Goal: Information Seeking & Learning: Check status

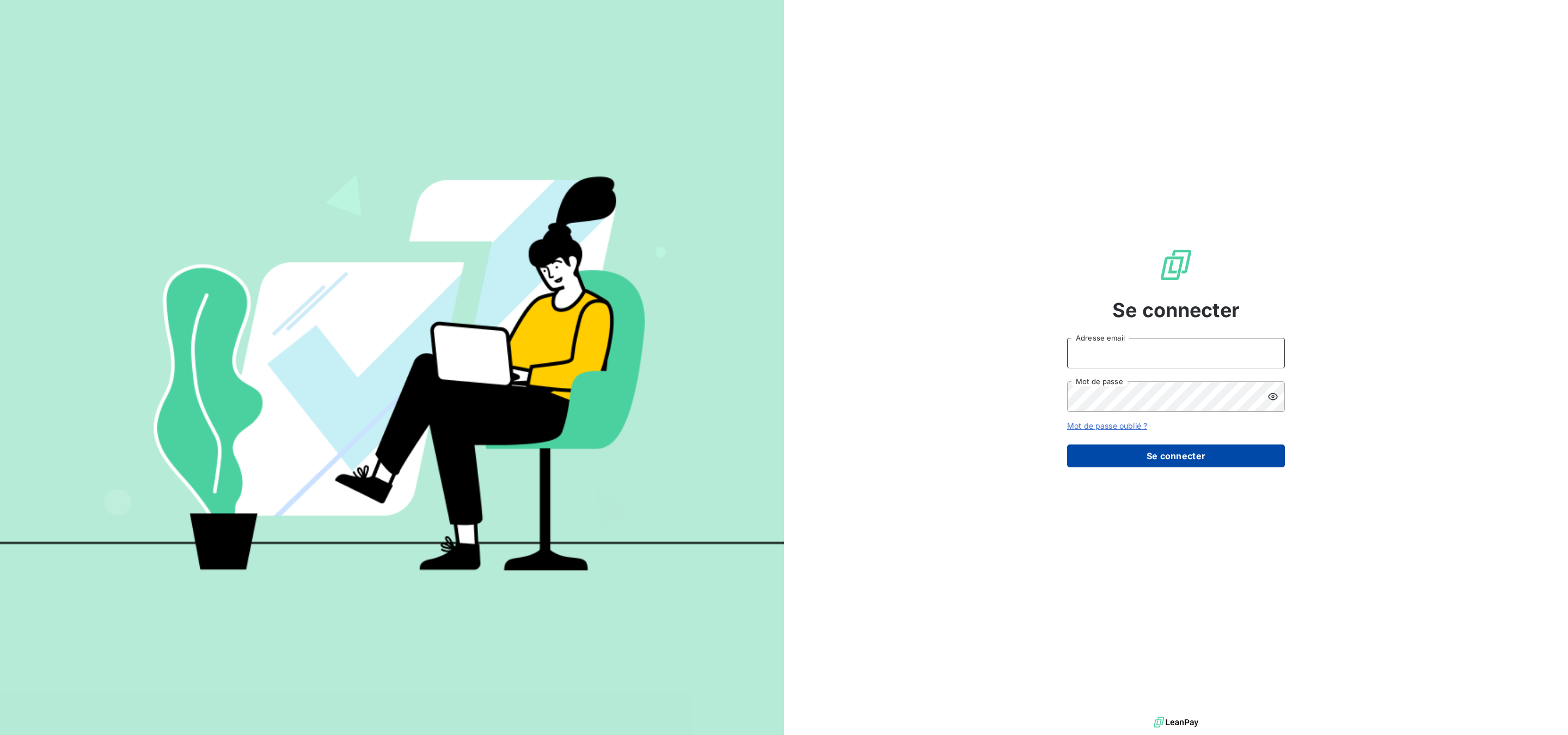
type input "[PERSON_NAME][EMAIL_ADDRESS][PERSON_NAME][DOMAIN_NAME]"
click at [1109, 454] on button "Se connecter" at bounding box center [1175, 456] width 218 height 23
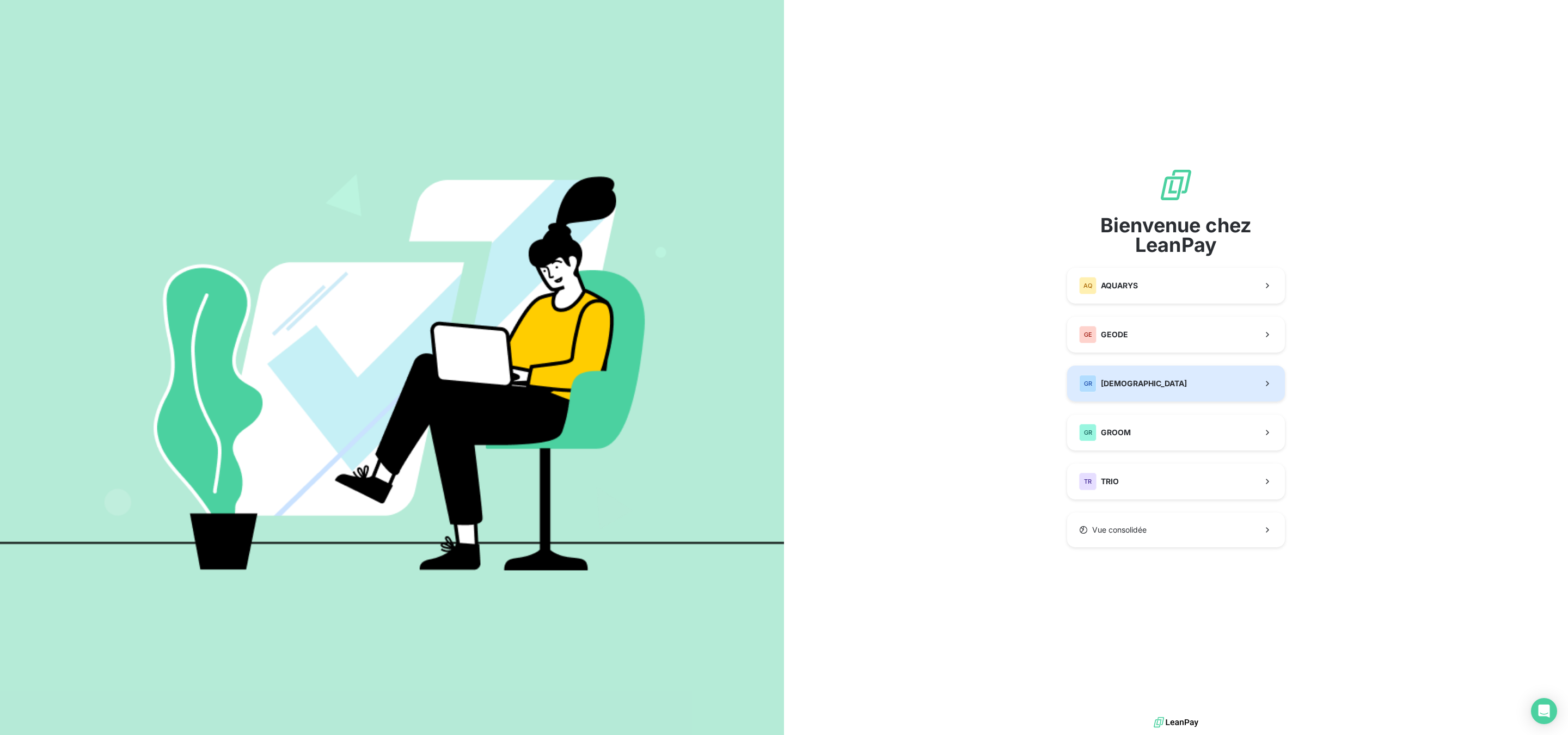
click at [1125, 381] on span "[DEMOGRAPHIC_DATA]" at bounding box center [1143, 383] width 86 height 11
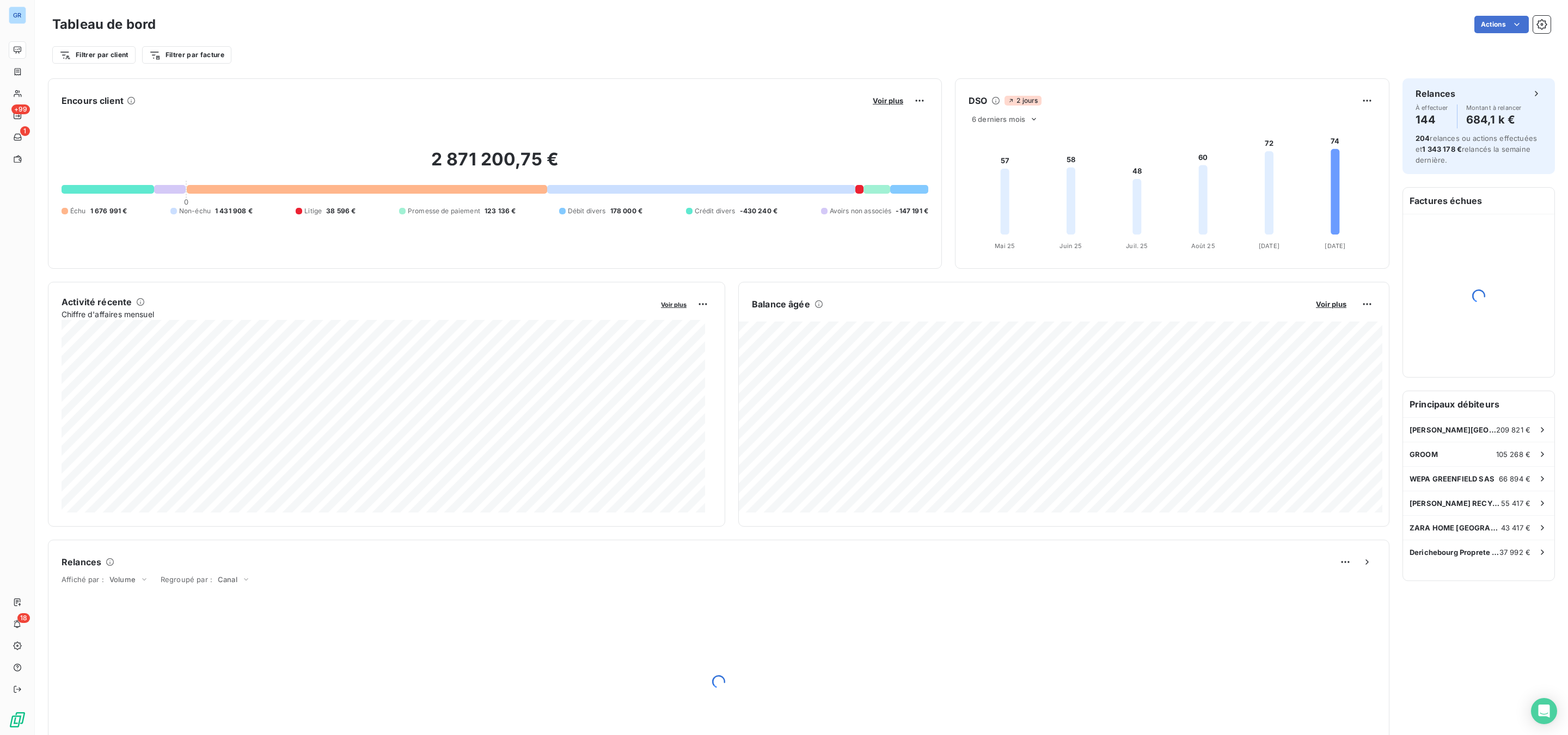
click at [264, 87] on div "Encours client Voir plus 2 871 200,75 € 0 Échu 1 676 991 € Non-échu 1 431 908 €…" at bounding box center [495, 174] width 894 height 191
click at [884, 99] on span "Voir plus" at bounding box center [888, 100] width 31 height 9
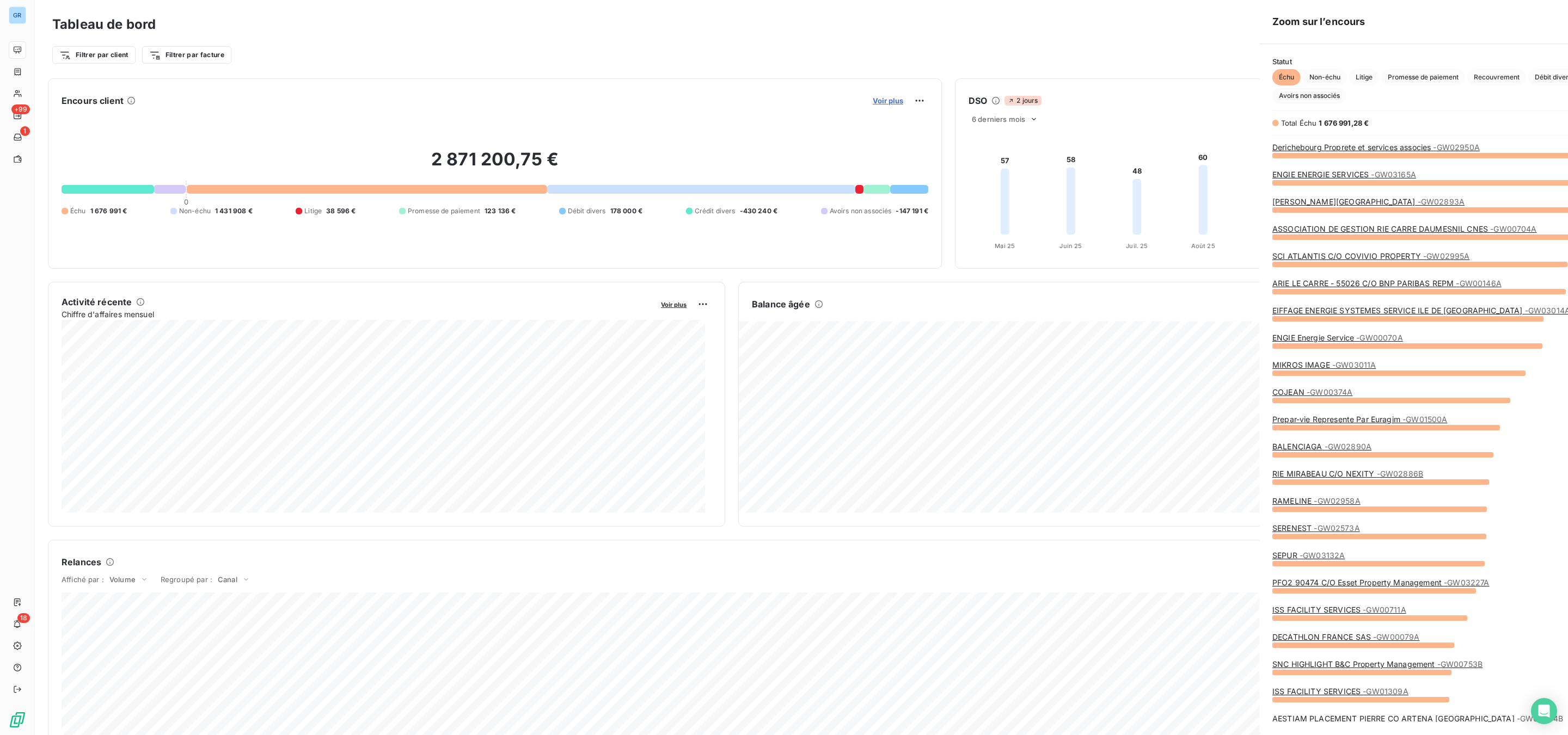
scroll to position [567, 406]
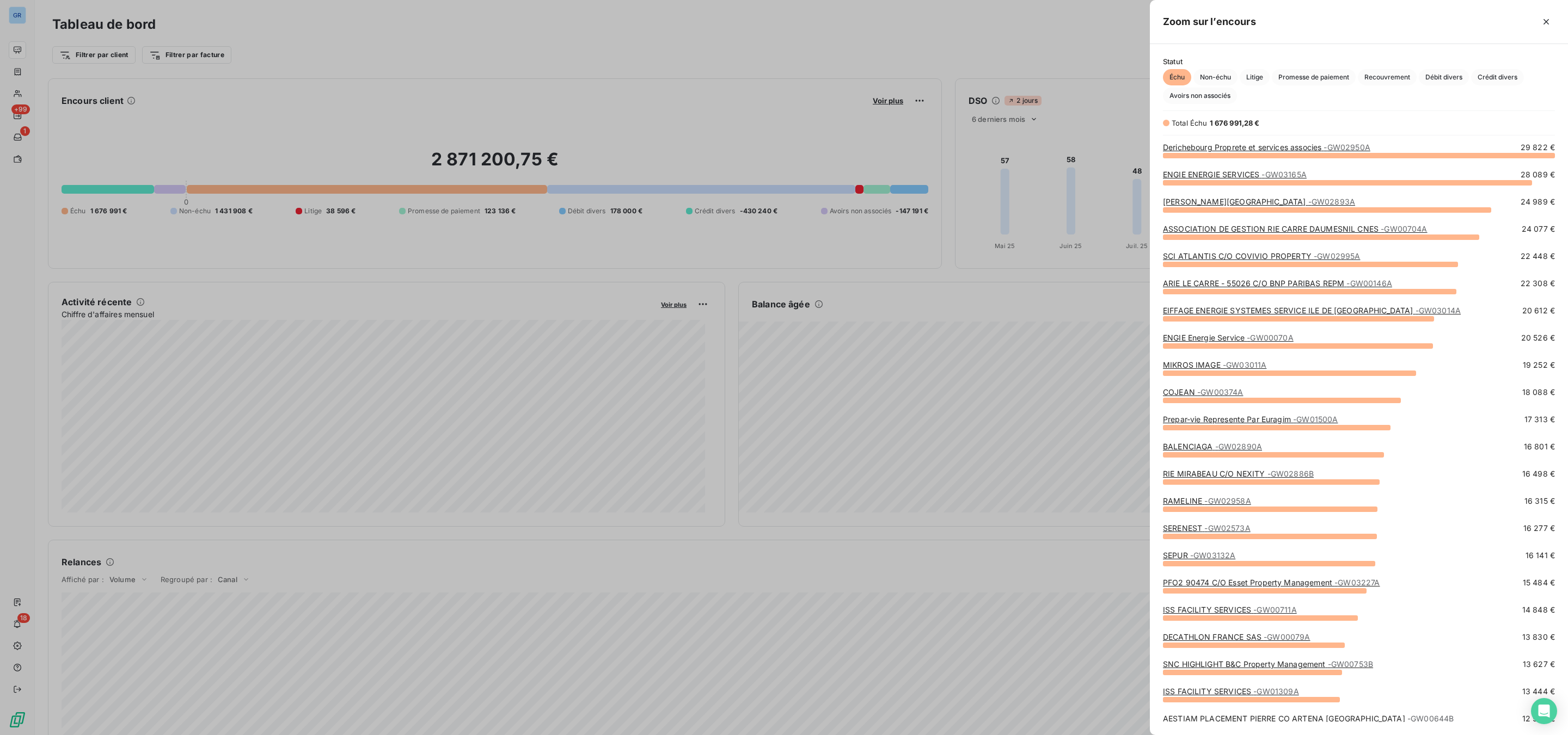
click at [1106, 293] on div at bounding box center [784, 367] width 1568 height 735
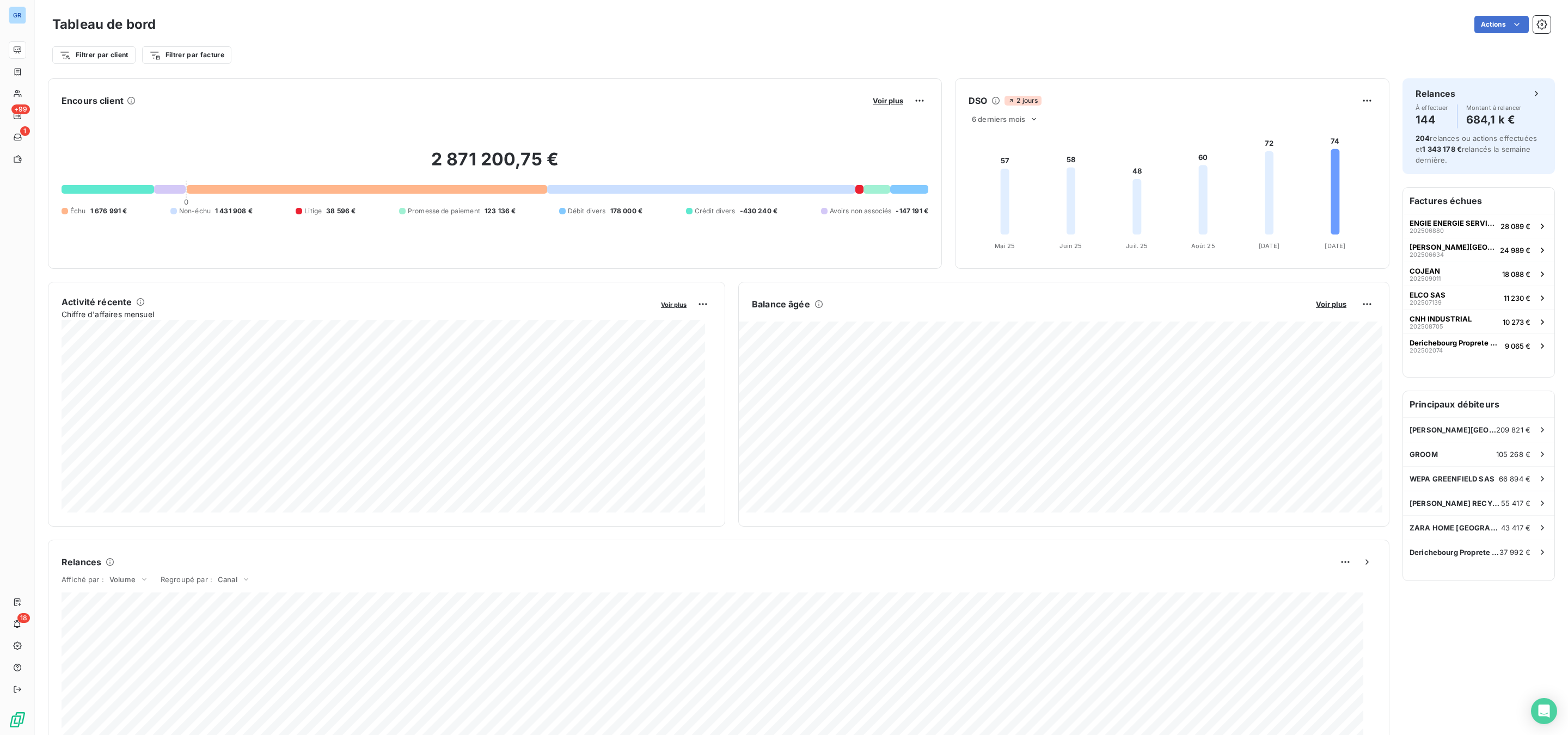
click at [1328, 299] on button "Voir plus" at bounding box center [1331, 304] width 37 height 10
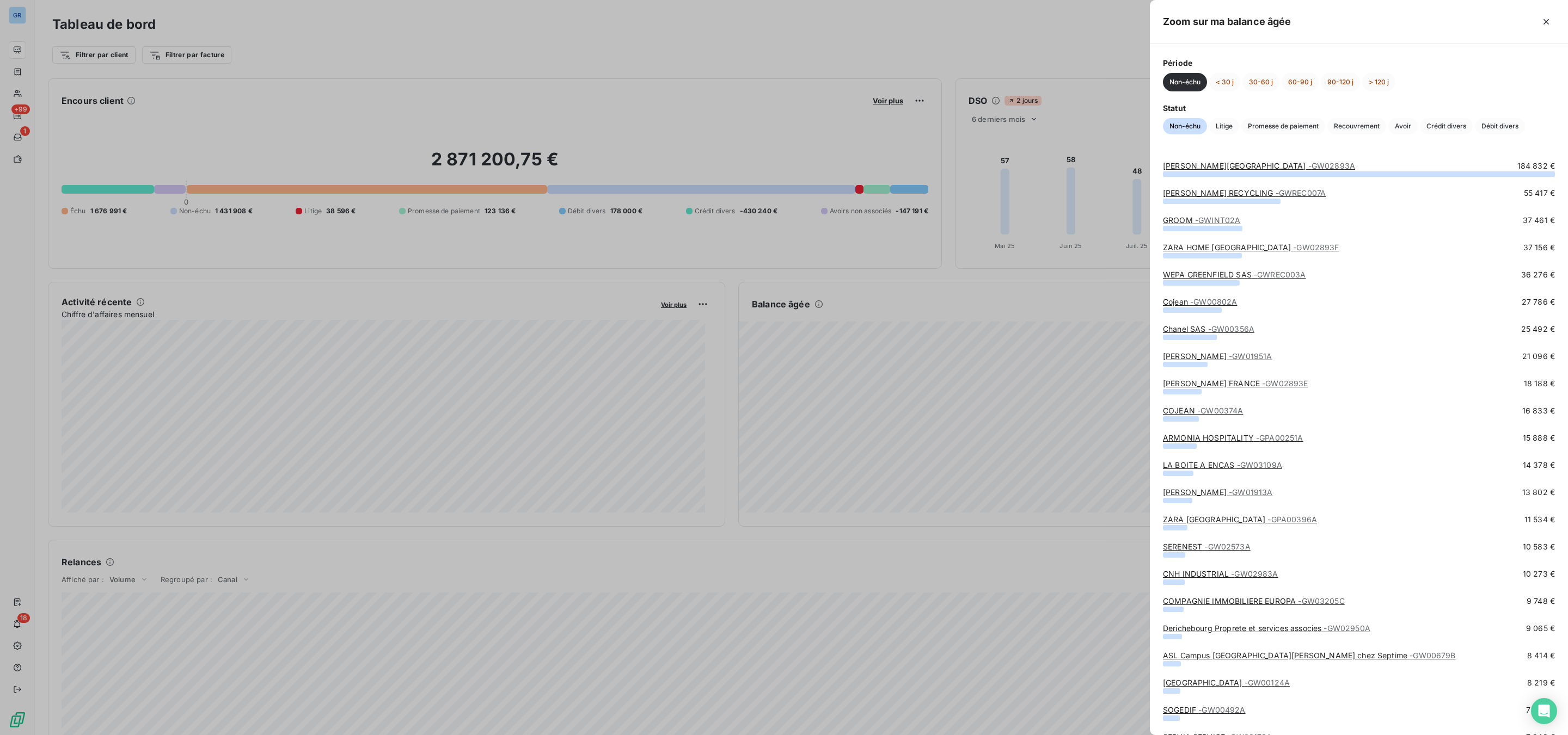
click at [1003, 360] on div at bounding box center [784, 367] width 1568 height 735
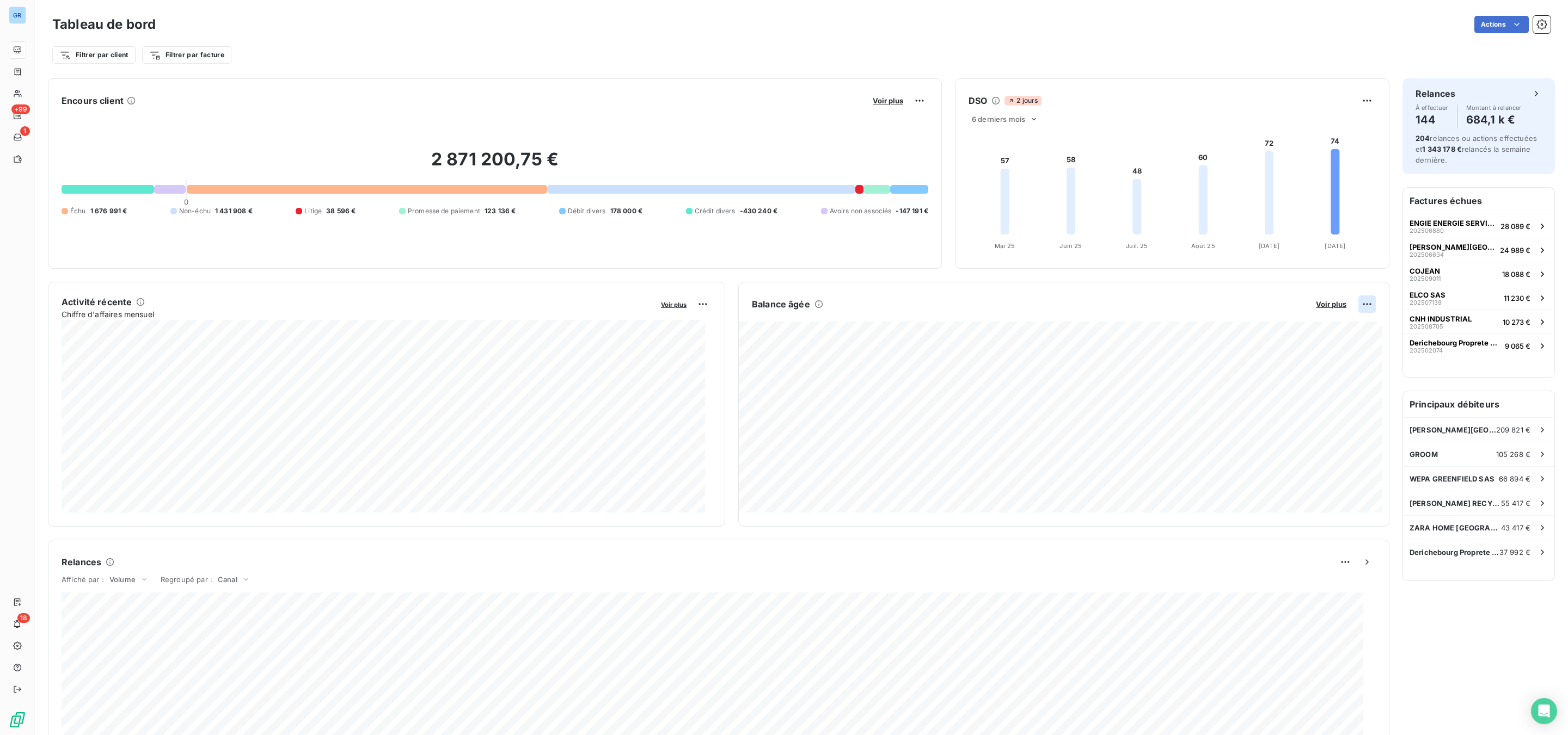
click at [1355, 302] on html "GR +99 1 18 Tableau de bord Actions Filtrer par client Filtrer par facture Enco…" at bounding box center [784, 367] width 1568 height 735
click at [1311, 335] on div "Exporter" at bounding box center [1328, 329] width 61 height 18
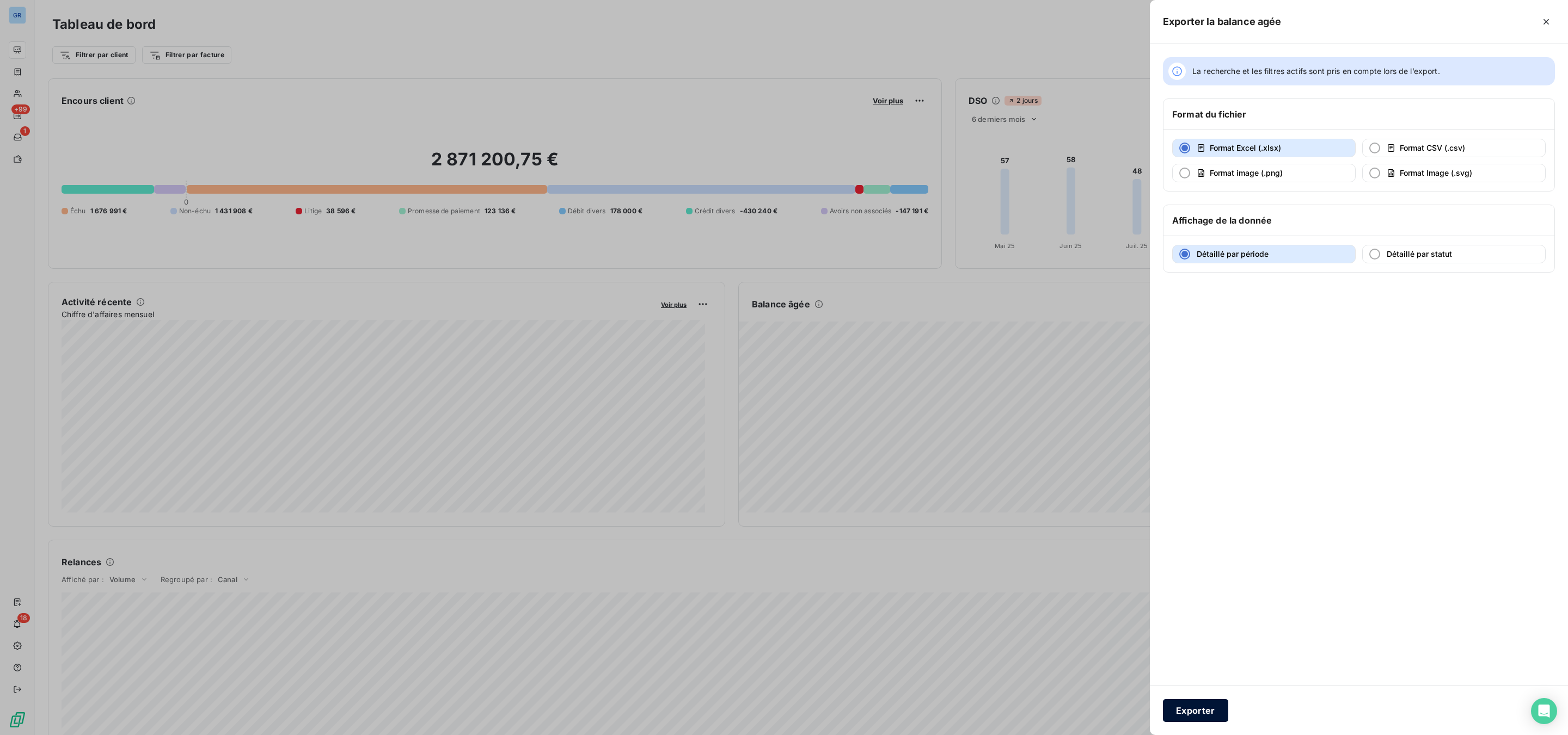
drag, startPoint x: 1205, startPoint y: 713, endPoint x: 1199, endPoint y: 703, distance: 11.7
click at [1205, 710] on button "Exporter" at bounding box center [1195, 710] width 65 height 23
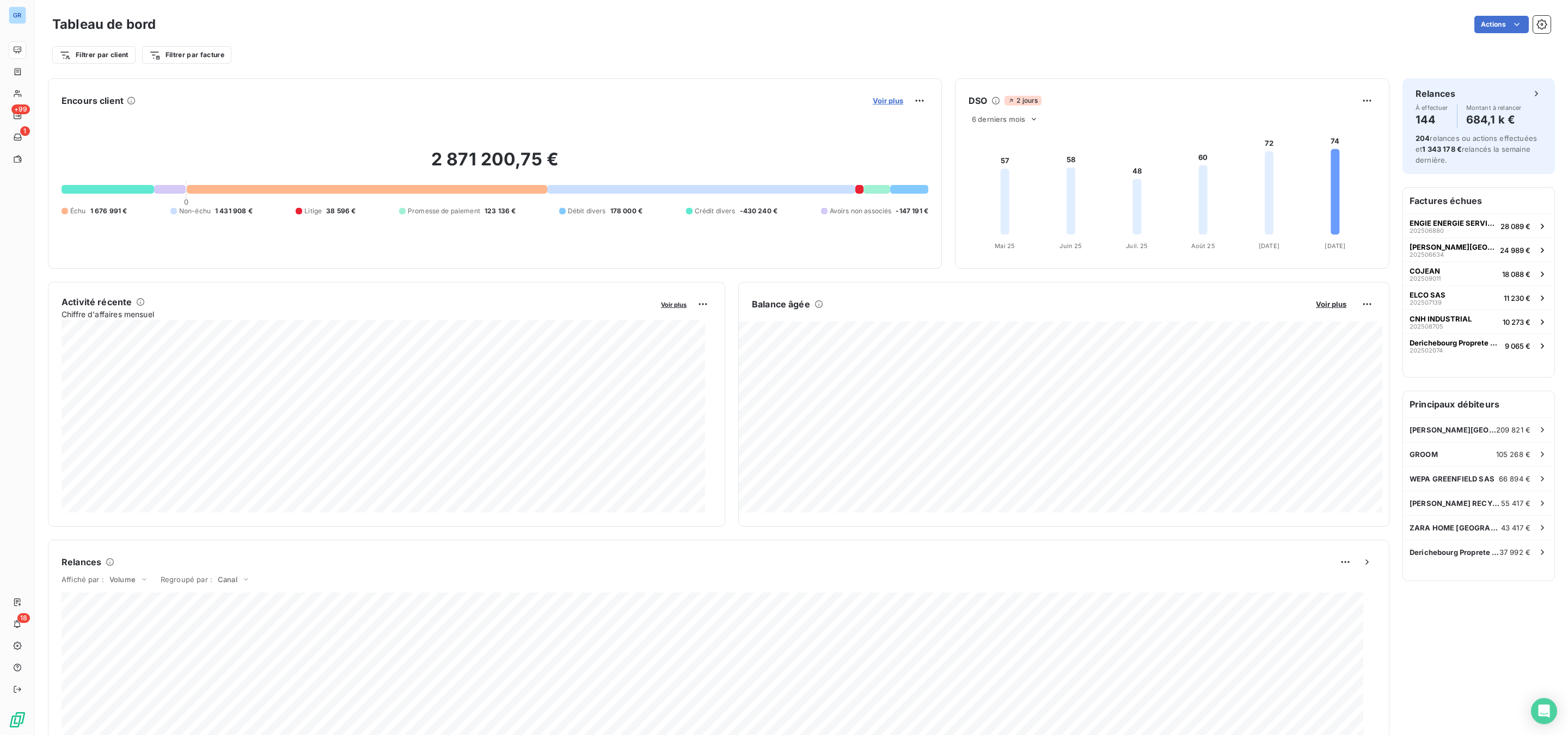
click at [884, 96] on span "Voir plus" at bounding box center [888, 100] width 31 height 9
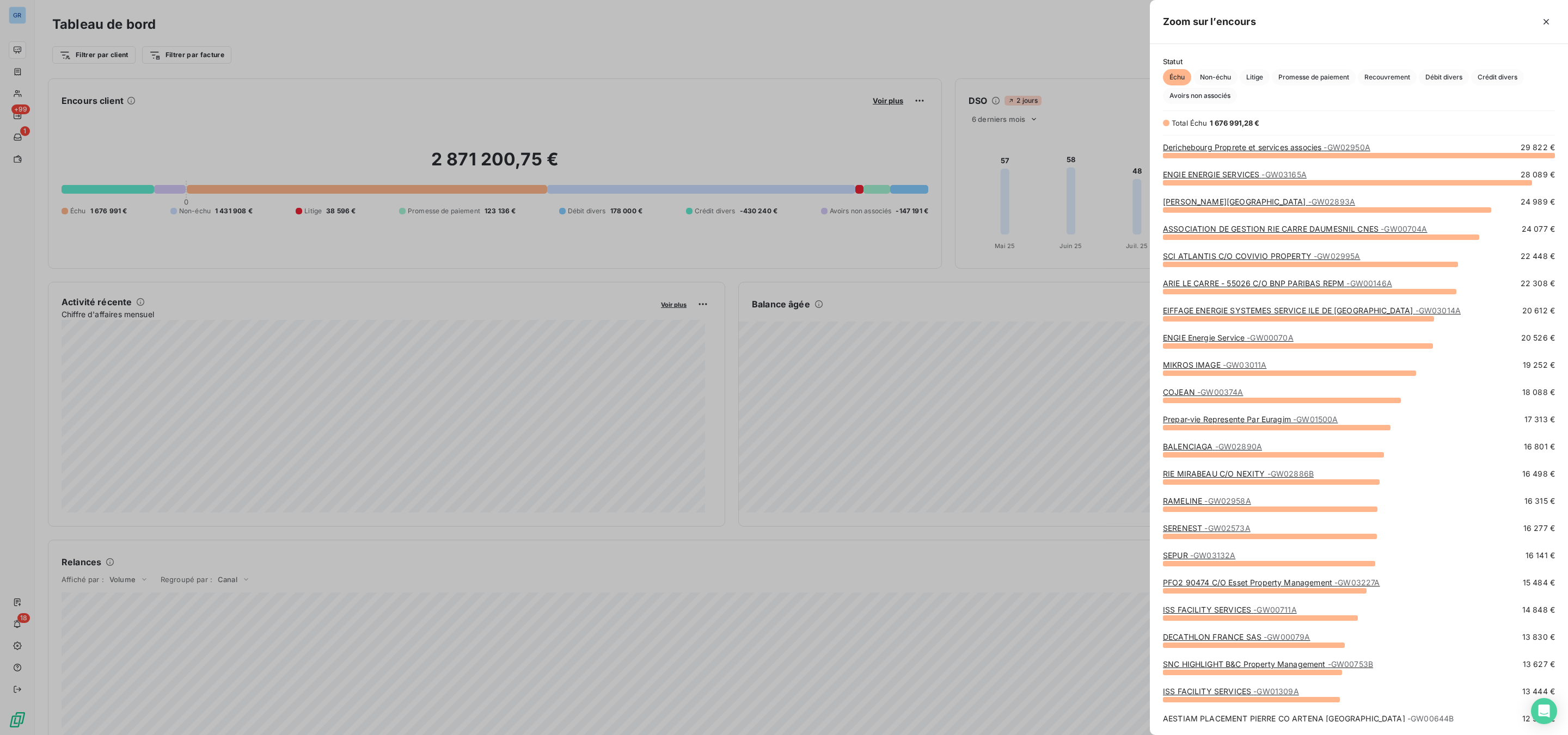
click at [972, 96] on div at bounding box center [784, 367] width 1568 height 735
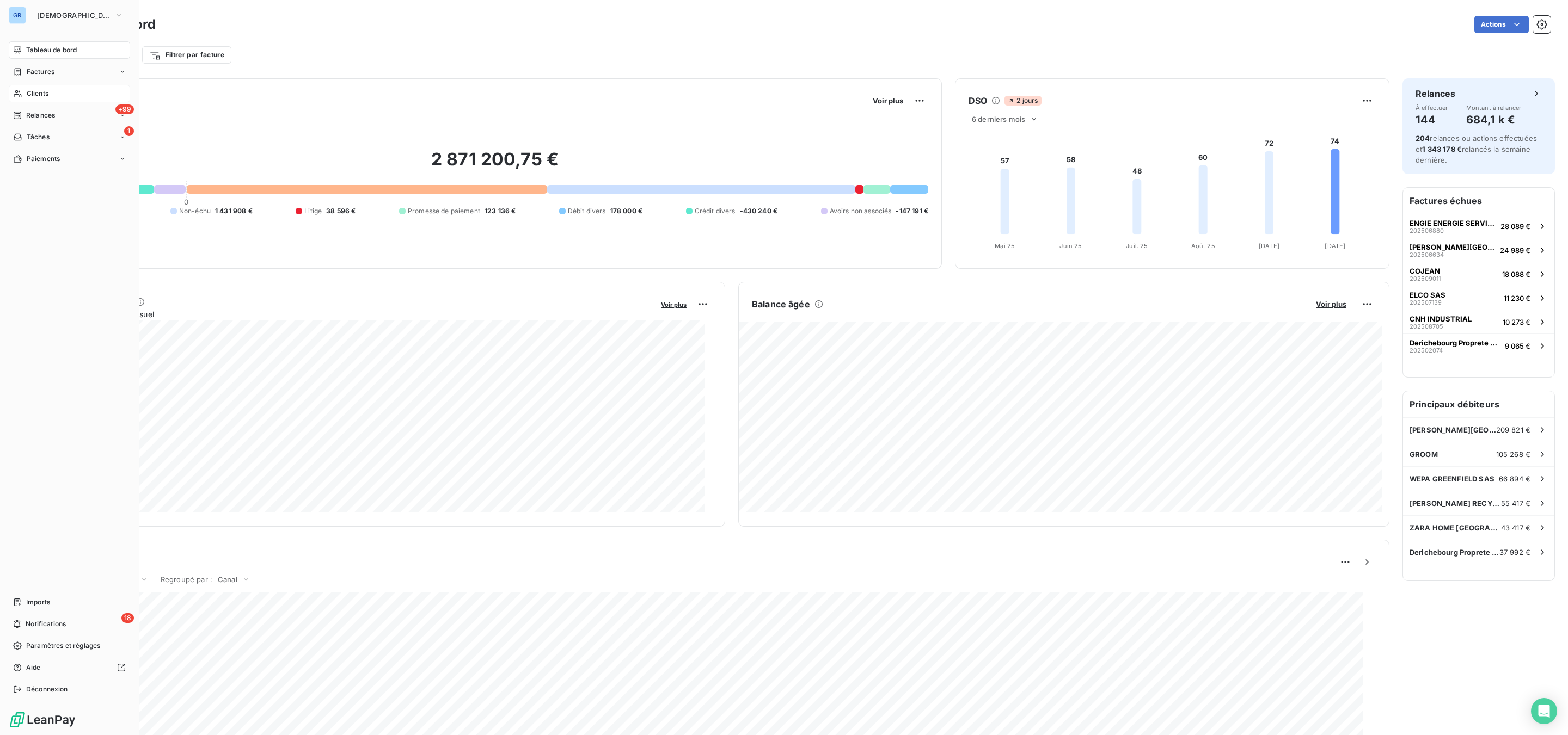
click at [47, 93] on span "Clients" at bounding box center [37, 93] width 22 height 10
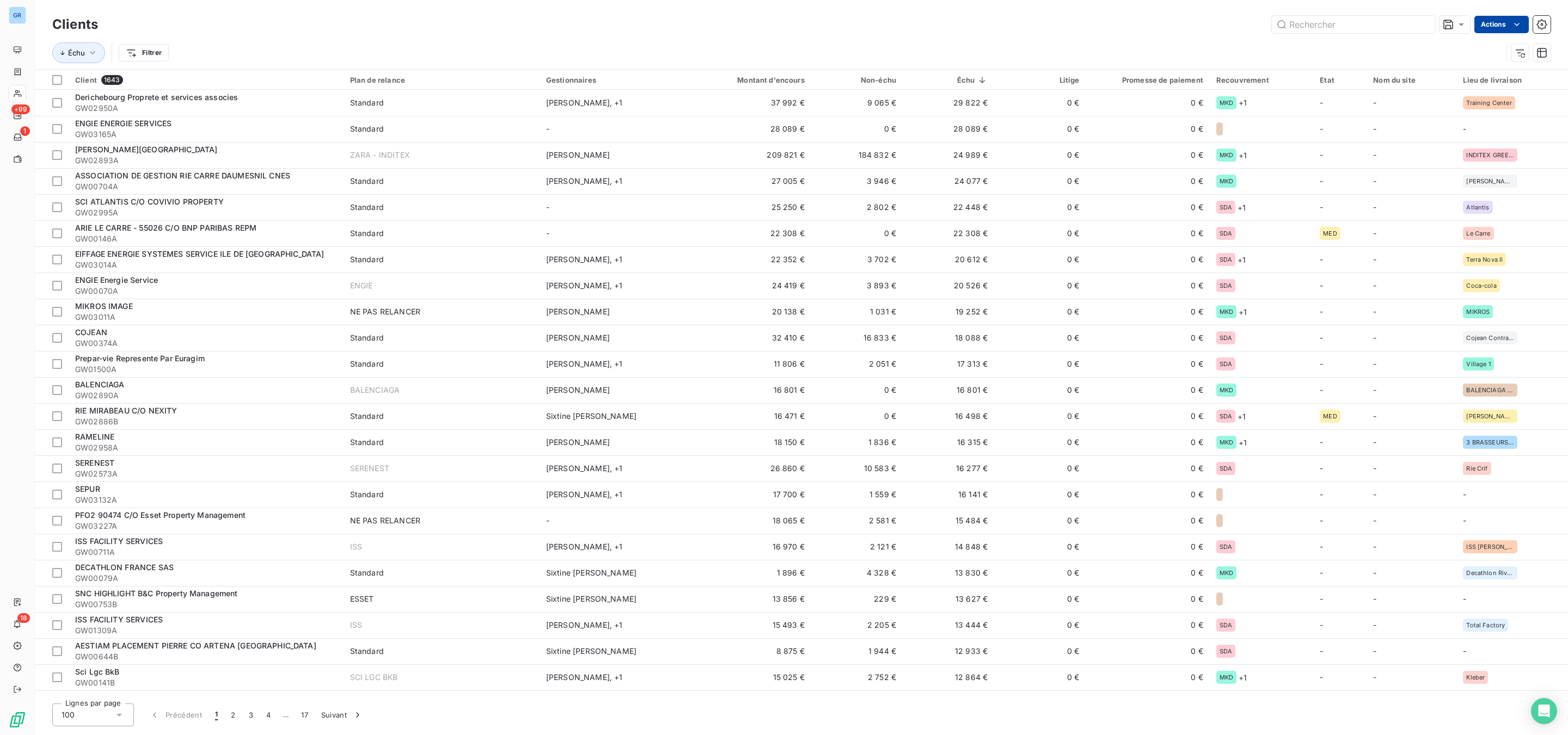
click at [1483, 19] on html "GR +99 1 18 Clients Actions Échu Filtrer Client 1643 Plan de relance Gestionnai…" at bounding box center [784, 367] width 1568 height 735
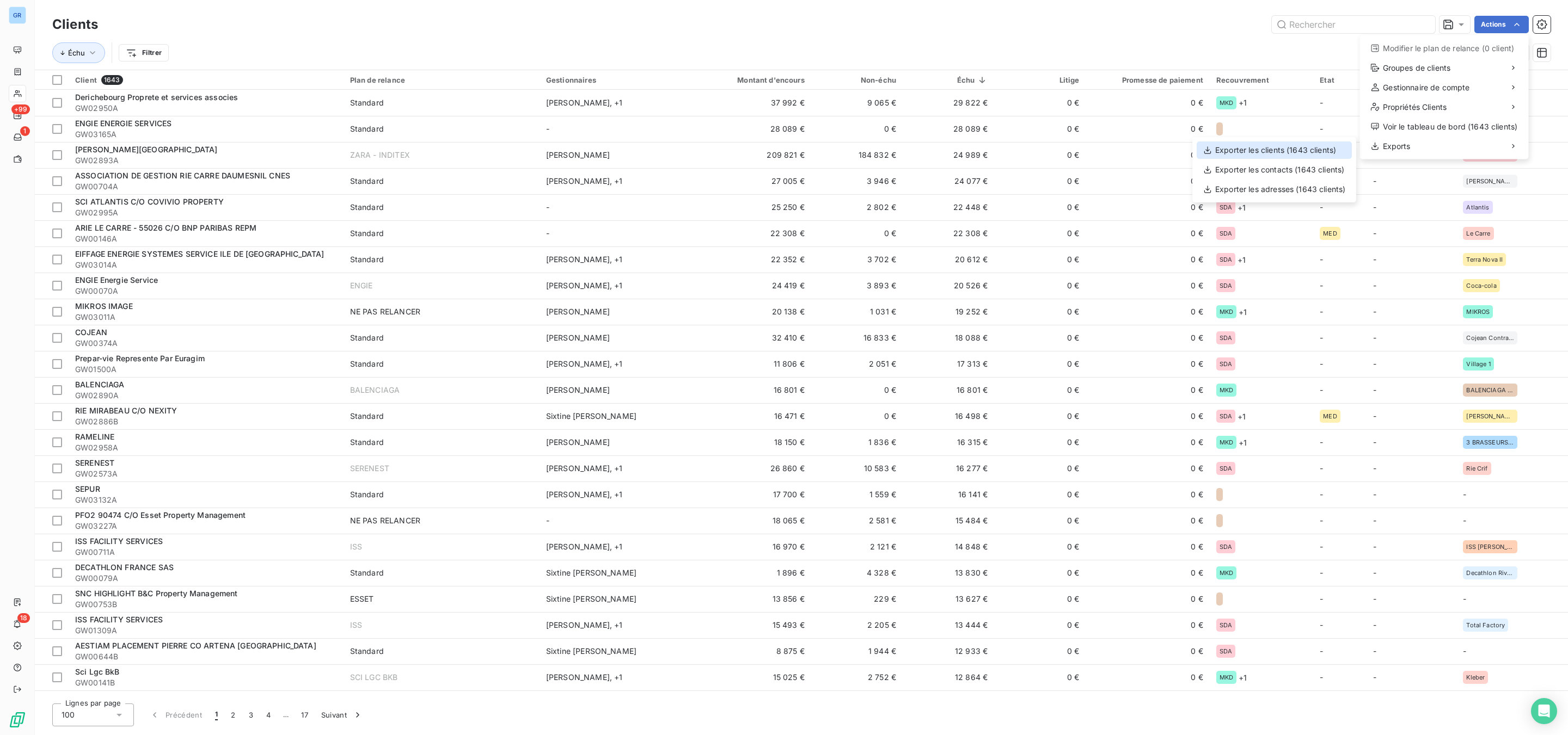
click at [1284, 151] on div "Exporter les clients (1643 clients)" at bounding box center [1275, 151] width 156 height 18
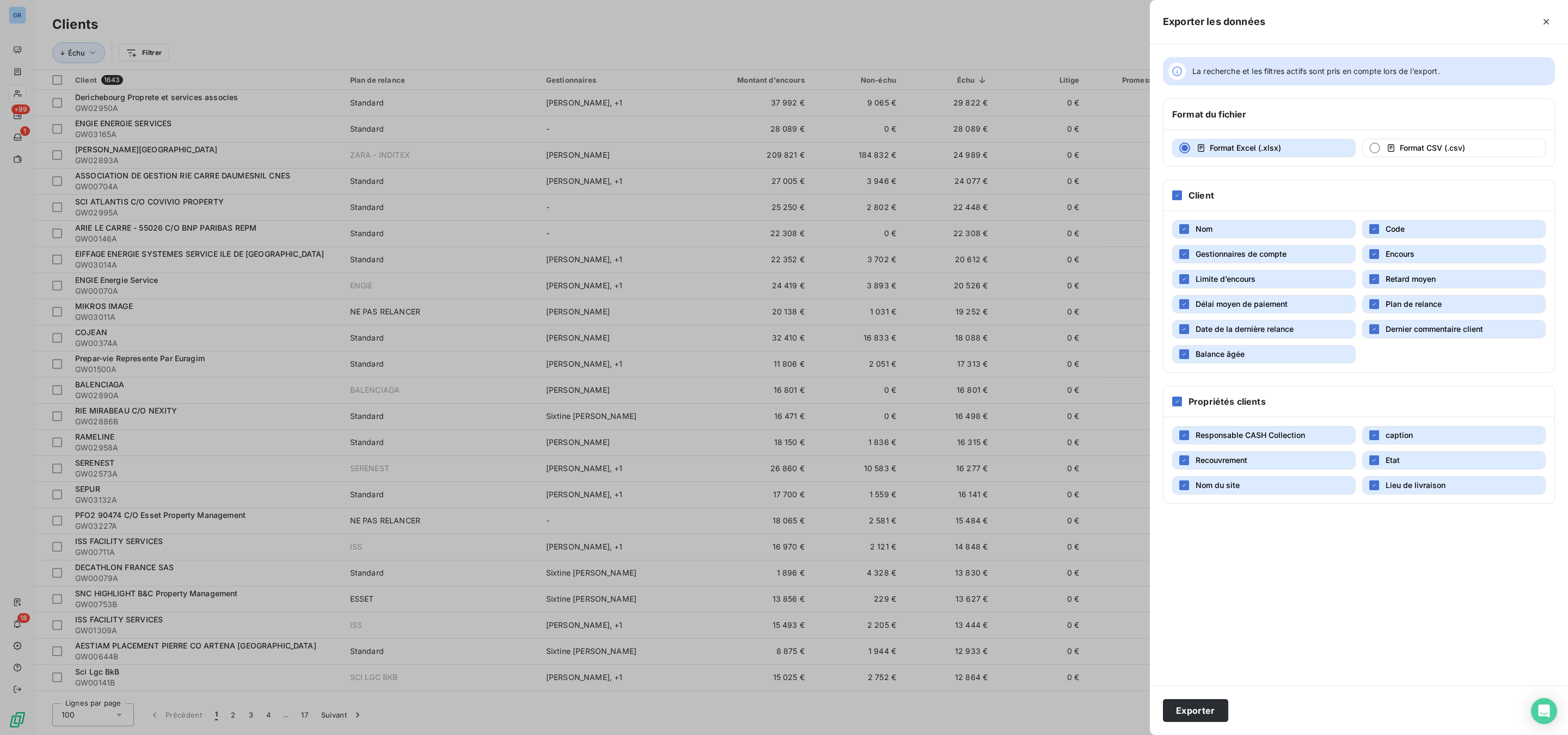
click at [983, 356] on div at bounding box center [784, 367] width 1568 height 735
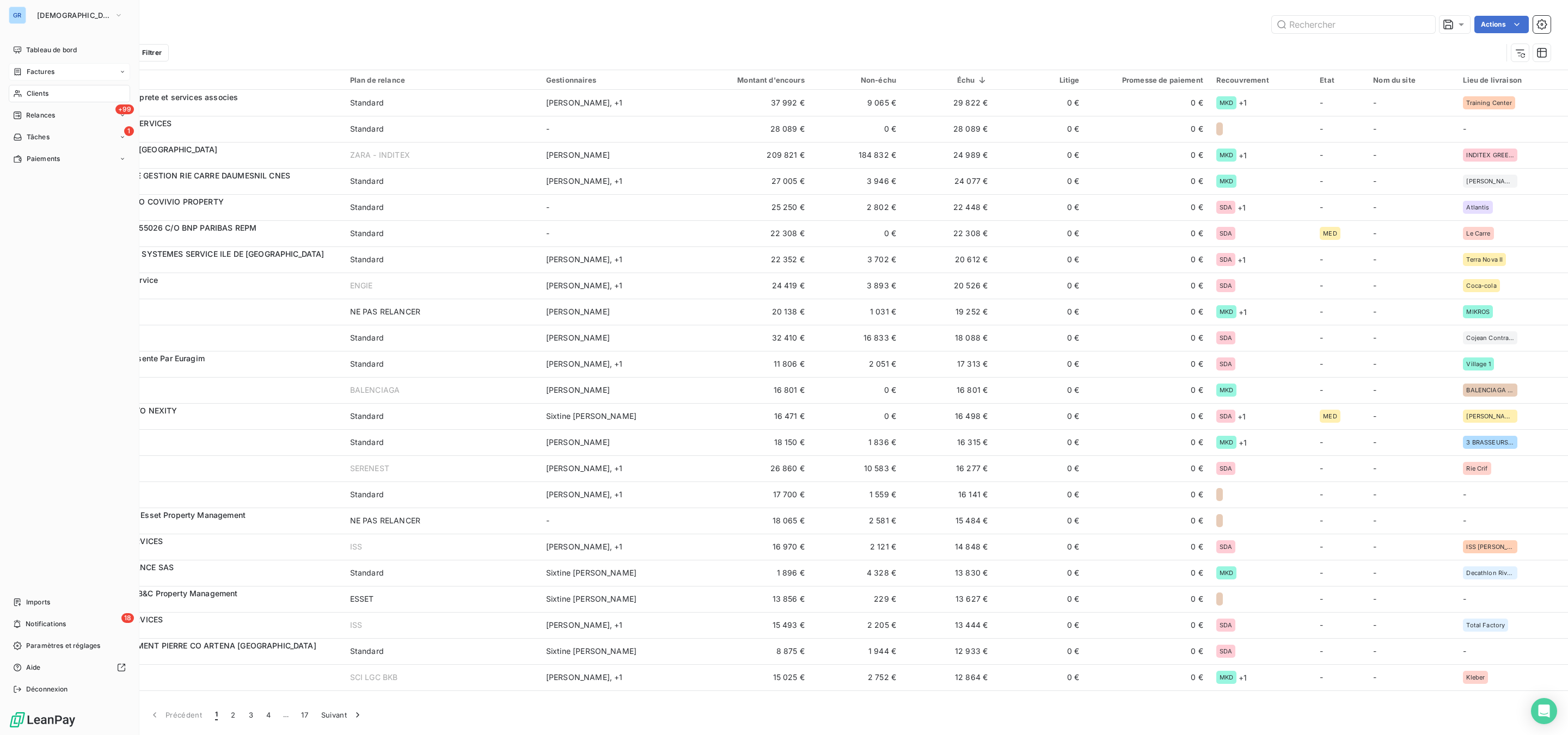
click at [62, 64] on div "Factures" at bounding box center [69, 72] width 121 height 18
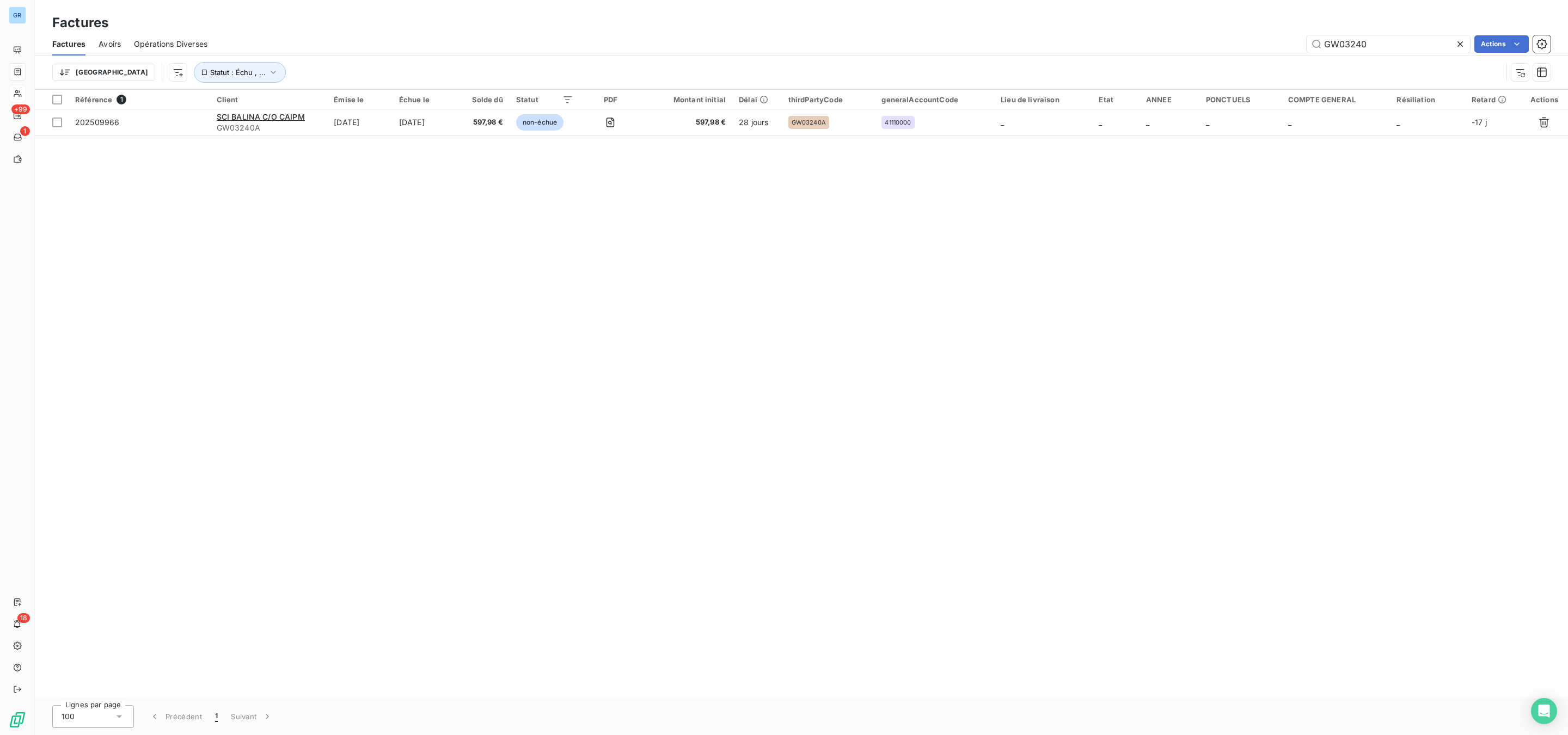
drag, startPoint x: 1390, startPoint y: 42, endPoint x: 1083, endPoint y: 39, distance: 307.0
click at [1161, 39] on div "GW03240 Actions" at bounding box center [885, 44] width 1330 height 18
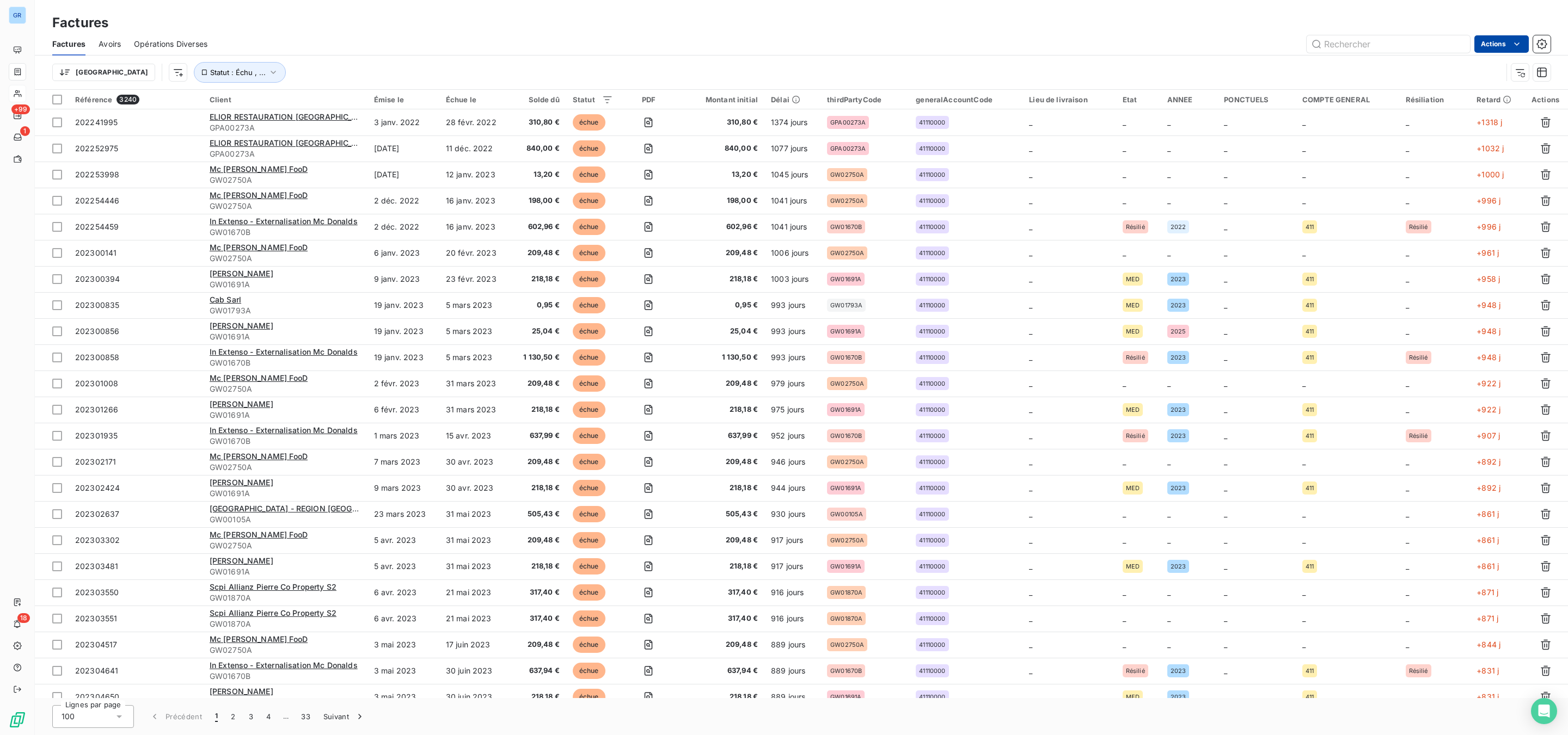
click at [1507, 42] on html "GR +99 1 18 Factures Factures Avoirs Opérations Diverses Actions Trier Statut :…" at bounding box center [784, 367] width 1568 height 735
click at [1455, 121] on div "Exporter les factures (3240 factures)" at bounding box center [1424, 127] width 198 height 18
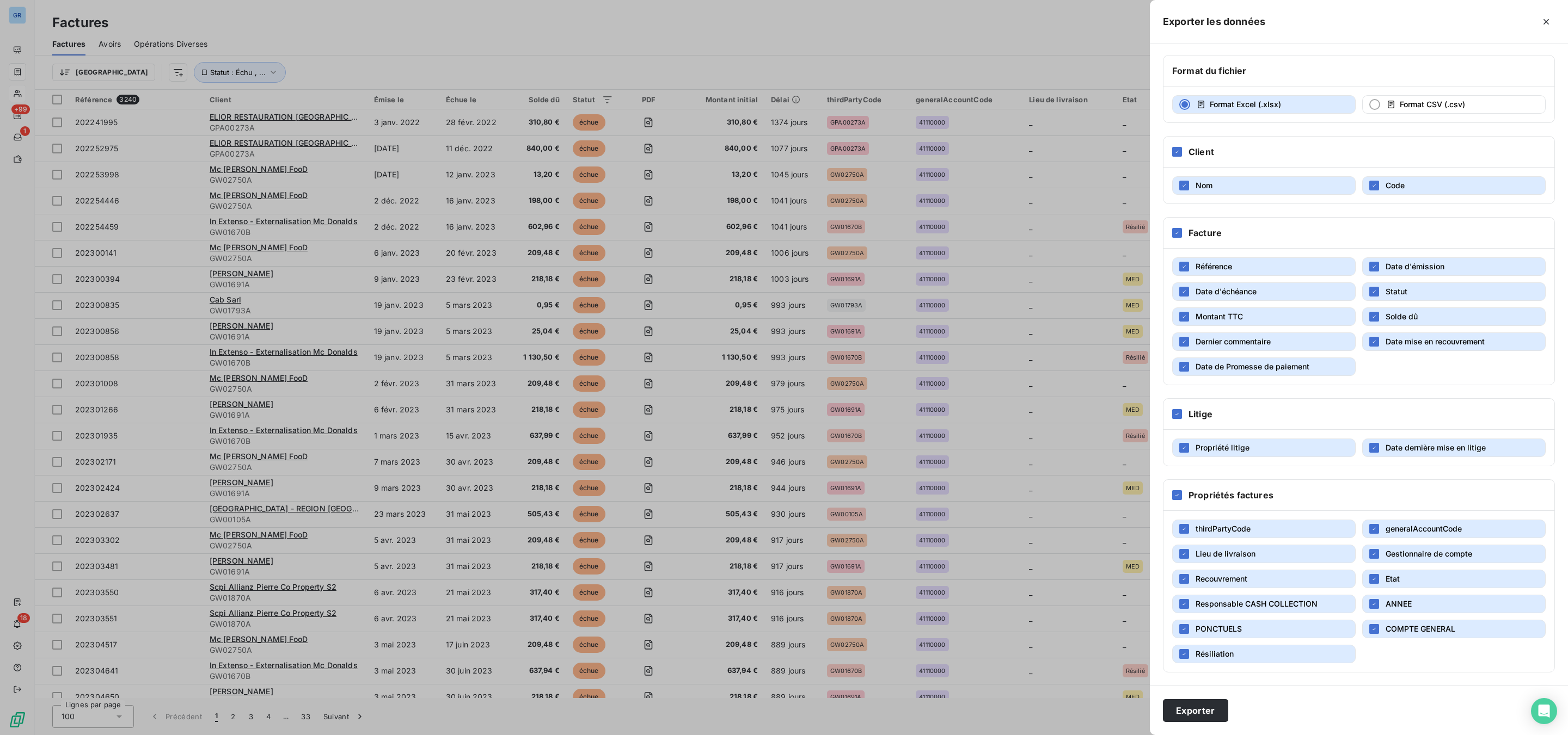
scroll to position [54, 0]
click at [1178, 492] on icon at bounding box center [1176, 495] width 7 height 7
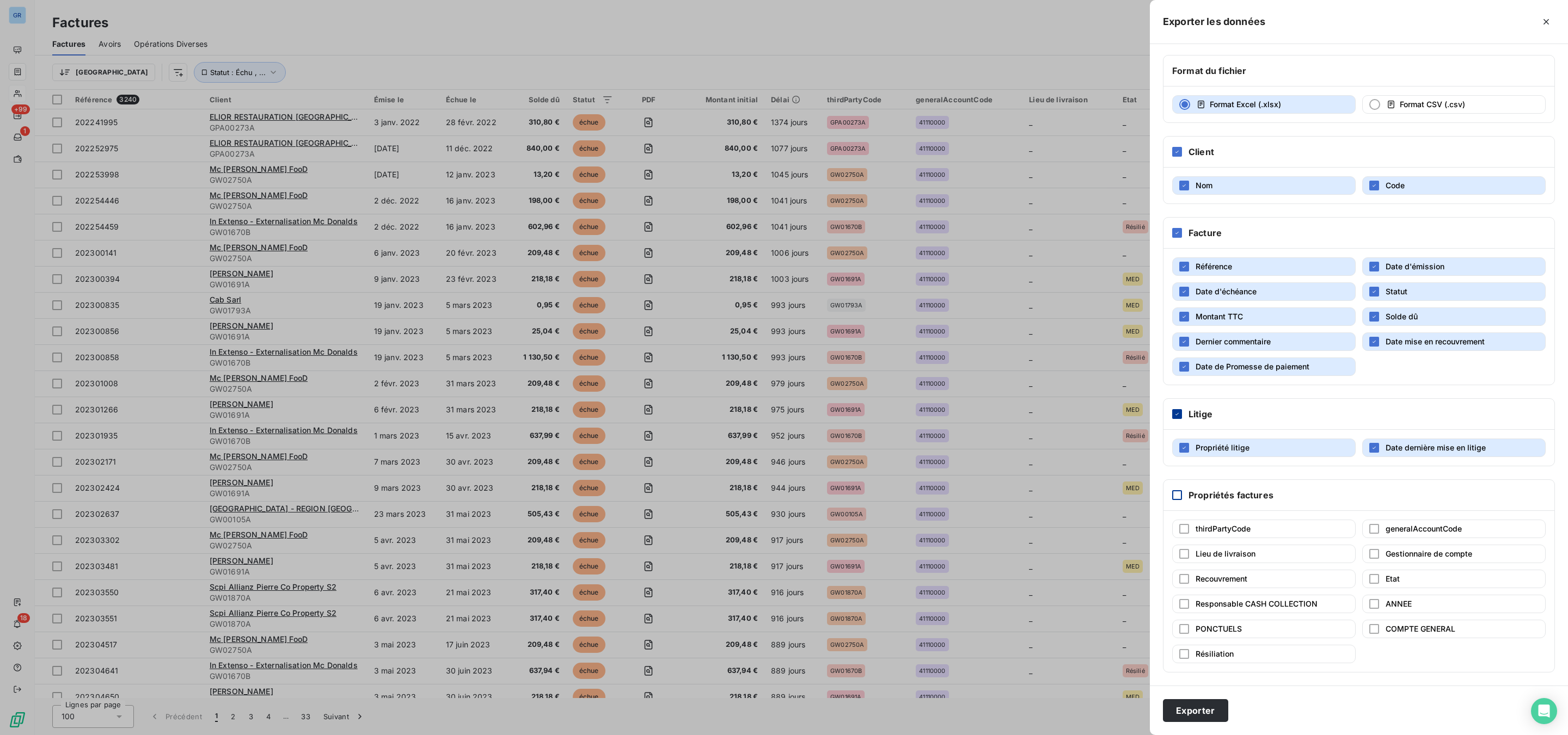
click at [1176, 411] on icon at bounding box center [1176, 414] width 7 height 7
click at [1187, 363] on icon "button" at bounding box center [1184, 366] width 7 height 7
click at [1371, 338] on icon "button" at bounding box center [1374, 341] width 7 height 7
click at [1186, 338] on icon "button" at bounding box center [1184, 341] width 7 height 7
click at [1209, 713] on button "Exporter" at bounding box center [1195, 710] width 65 height 23
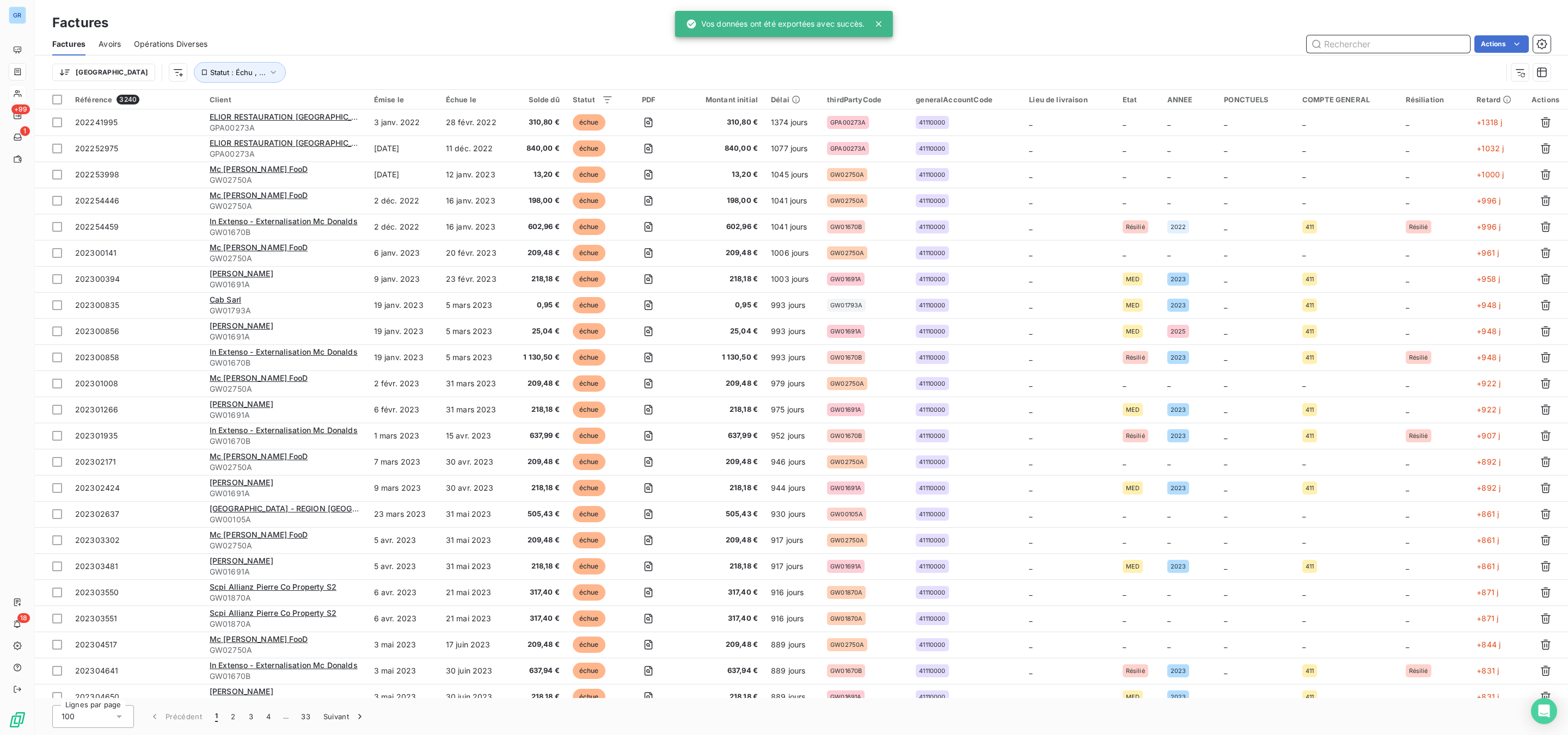
click at [1421, 42] on input "text" at bounding box center [1388, 44] width 163 height 18
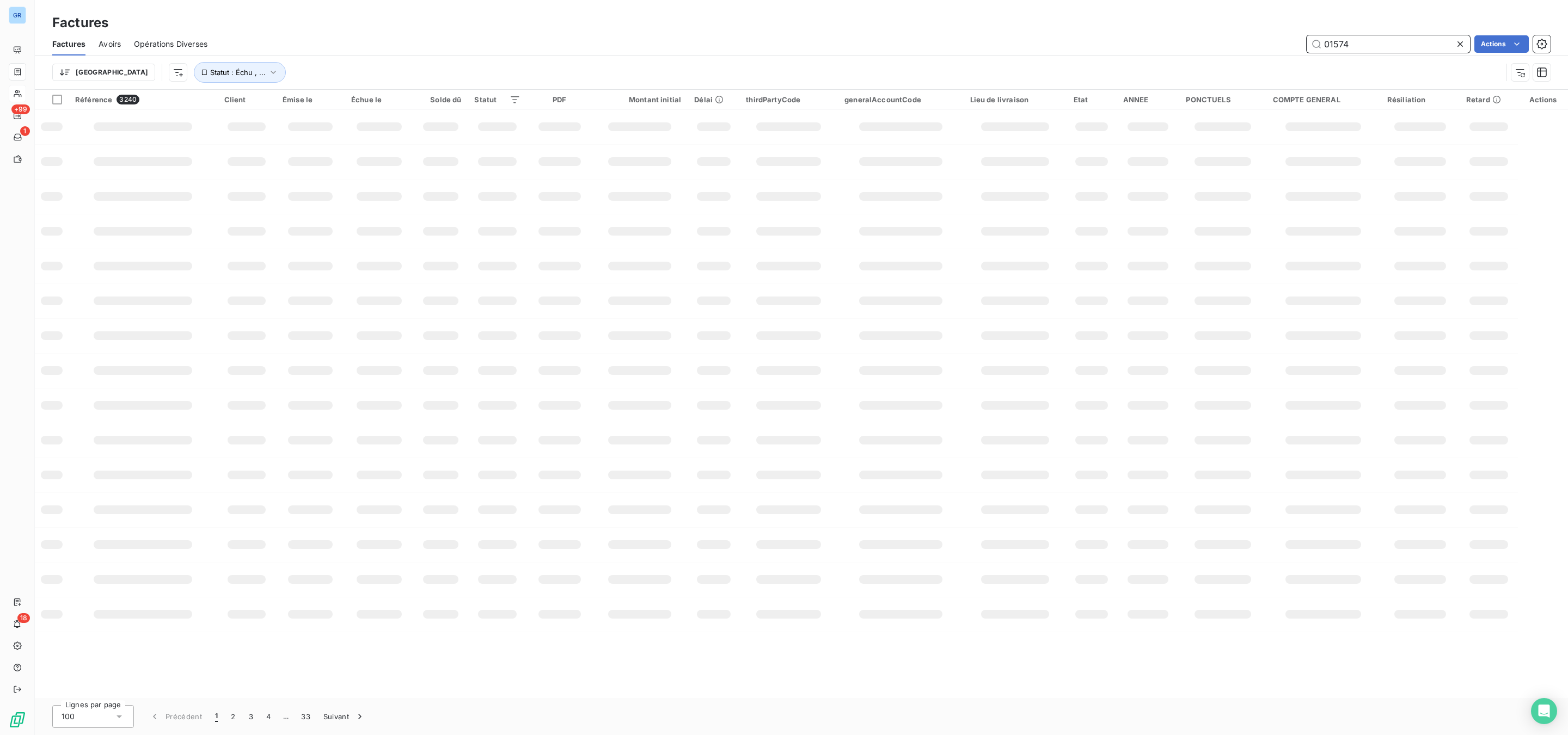
type input "01574"
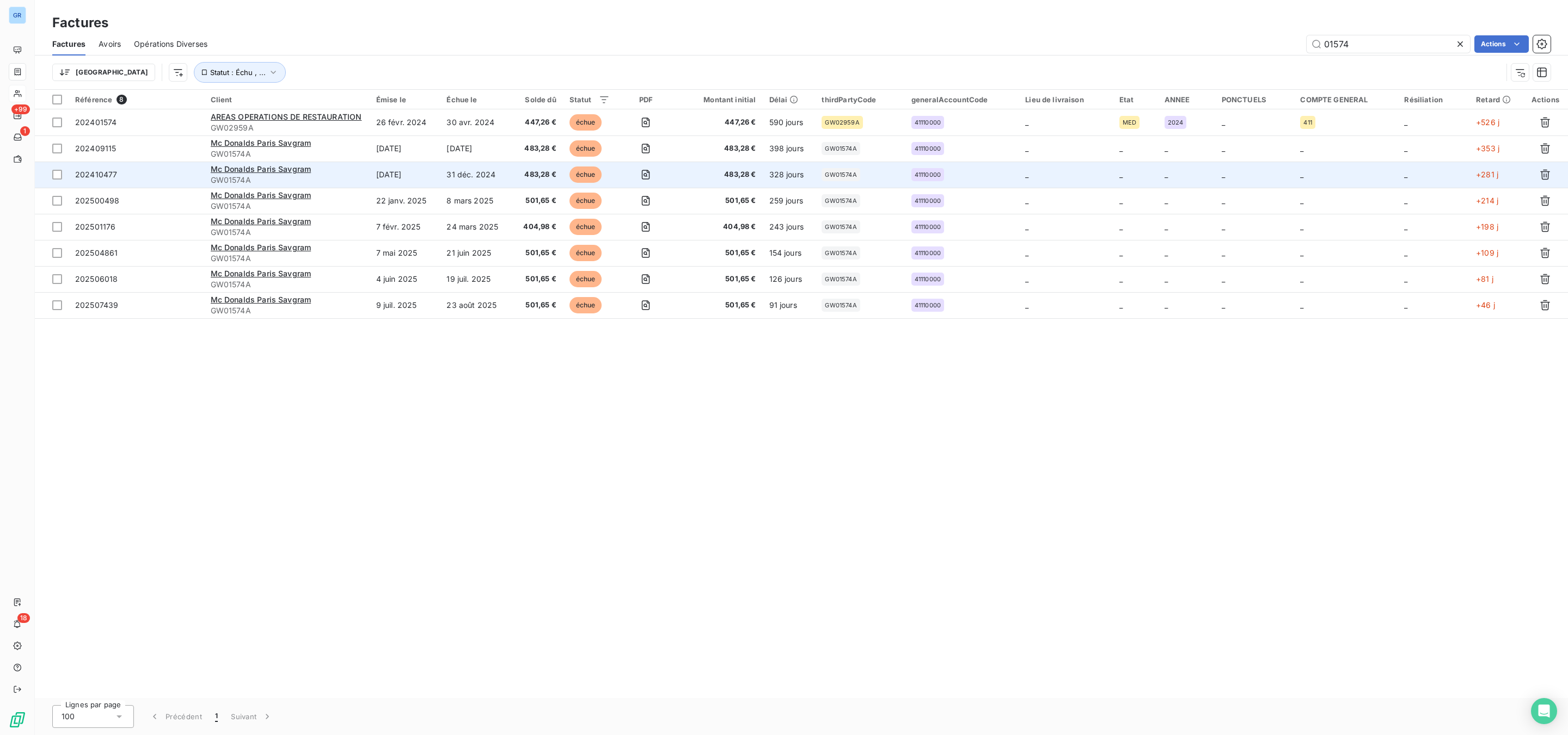
click at [245, 163] on td "Mc Donalds Paris Savgram GW01574A" at bounding box center [286, 174] width 165 height 27
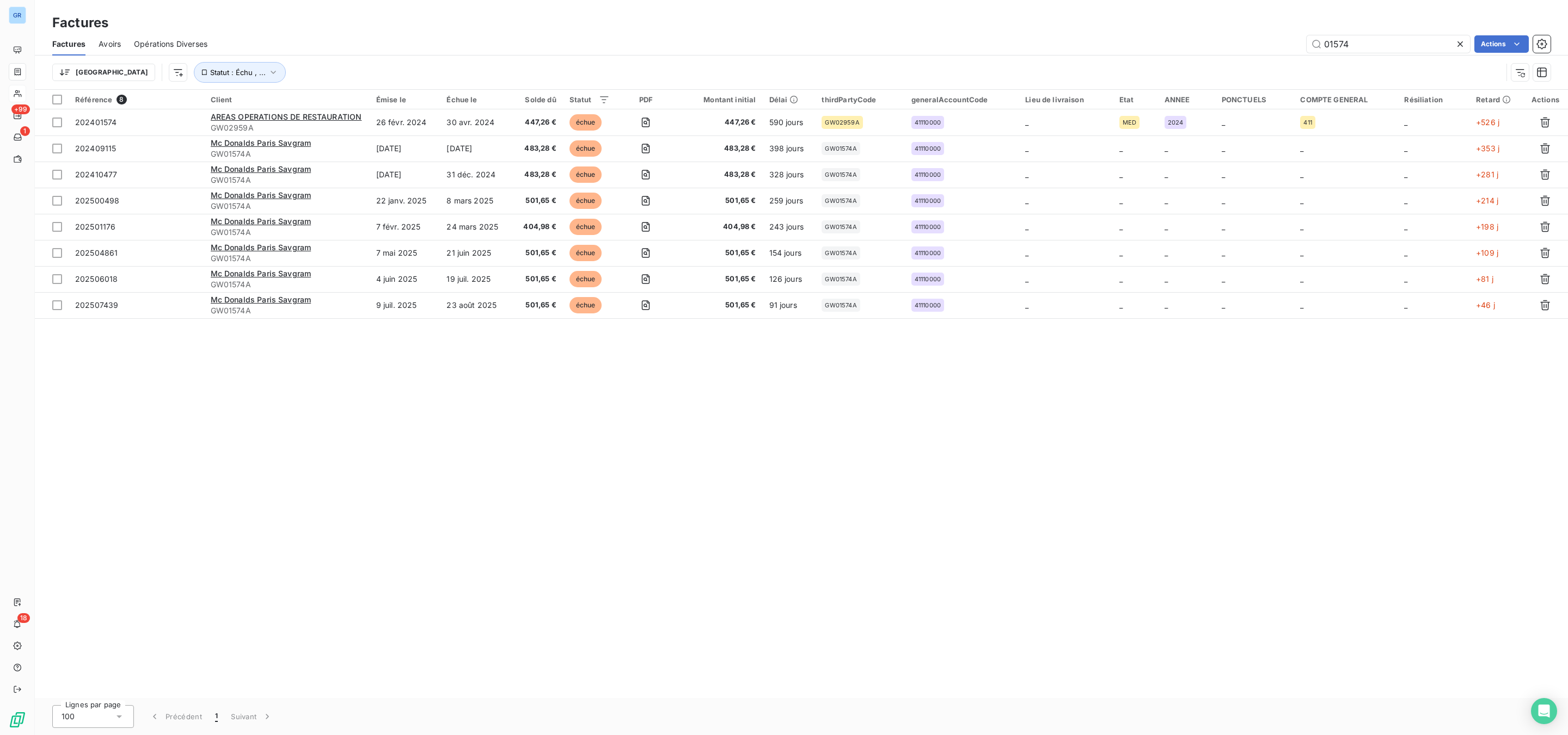
drag, startPoint x: 1358, startPoint y: 36, endPoint x: 1149, endPoint y: 36, distance: 209.0
click at [1150, 36] on div "01574 Actions" at bounding box center [885, 44] width 1330 height 18
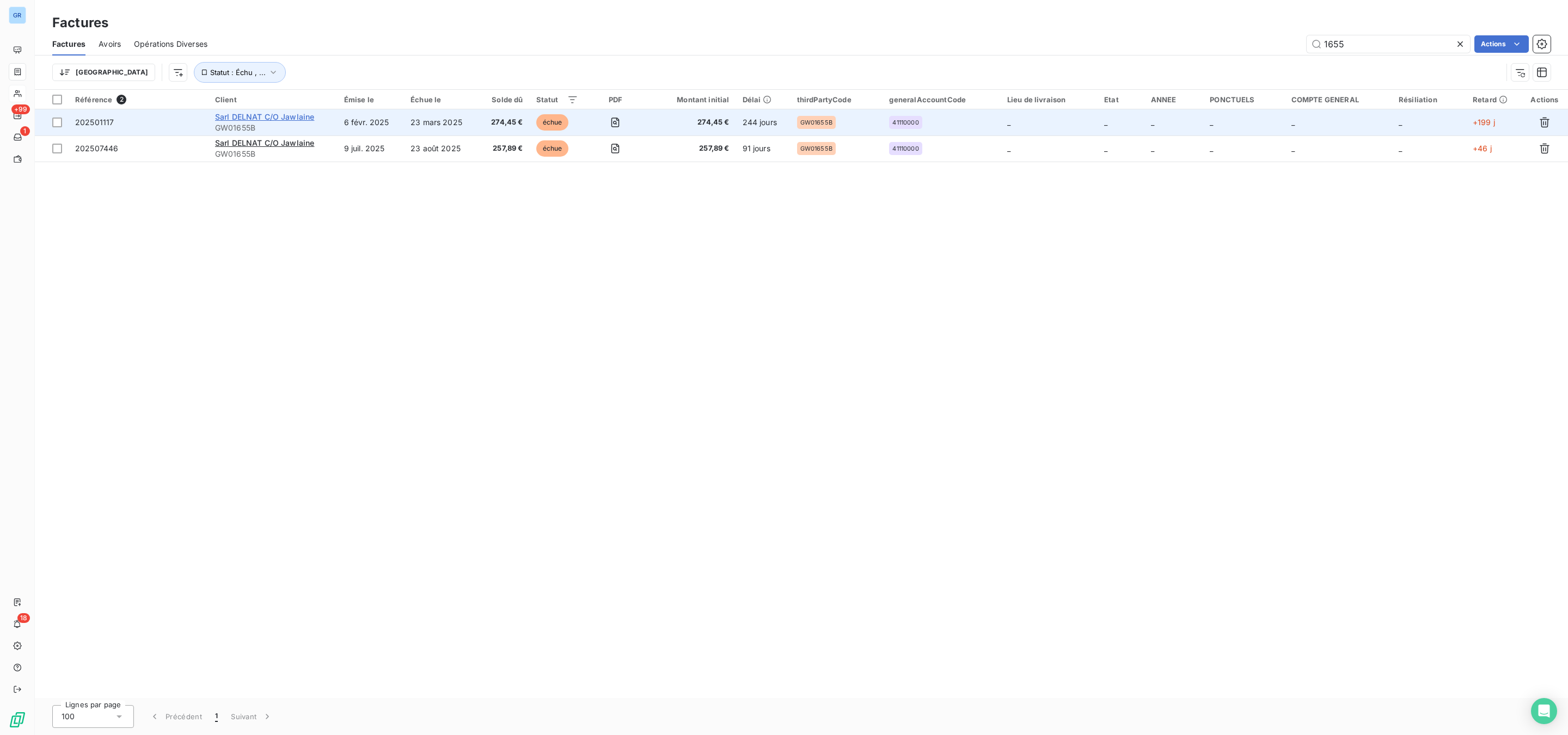
type input "1655"
click at [299, 118] on span "Sarl DELNAT C/O Jawlaine" at bounding box center [264, 116] width 99 height 9
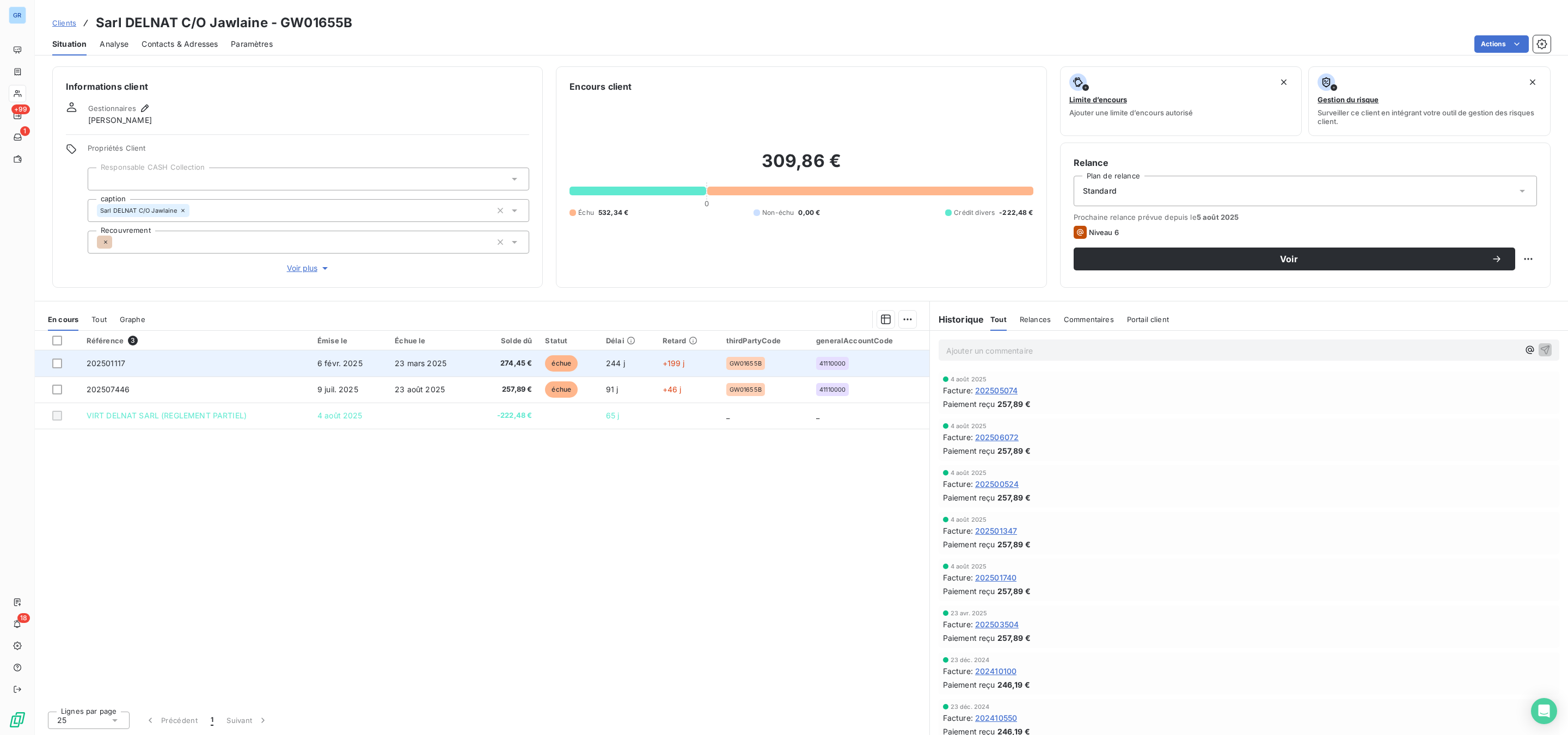
click at [561, 368] on span "échue" at bounding box center [561, 363] width 32 height 17
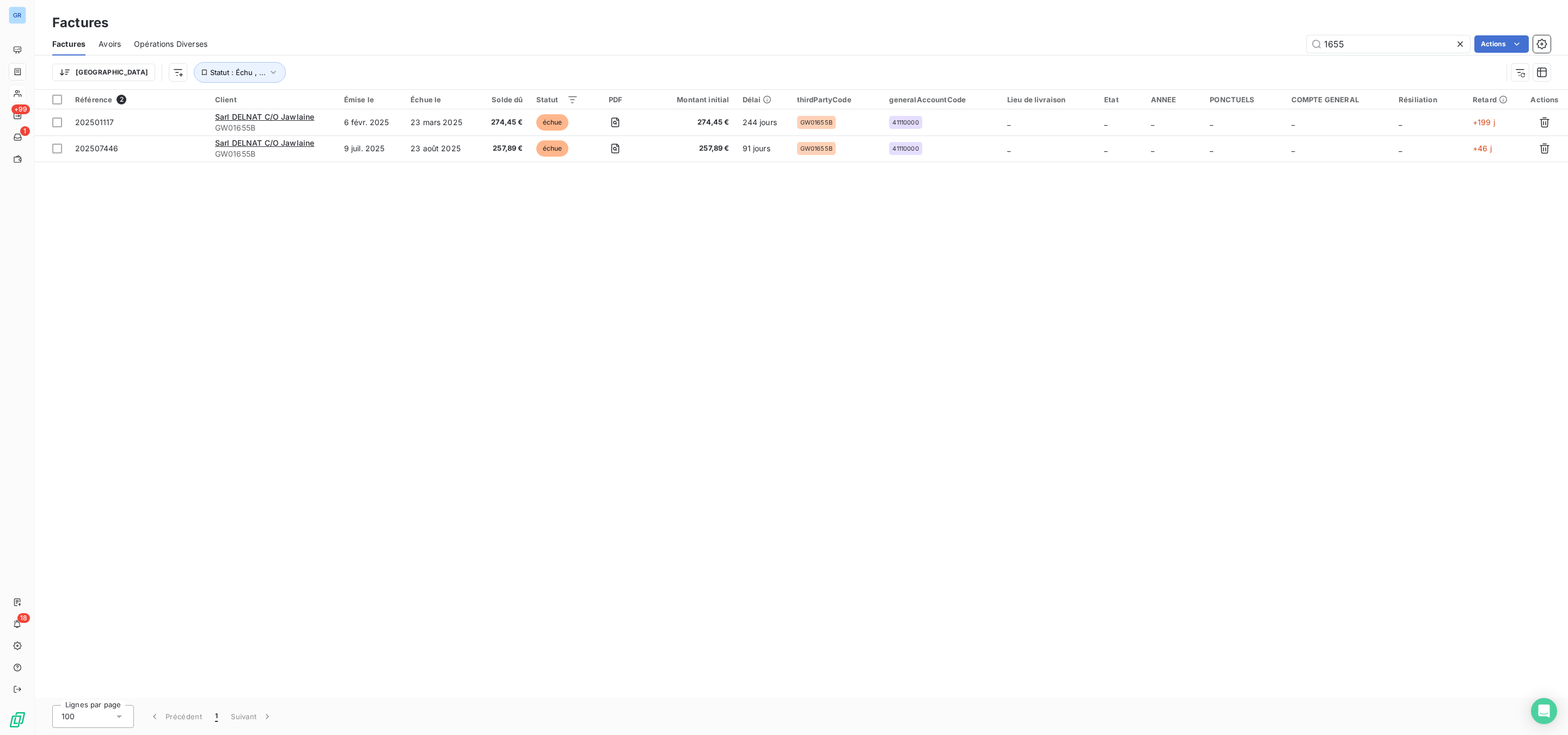
drag, startPoint x: 1430, startPoint y: 40, endPoint x: 1186, endPoint y: 39, distance: 244.0
click at [1218, 39] on div "1655 Actions" at bounding box center [885, 44] width 1330 height 18
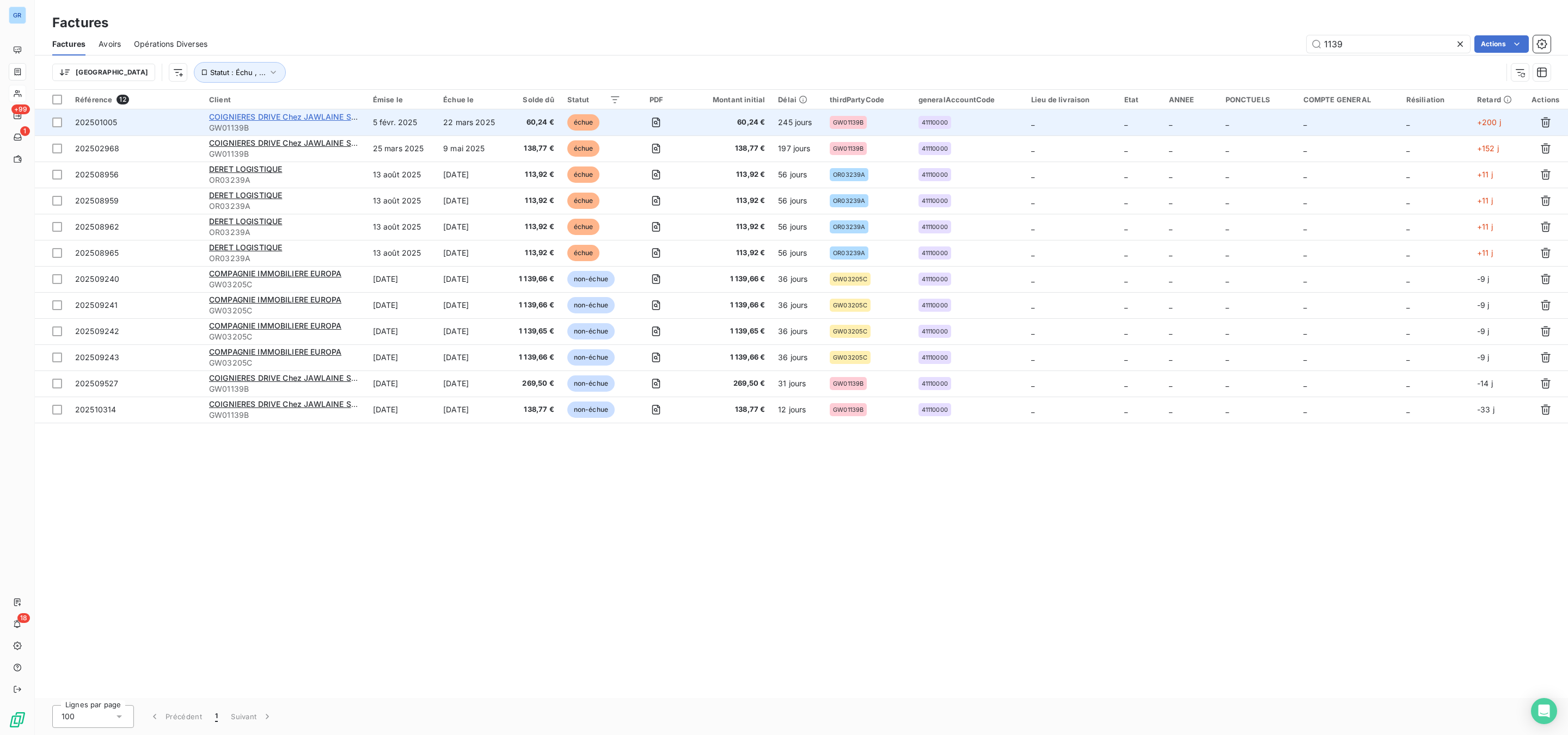
type input "1139"
click at [267, 116] on span "COIGNIERES DRIVE Chez JAWLAINE SARL" at bounding box center [286, 116] width 157 height 9
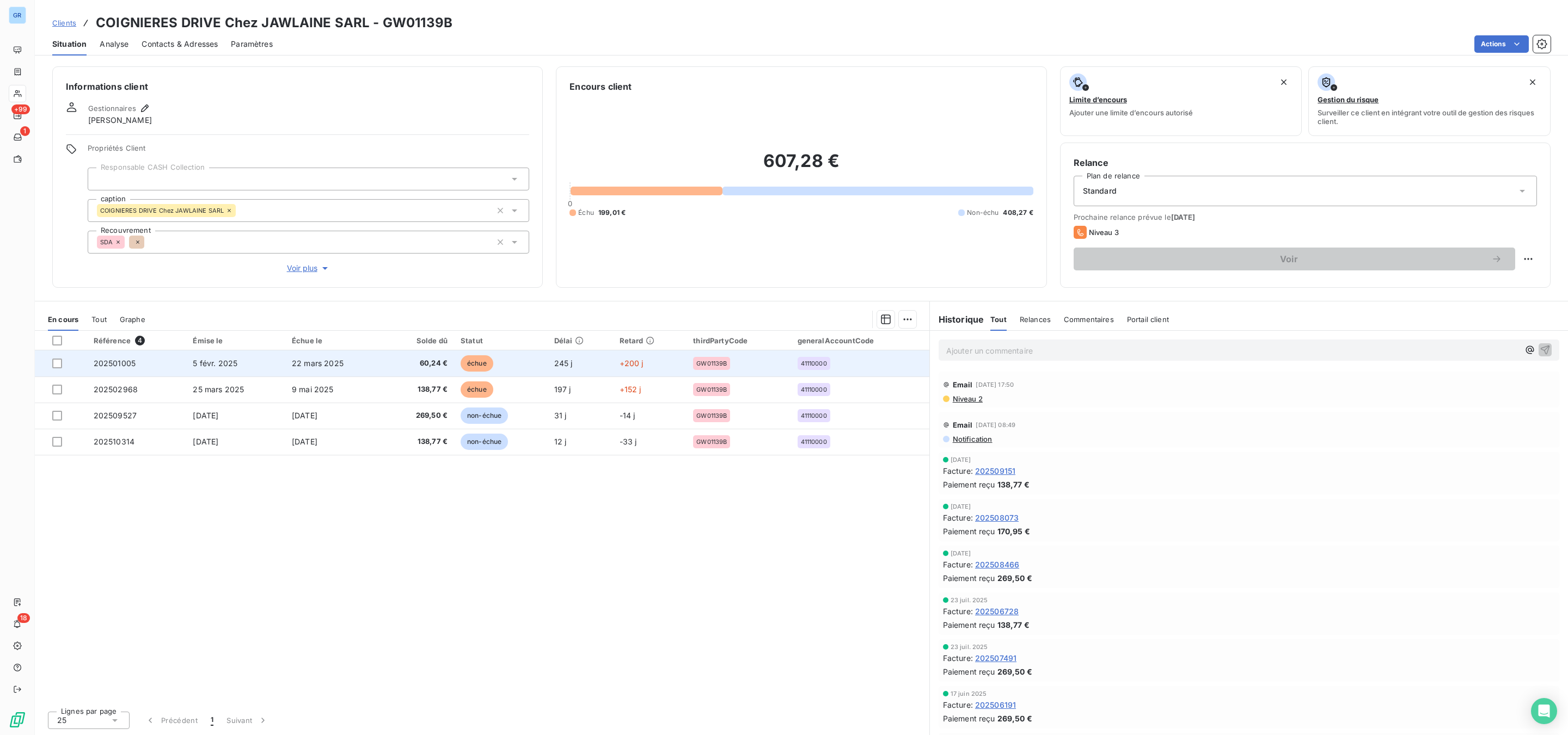
click at [474, 360] on span "échue" at bounding box center [476, 363] width 32 height 17
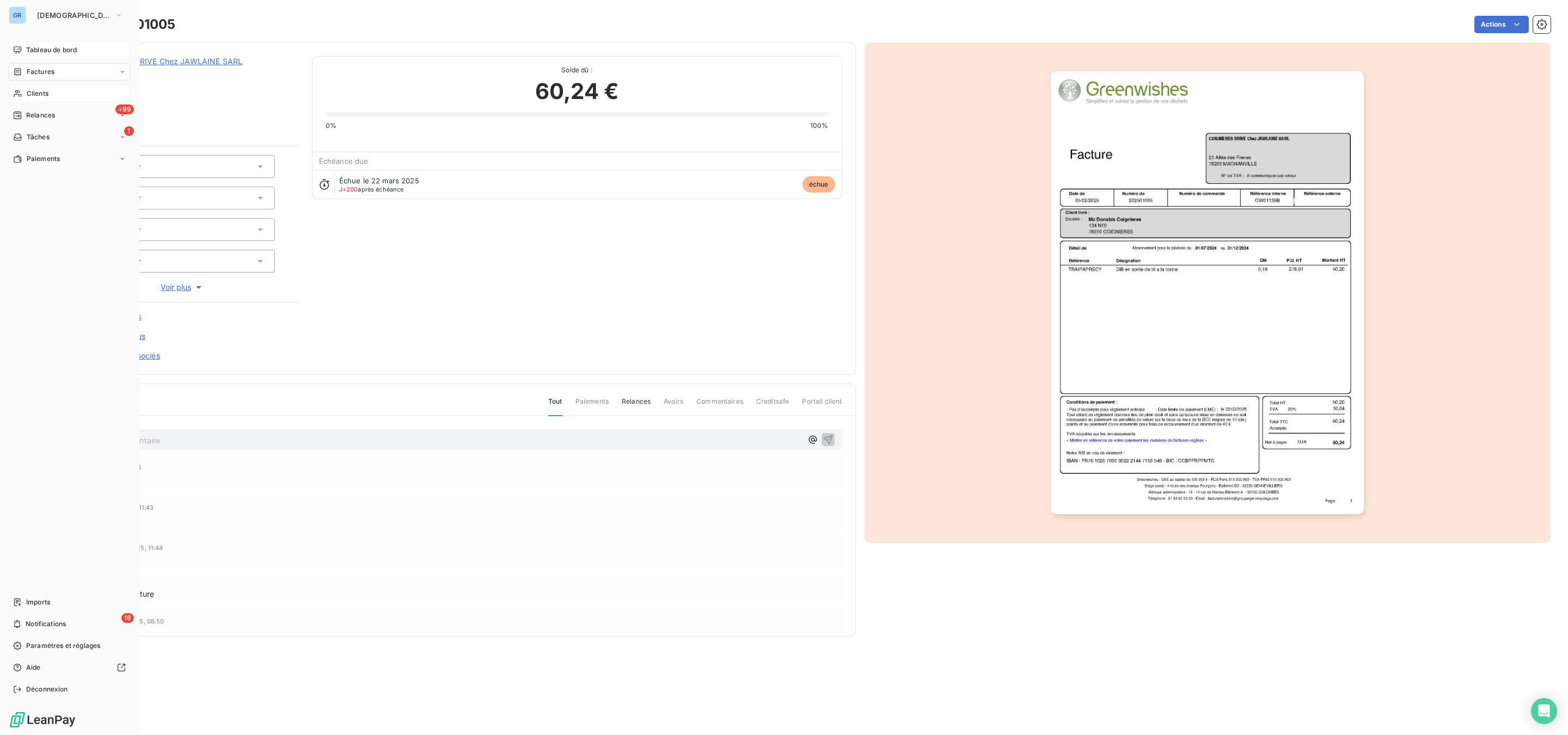
click at [40, 48] on span "Tableau de bord" at bounding box center [51, 50] width 50 height 10
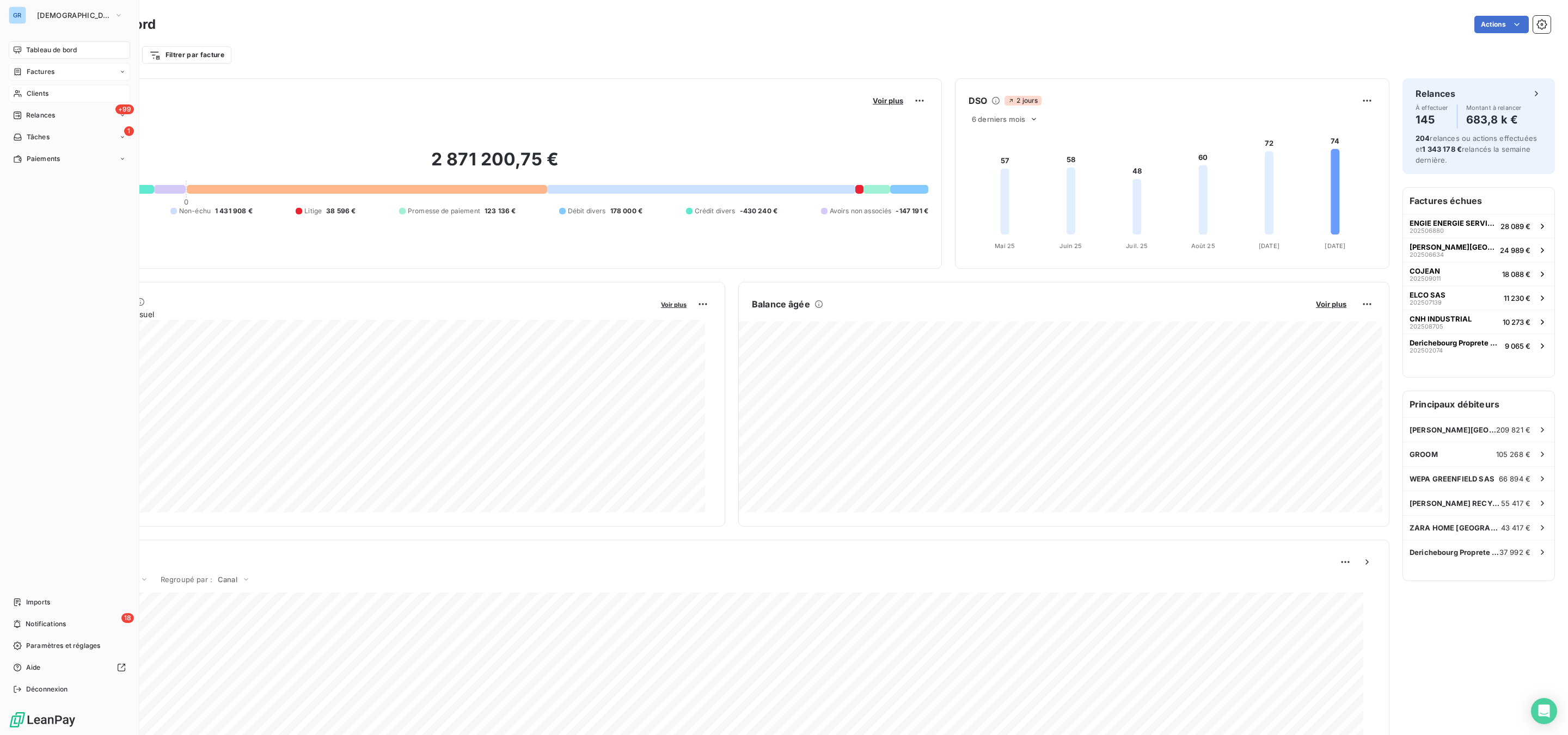
click at [33, 64] on div "Factures" at bounding box center [69, 72] width 121 height 18
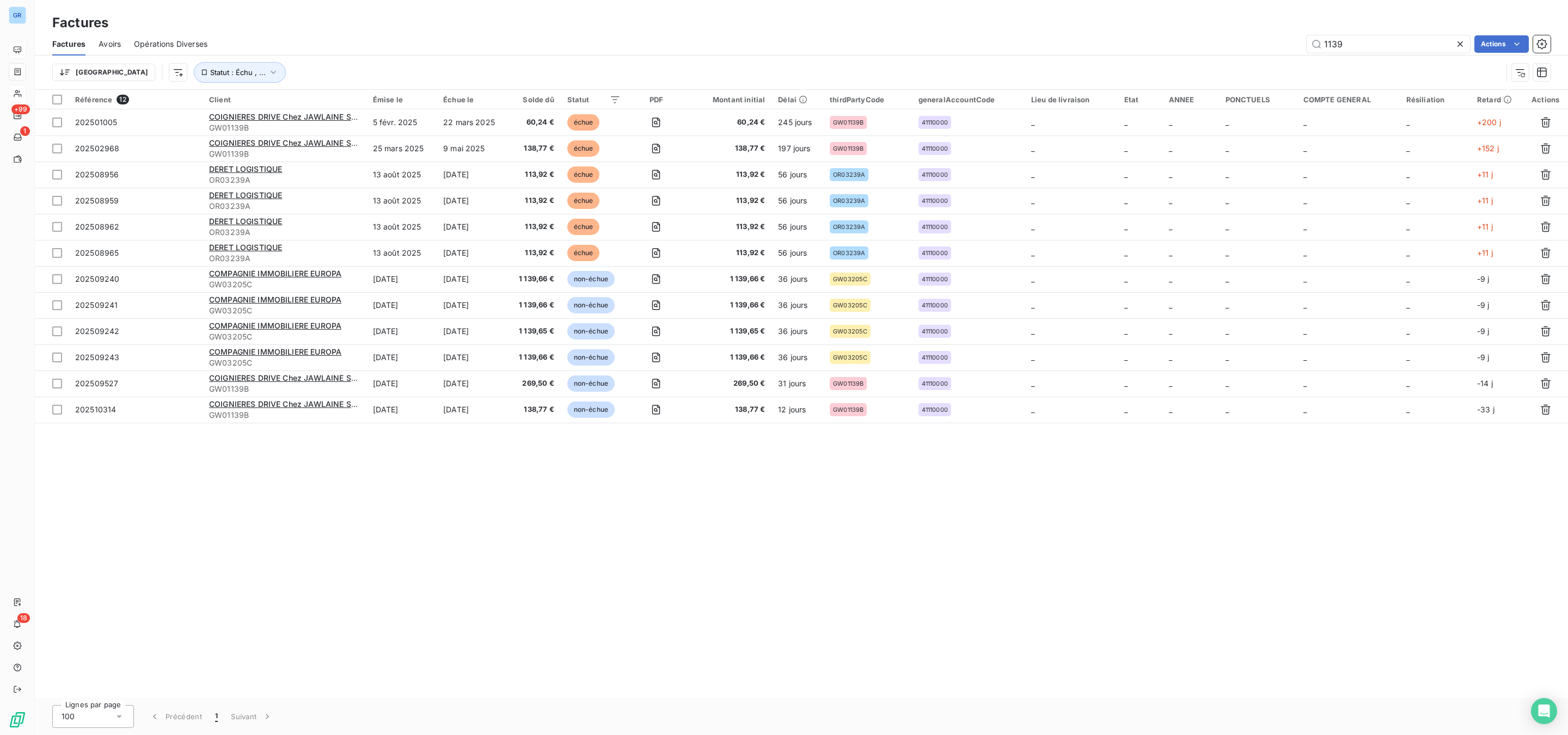
drag, startPoint x: 1420, startPoint y: 44, endPoint x: 1155, endPoint y: 37, distance: 265.1
click at [1198, 37] on div "1139 Actions" at bounding box center [885, 44] width 1330 height 18
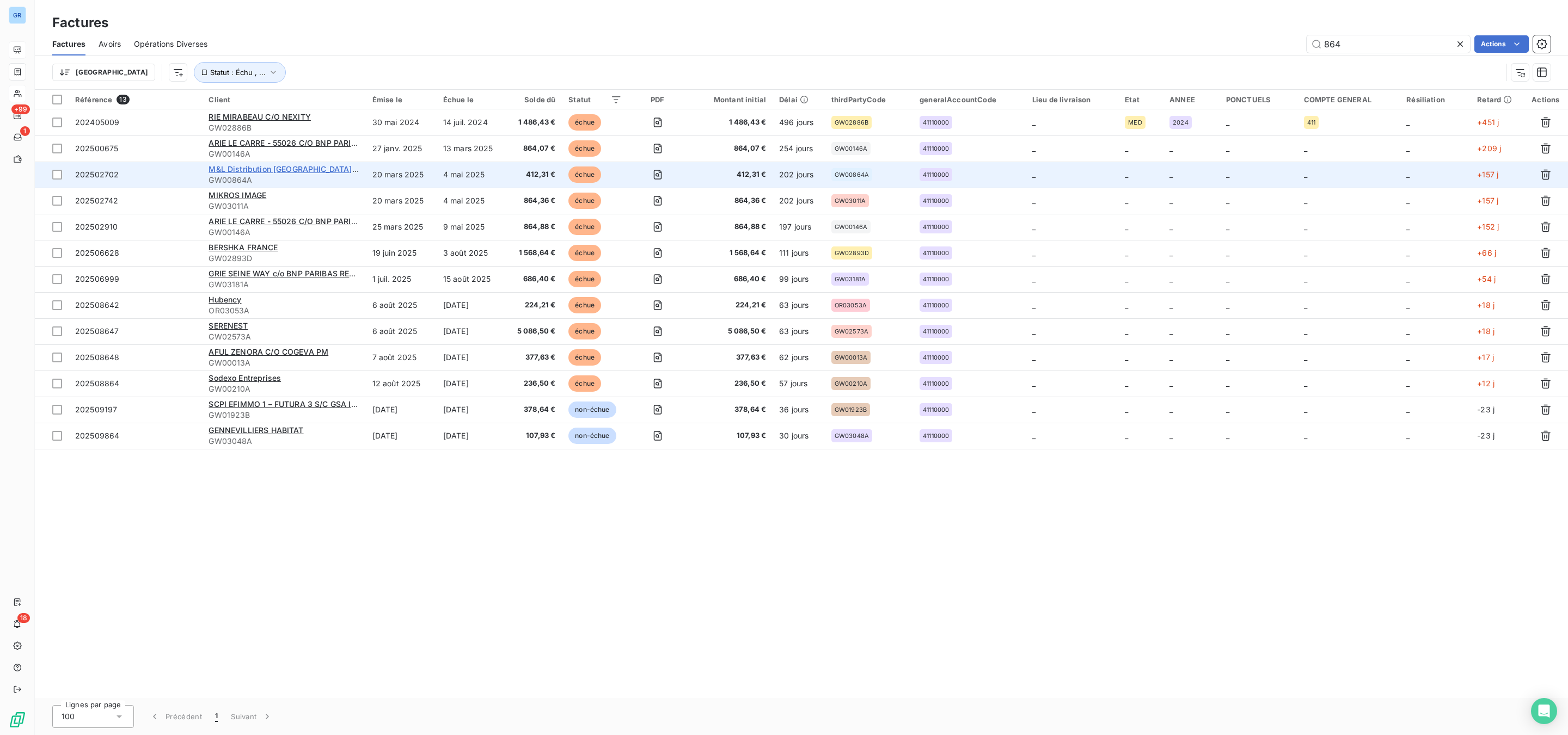
type input "864"
click at [257, 170] on span "M&L Distribution [GEOGRAPHIC_DATA] SARL" at bounding box center [291, 168] width 165 height 9
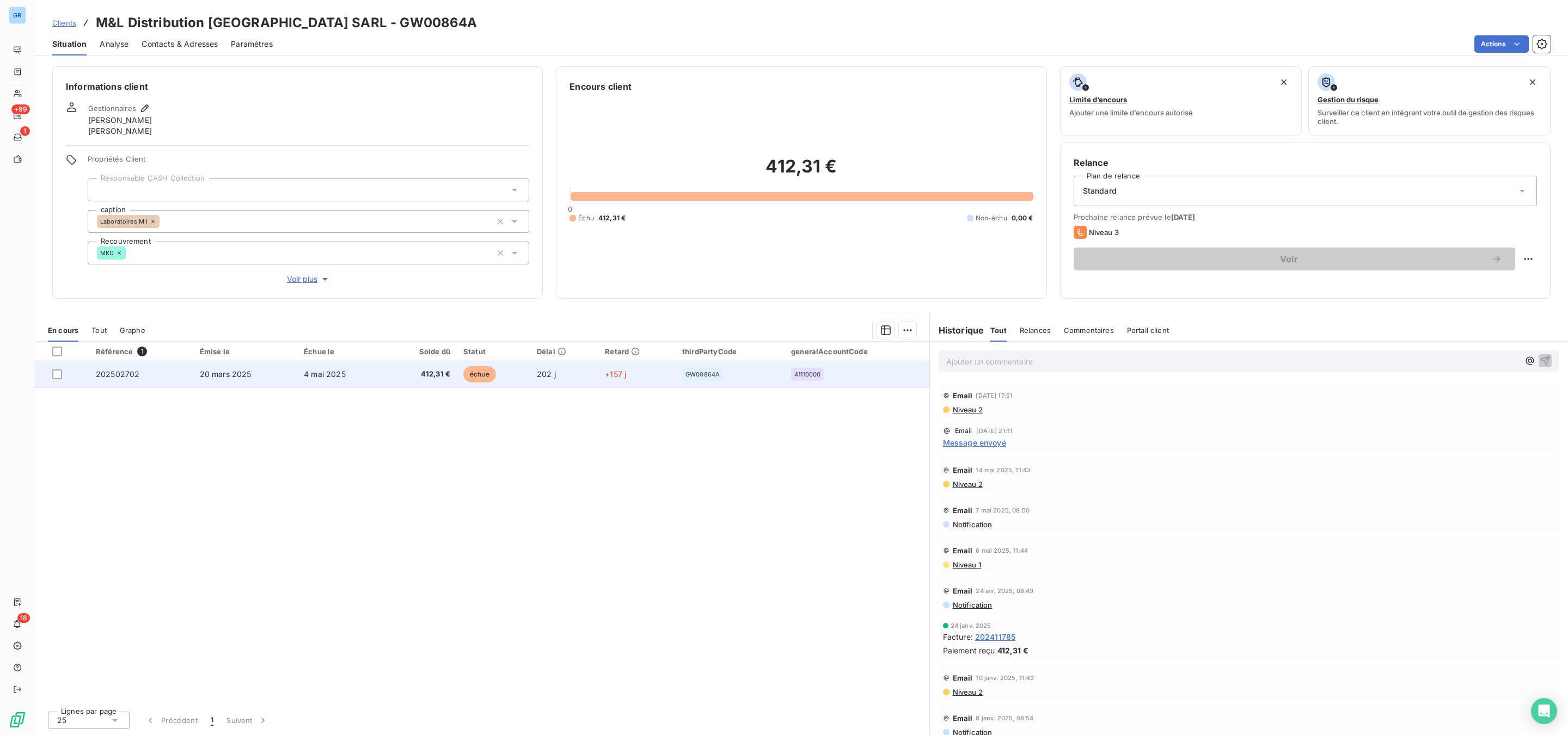
click at [483, 374] on span "échue" at bounding box center [479, 374] width 32 height 17
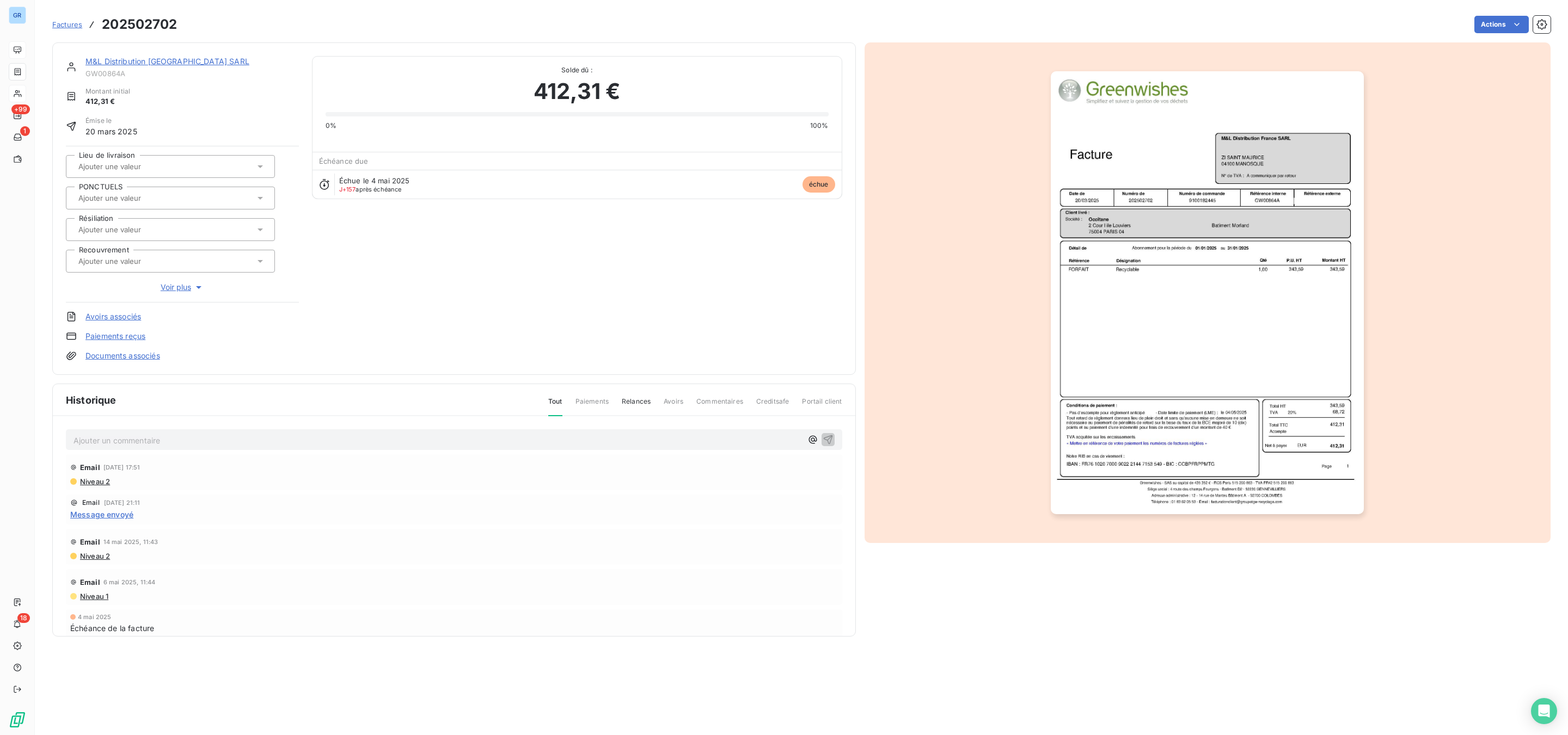
click at [1160, 235] on img "button" at bounding box center [1207, 292] width 313 height 443
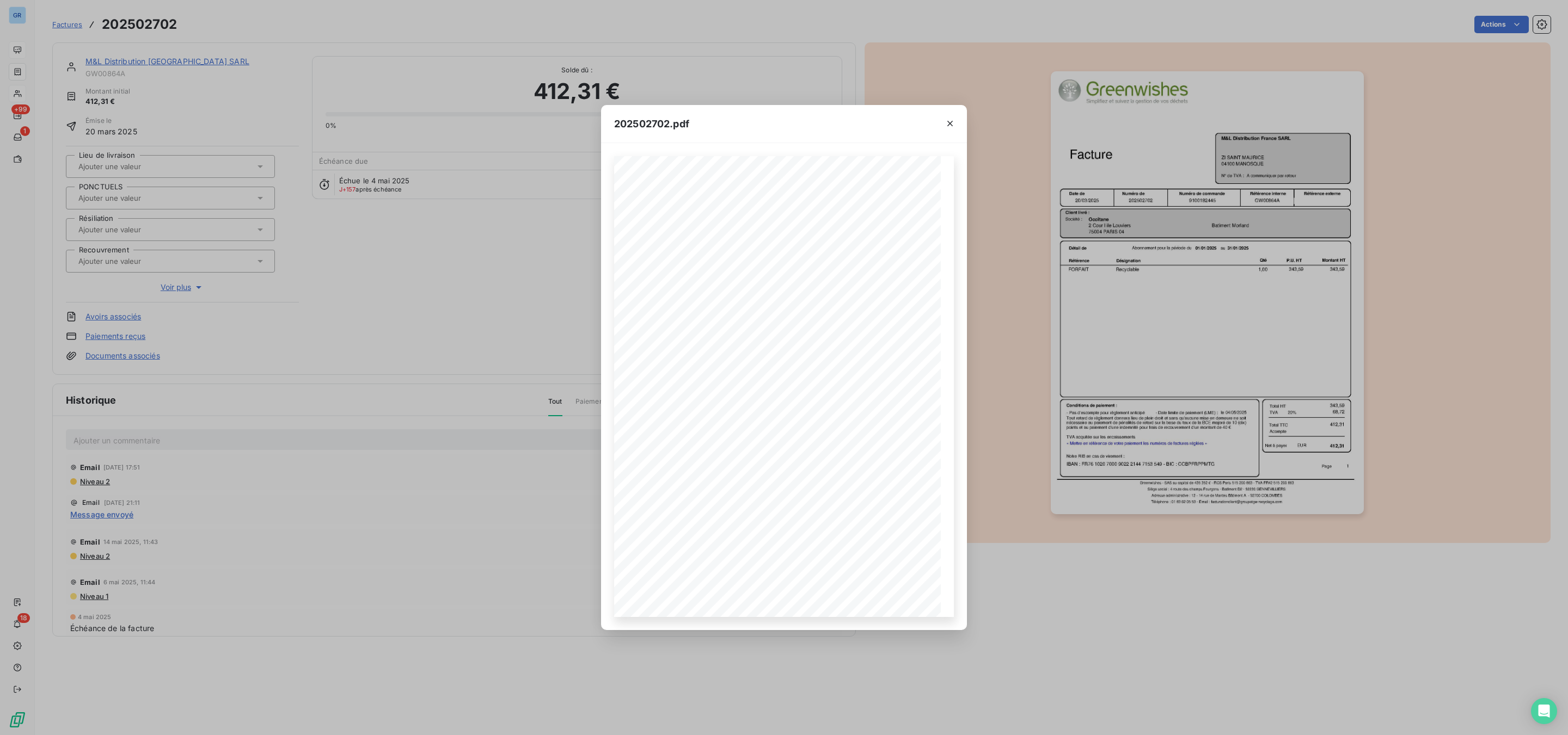
click at [1104, 213] on div "202502702.pdf Référence interne Numéro de Date de Numéro de commande Référence …" at bounding box center [784, 367] width 1568 height 735
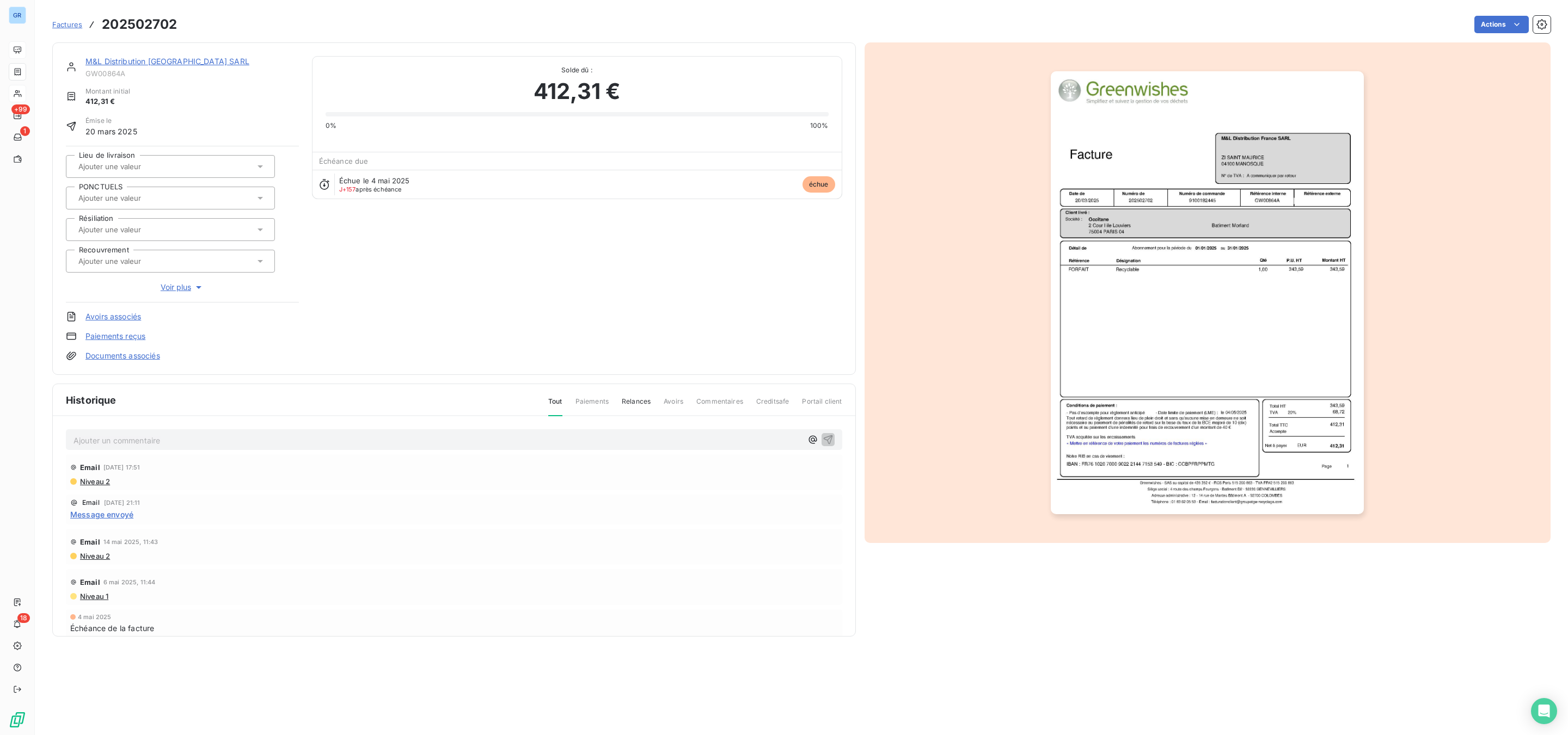
click at [1119, 281] on img "button" at bounding box center [1207, 292] width 313 height 443
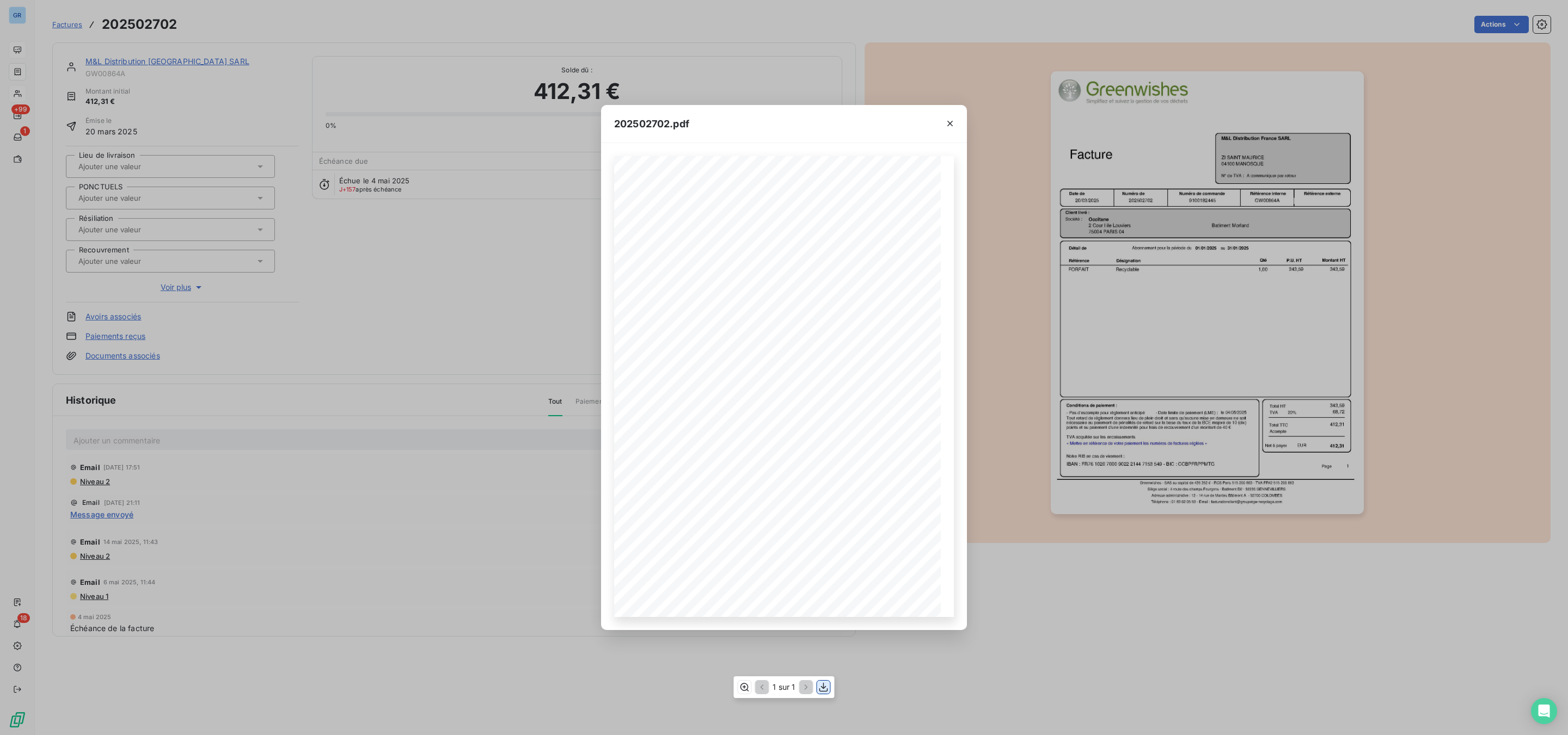
click at [825, 682] on icon "button" at bounding box center [823, 687] width 11 height 11
click at [951, 120] on icon "button" at bounding box center [950, 123] width 11 height 11
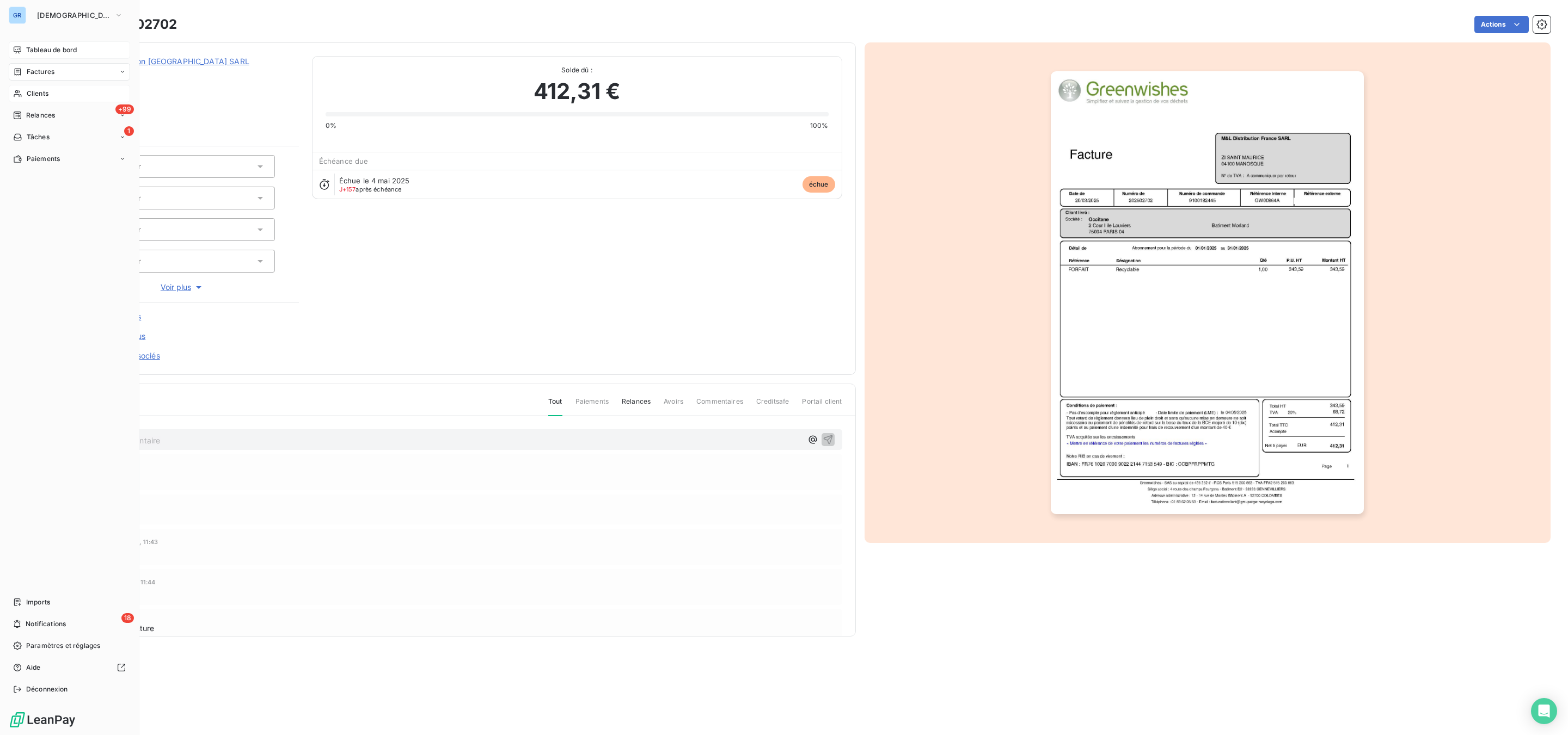
drag, startPoint x: 46, startPoint y: 74, endPoint x: 98, endPoint y: 60, distance: 53.9
click at [48, 74] on span "Factures" at bounding box center [40, 72] width 28 height 10
click at [39, 69] on span "Factures" at bounding box center [40, 72] width 28 height 10
click at [36, 73] on span "Factures" at bounding box center [40, 72] width 28 height 10
click at [44, 89] on span "Factures" at bounding box center [40, 93] width 28 height 10
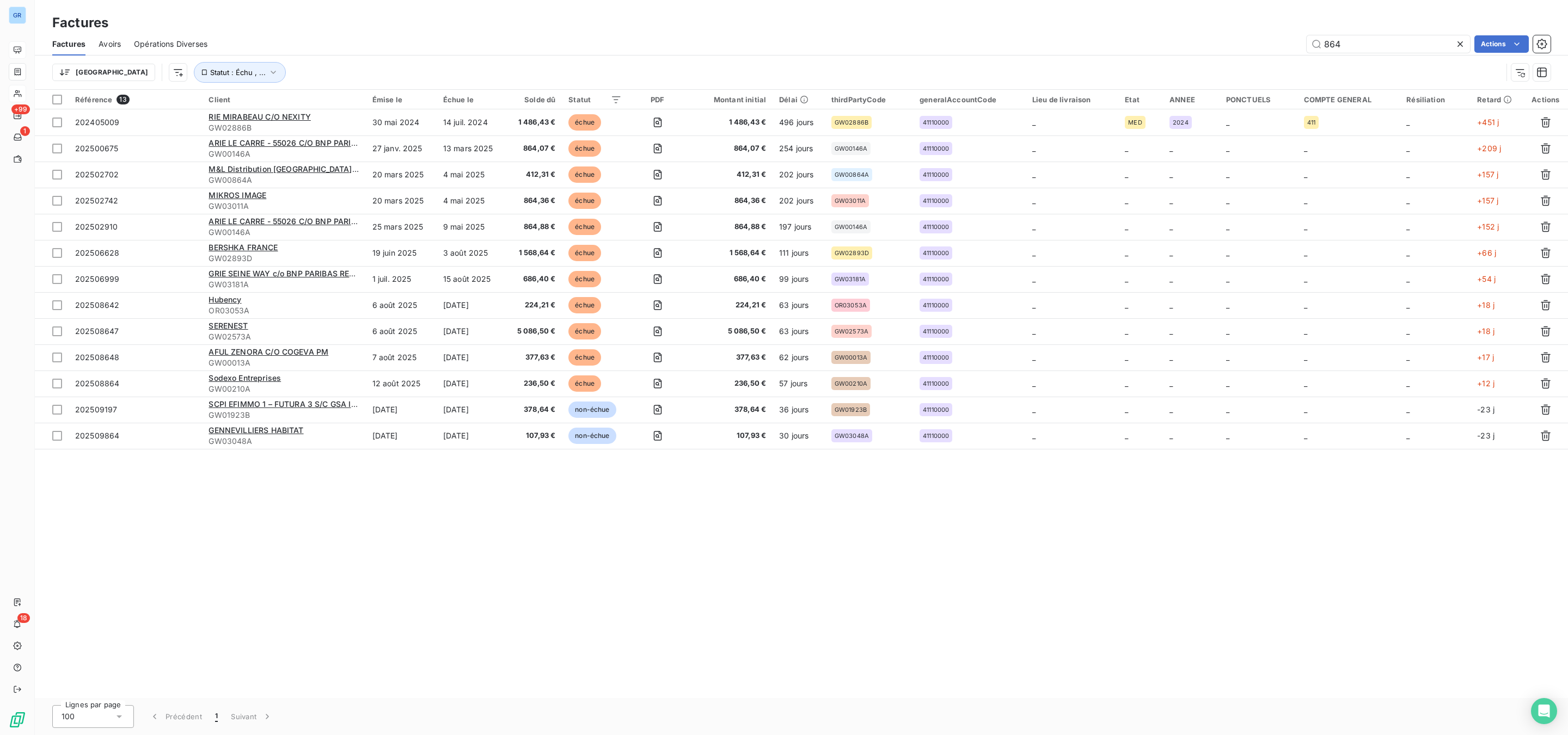
drag, startPoint x: 1383, startPoint y: 43, endPoint x: 1270, endPoint y: 27, distance: 114.1
click at [1270, 27] on div "Factures Factures Avoirs Opérations Diverses 864 Actions Trier Statut : Échu , …" at bounding box center [800, 44] width 1533 height 90
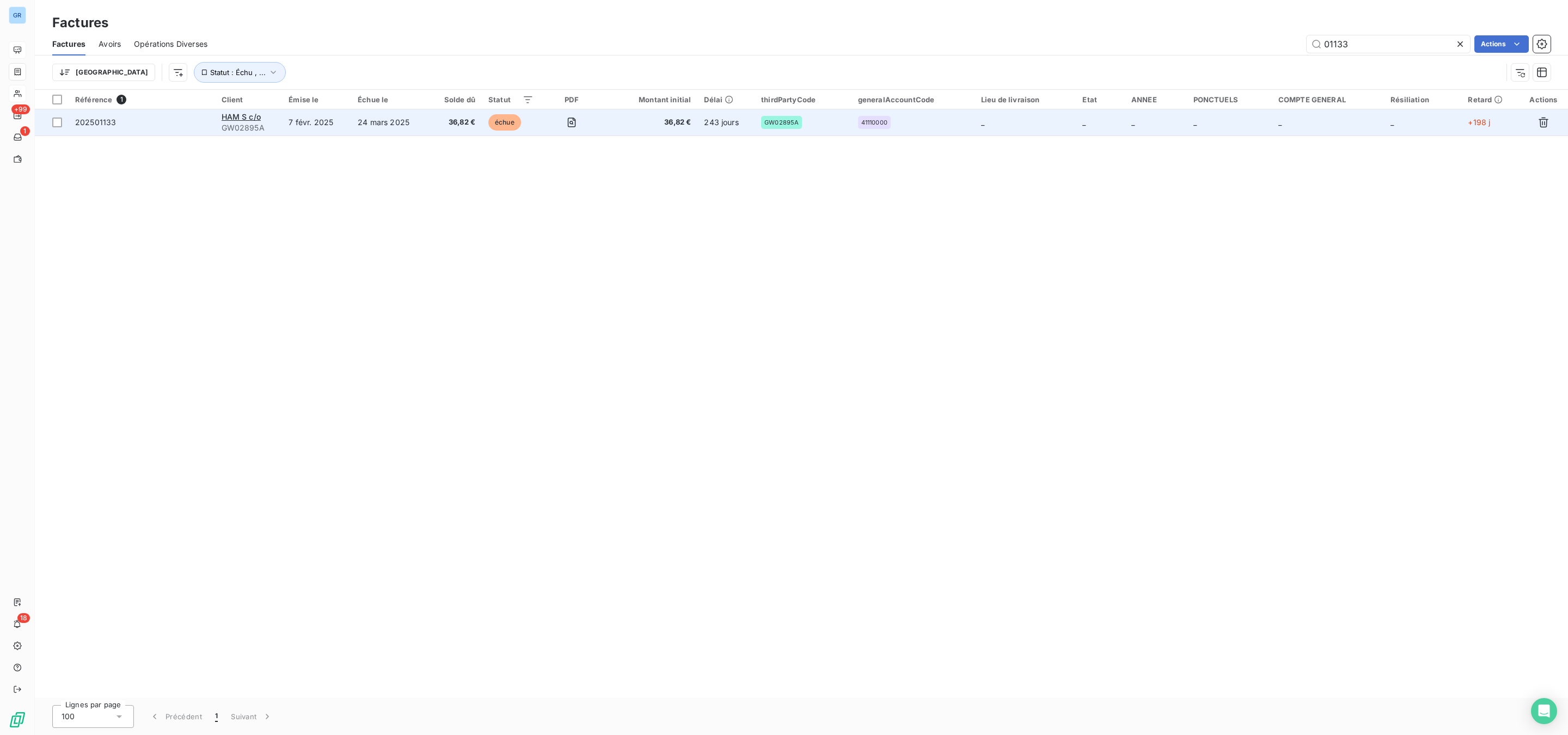
type input "01133"
click at [250, 111] on td "HAM S c/o GW02895A" at bounding box center [248, 122] width 68 height 27
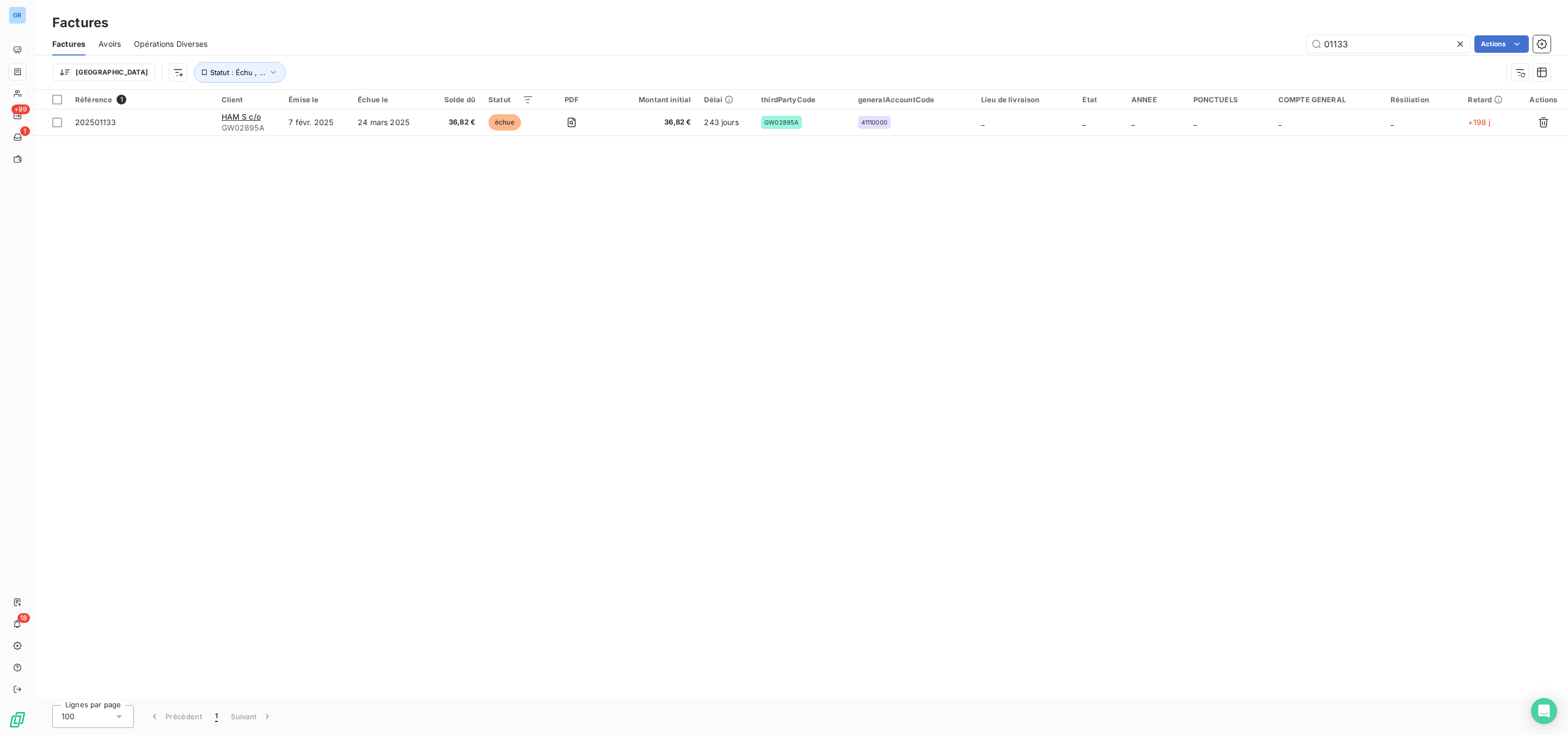
drag, startPoint x: 1379, startPoint y: 44, endPoint x: 1182, endPoint y: 56, distance: 197.4
click at [1295, 40] on div "01133 Actions" at bounding box center [885, 44] width 1330 height 18
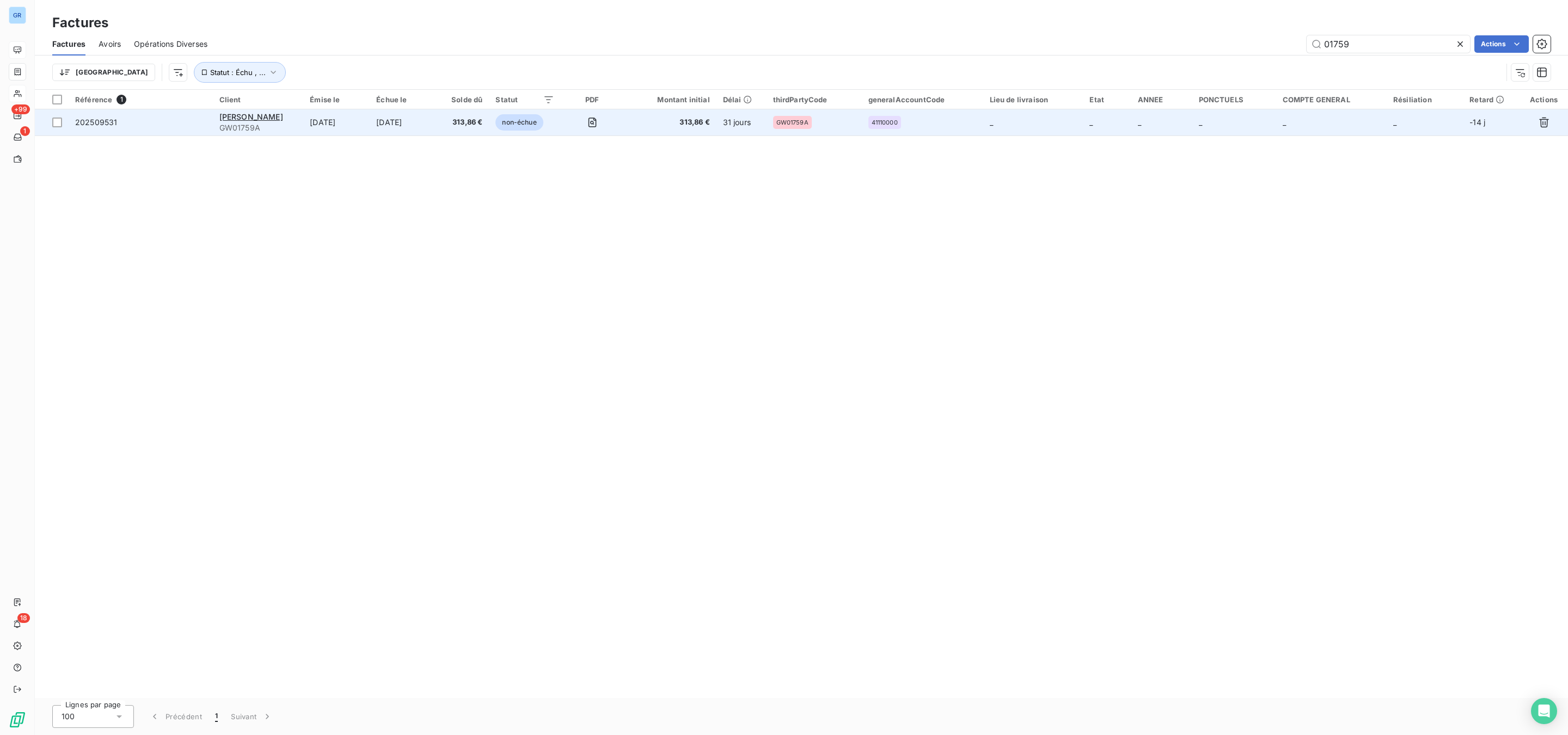
type input "01759"
click at [344, 123] on td "[DATE]" at bounding box center [336, 122] width 66 height 27
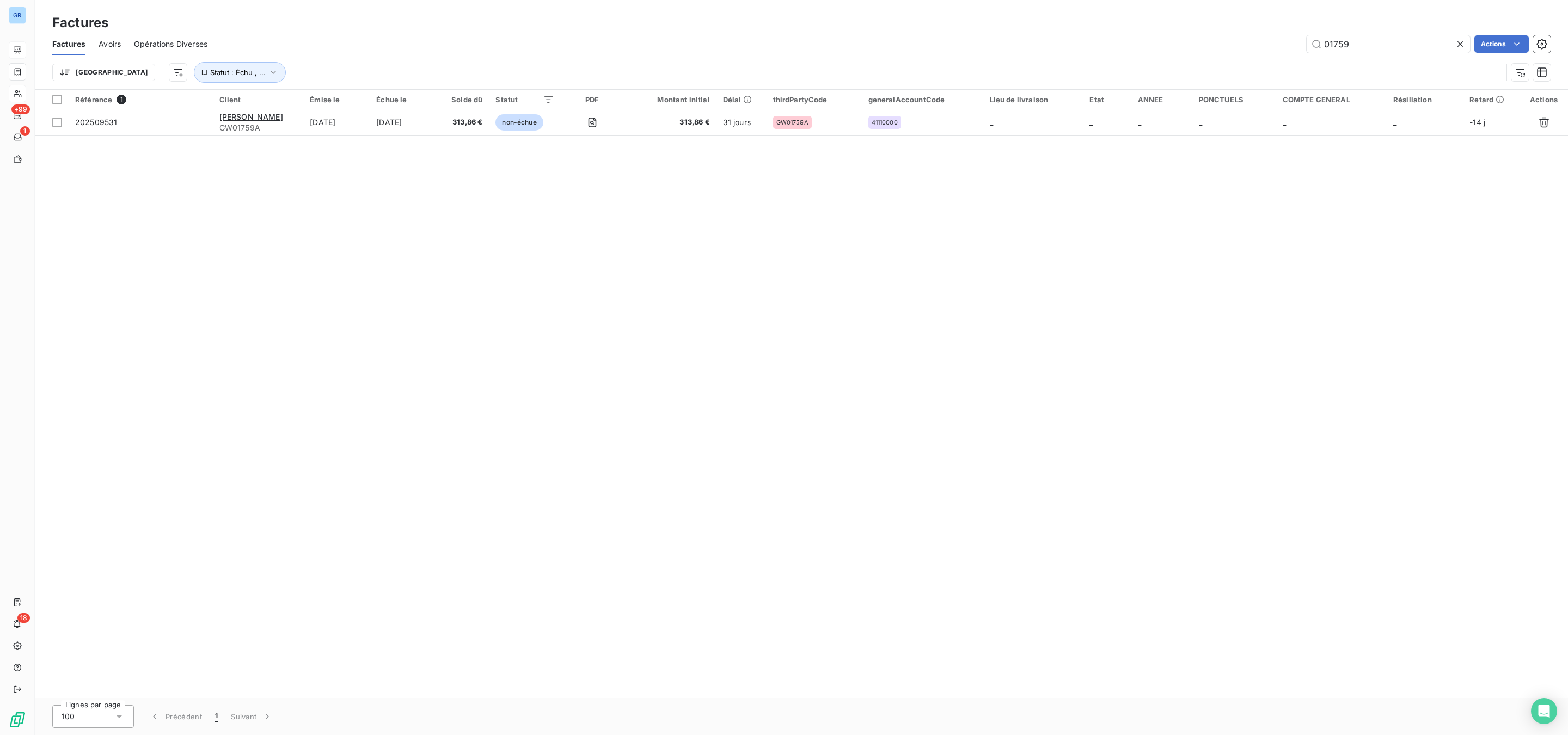
drag, startPoint x: 1363, startPoint y: 48, endPoint x: 1077, endPoint y: 49, distance: 286.0
click at [1313, 47] on input "01759" at bounding box center [1388, 44] width 163 height 18
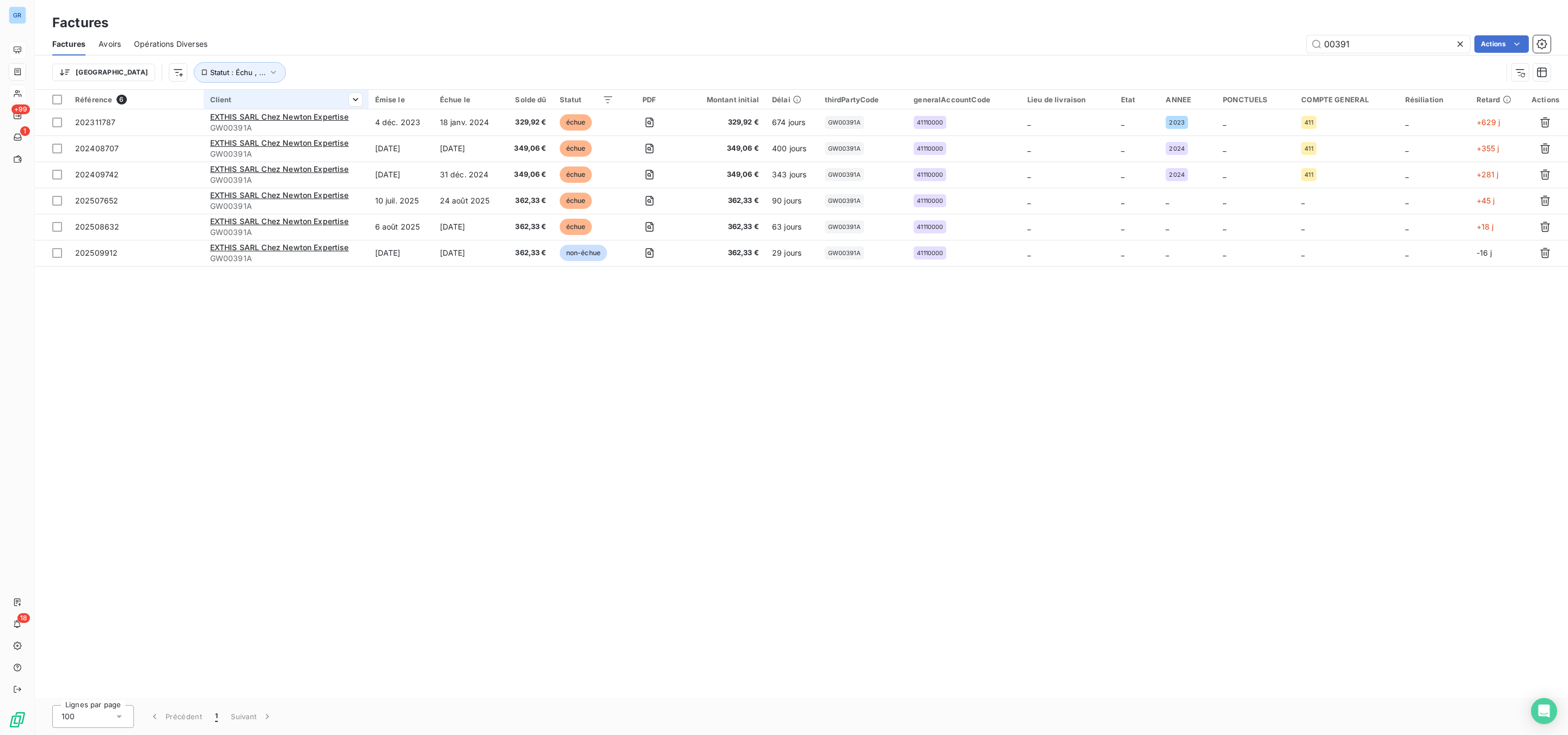
type input "00391"
click at [295, 108] on th "Client" at bounding box center [286, 99] width 165 height 20
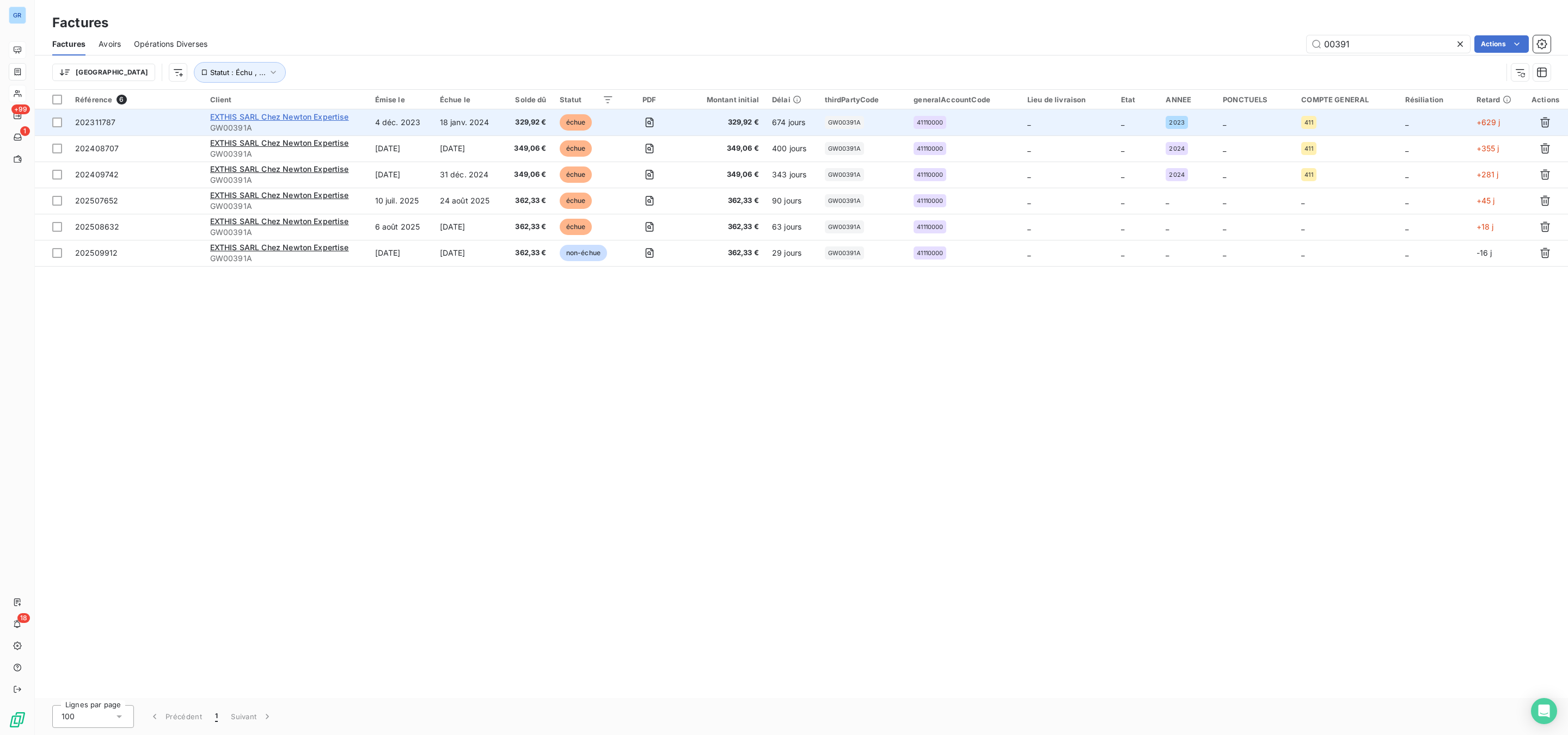
click at [341, 114] on span "EXTHIS SARL Chez Newton Expertise" at bounding box center [279, 116] width 139 height 9
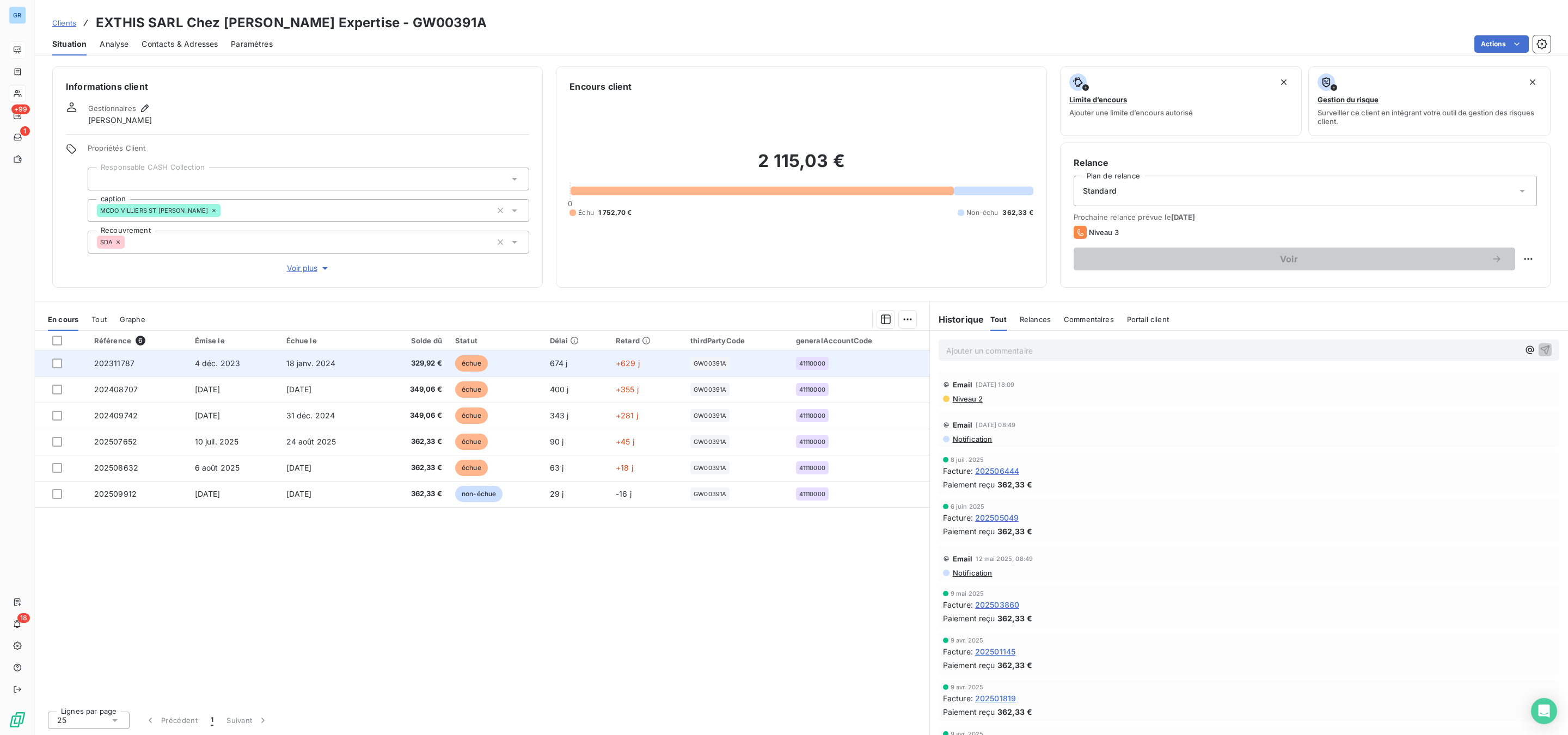
click at [470, 358] on span "échue" at bounding box center [470, 363] width 32 height 17
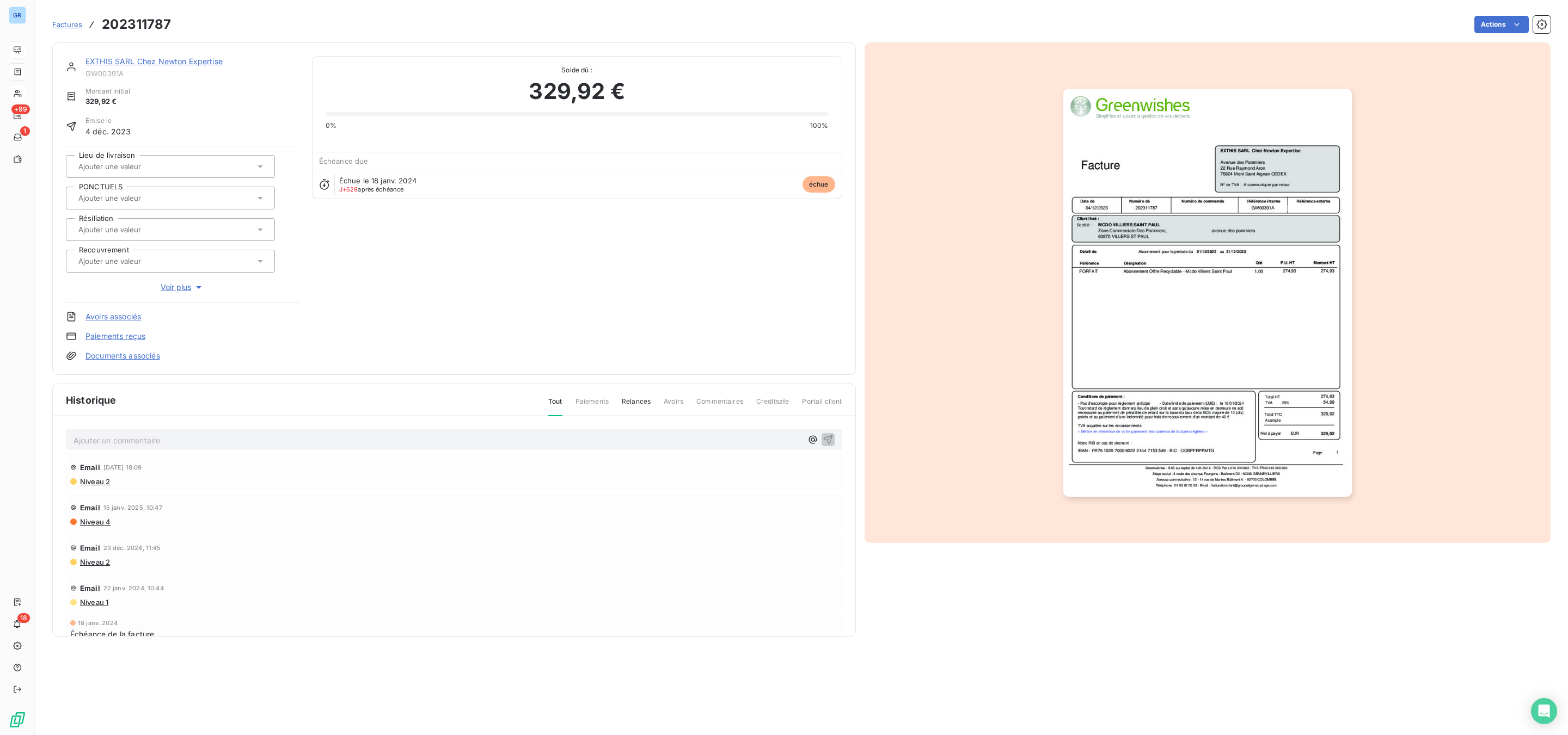
click at [1149, 217] on img "button" at bounding box center [1207, 292] width 288 height 408
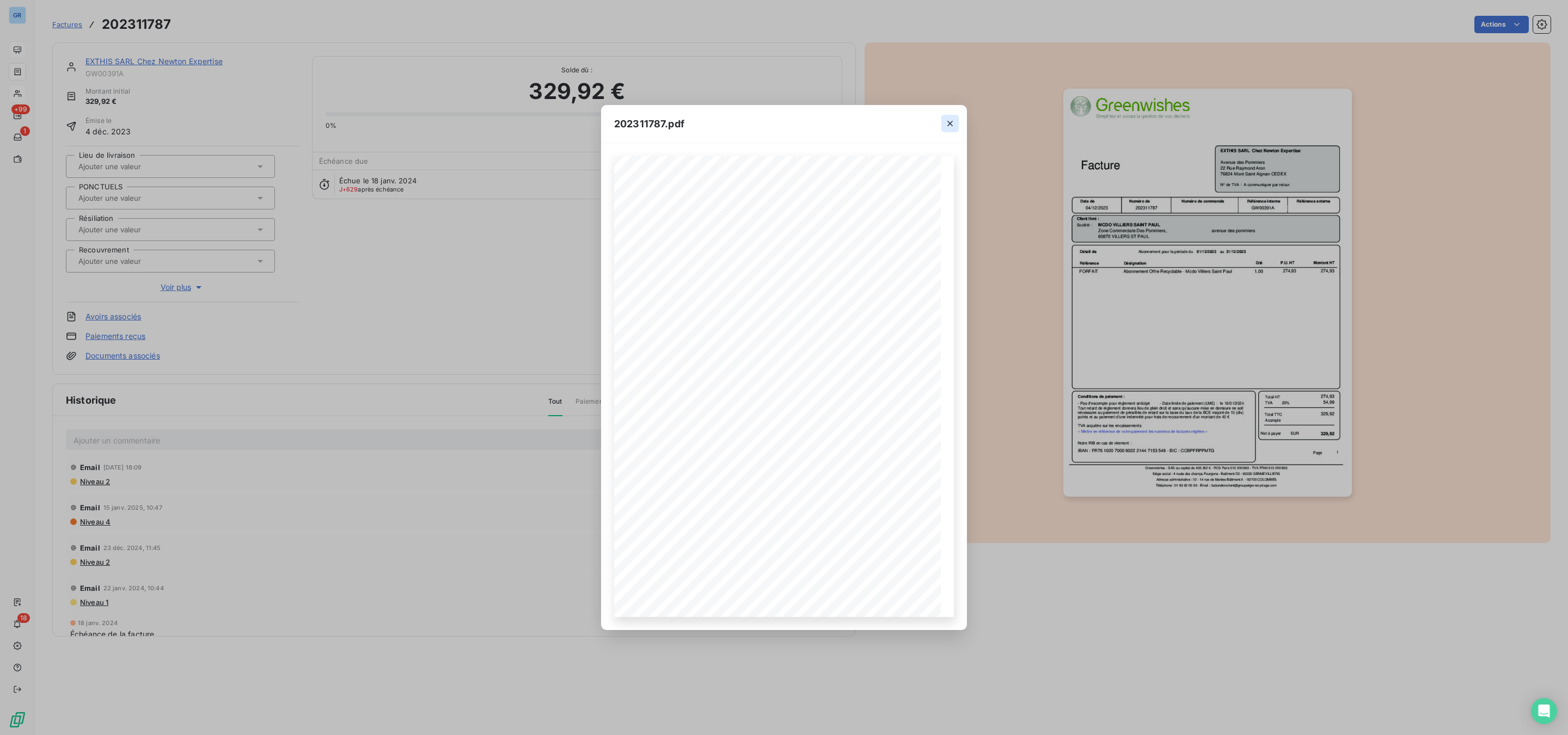
click at [958, 121] on button "button" at bounding box center [950, 124] width 18 height 18
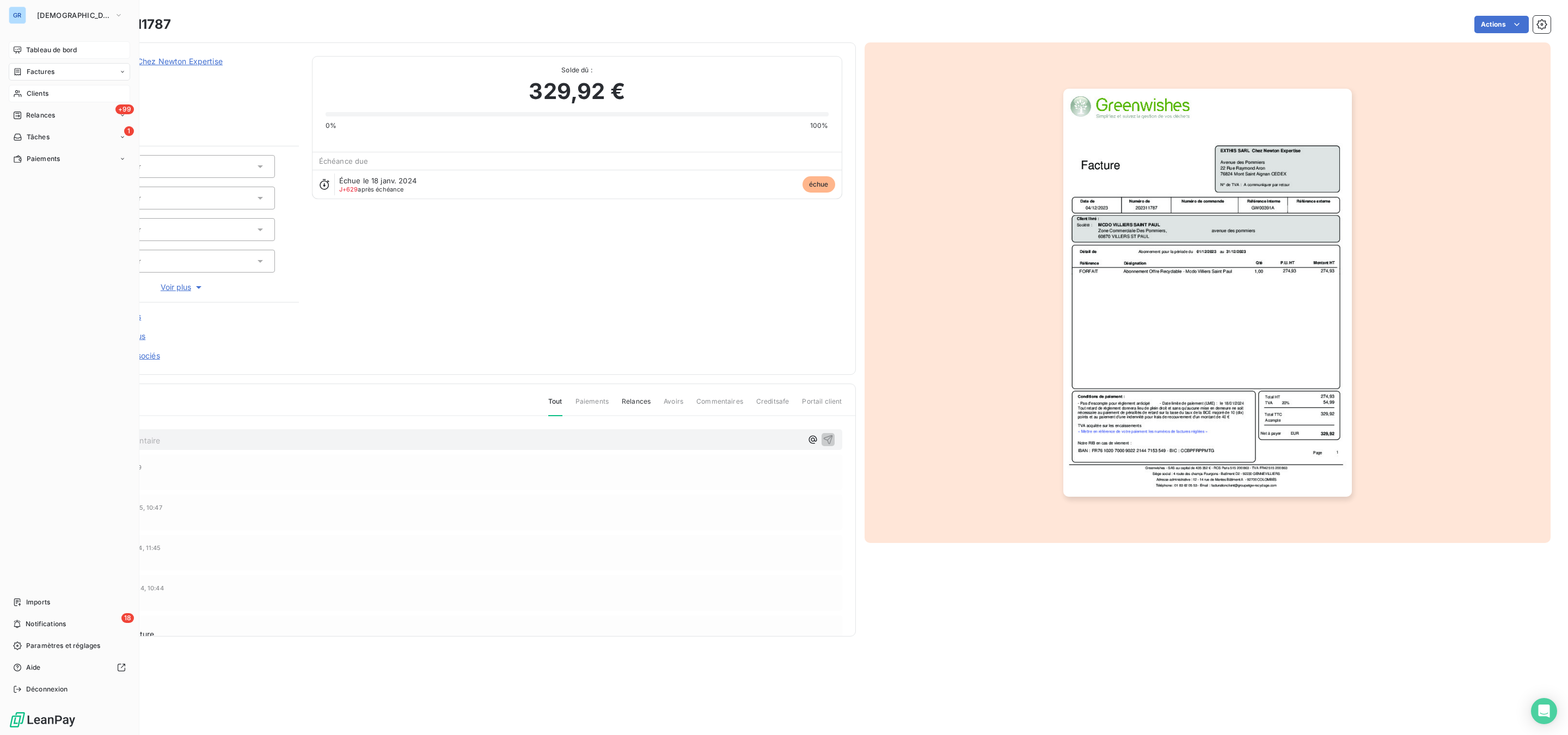
click at [41, 69] on span "Factures" at bounding box center [40, 72] width 28 height 10
click at [53, 70] on span "Factures" at bounding box center [40, 72] width 28 height 10
click at [49, 89] on span "Factures" at bounding box center [40, 93] width 28 height 10
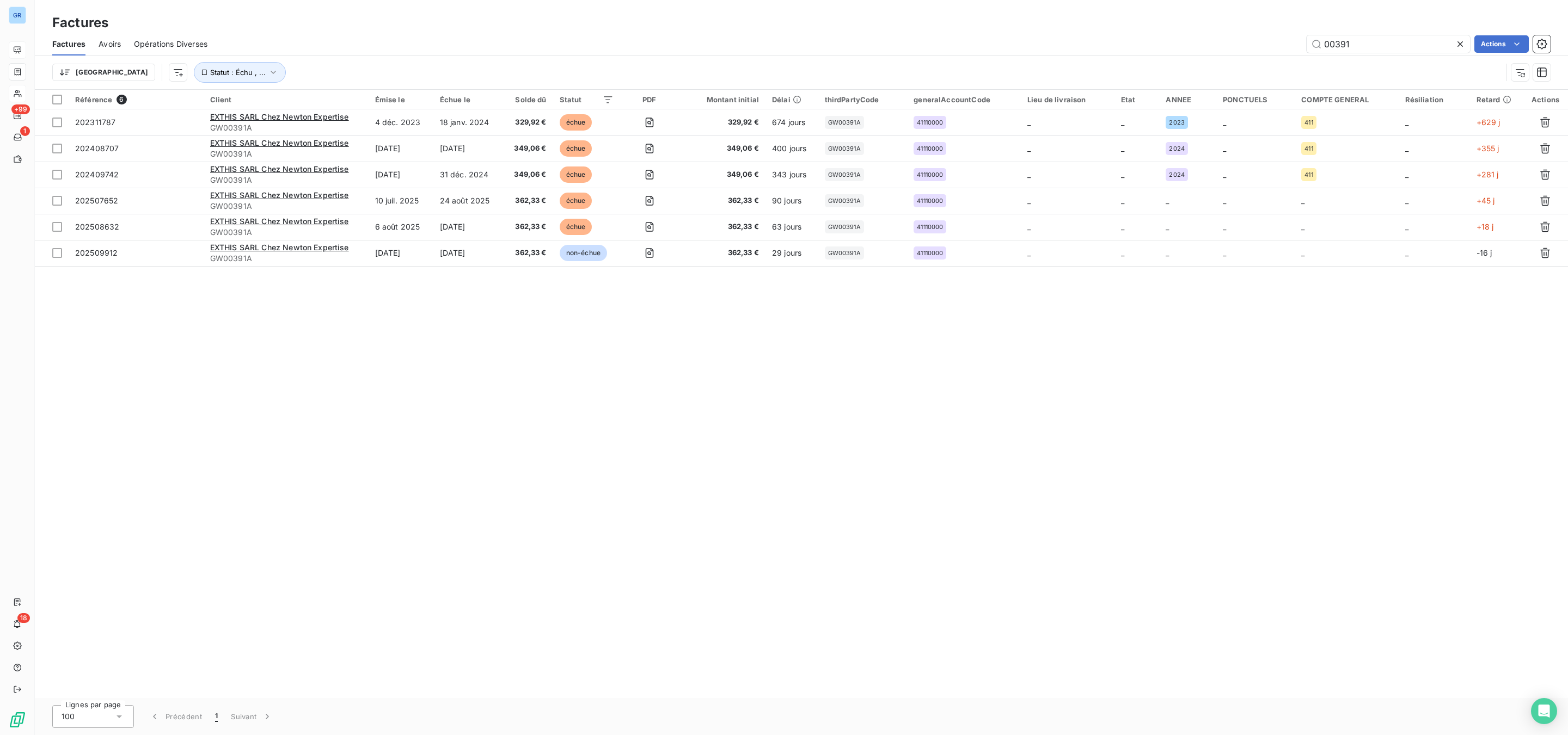
drag, startPoint x: 1349, startPoint y: 41, endPoint x: 936, endPoint y: 42, distance: 413.0
click at [950, 39] on div "00391 Actions" at bounding box center [885, 44] width 1330 height 18
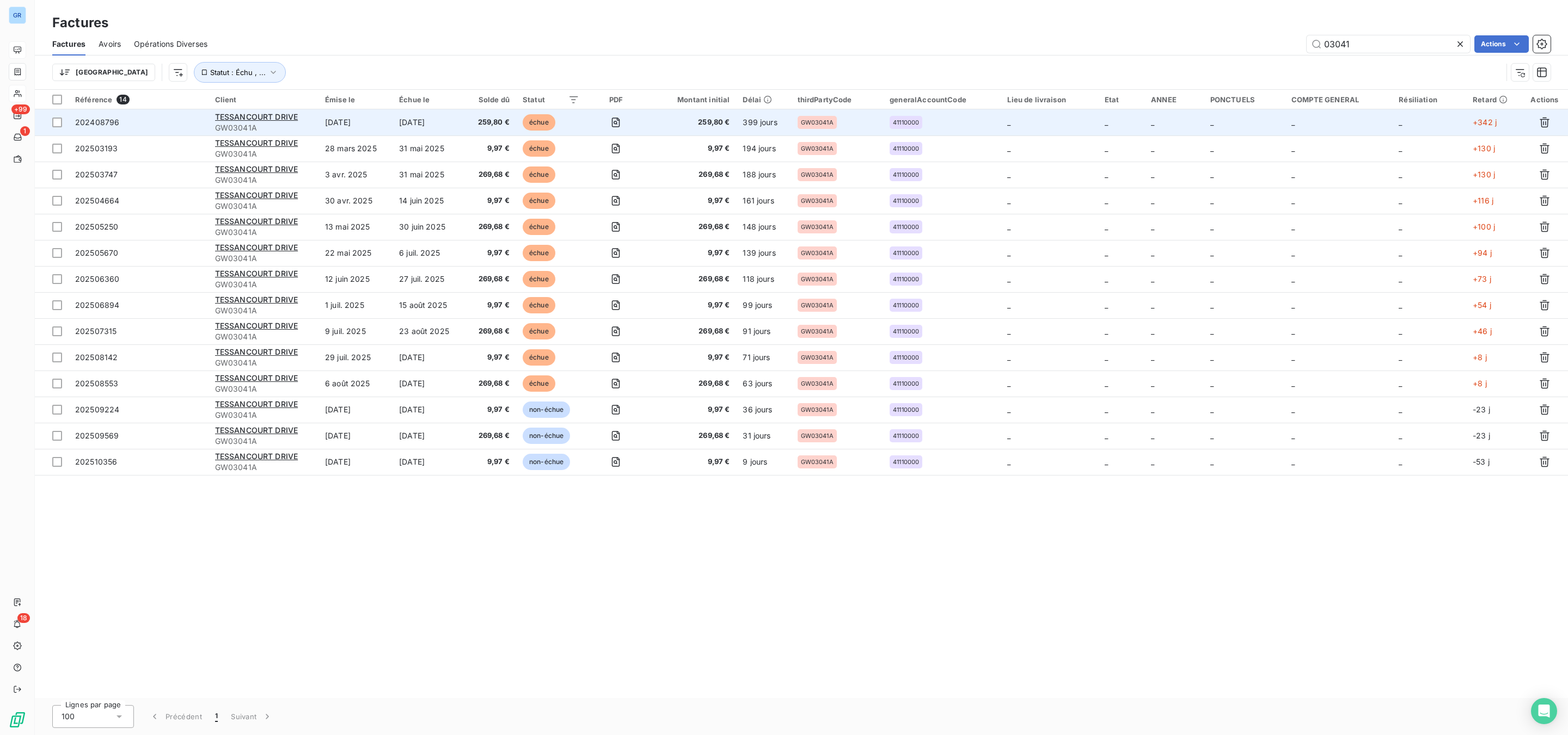
type input "03041"
click at [260, 111] on div "TESSANCOURT DRIVE" at bounding box center [263, 116] width 96 height 11
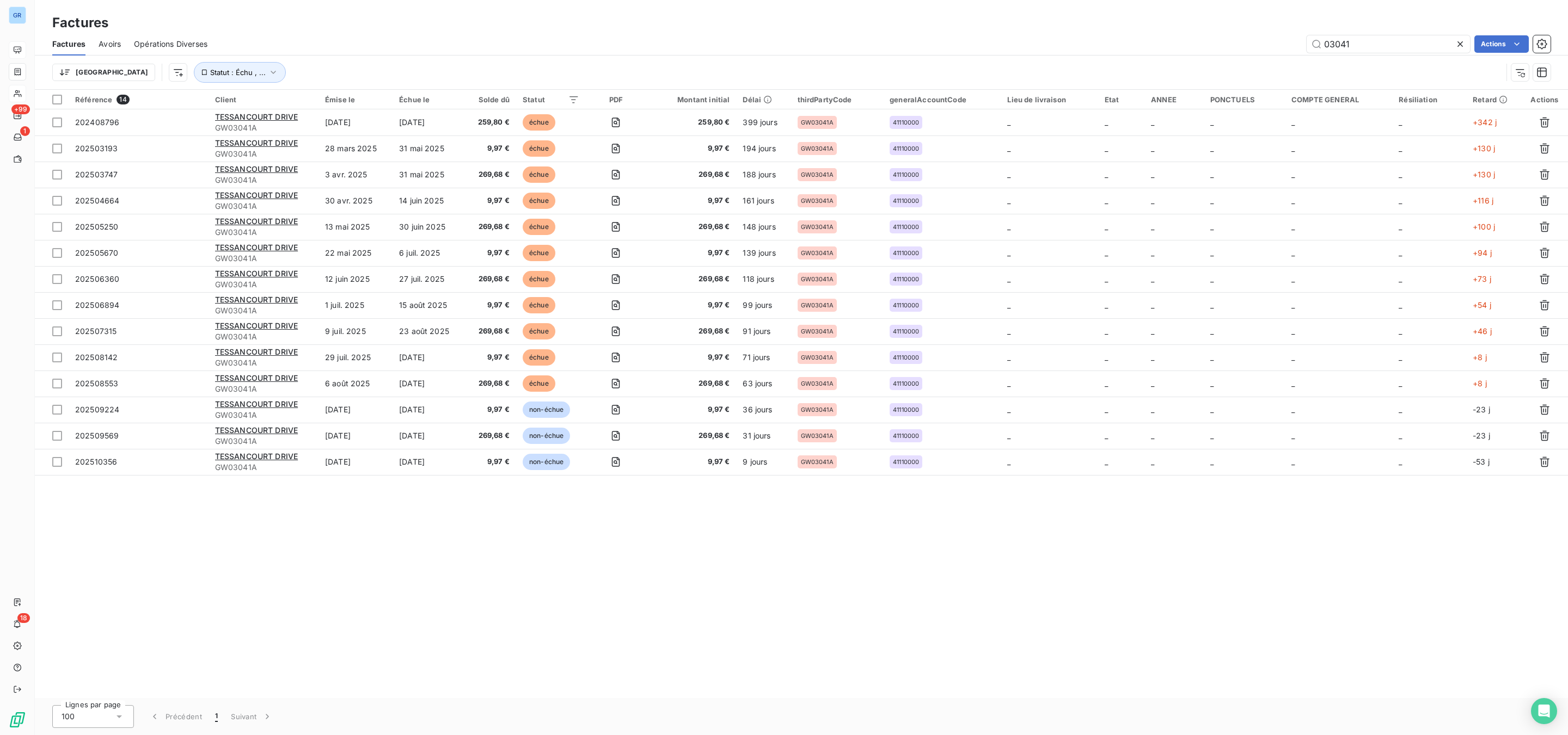
drag, startPoint x: 1338, startPoint y: 39, endPoint x: 1161, endPoint y: 41, distance: 177.0
click at [1207, 37] on div "03041 Actions" at bounding box center [885, 44] width 1330 height 18
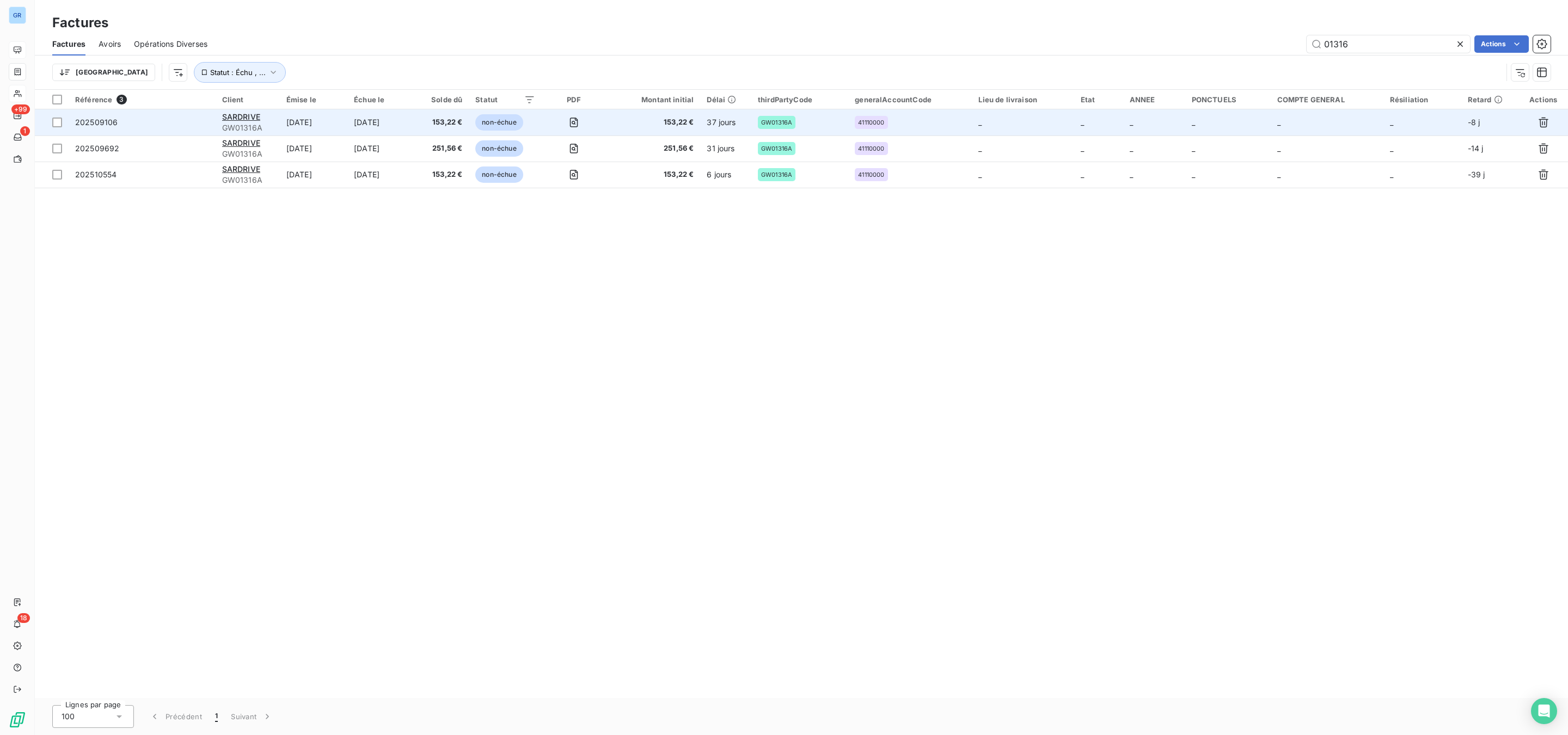
type input "01316"
click at [245, 110] on td "SARDRIVE GW01316A" at bounding box center [247, 122] width 64 height 27
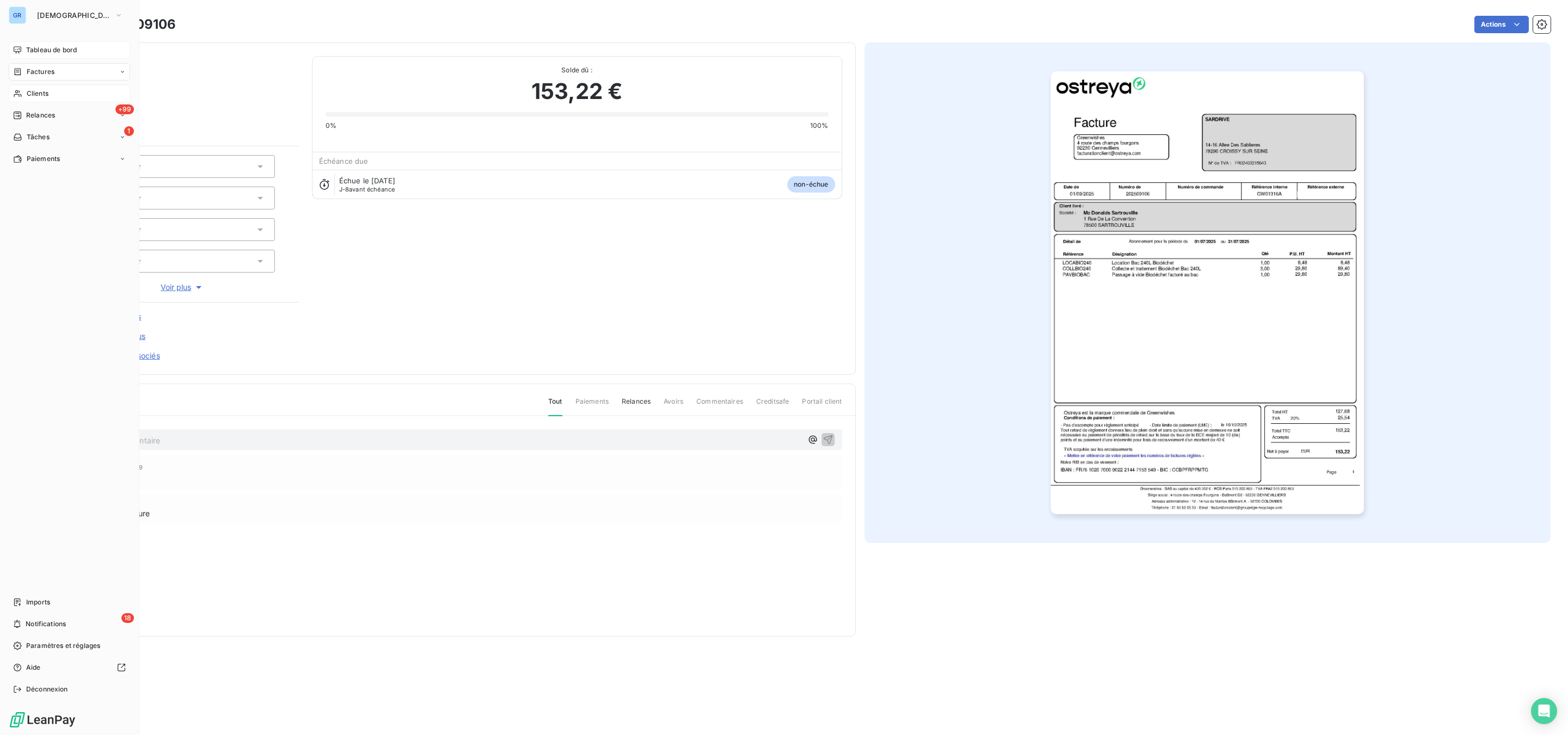
click at [56, 71] on div "Factures" at bounding box center [69, 72] width 121 height 18
click at [82, 7] on button "[DEMOGRAPHIC_DATA]" at bounding box center [80, 16] width 99 height 18
click at [82, 15] on span "[DEMOGRAPHIC_DATA]" at bounding box center [74, 15] width 73 height 9
click at [59, 71] on div "Factures" at bounding box center [69, 72] width 121 height 18
click at [54, 69] on div "Factures" at bounding box center [69, 72] width 121 height 18
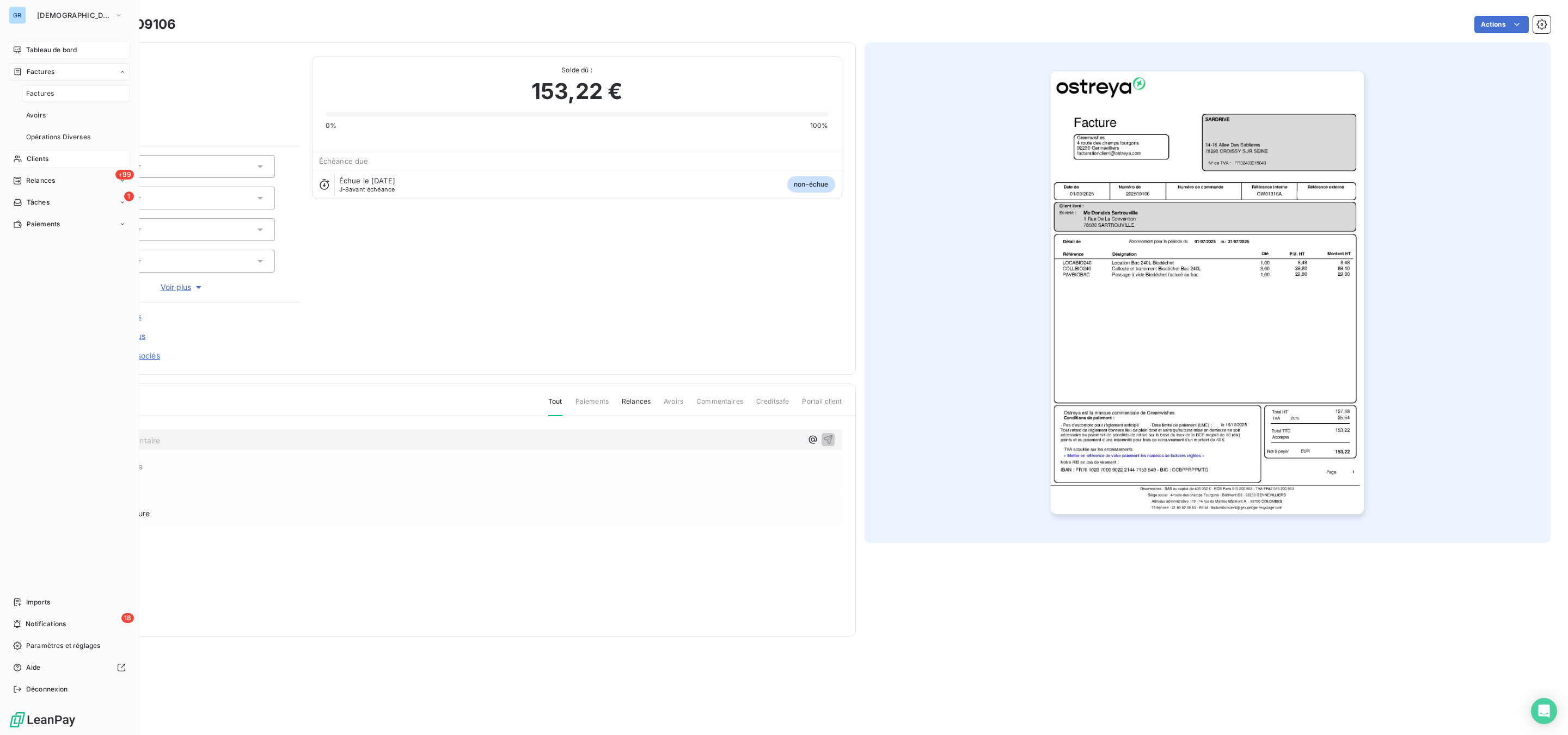
click at [39, 153] on div "Clients" at bounding box center [69, 159] width 121 height 18
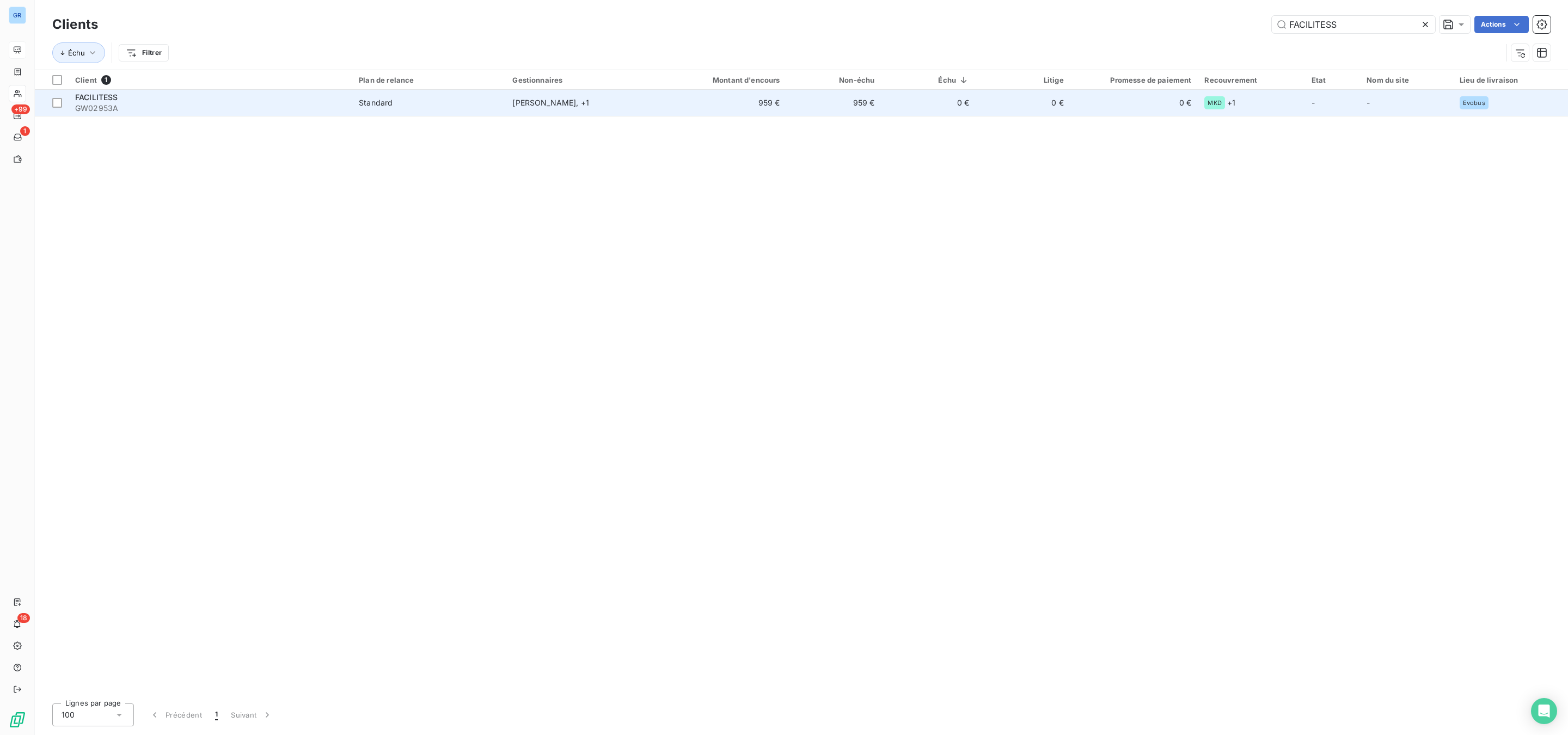
type input "FACILITESS"
click at [85, 95] on span "FACILITESS" at bounding box center [96, 96] width 43 height 9
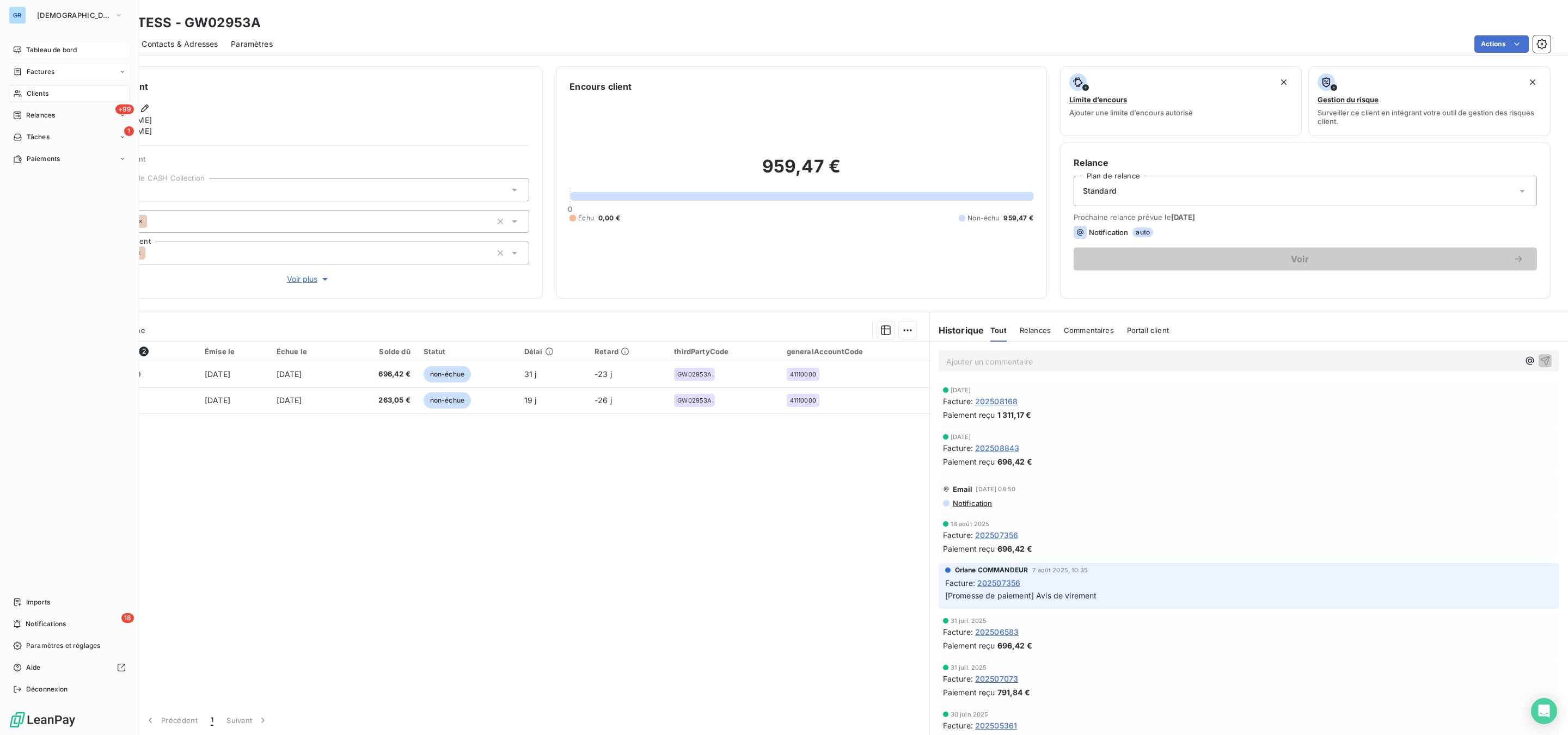
click at [36, 69] on span "Factures" at bounding box center [40, 72] width 28 height 10
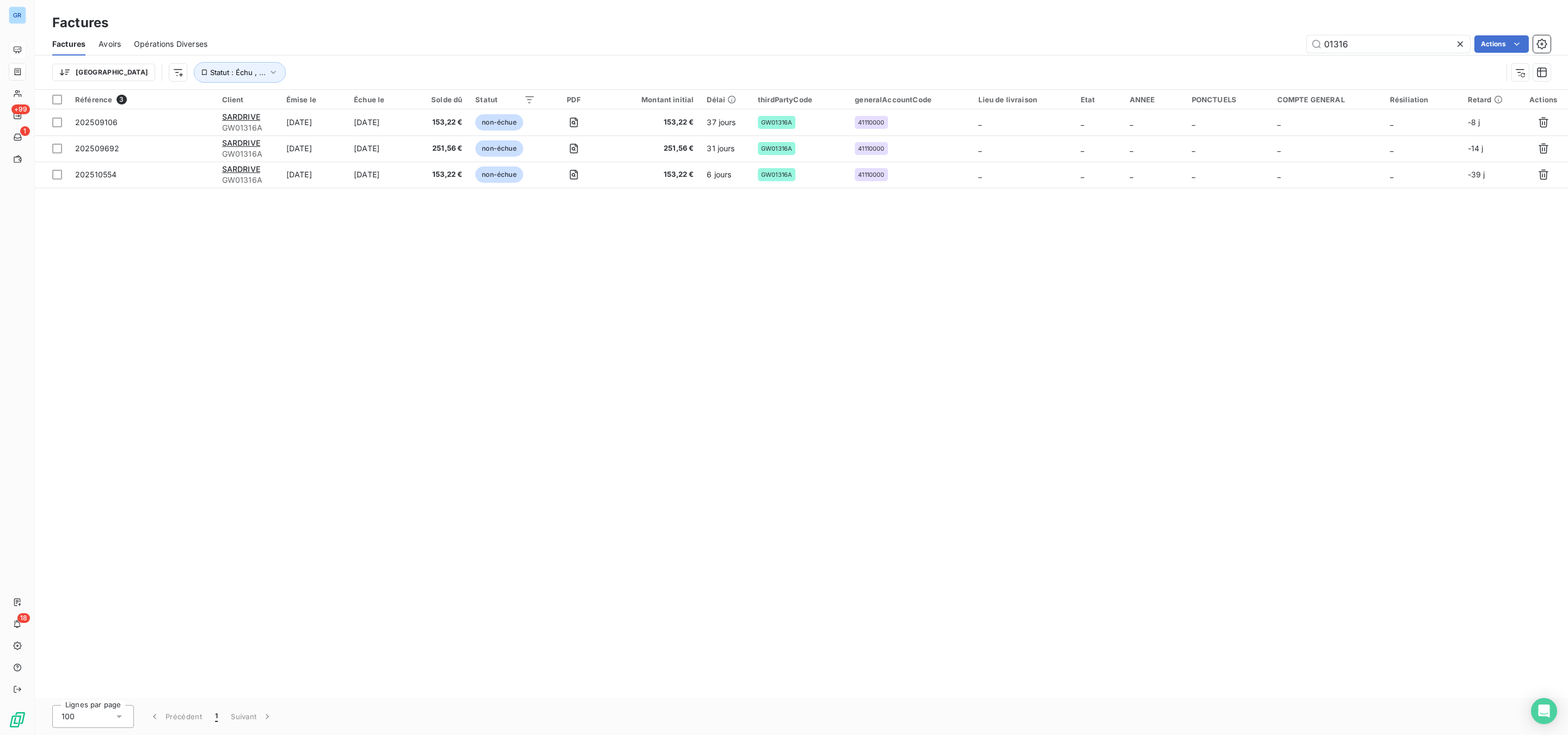
drag, startPoint x: 1294, startPoint y: 30, endPoint x: 1090, endPoint y: 37, distance: 204.1
click at [1130, 24] on div "Factures Factures Avoirs Opérations Diverses 01316 Actions Trier Statut : Échu …" at bounding box center [800, 44] width 1533 height 90
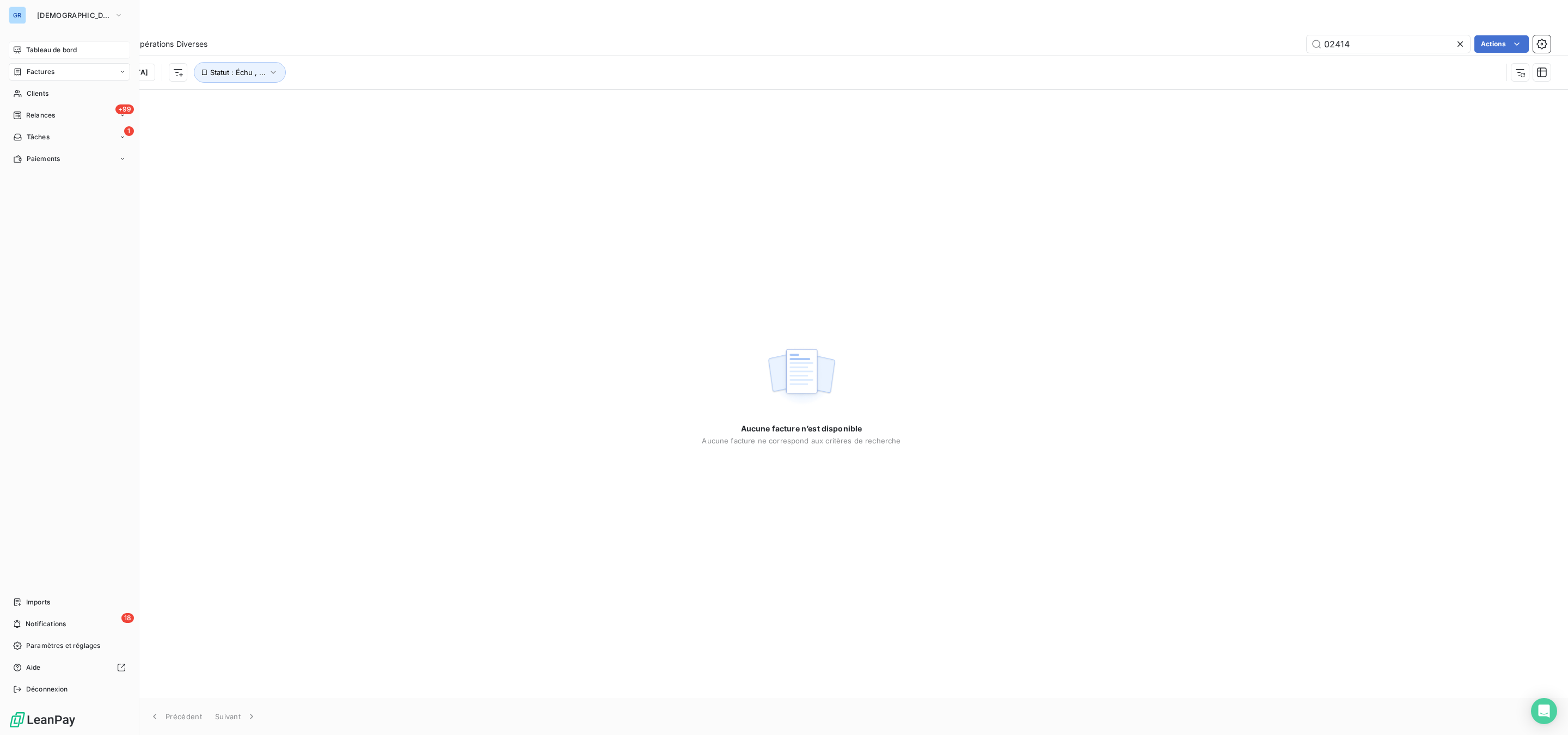
type input "02414"
click at [47, 69] on span "Factures" at bounding box center [40, 72] width 28 height 10
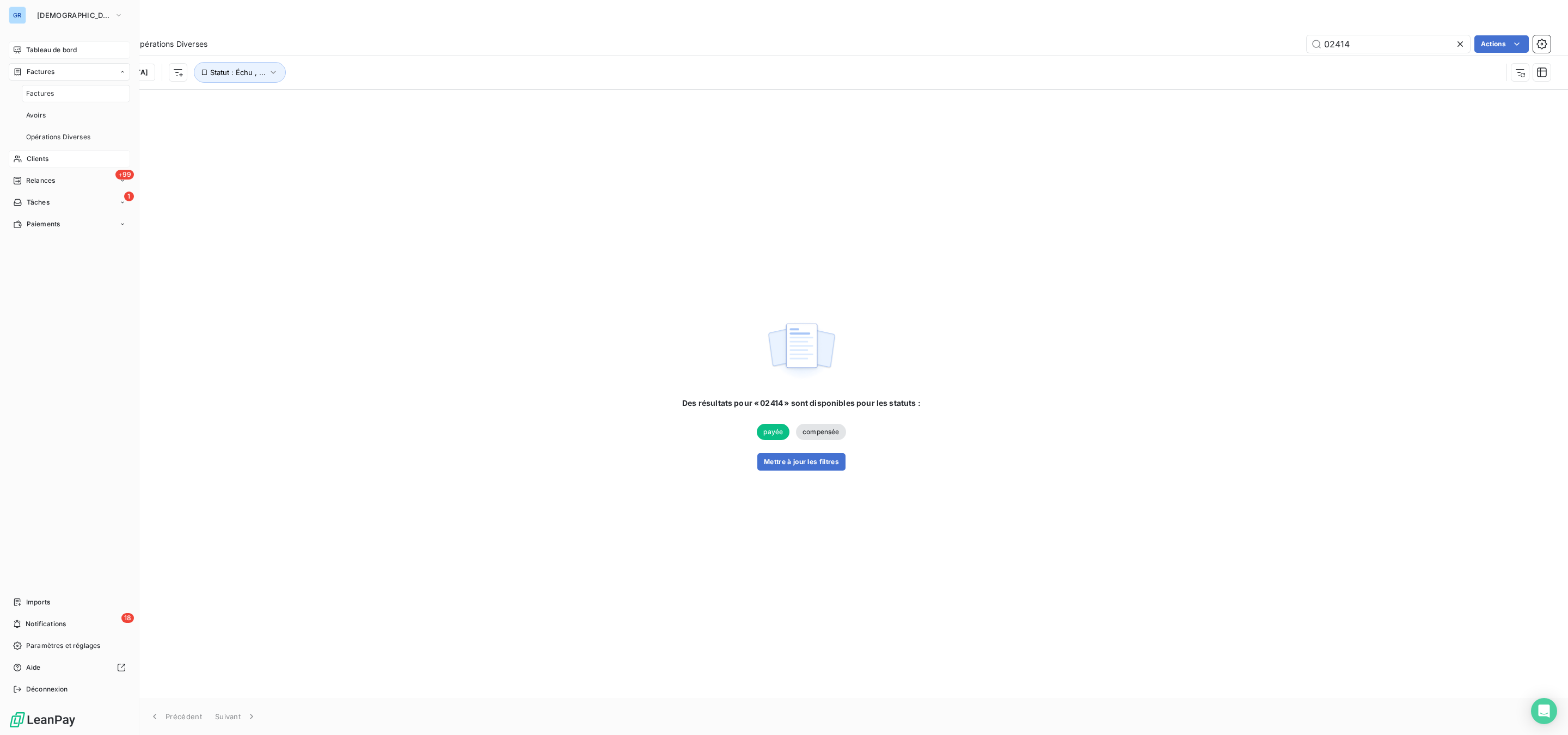
drag, startPoint x: 31, startPoint y: 158, endPoint x: 34, endPoint y: 151, distance: 7.6
click at [31, 157] on span "Clients" at bounding box center [37, 159] width 22 height 10
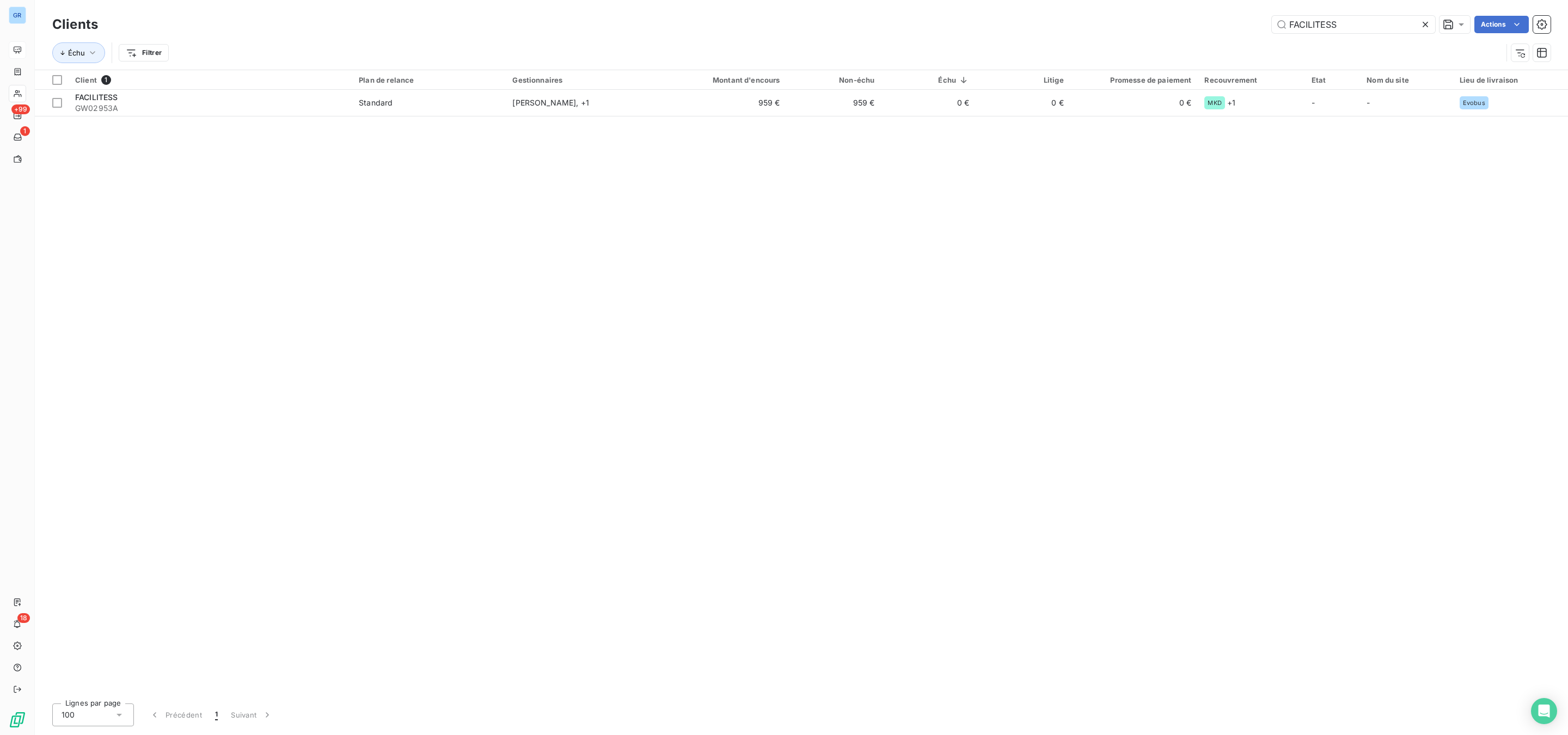
drag, startPoint x: 1367, startPoint y: 22, endPoint x: 1109, endPoint y: 22, distance: 258.0
click at [1187, 19] on div "FACILITESS Actions" at bounding box center [831, 25] width 1439 height 18
type input "02414"
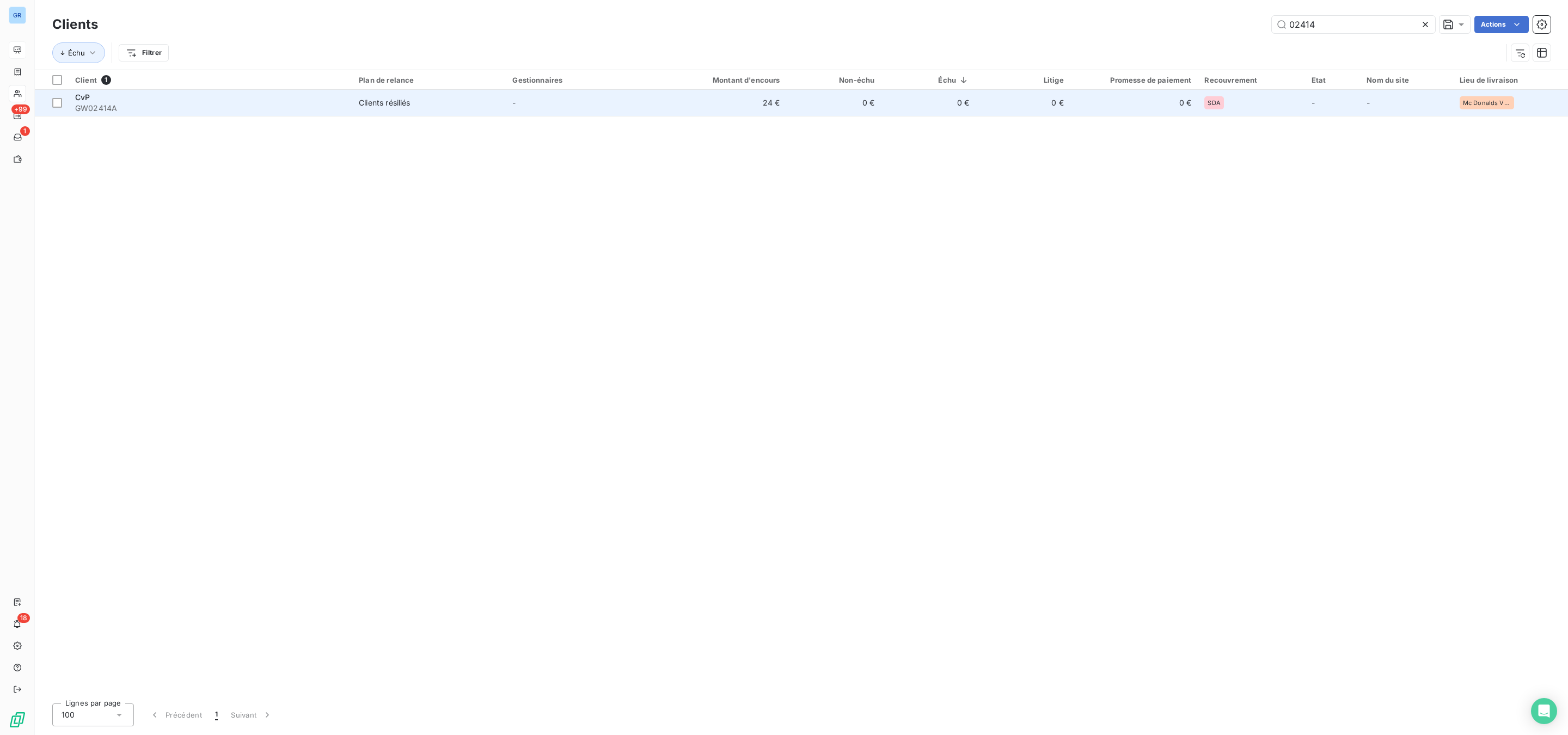
click at [379, 93] on td "Clients résiliés" at bounding box center [429, 102] width 154 height 27
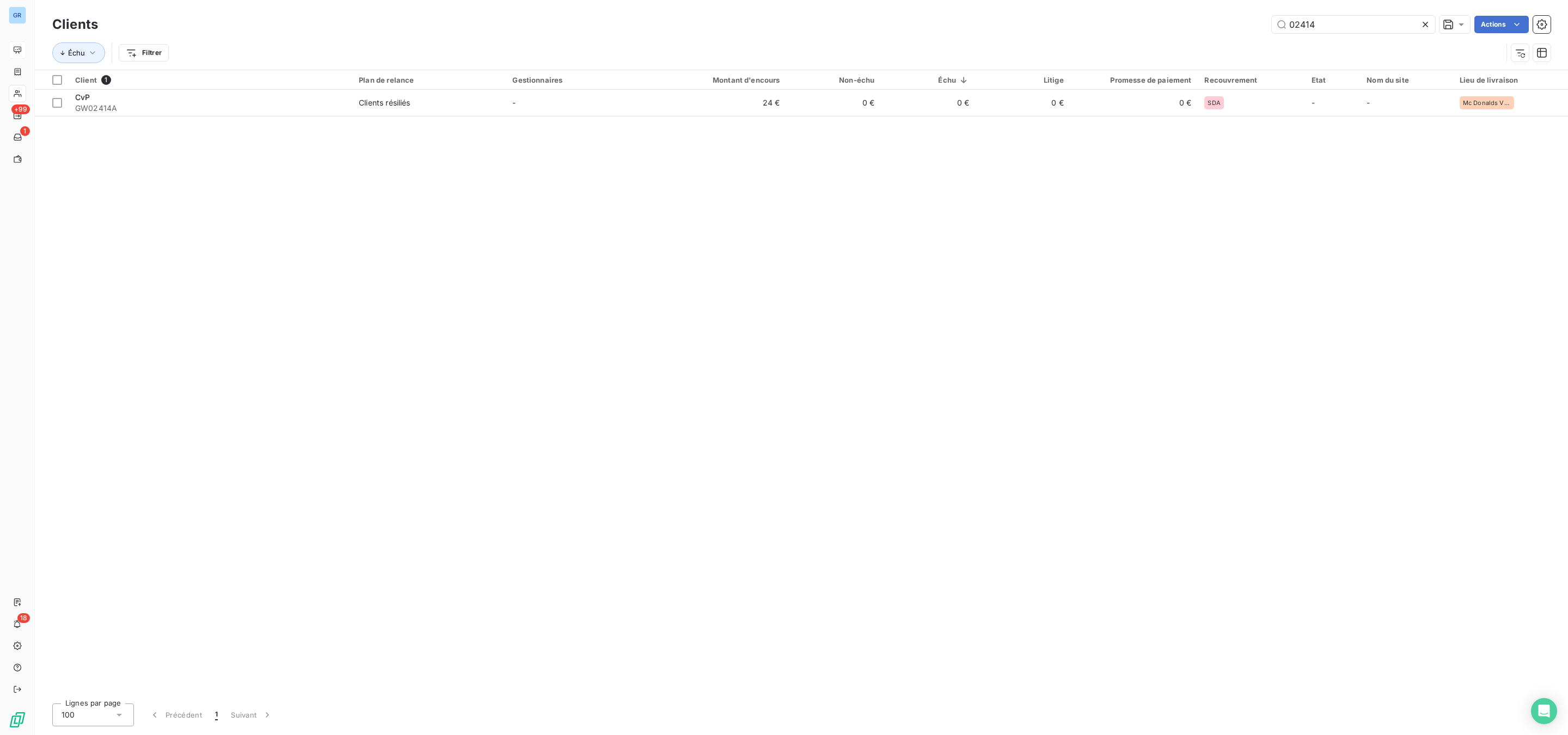
drag, startPoint x: 1361, startPoint y: 22, endPoint x: 933, endPoint y: 22, distance: 428.0
click at [1015, 22] on div "02414 Actions" at bounding box center [831, 25] width 1439 height 18
type input "01582"
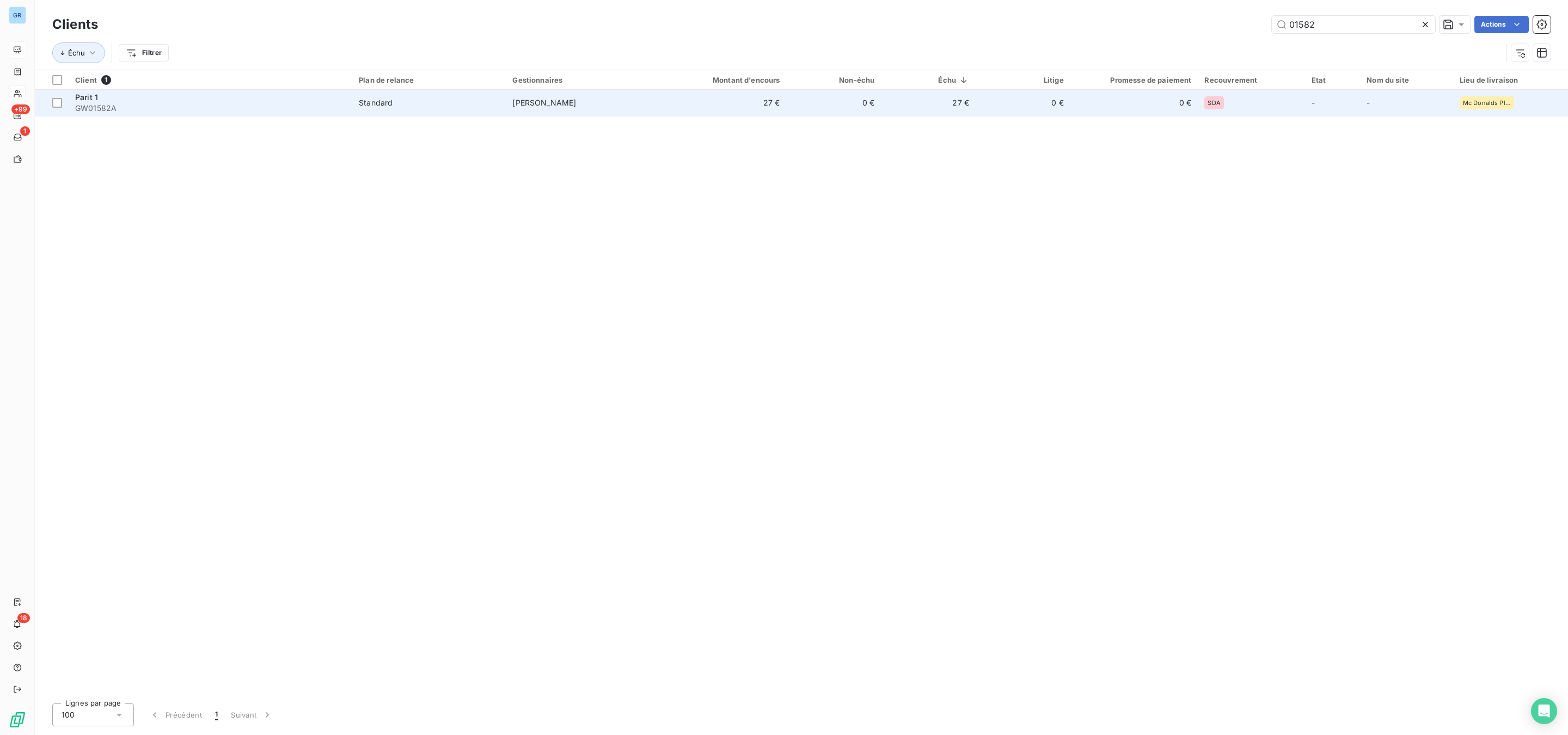
click at [213, 103] on span "GW01582A" at bounding box center [210, 108] width 271 height 11
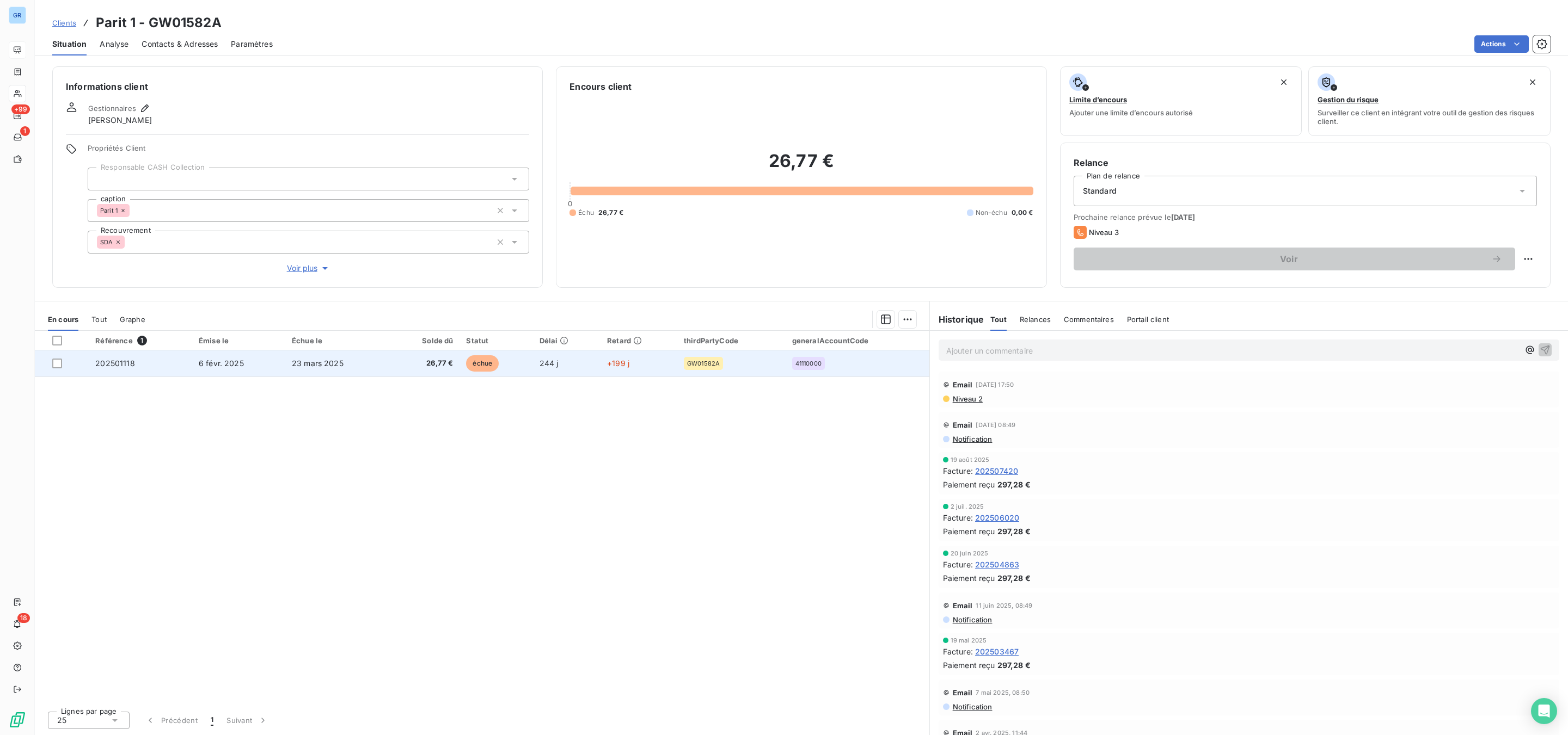
click at [476, 364] on span "échue" at bounding box center [481, 363] width 32 height 17
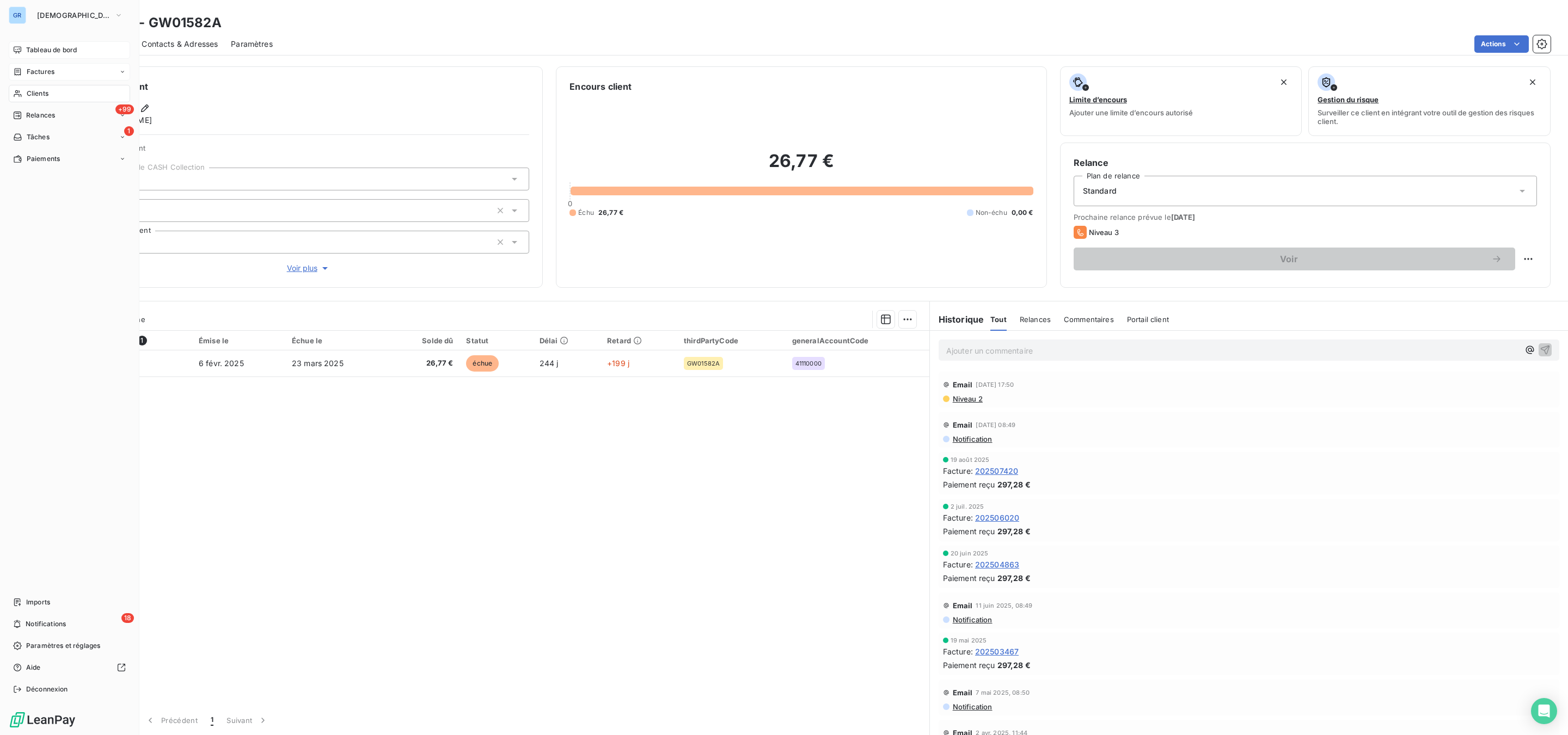
click at [48, 69] on span "Factures" at bounding box center [40, 72] width 28 height 10
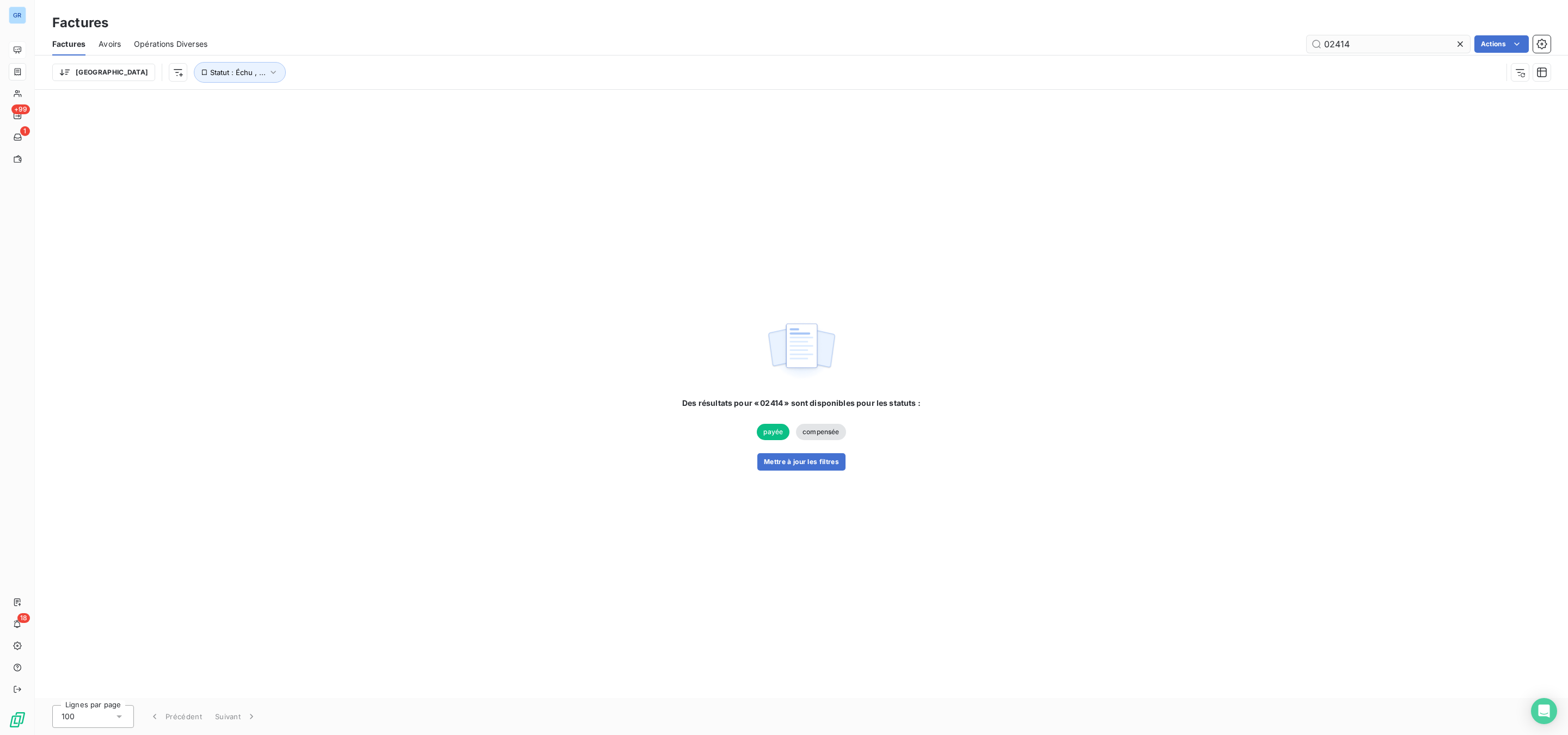
drag, startPoint x: 1390, startPoint y: 44, endPoint x: 1305, endPoint y: 38, distance: 85.2
click at [1327, 38] on input "02414" at bounding box center [1388, 44] width 163 height 18
click at [1326, 43] on input "001684" at bounding box center [1388, 44] width 163 height 18
type input "01684"
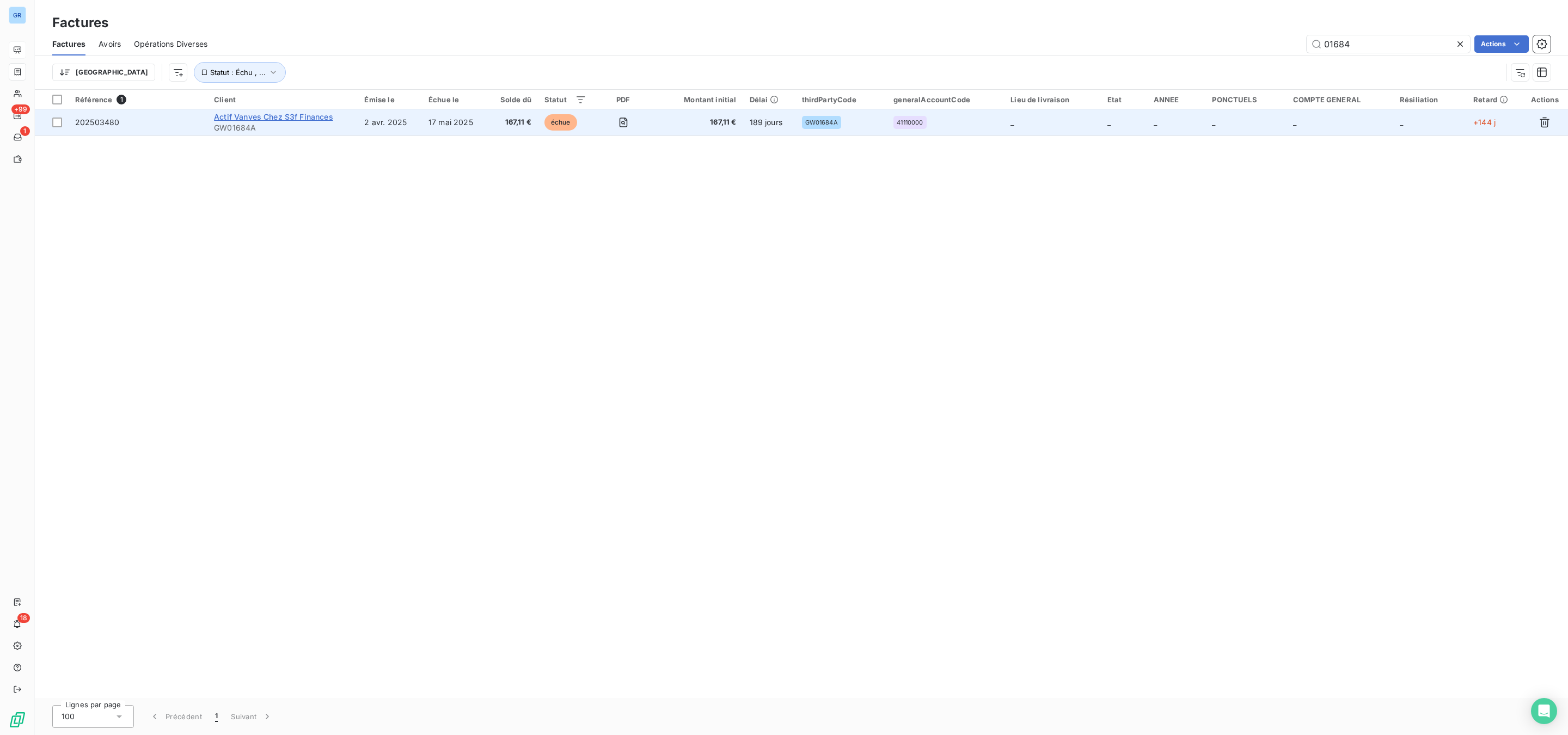
click at [280, 116] on span "Actif Vanves Chez S3f Finances" at bounding box center [273, 116] width 119 height 9
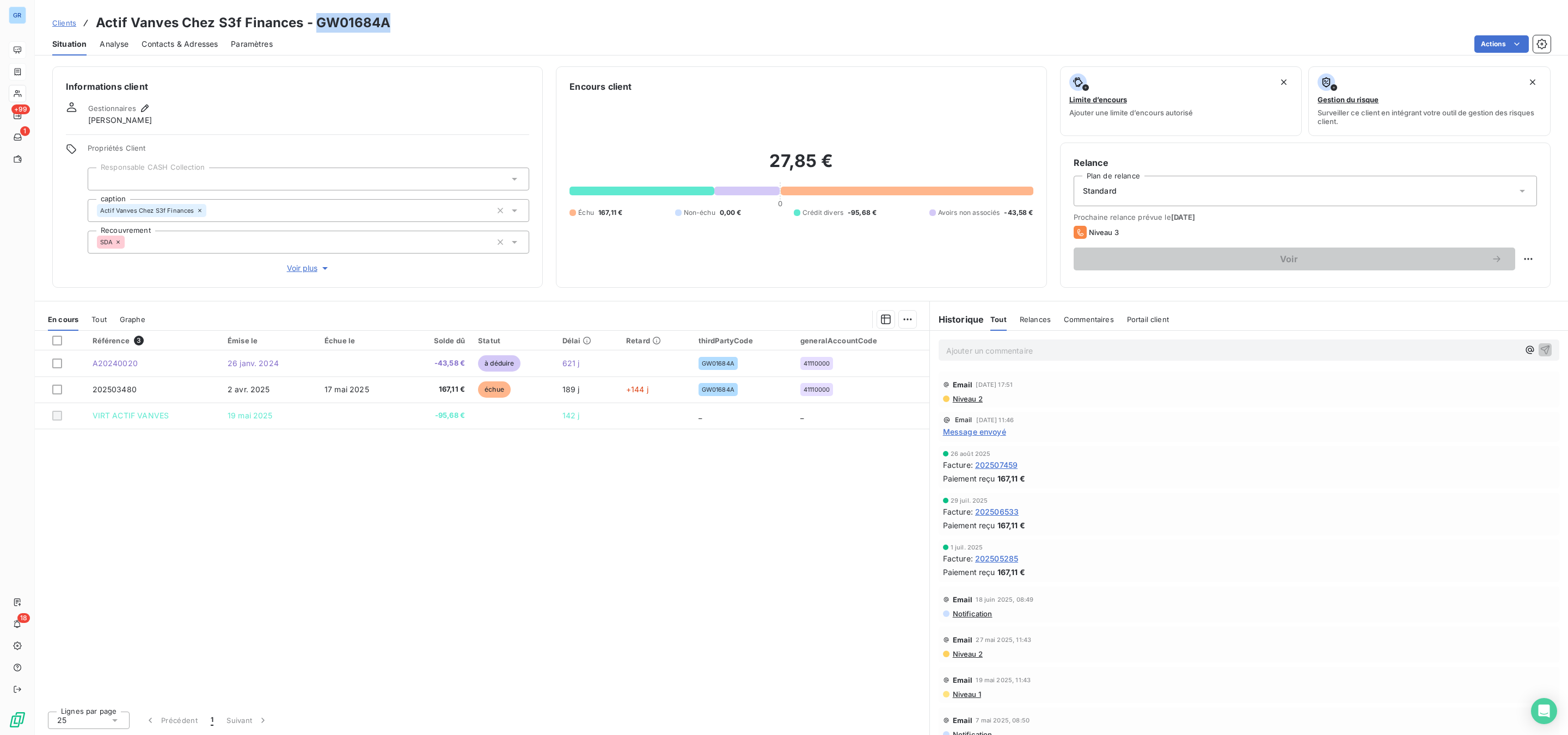
drag, startPoint x: 407, startPoint y: 20, endPoint x: 315, endPoint y: 13, distance: 92.3
click at [315, 13] on div "Clients Actif Vanves Chez S3f Finances - GW01684A" at bounding box center [800, 23] width 1533 height 20
copy h3 "GW01684A"
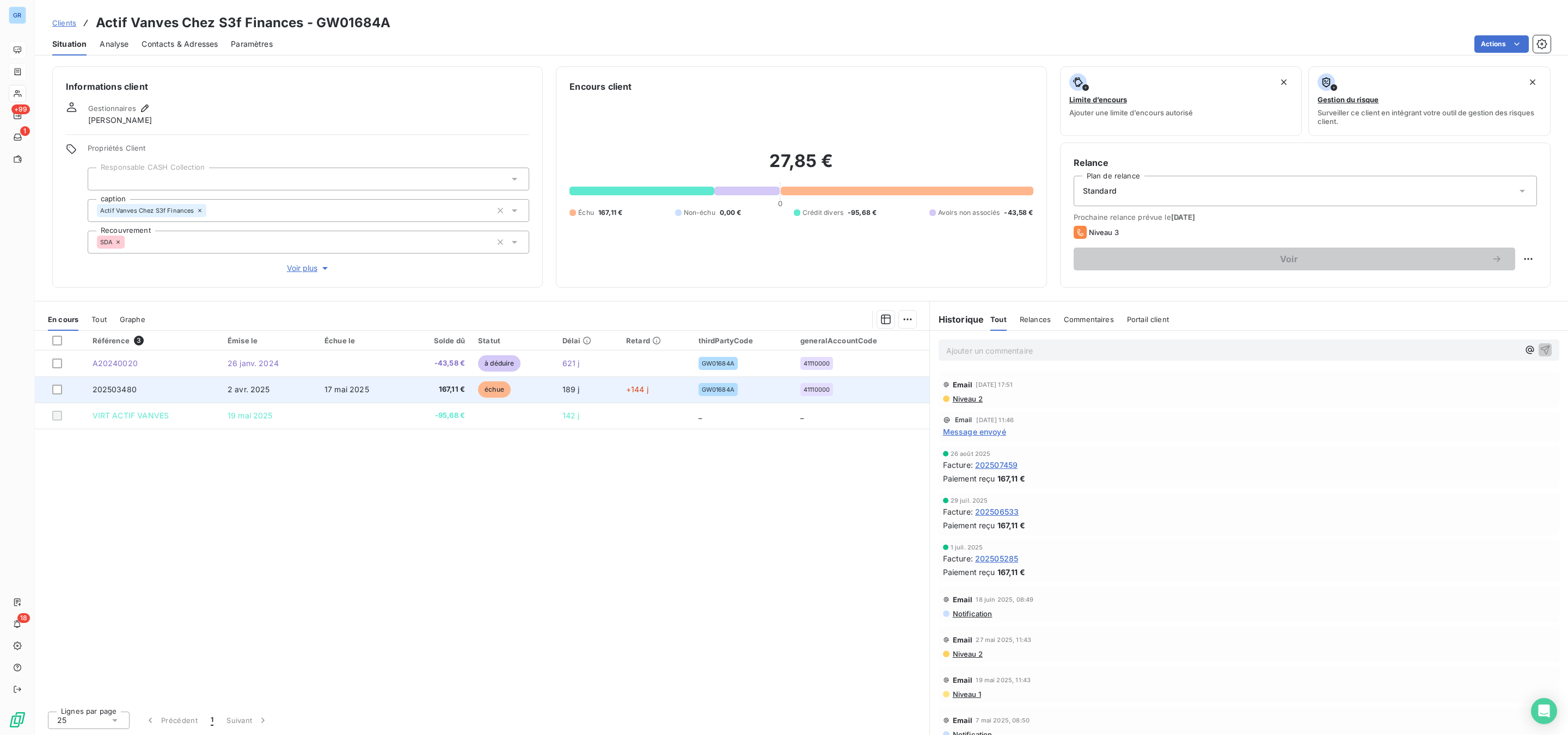
click at [480, 386] on span "échue" at bounding box center [494, 390] width 32 height 17
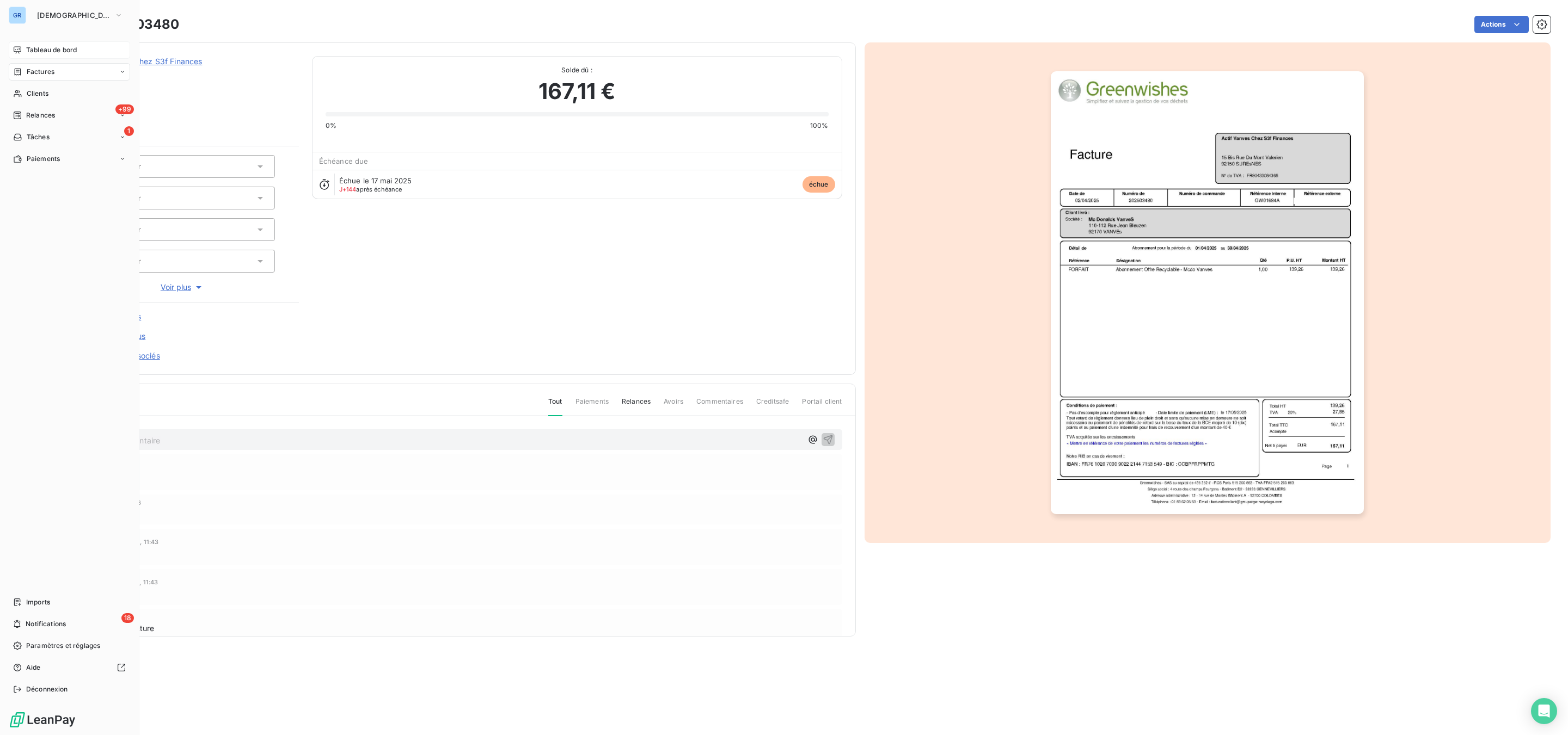
click at [44, 68] on span "Factures" at bounding box center [40, 72] width 28 height 10
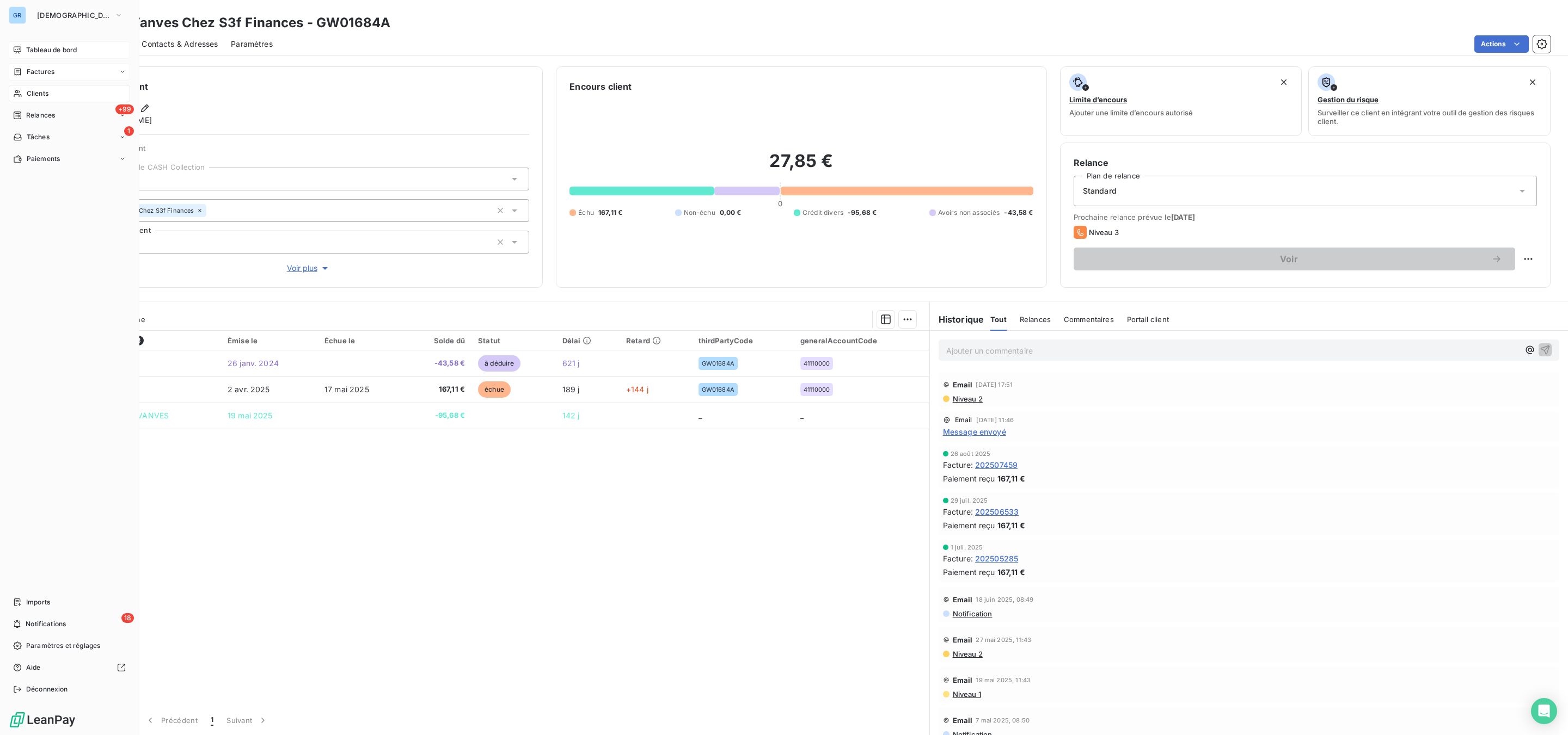
click at [44, 70] on span "Factures" at bounding box center [40, 72] width 28 height 10
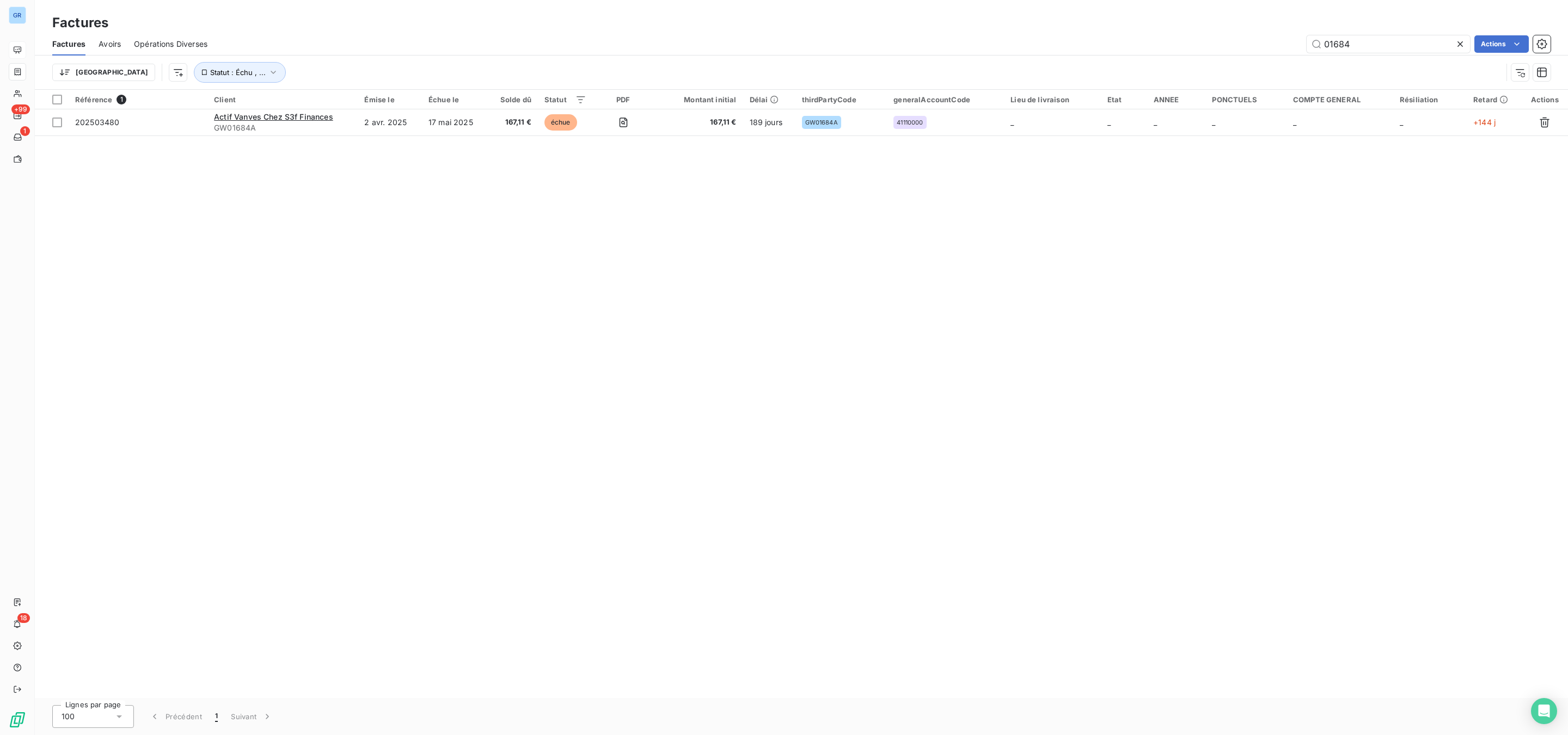
drag, startPoint x: 1352, startPoint y: 40, endPoint x: 1276, endPoint y: 40, distance: 76.0
click at [1223, 40] on div "01684 Actions" at bounding box center [885, 44] width 1330 height 18
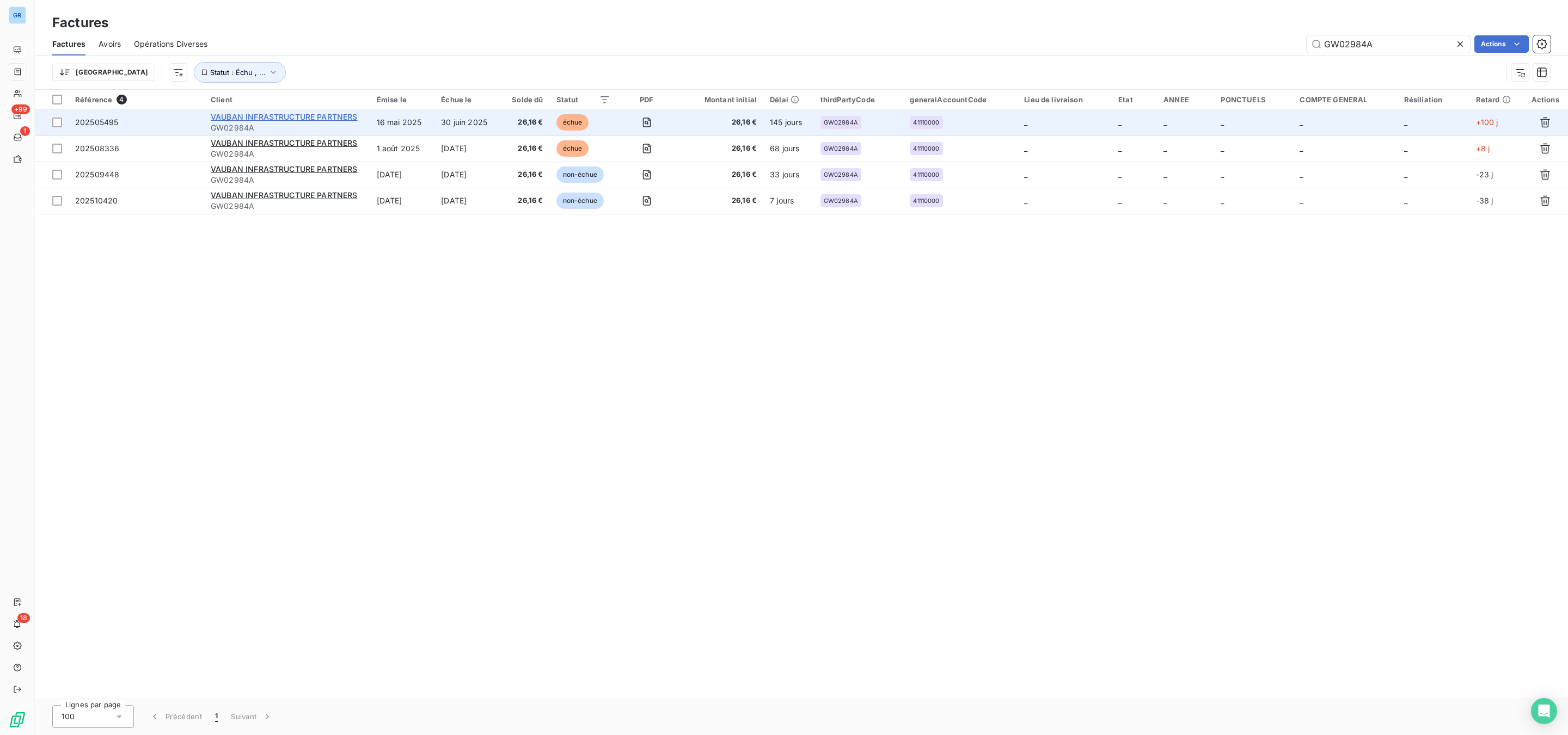
type input "GW02984A"
click at [319, 112] on span "VAUBAN INFRASTRUCTURE PARTNERS" at bounding box center [283, 116] width 147 height 9
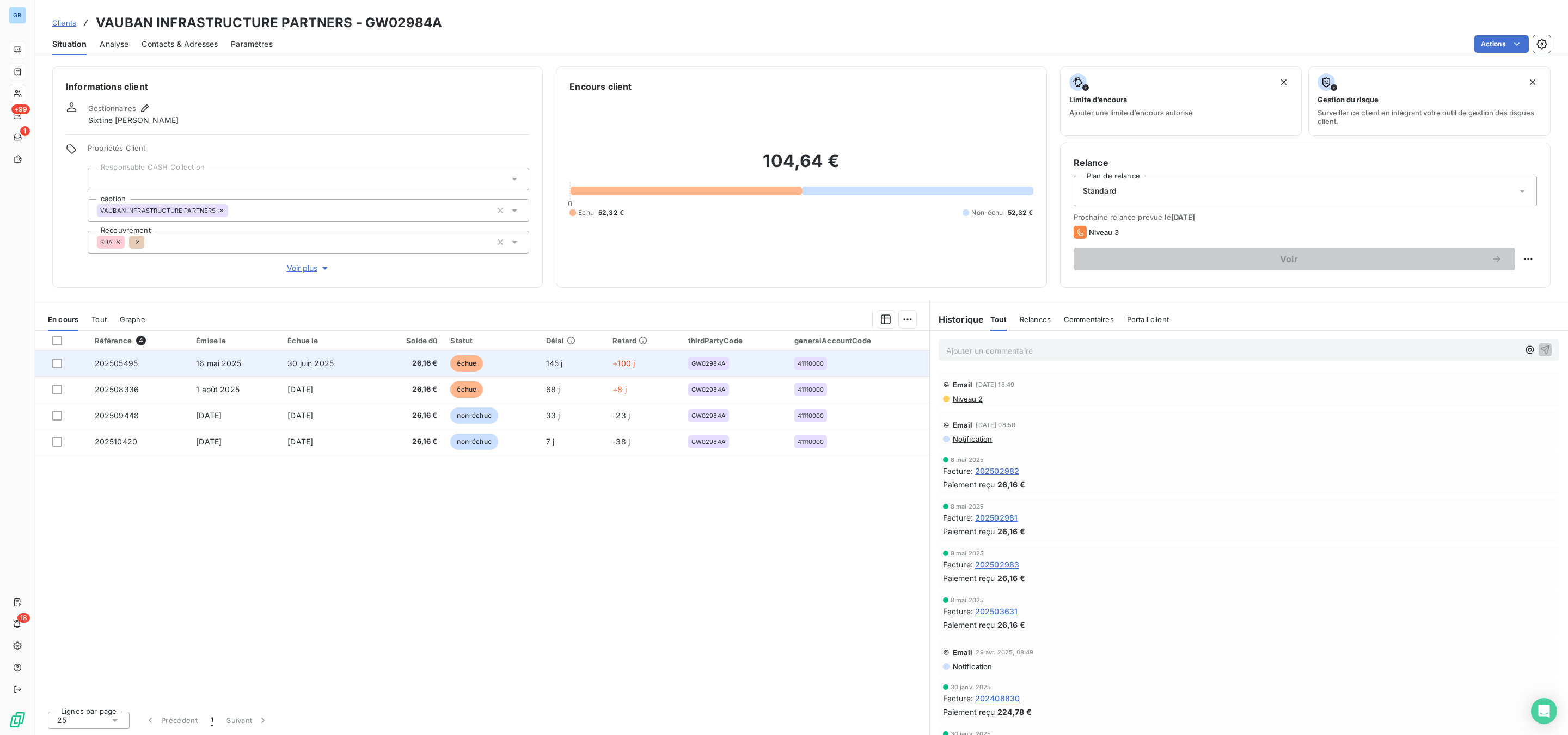
click at [470, 363] on span "échue" at bounding box center [466, 363] width 32 height 17
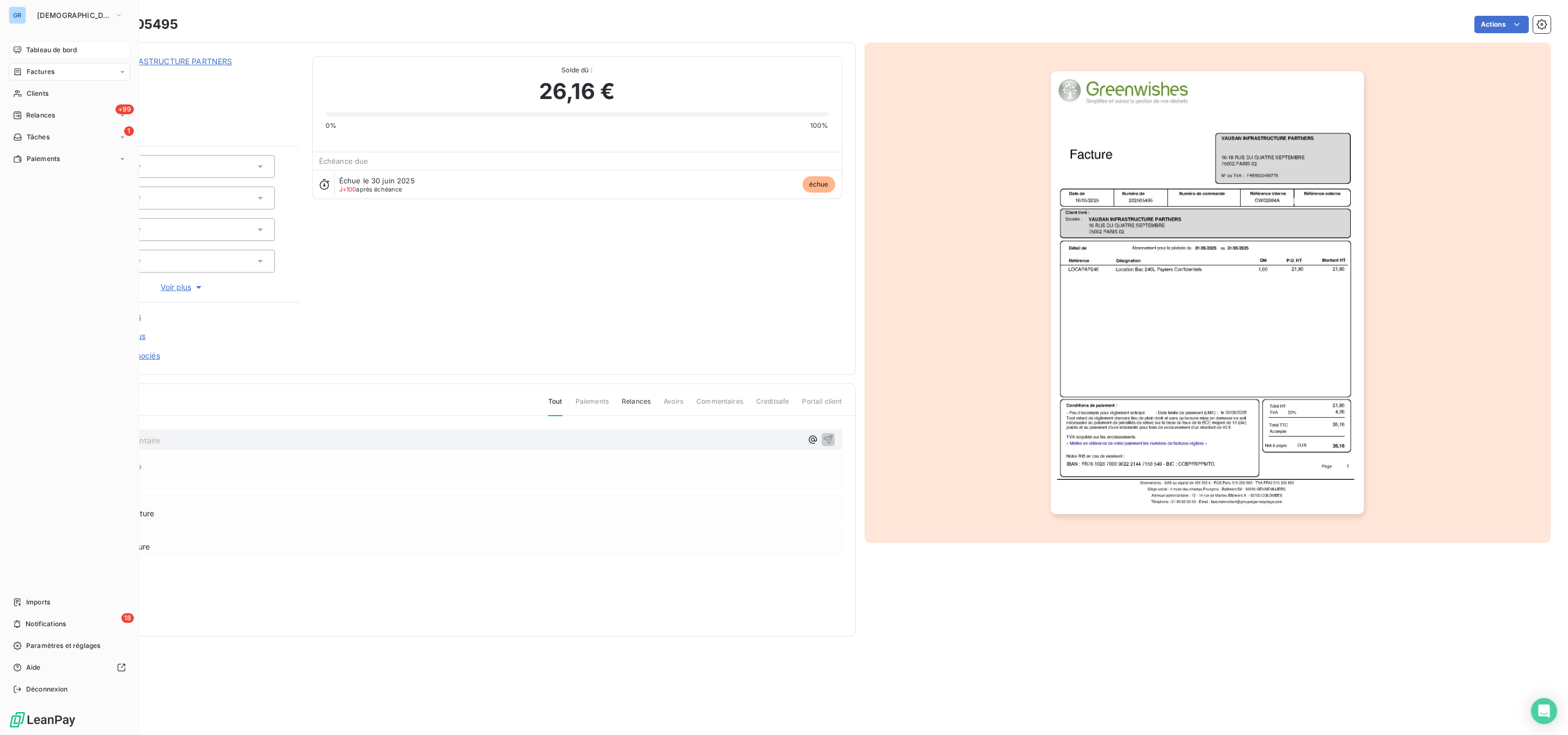
click at [44, 69] on span "Factures" at bounding box center [40, 72] width 28 height 10
click at [45, 71] on span "Factures" at bounding box center [40, 72] width 28 height 10
click at [33, 155] on span "Clients" at bounding box center [37, 159] width 22 height 10
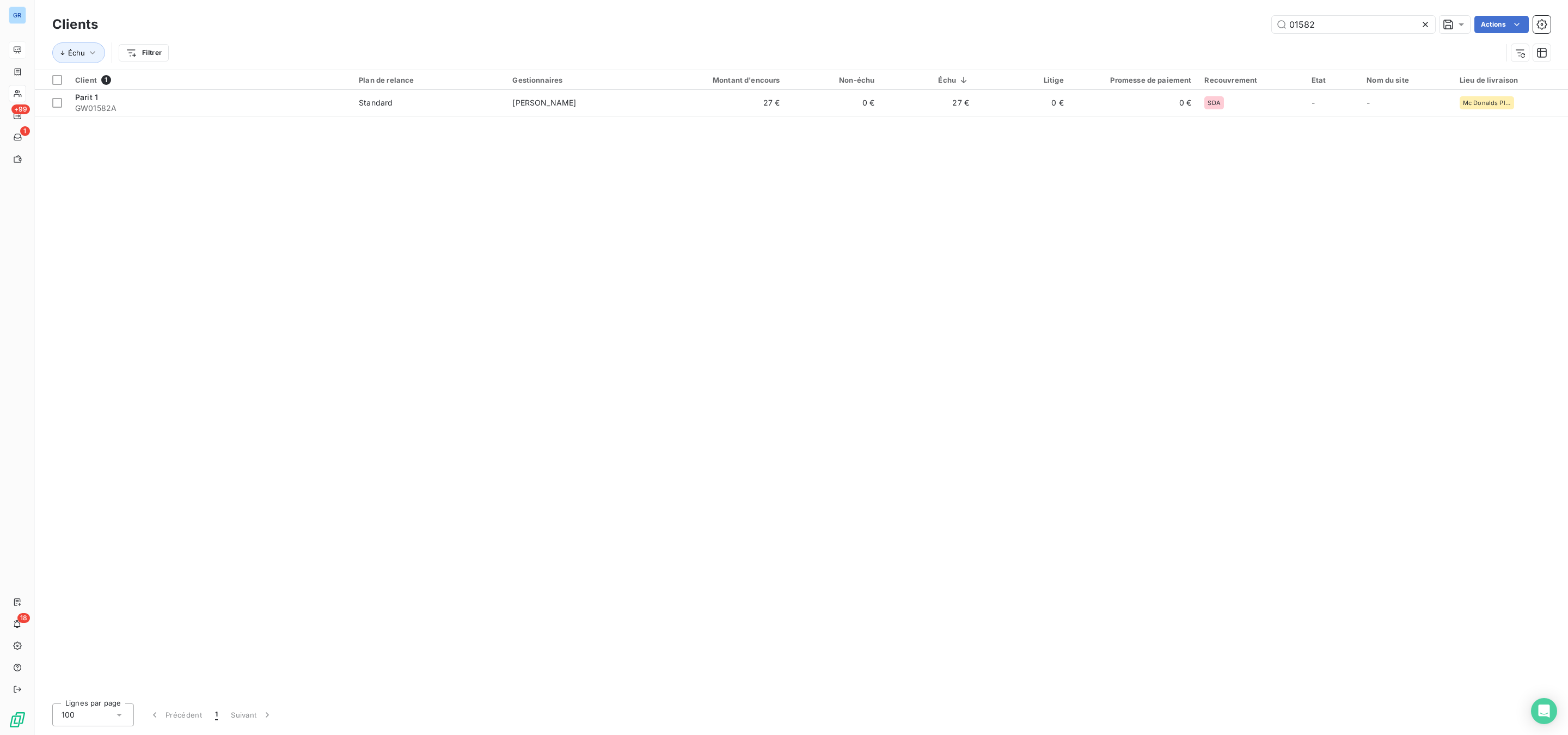
drag, startPoint x: 1333, startPoint y: 20, endPoint x: 1134, endPoint y: 34, distance: 199.5
click at [1131, 31] on div "01582 Actions" at bounding box center [831, 25] width 1439 height 18
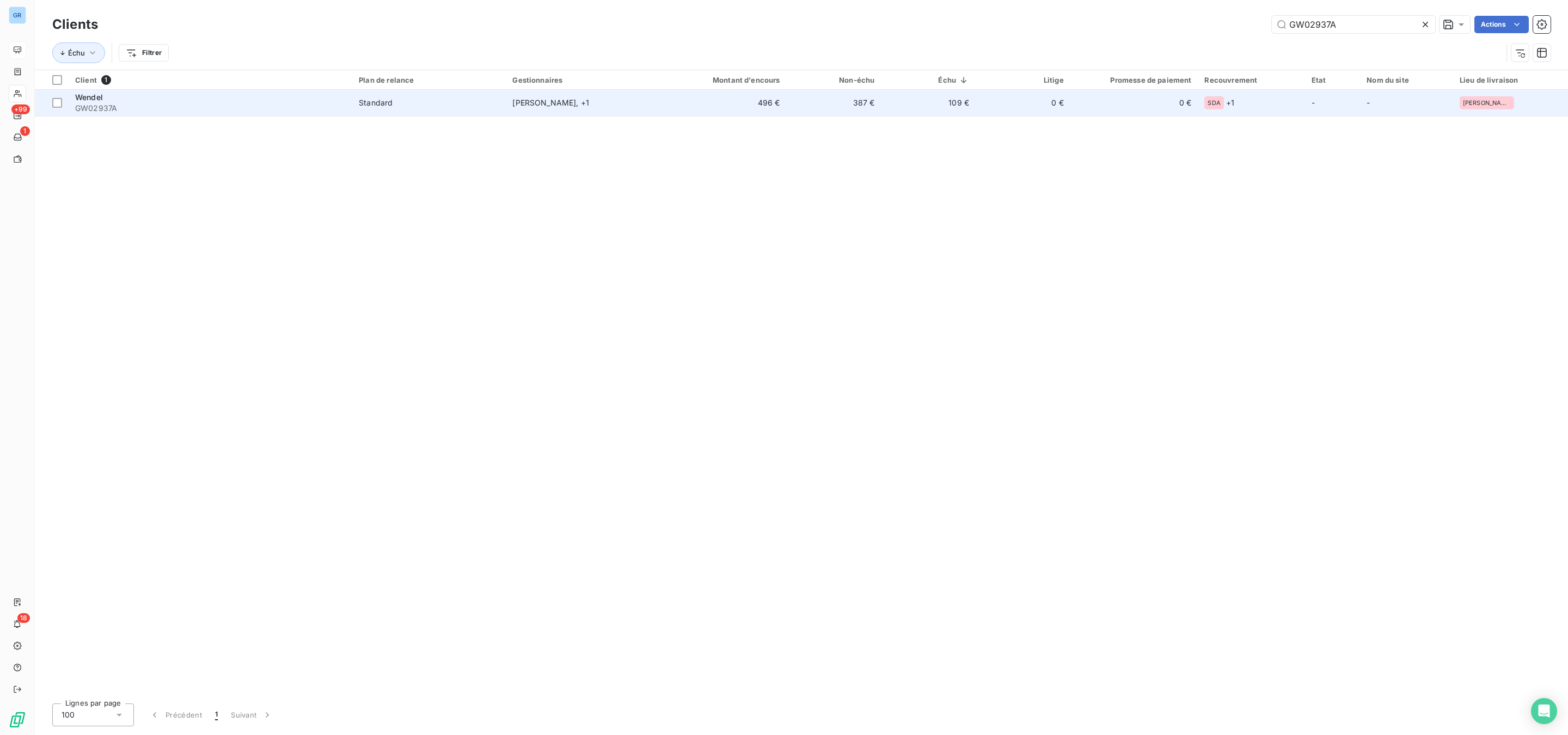
type input "GW02937A"
click at [94, 96] on span "Wendel" at bounding box center [89, 96] width 28 height 9
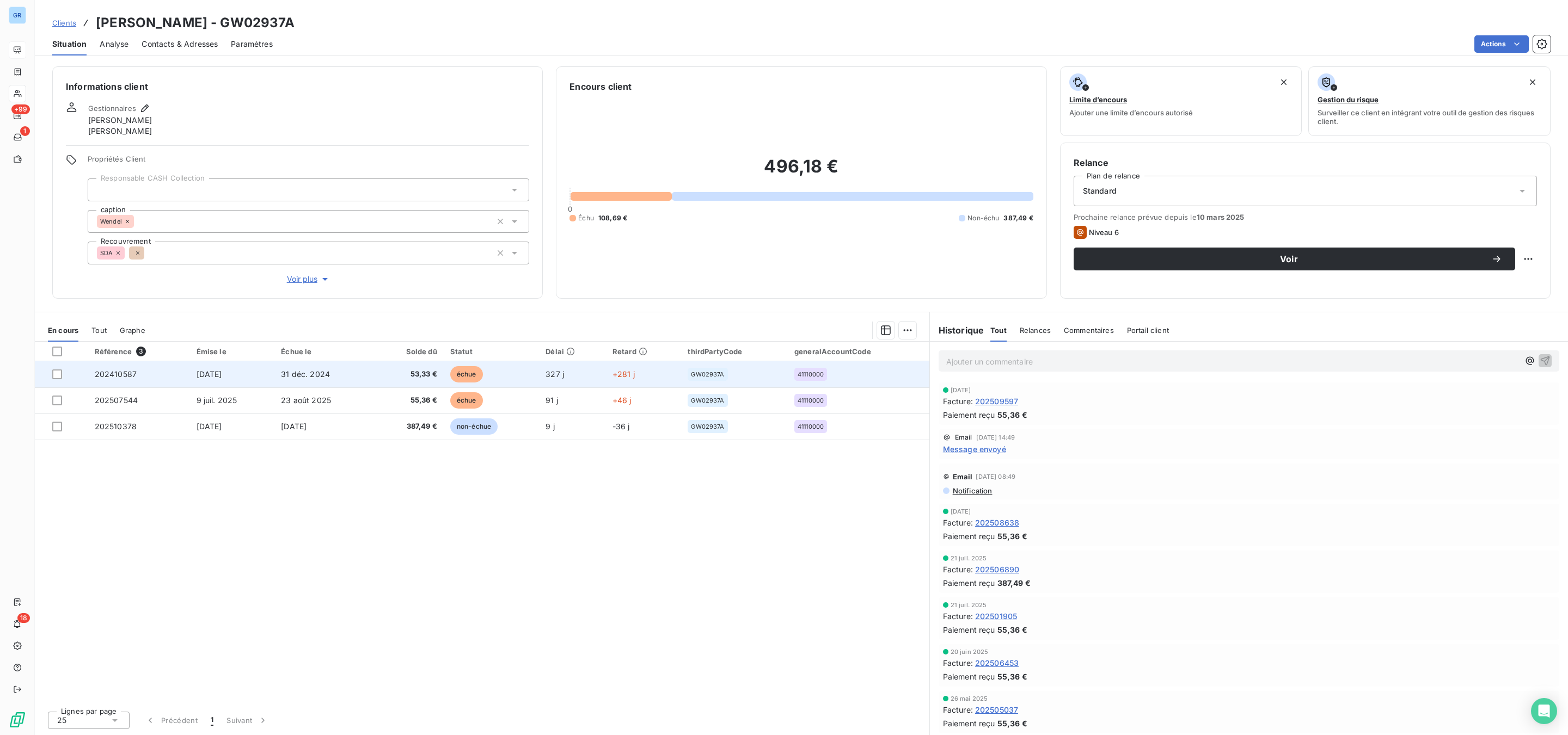
click at [473, 374] on span "échue" at bounding box center [466, 374] width 32 height 17
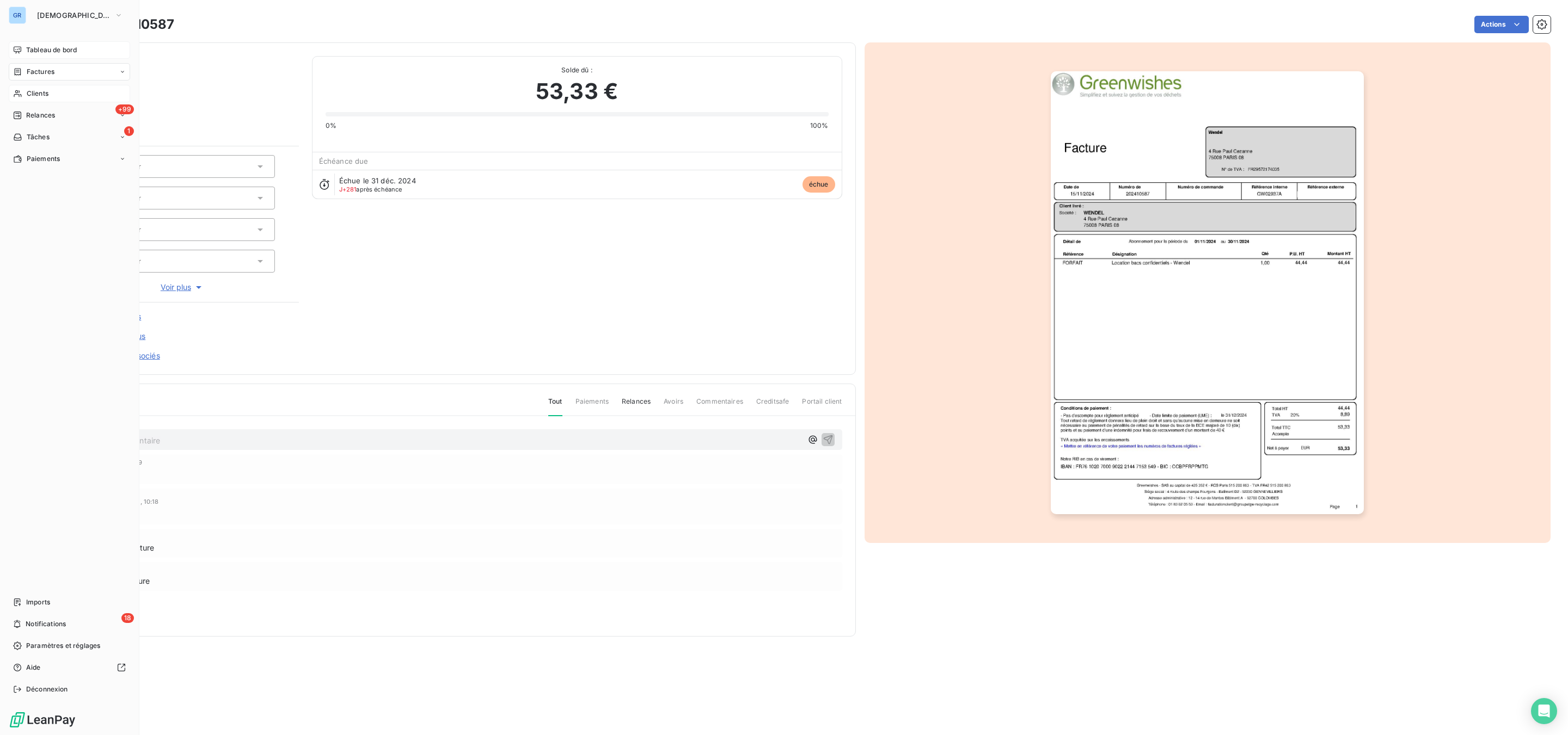
click at [39, 93] on span "Clients" at bounding box center [37, 93] width 22 height 10
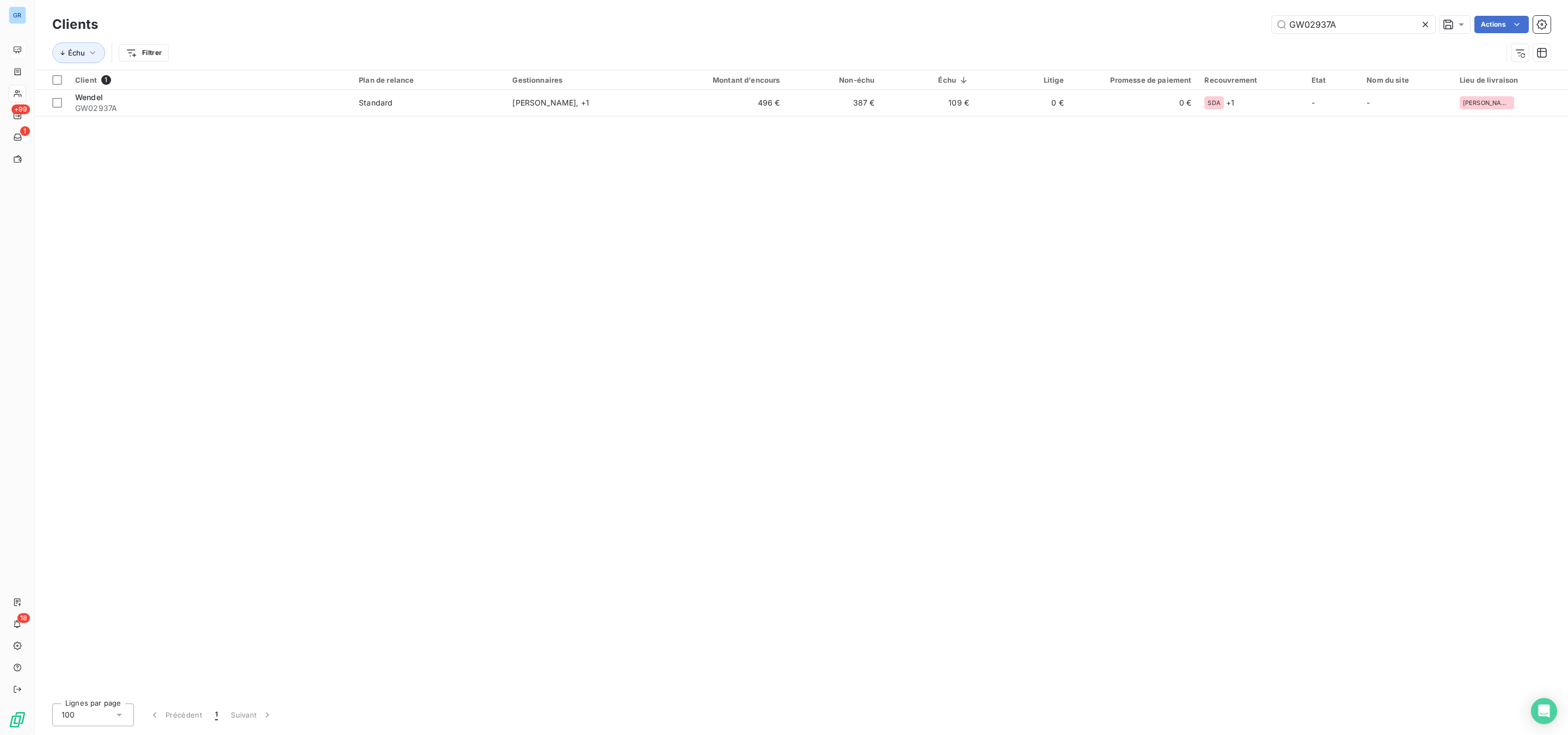
drag, startPoint x: 1348, startPoint y: 19, endPoint x: 1210, endPoint y: 25, distance: 138.1
click at [1210, 25] on div "GW02937A Actions" at bounding box center [831, 25] width 1439 height 18
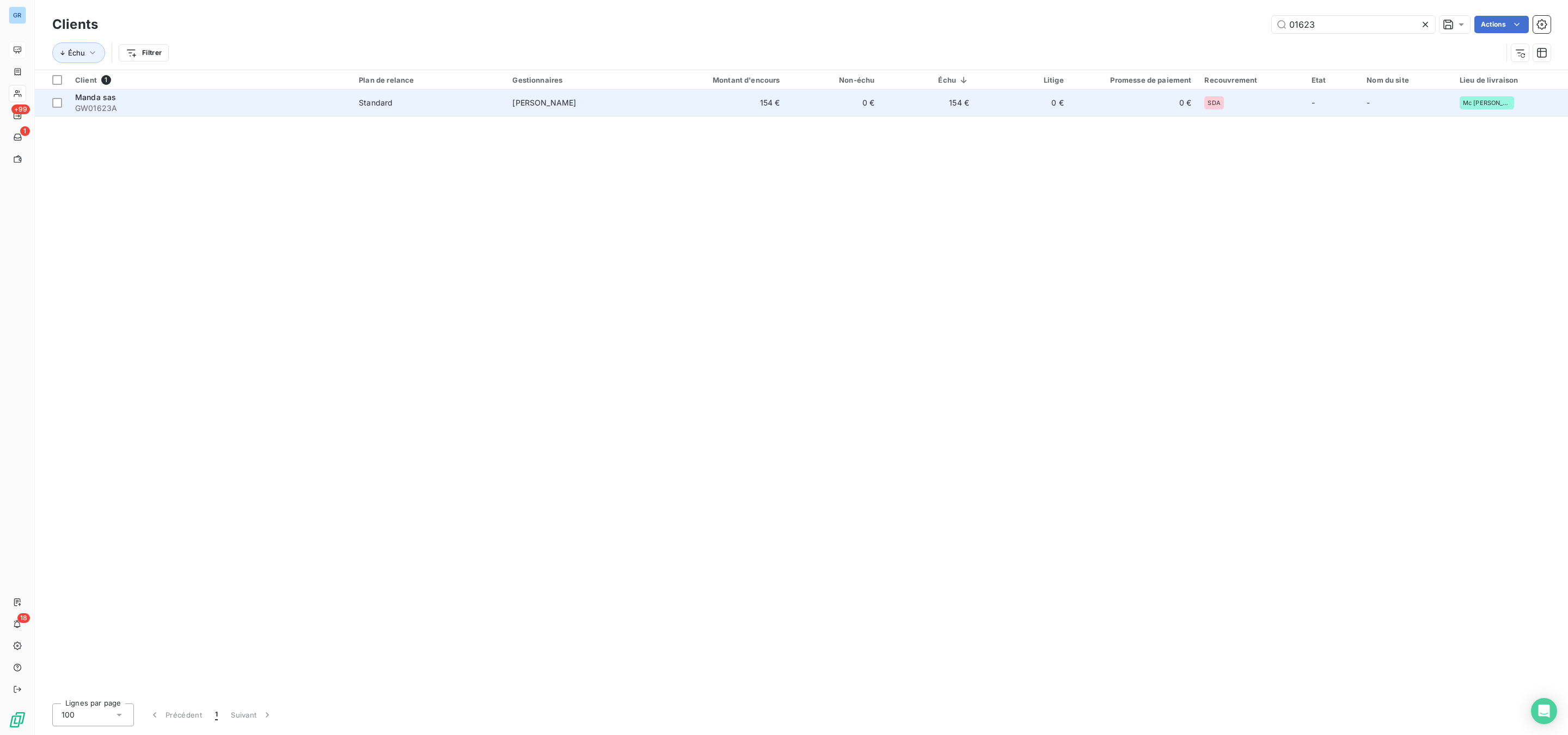
type input "01623"
click at [111, 96] on span "Manda sas" at bounding box center [94, 96] width 40 height 9
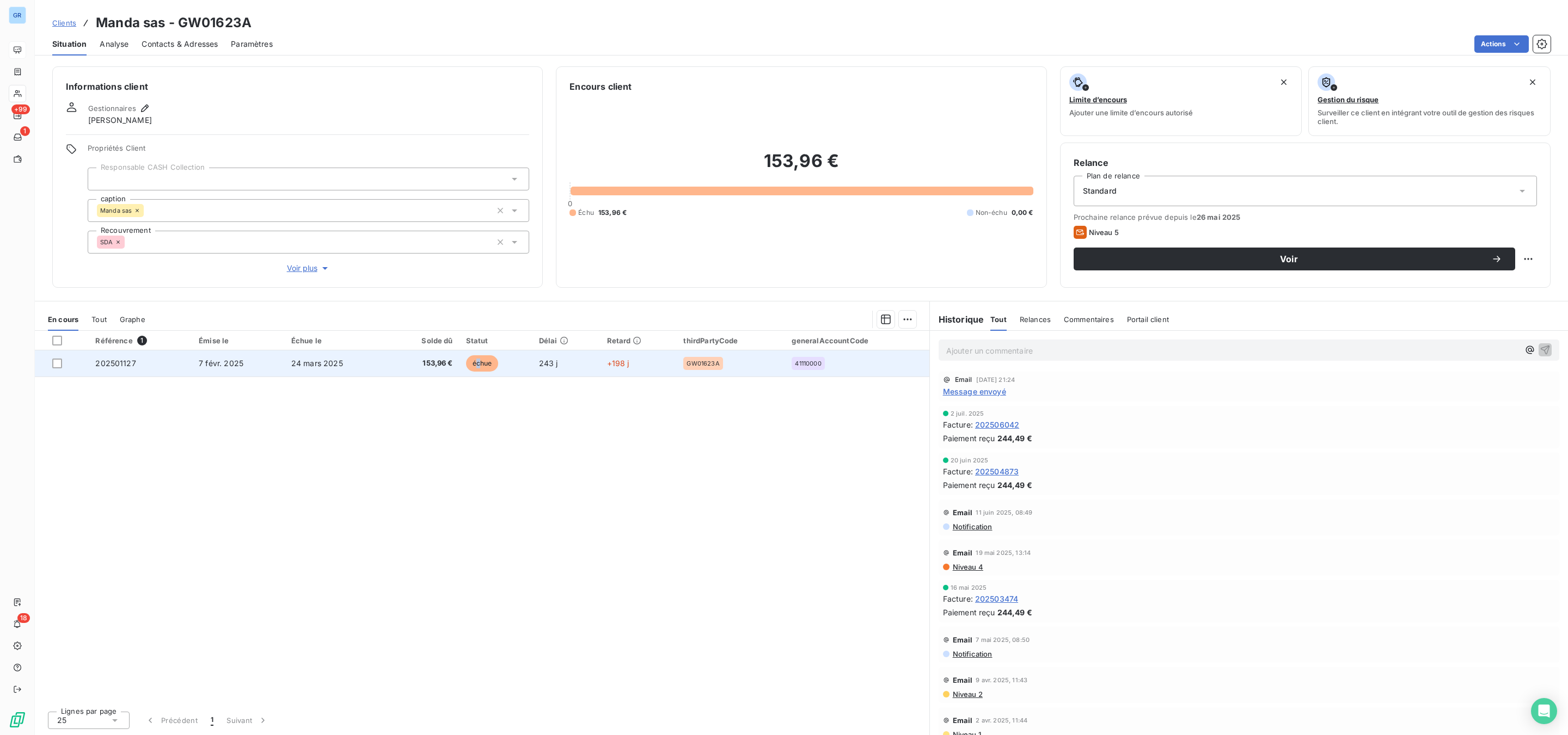
click at [478, 358] on span "échue" at bounding box center [481, 363] width 32 height 17
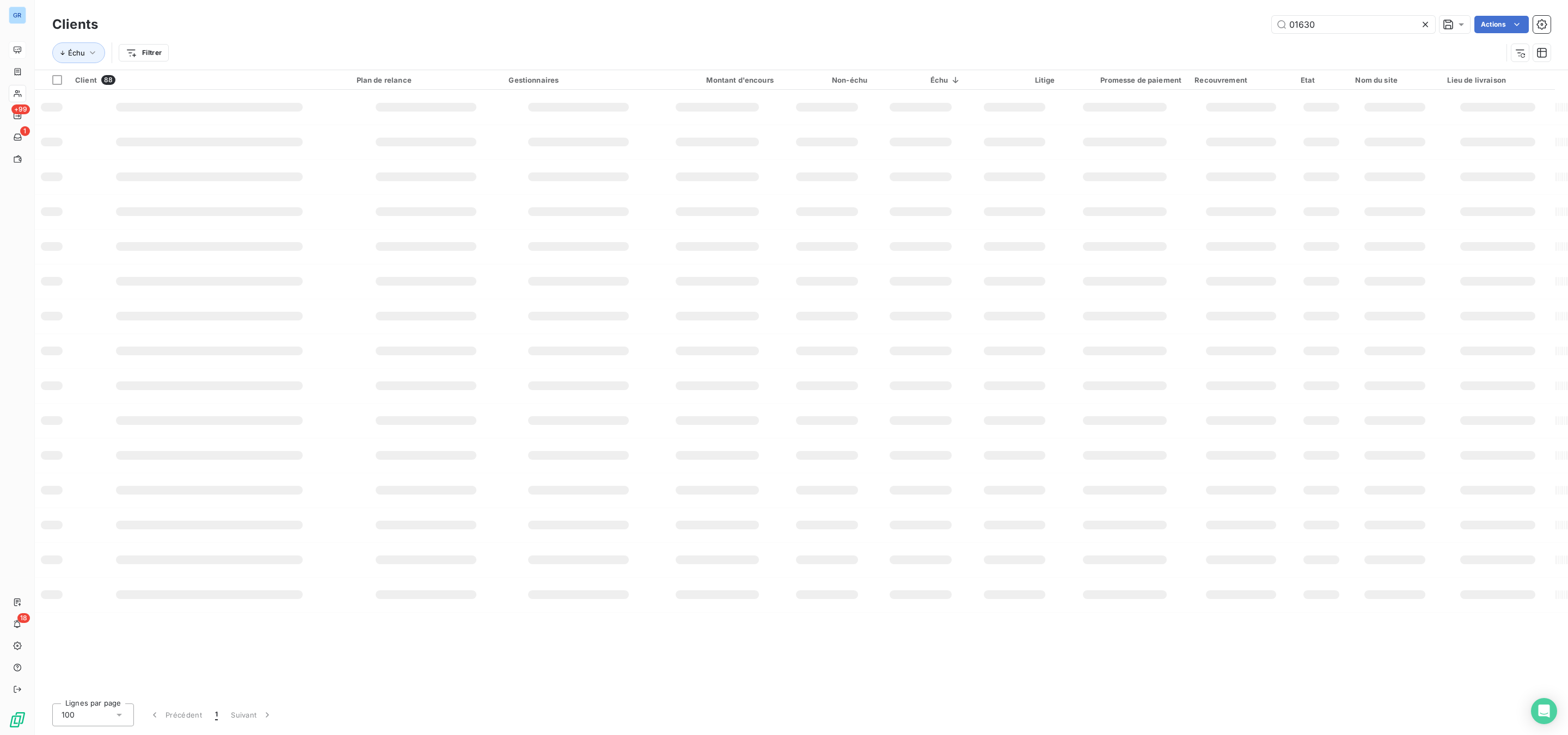
type input "01630"
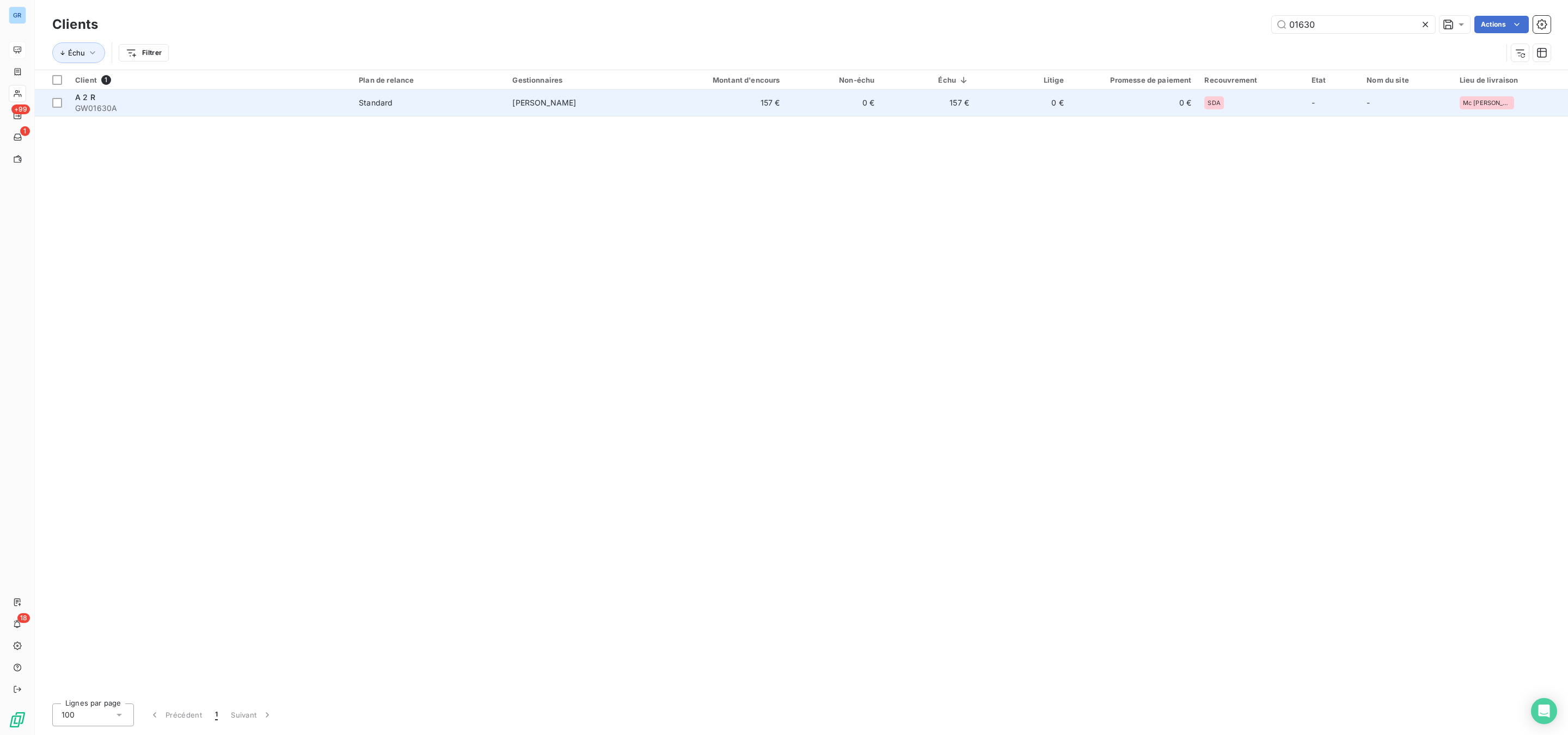
click at [283, 106] on span "GW01630A" at bounding box center [210, 108] width 271 height 11
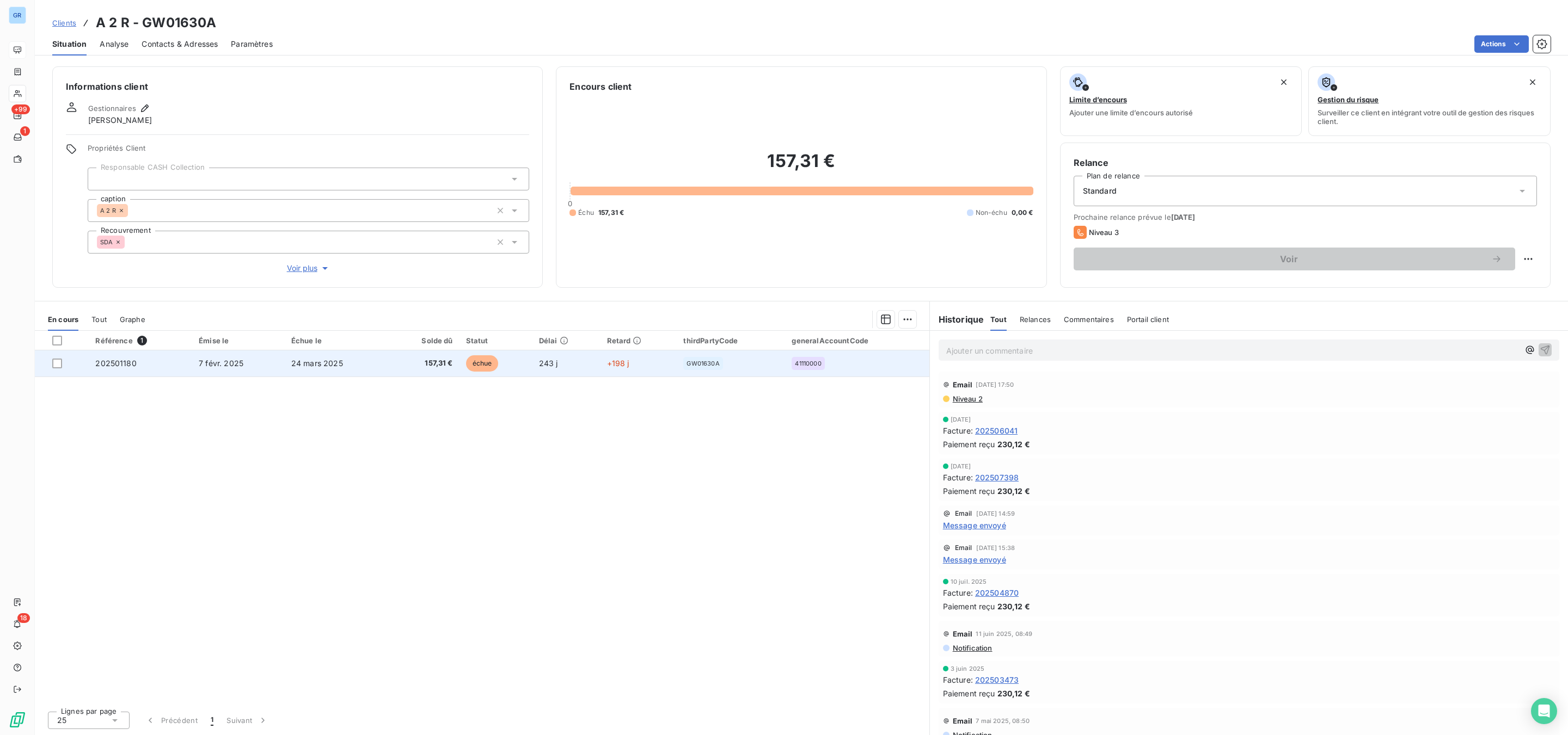
click at [488, 361] on span "échue" at bounding box center [481, 363] width 32 height 17
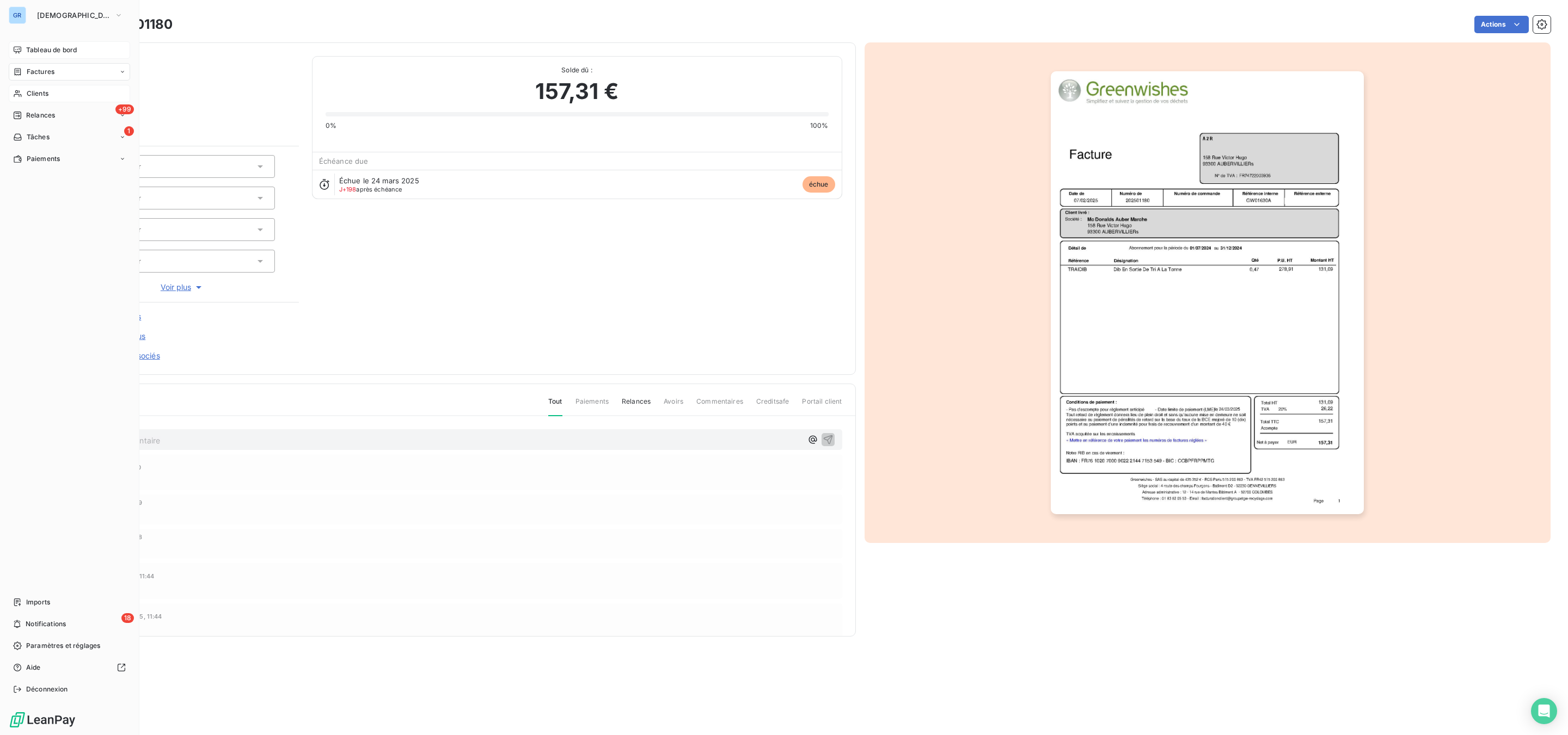
click at [45, 68] on span "Factures" at bounding box center [40, 72] width 28 height 10
click at [45, 156] on span "Clients" at bounding box center [37, 159] width 22 height 10
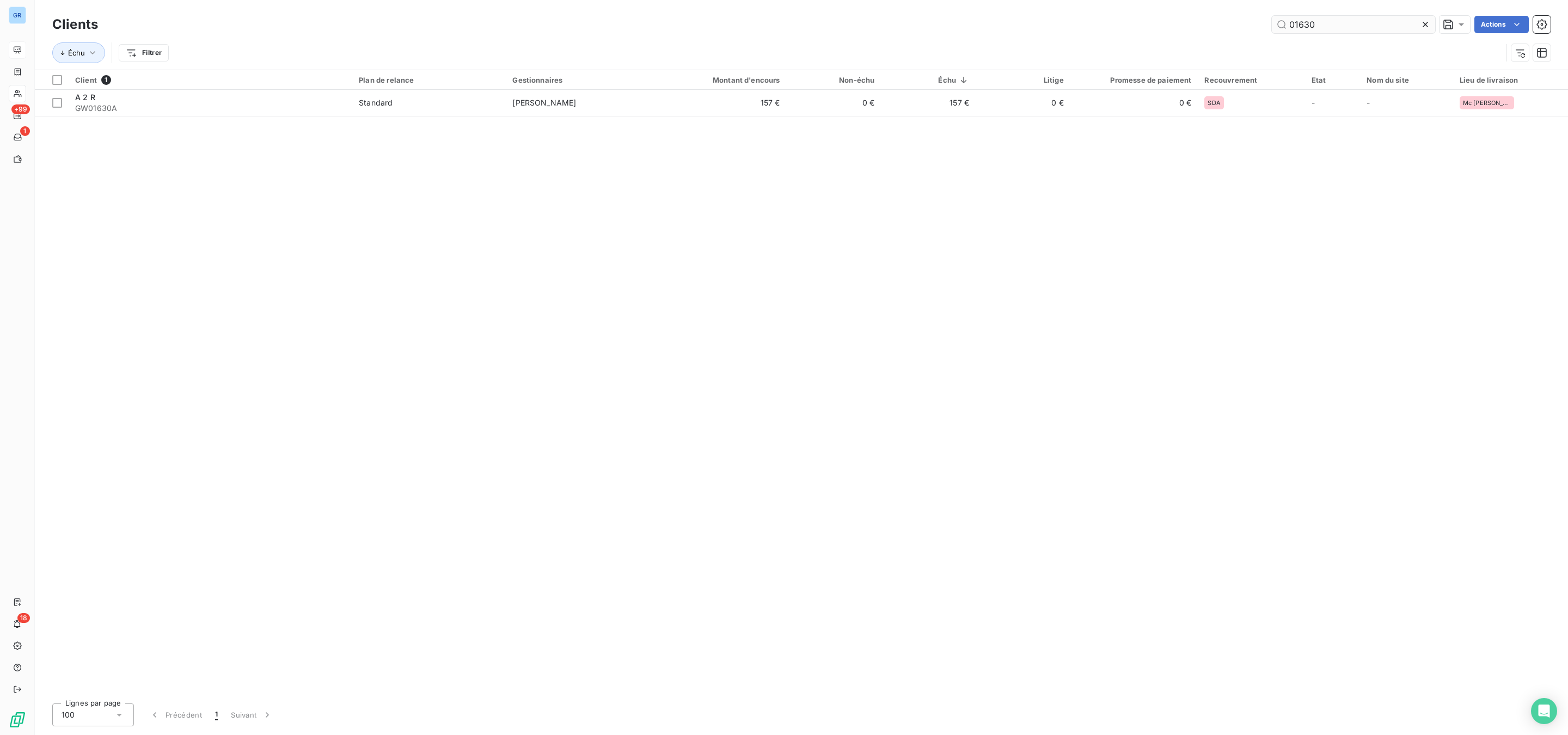
drag, startPoint x: 1299, startPoint y: 25, endPoint x: 1278, endPoint y: 25, distance: 21.0
click at [1266, 25] on div "Clients 01630 Actions" at bounding box center [801, 24] width 1498 height 23
drag, startPoint x: 1325, startPoint y: 24, endPoint x: 1233, endPoint y: 19, distance: 92.1
click at [1233, 19] on div "01630 Actions" at bounding box center [831, 25] width 1439 height 18
paste input "GPA00650A"
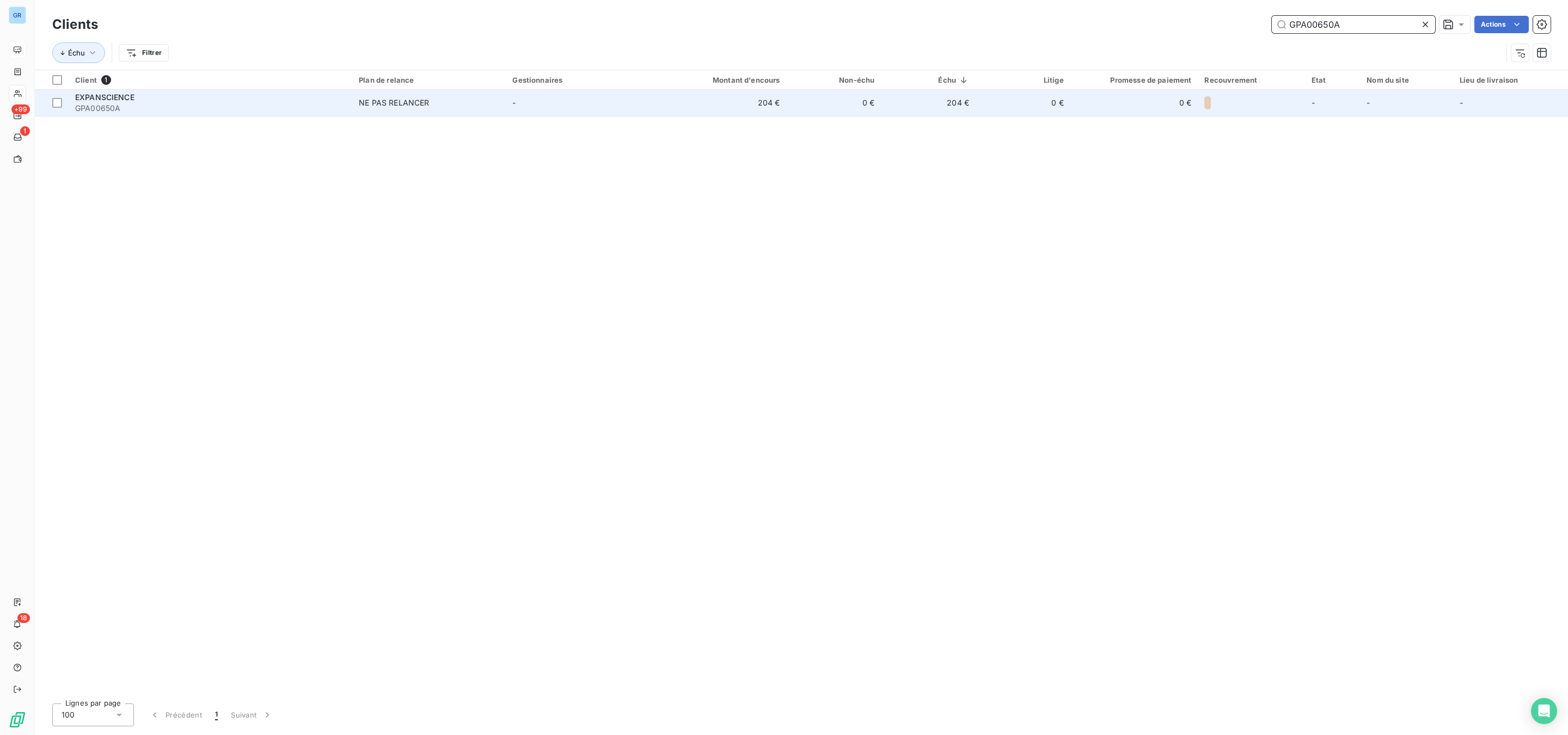
type input "GPA00650A"
click at [121, 93] on span "EXPANSCIENCE" at bounding box center [104, 96] width 59 height 9
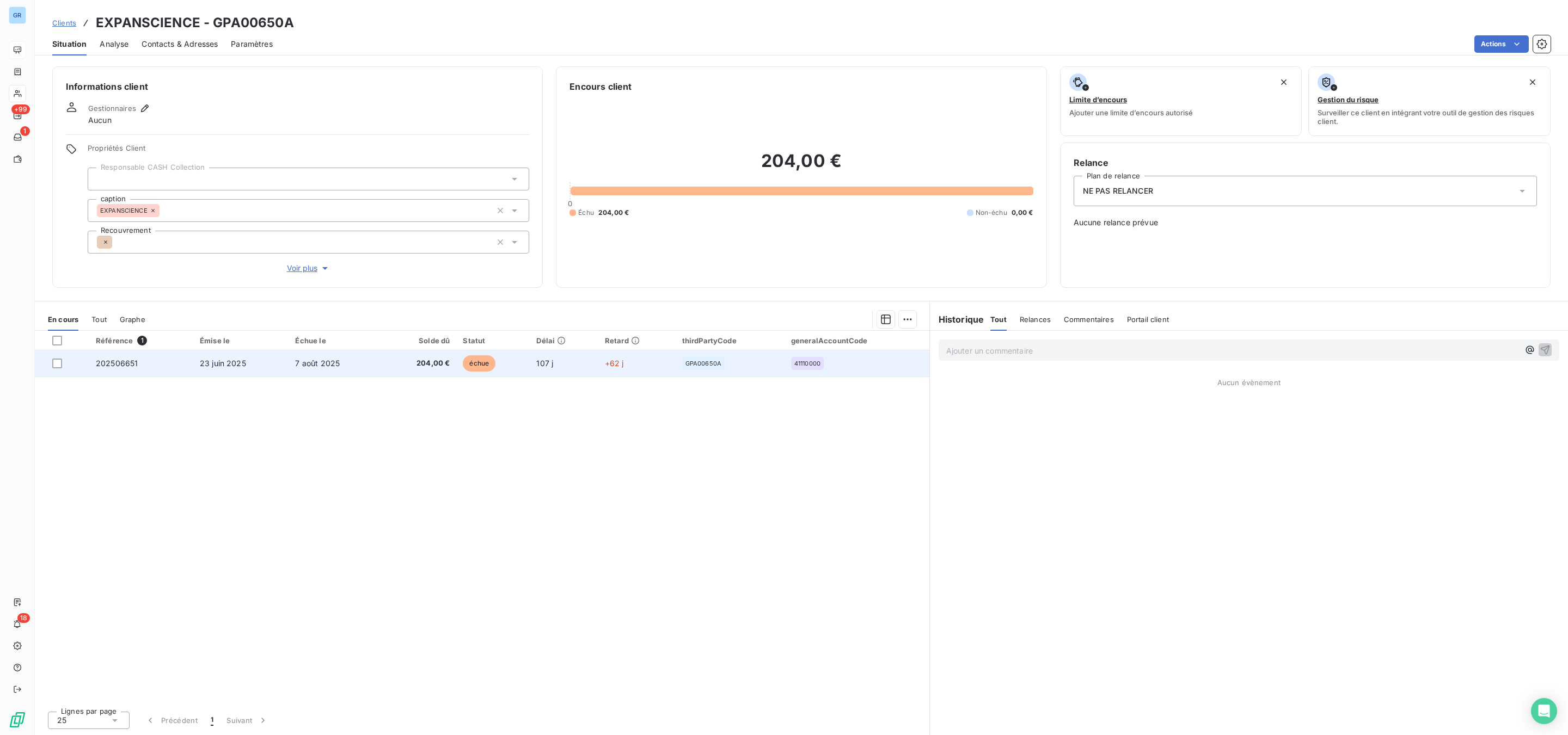
click at [473, 364] on span "échue" at bounding box center [478, 363] width 32 height 17
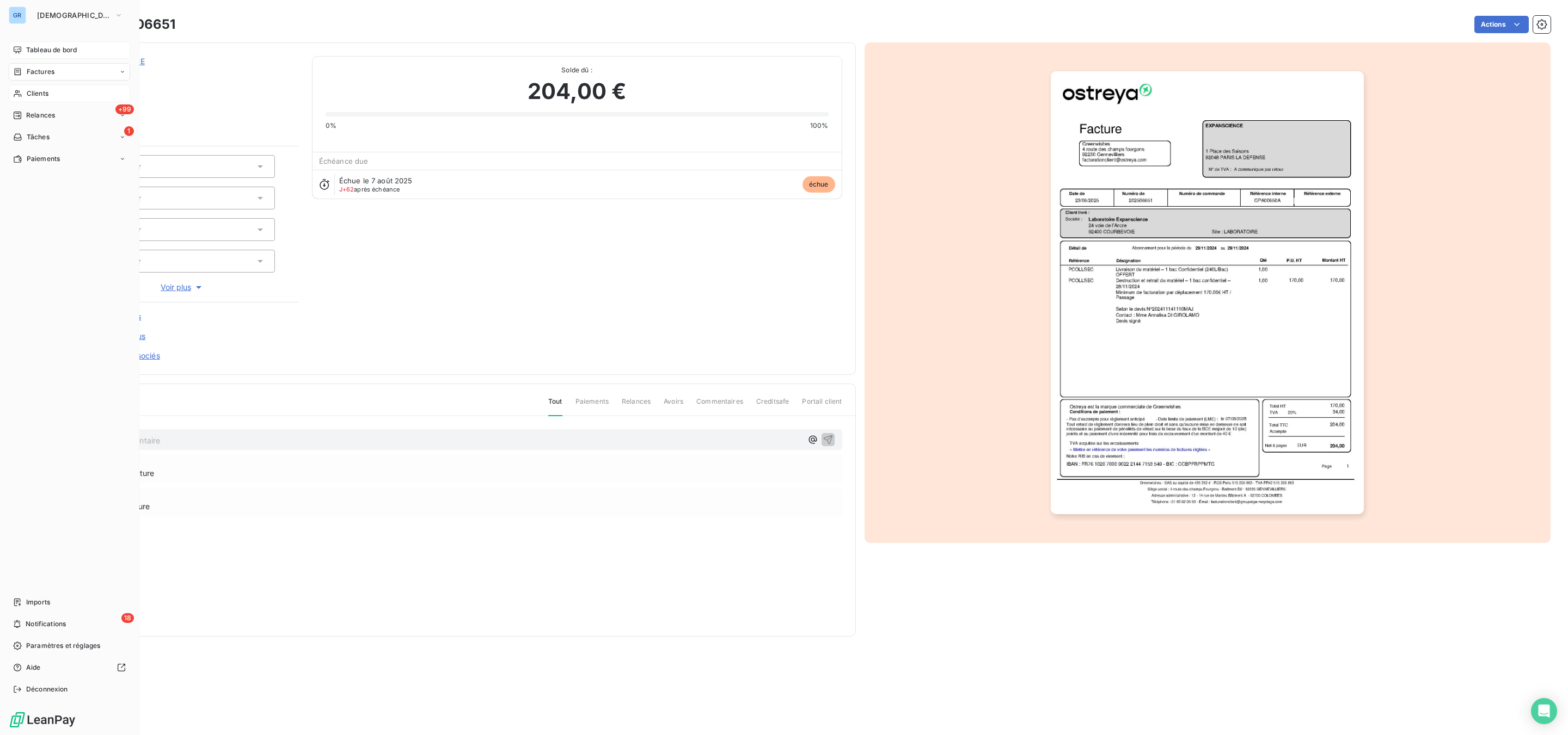
click at [57, 66] on div "Factures" at bounding box center [69, 72] width 121 height 18
click at [34, 68] on span "Factures" at bounding box center [40, 72] width 28 height 10
click at [47, 156] on span "Clients" at bounding box center [37, 159] width 22 height 10
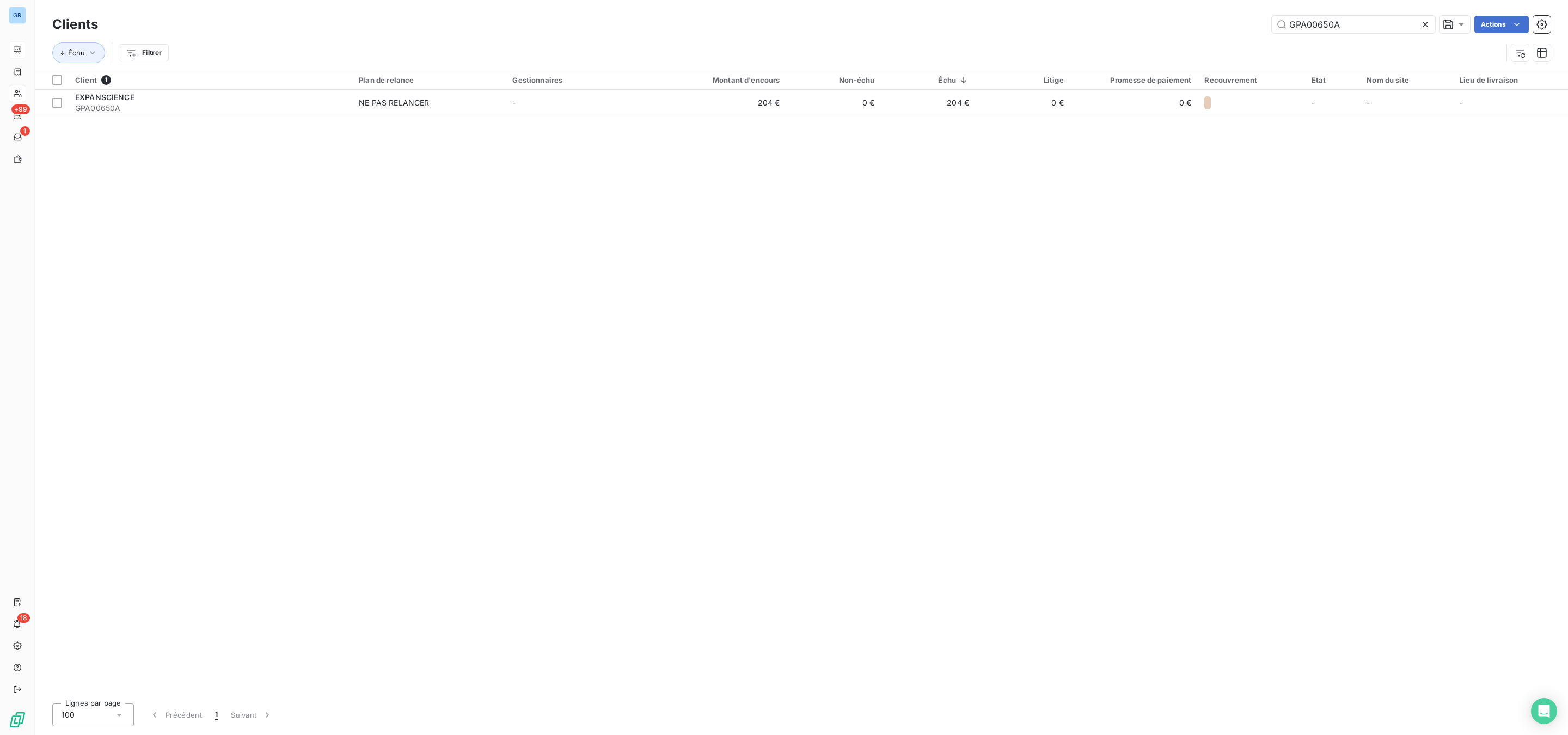
drag, startPoint x: 1356, startPoint y: 19, endPoint x: 1134, endPoint y: 22, distance: 222.0
click at [1130, 22] on div "GPA00650A Actions" at bounding box center [831, 25] width 1439 height 18
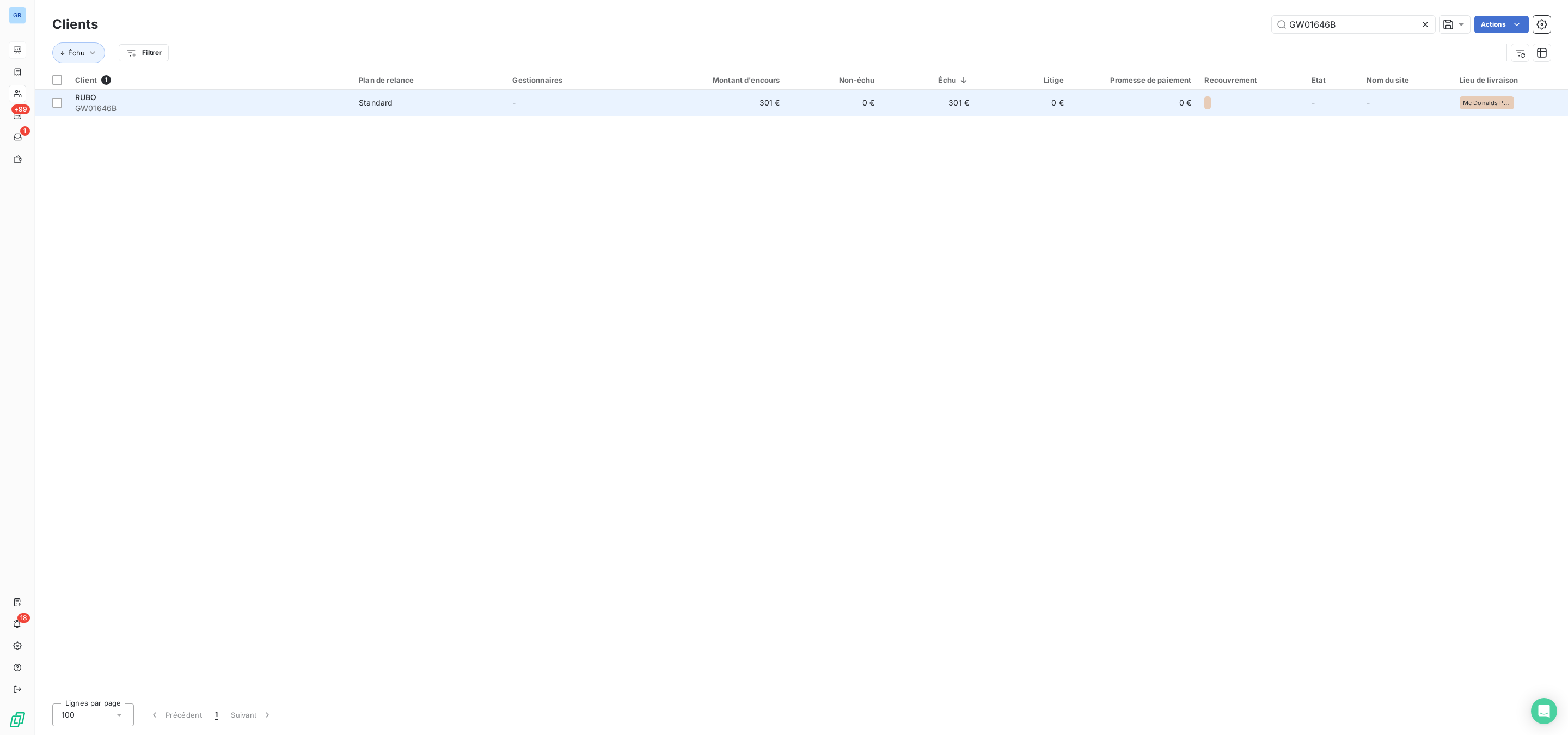
type input "GW01646B"
click at [123, 98] on div "RUBO" at bounding box center [210, 96] width 271 height 11
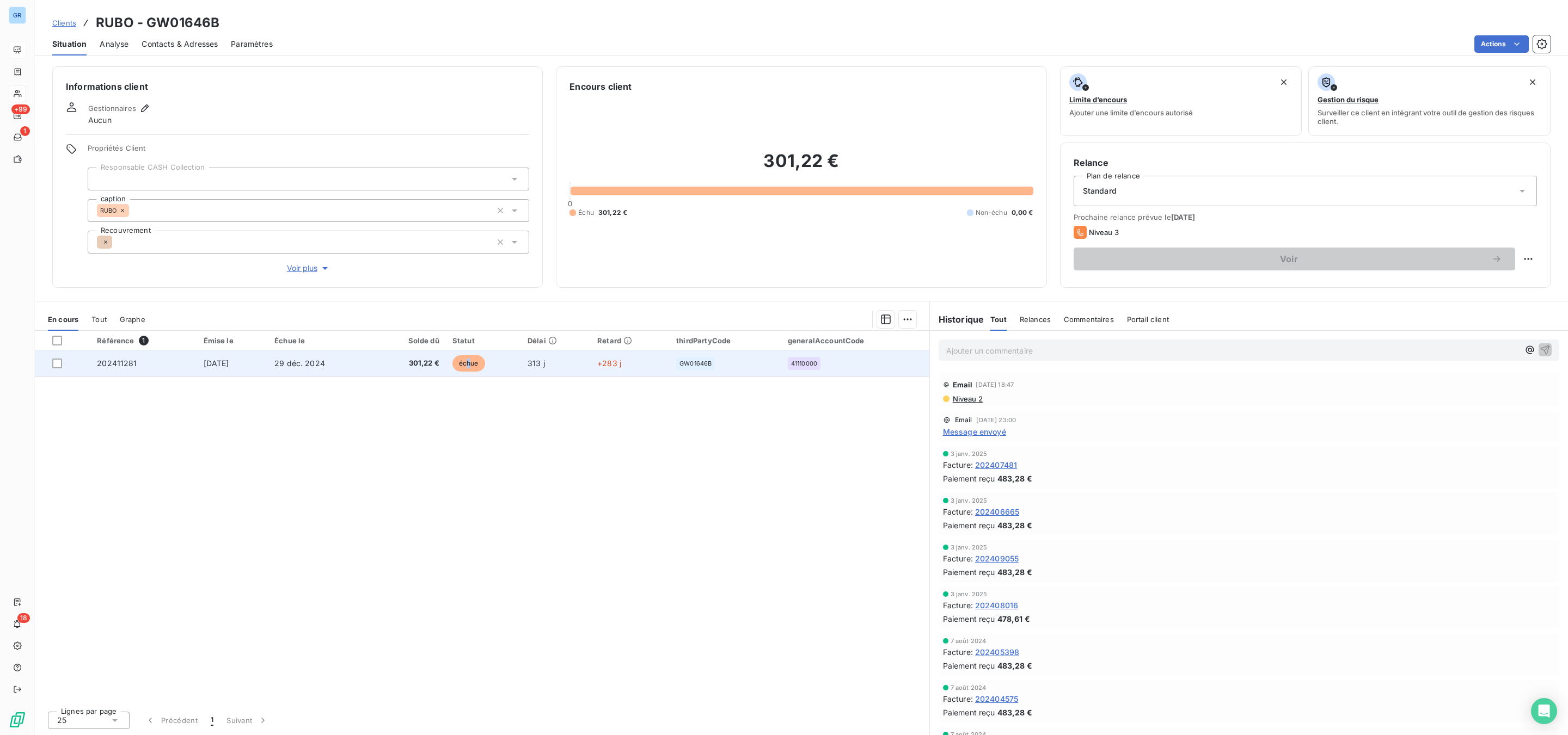
click at [485, 357] on span "échue" at bounding box center [469, 363] width 32 height 17
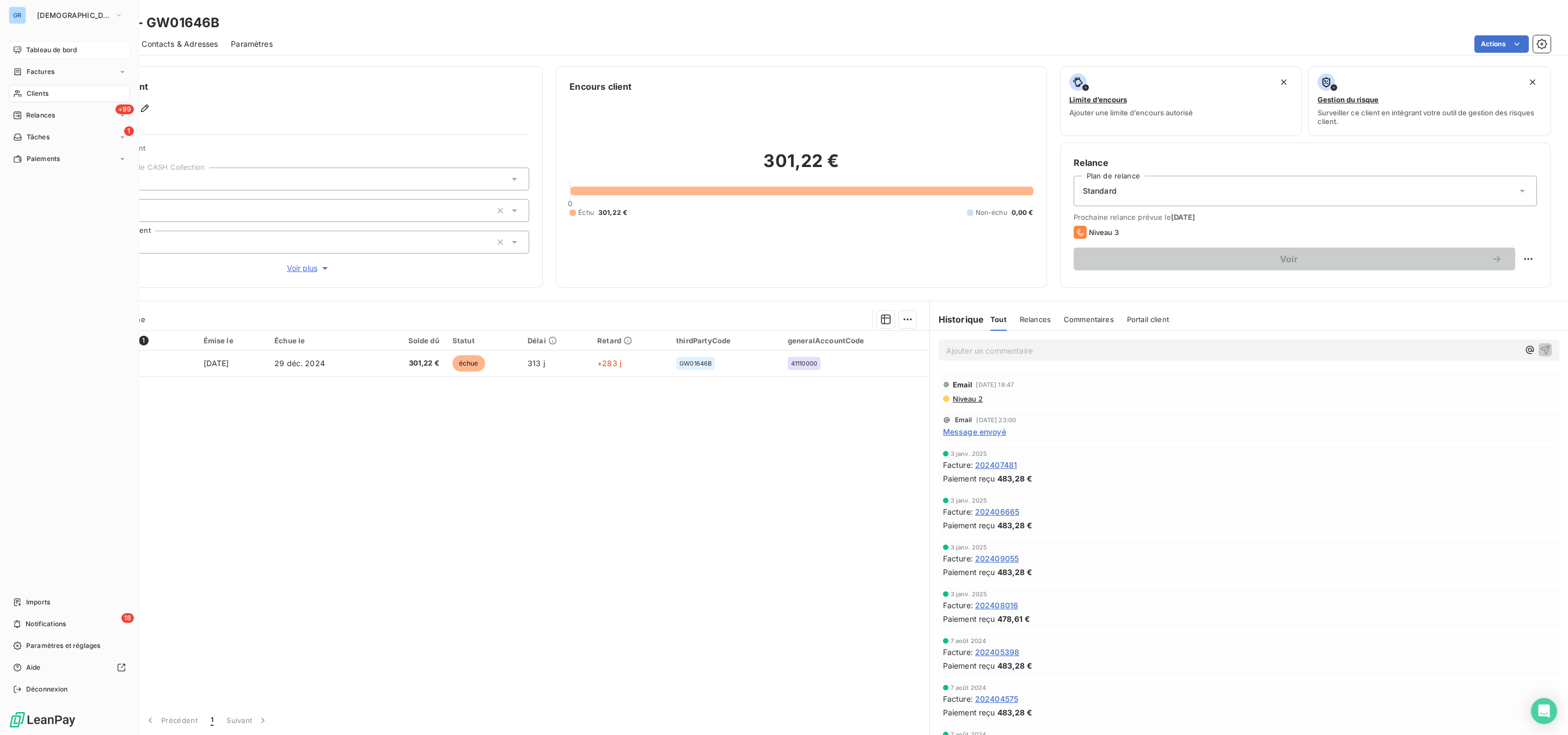
click at [31, 92] on span "Clients" at bounding box center [37, 93] width 22 height 10
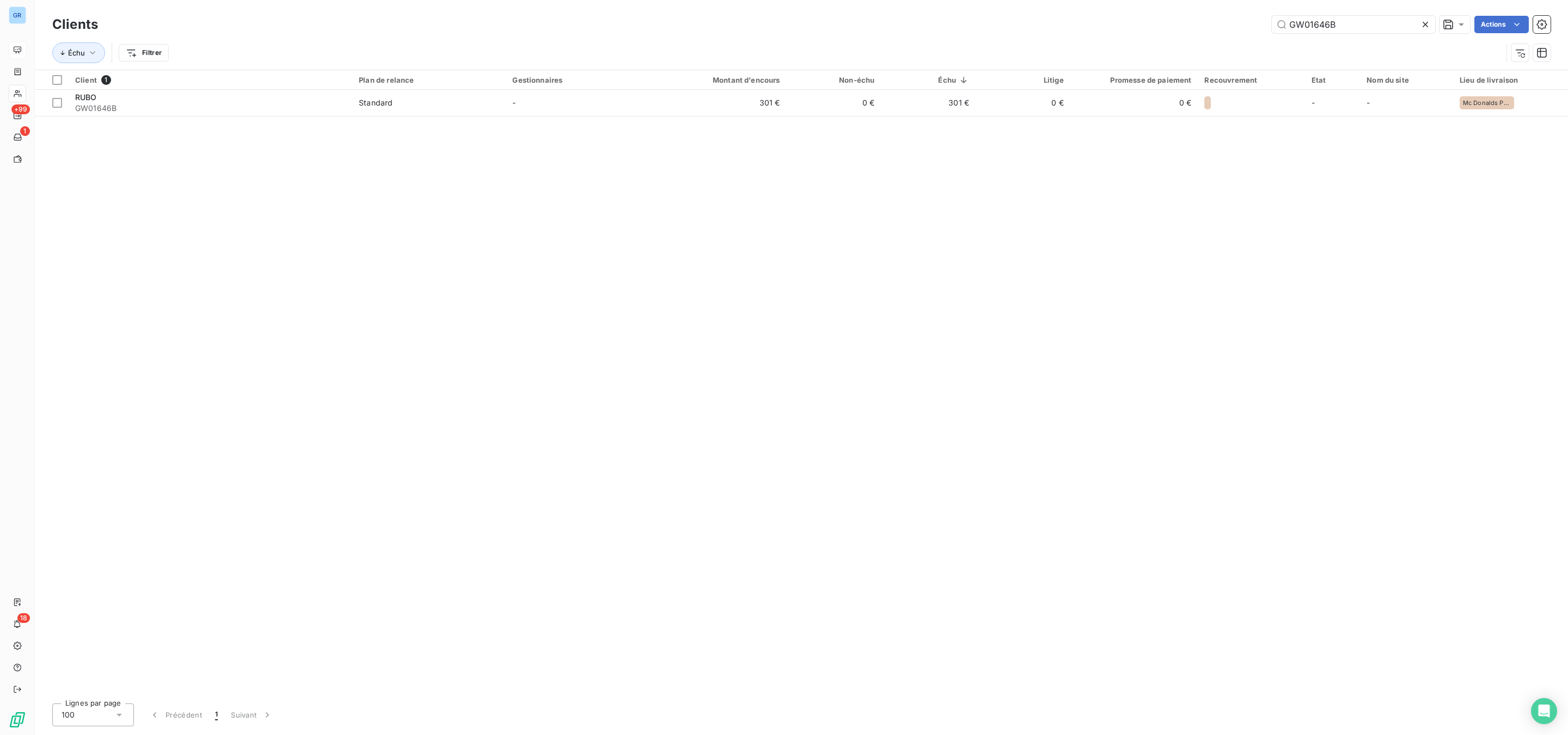
drag, startPoint x: 1379, startPoint y: 28, endPoint x: 1000, endPoint y: 28, distance: 379.0
click at [1013, 27] on div "GW01646B Actions" at bounding box center [831, 25] width 1439 height 18
type input "01281"
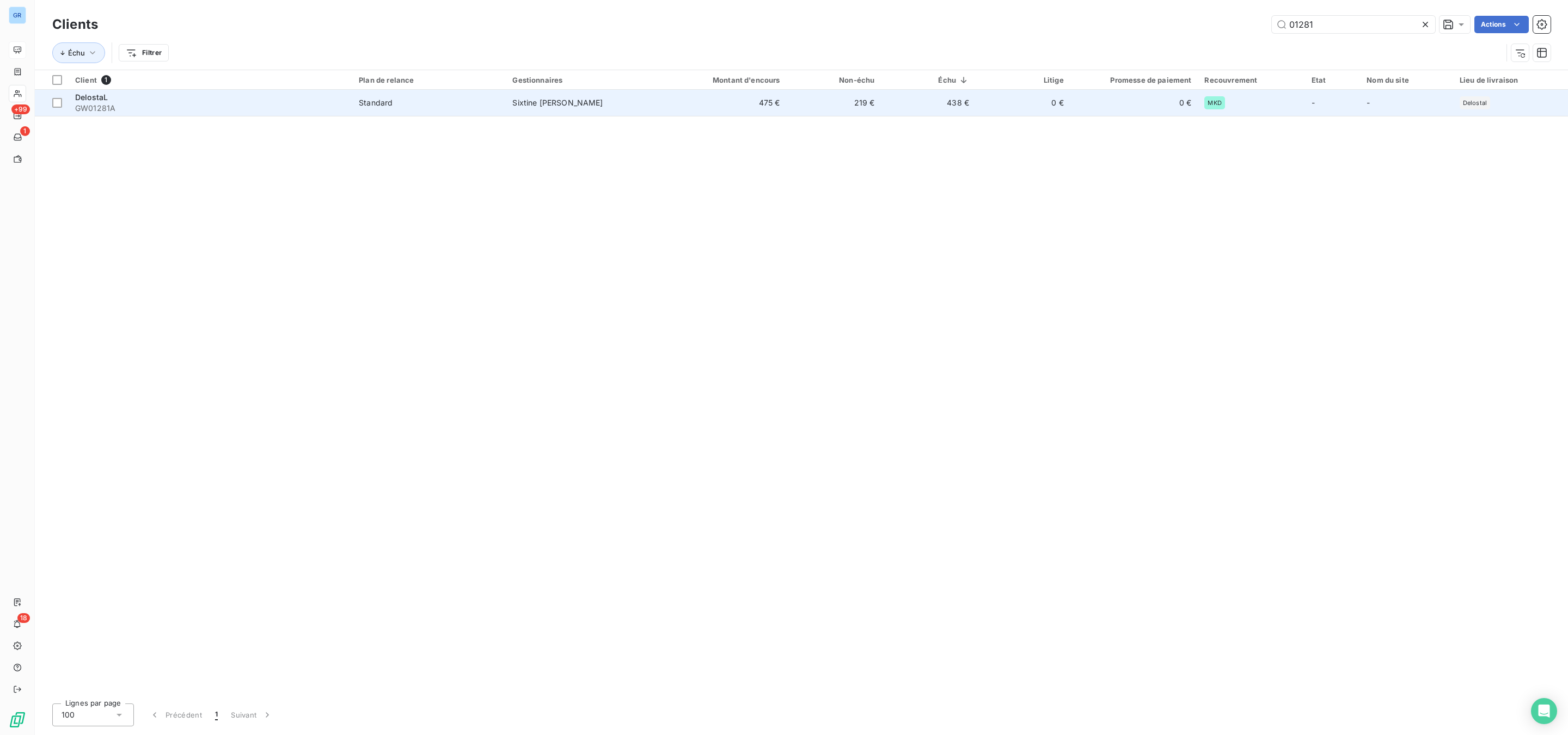
click at [79, 95] on span "DelostaL" at bounding box center [91, 96] width 32 height 9
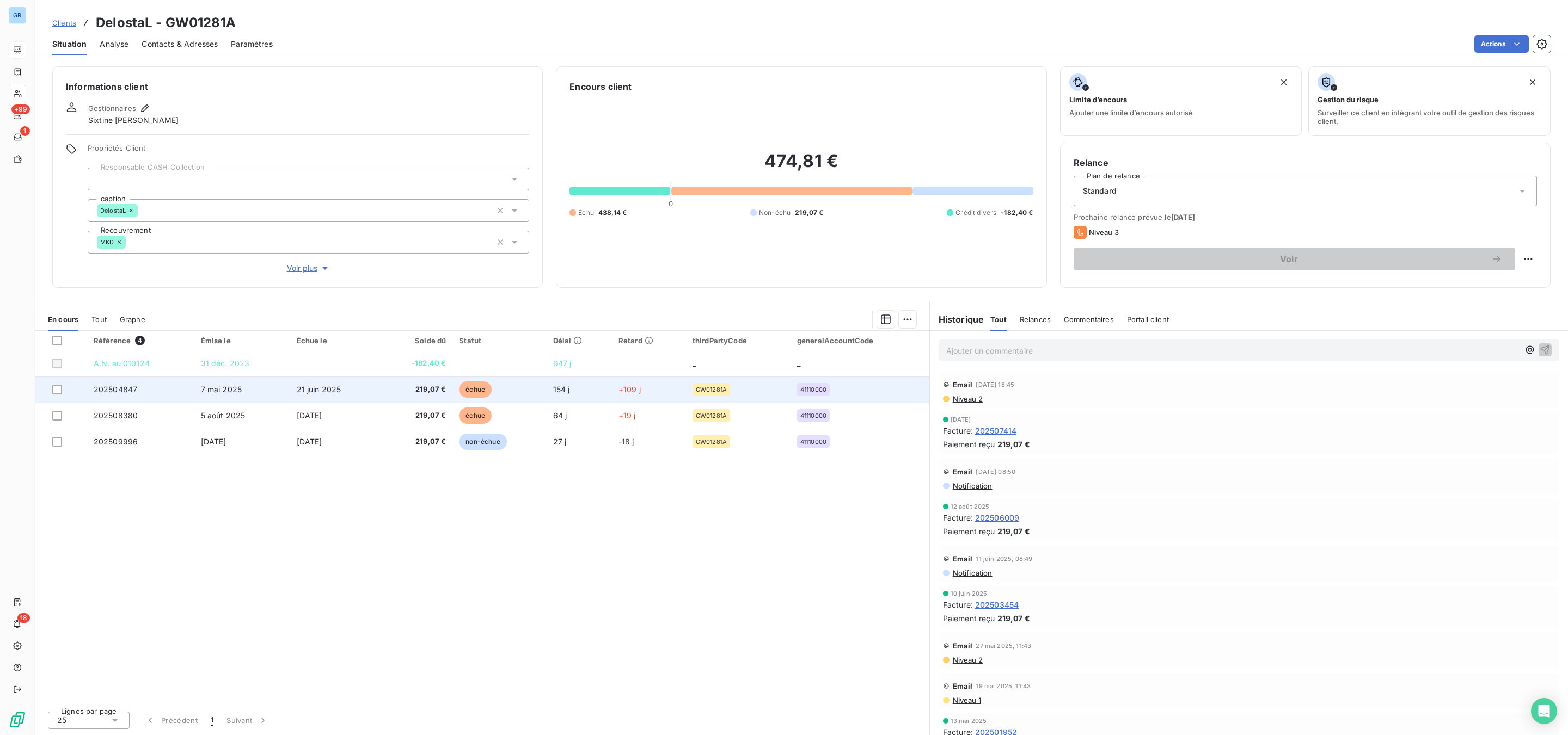
click at [479, 388] on span "échue" at bounding box center [474, 390] width 32 height 17
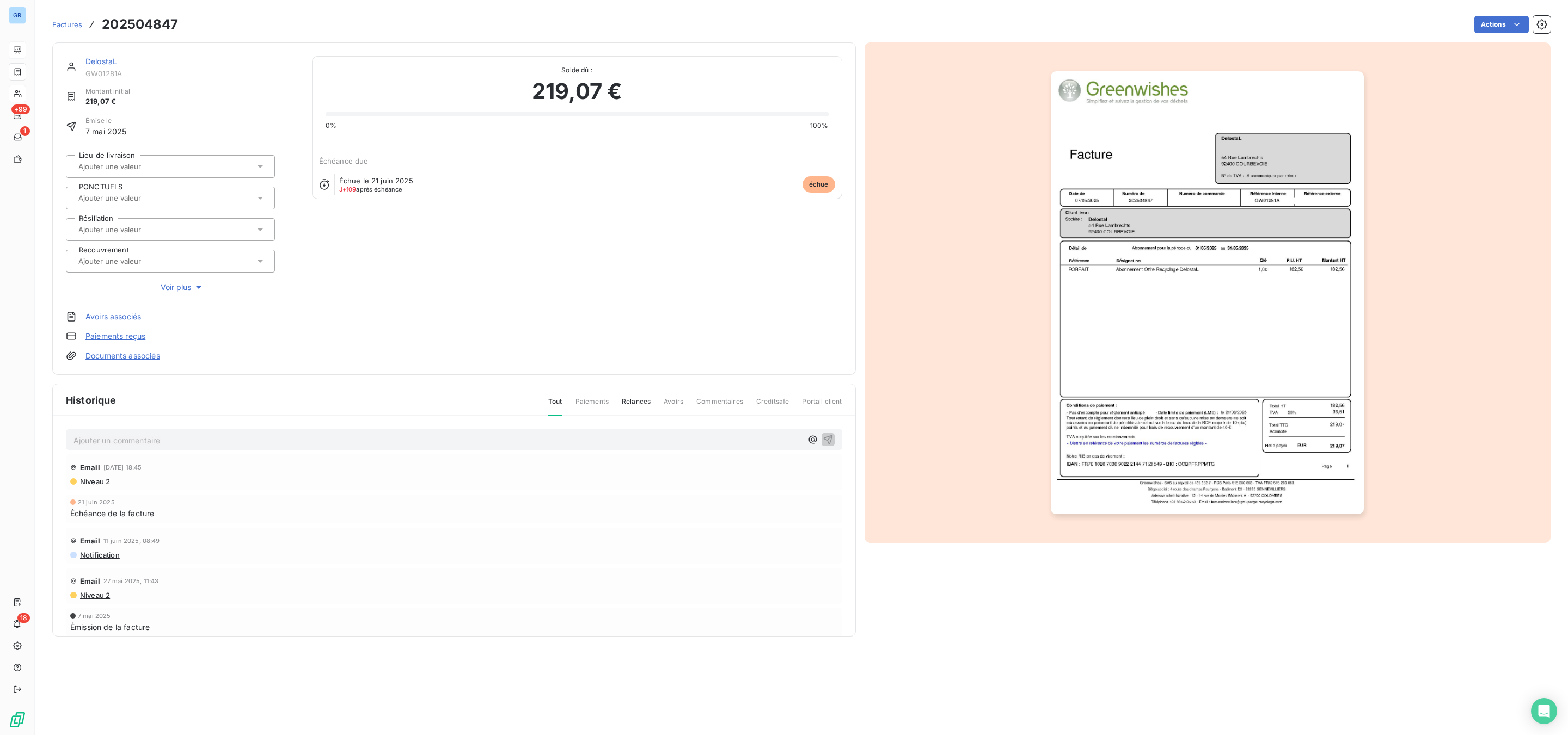
click at [1148, 230] on img "button" at bounding box center [1207, 292] width 313 height 443
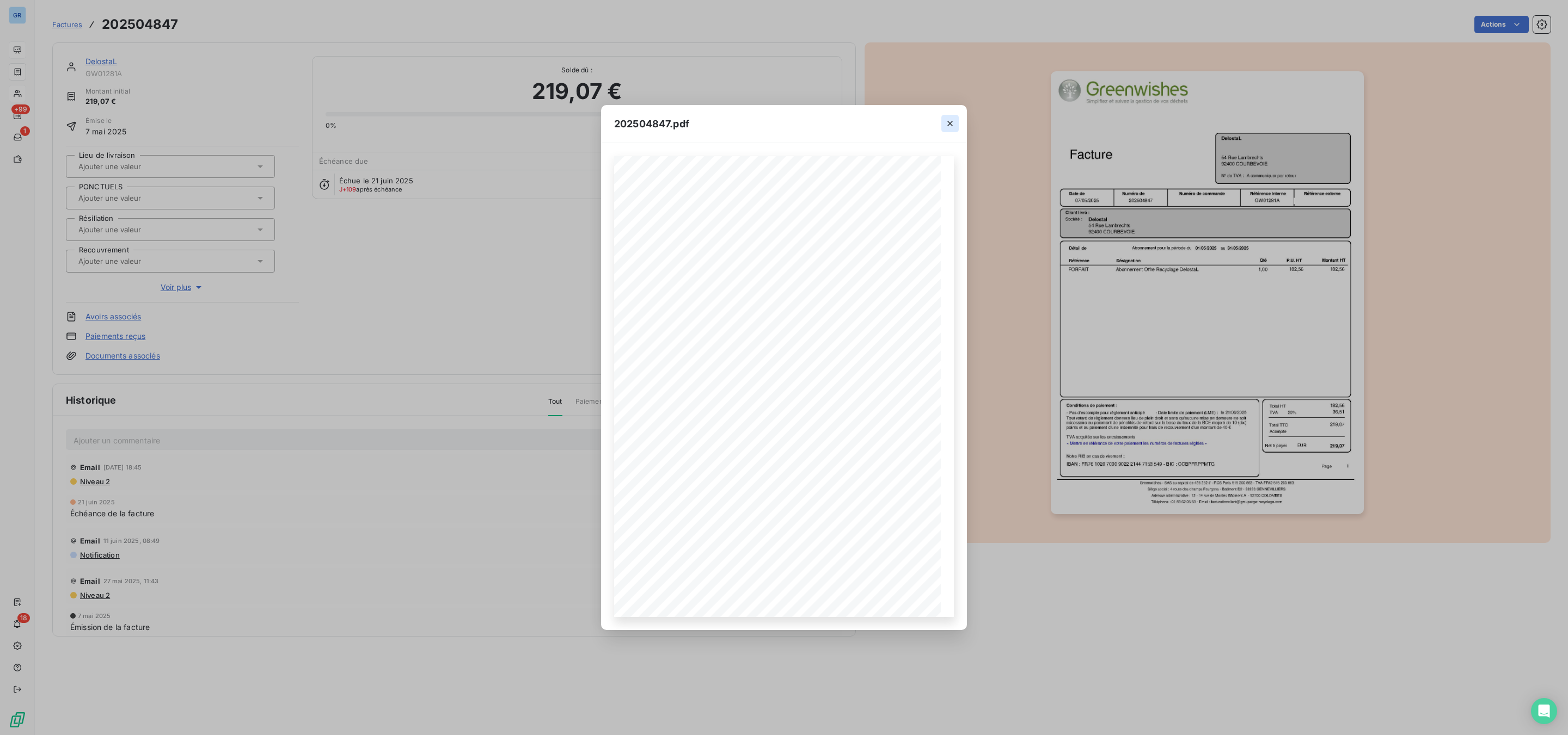
click at [947, 119] on icon "button" at bounding box center [950, 123] width 11 height 11
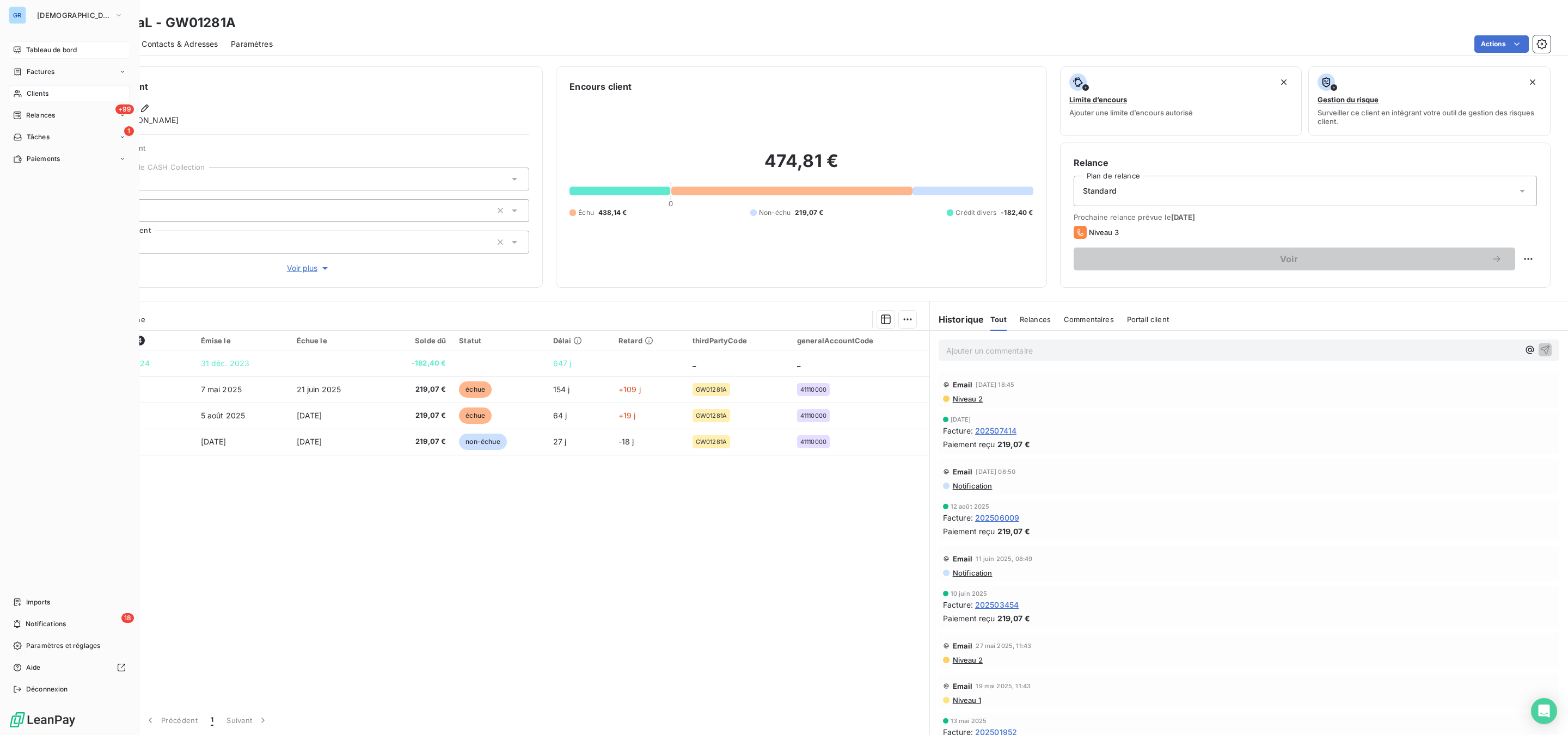
click at [30, 87] on div "Clients" at bounding box center [69, 93] width 121 height 18
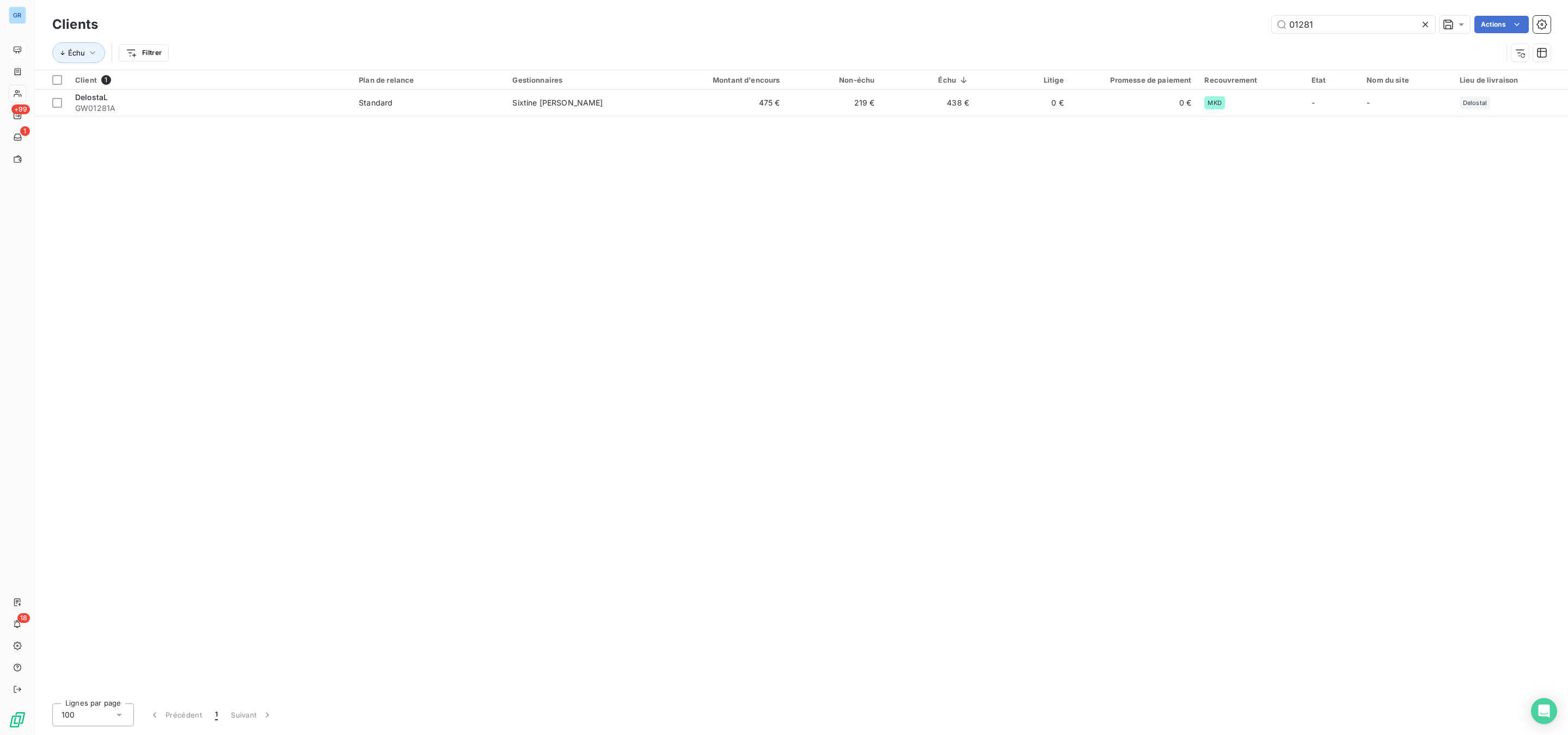
drag, startPoint x: 1331, startPoint y: 27, endPoint x: 1111, endPoint y: 27, distance: 220.0
click at [1145, 23] on div "01281 Actions" at bounding box center [831, 25] width 1439 height 18
type input "2895"
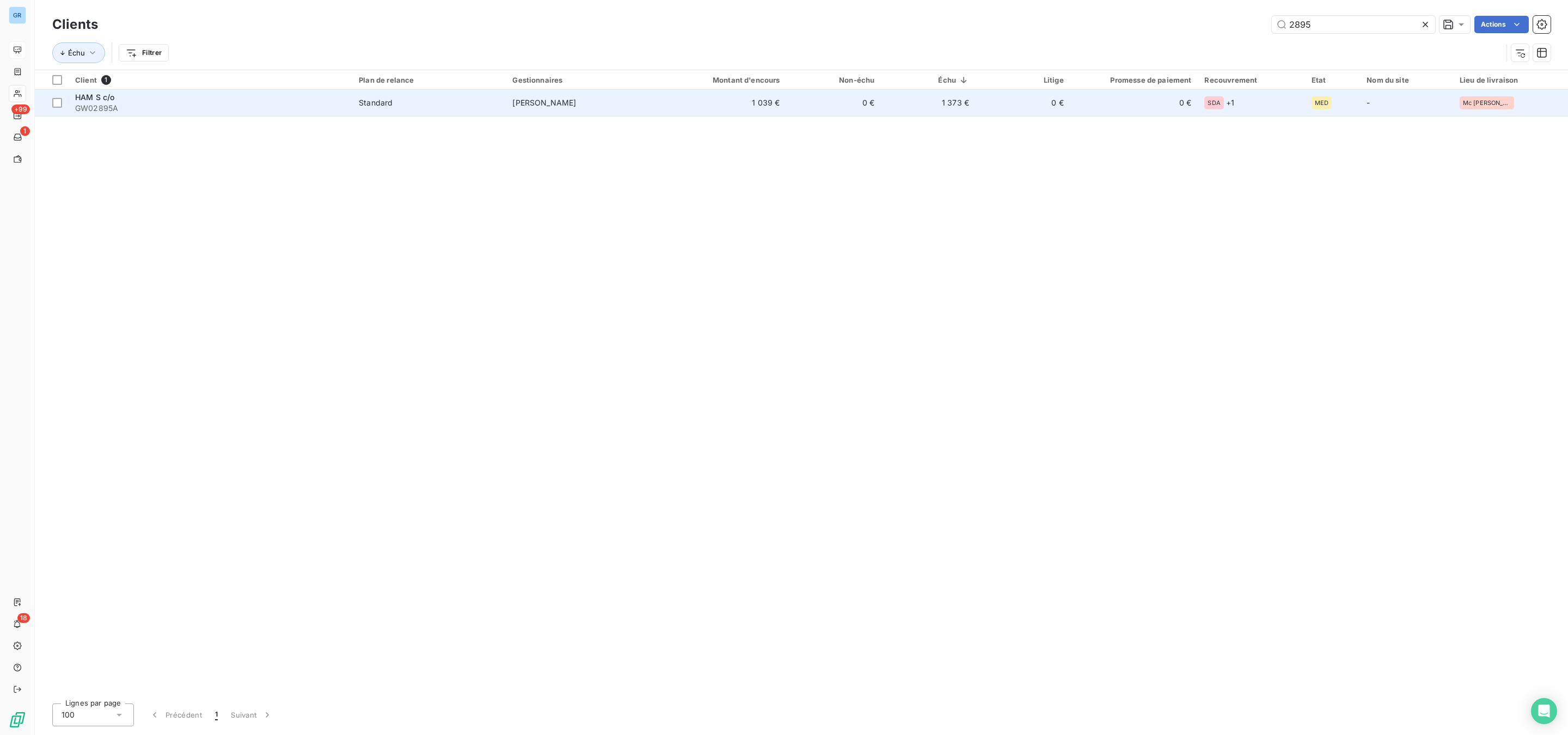
click at [394, 103] on span "Standard" at bounding box center [428, 102] width 141 height 11
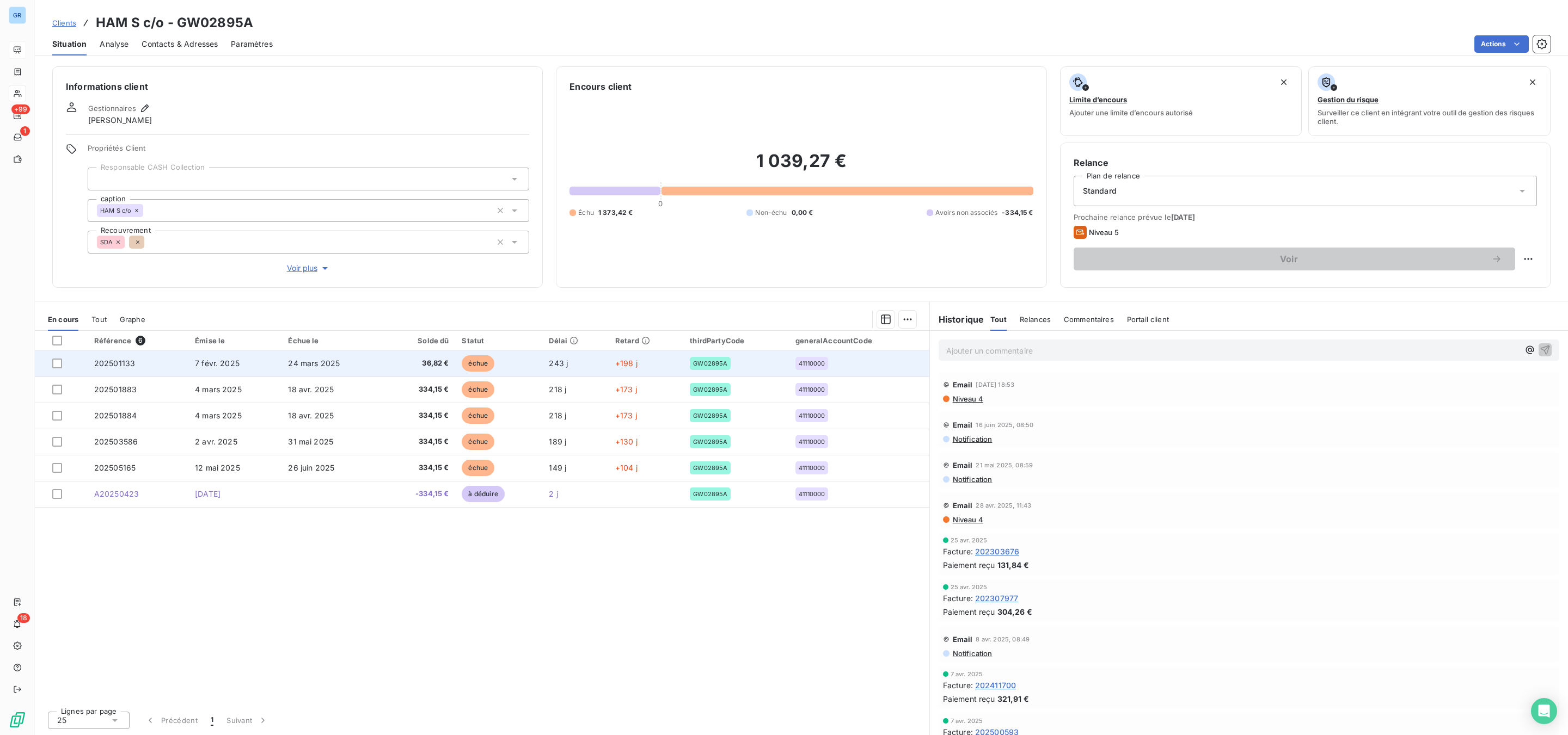
click at [475, 360] on span "échue" at bounding box center [477, 363] width 32 height 17
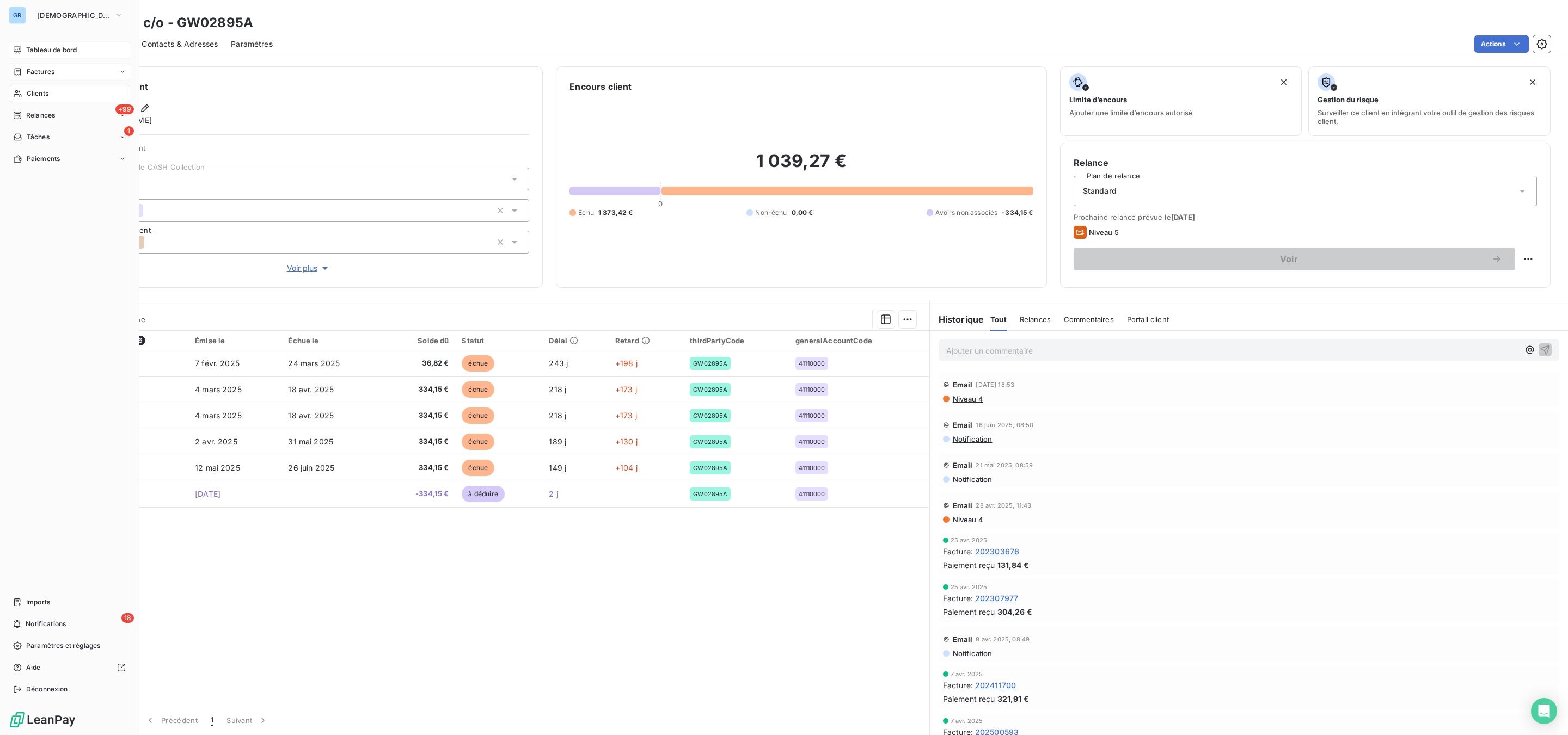
click at [39, 69] on span "Factures" at bounding box center [40, 72] width 28 height 10
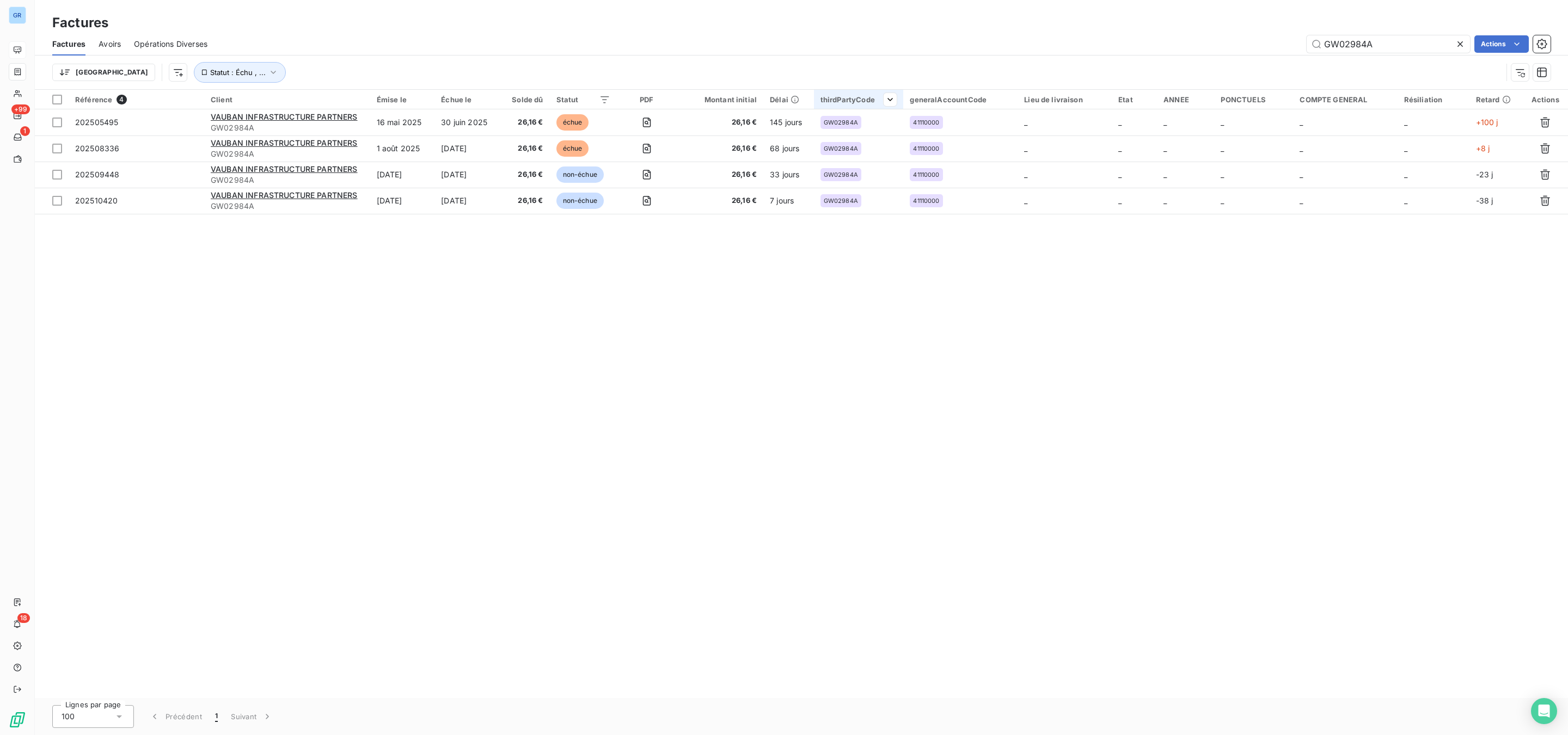
drag, startPoint x: 1382, startPoint y: 42, endPoint x: 902, endPoint y: 93, distance: 482.7
click at [1101, 44] on div "GW02984A Actions" at bounding box center [885, 44] width 1330 height 18
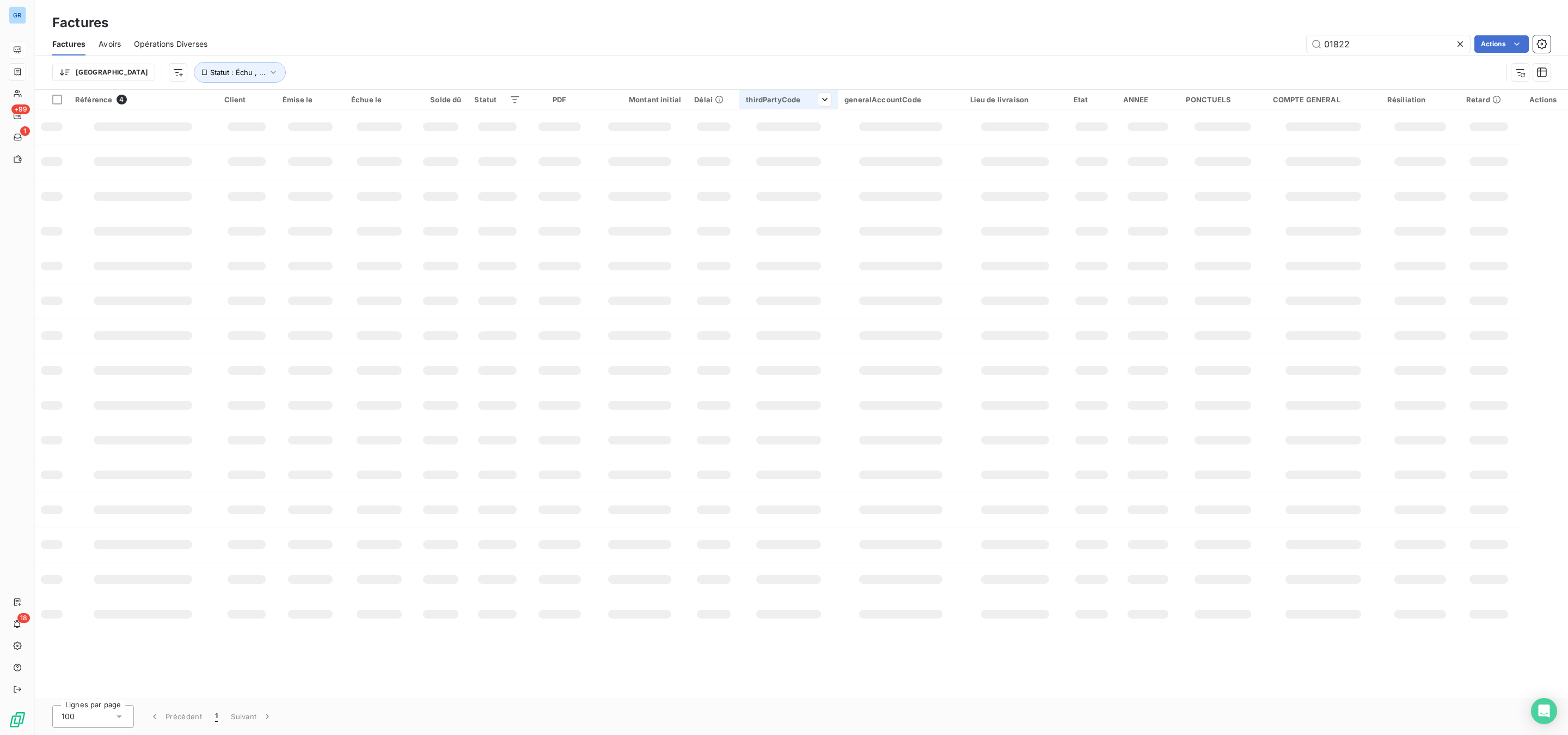
type input "01822"
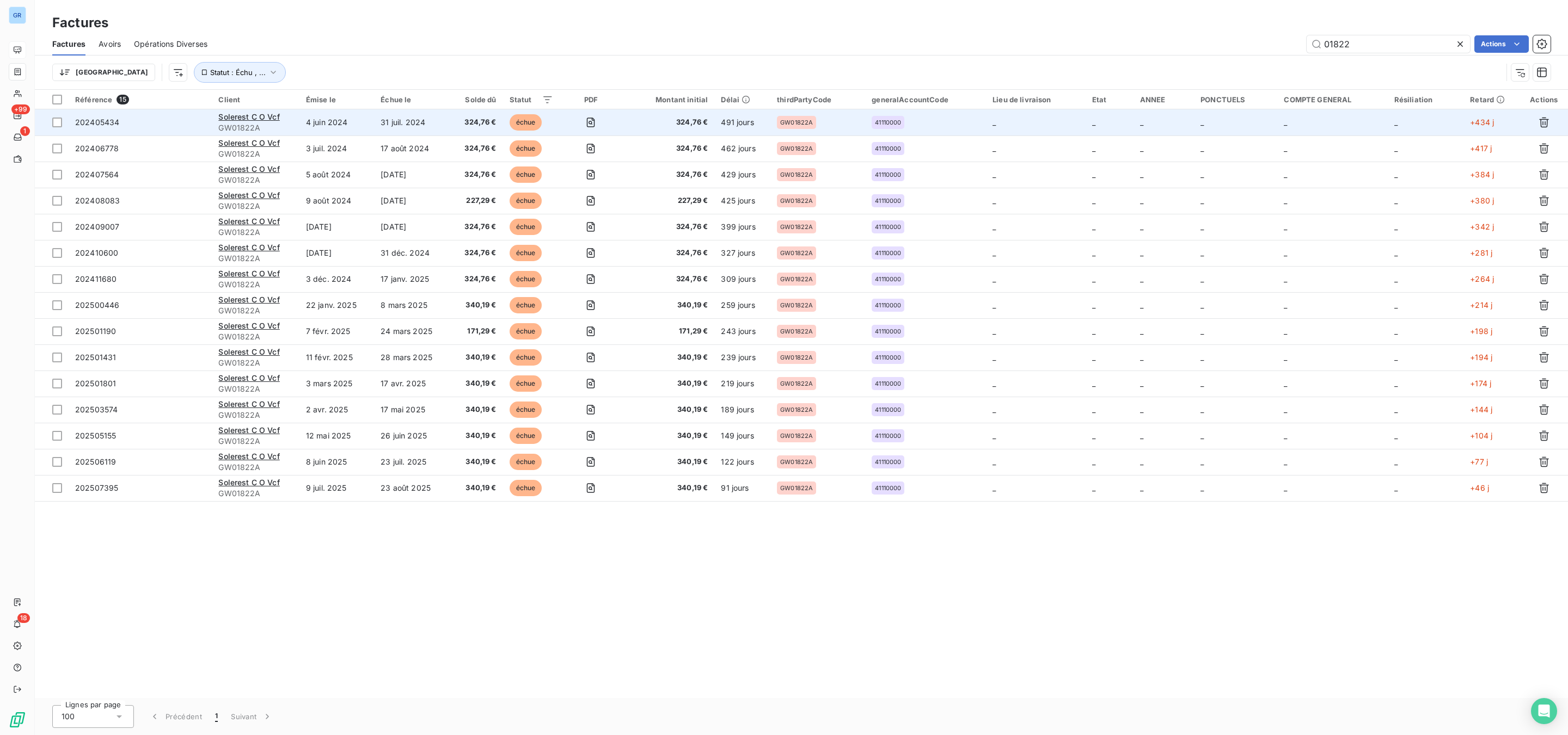
click at [534, 114] on span "échue" at bounding box center [526, 122] width 32 height 17
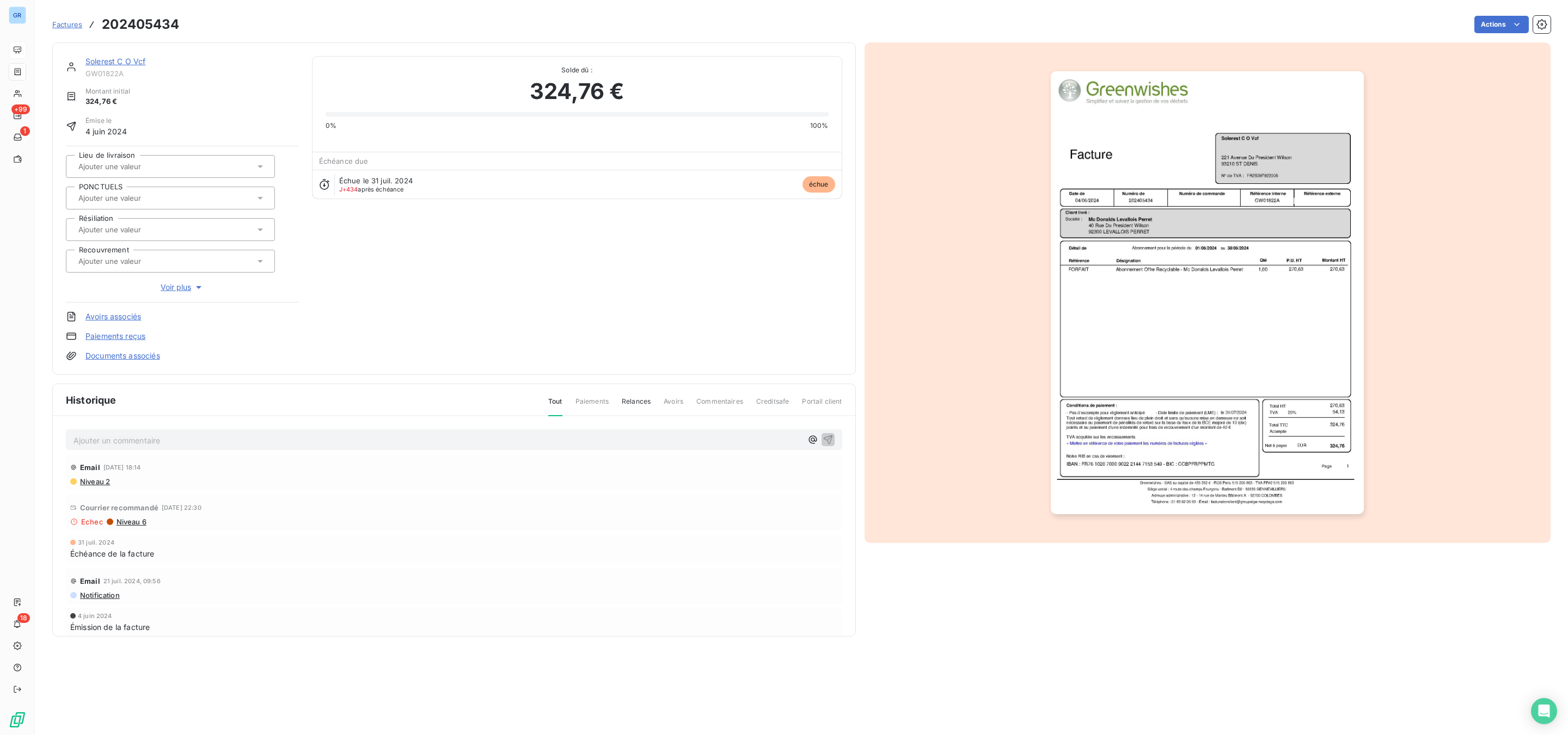
click at [140, 60] on link "Solerest C O Vcf" at bounding box center [115, 61] width 60 height 9
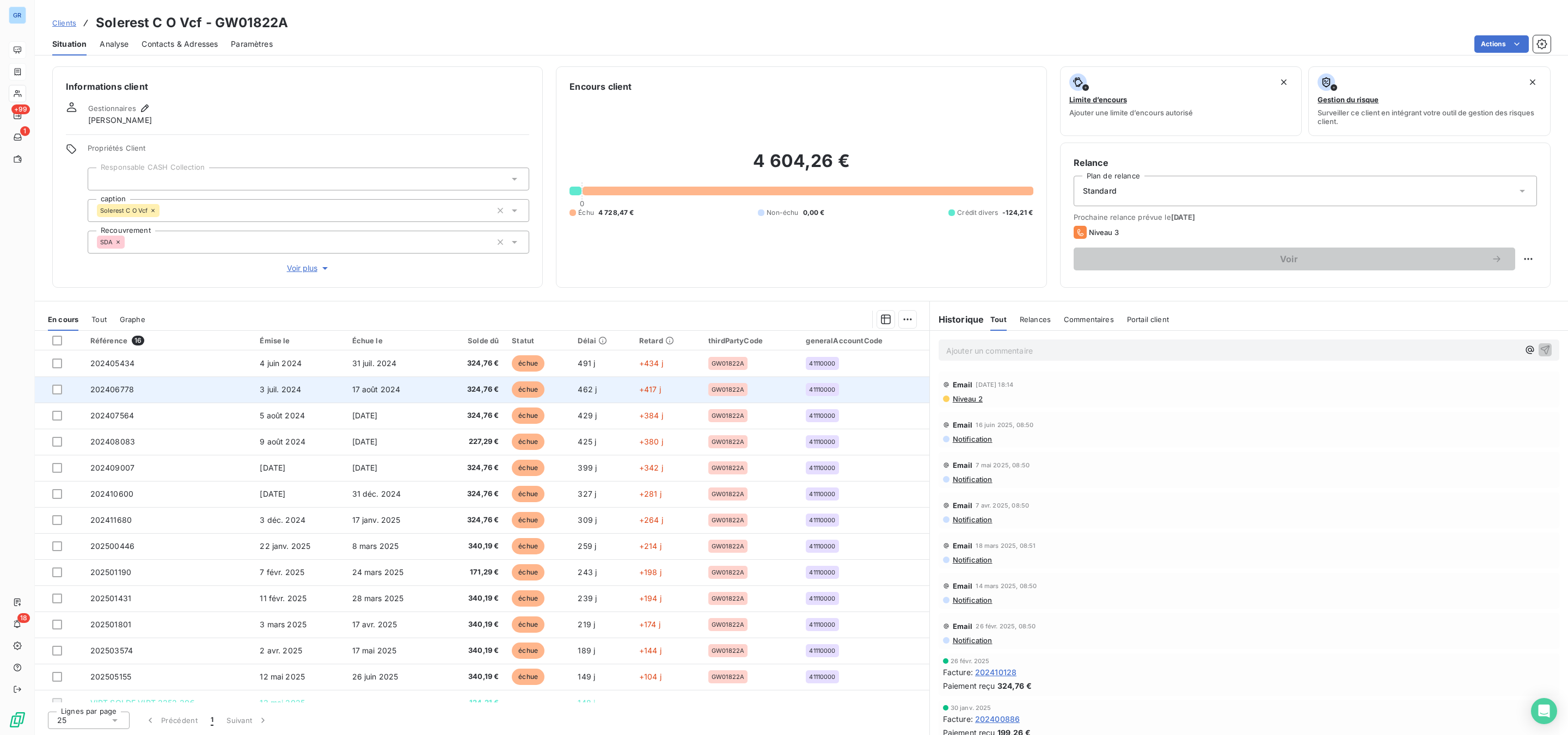
click at [530, 386] on span "échue" at bounding box center [528, 390] width 32 height 17
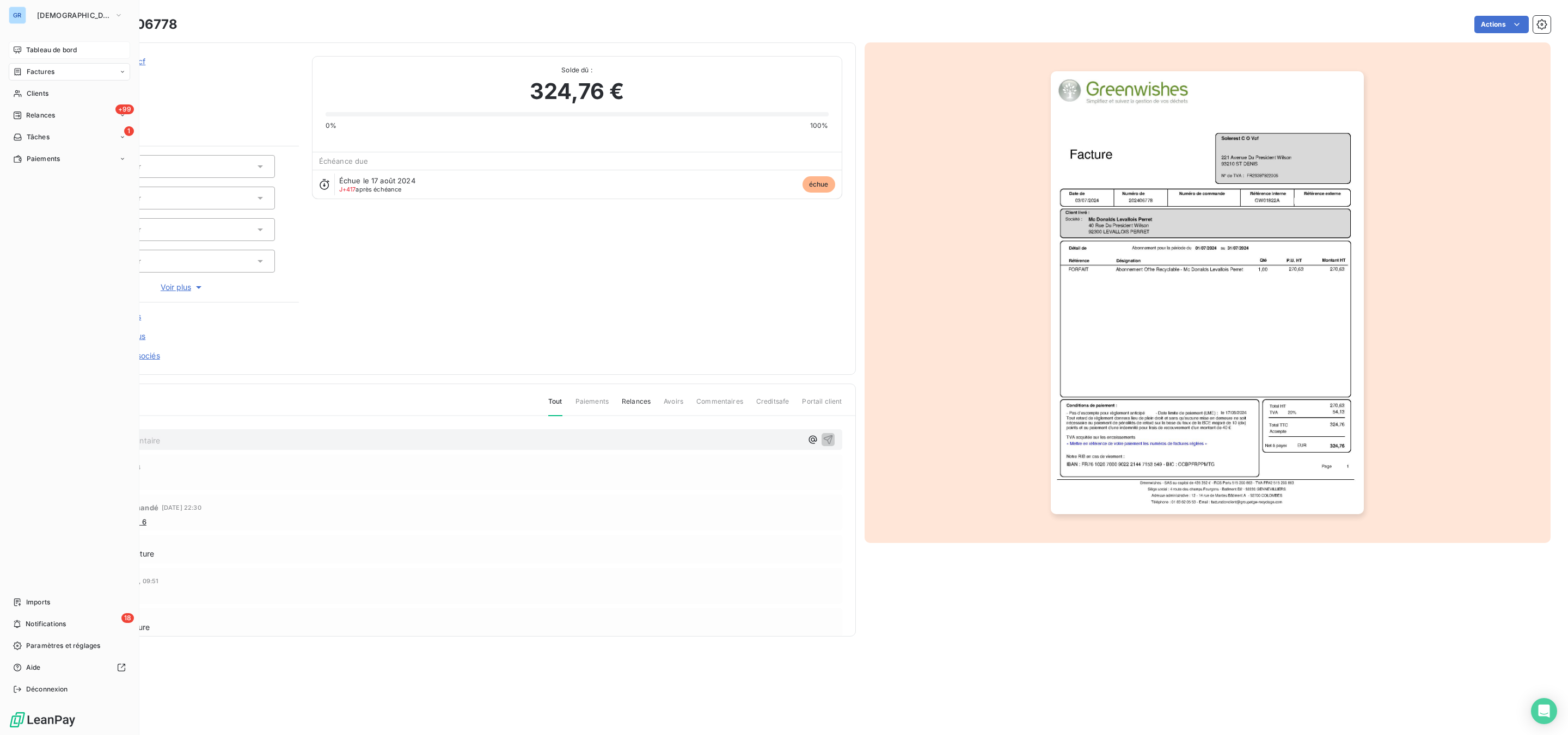
click at [34, 70] on span "Factures" at bounding box center [40, 72] width 28 height 10
click at [43, 70] on span "Factures" at bounding box center [40, 72] width 28 height 10
click at [45, 93] on span "Factures" at bounding box center [40, 93] width 28 height 10
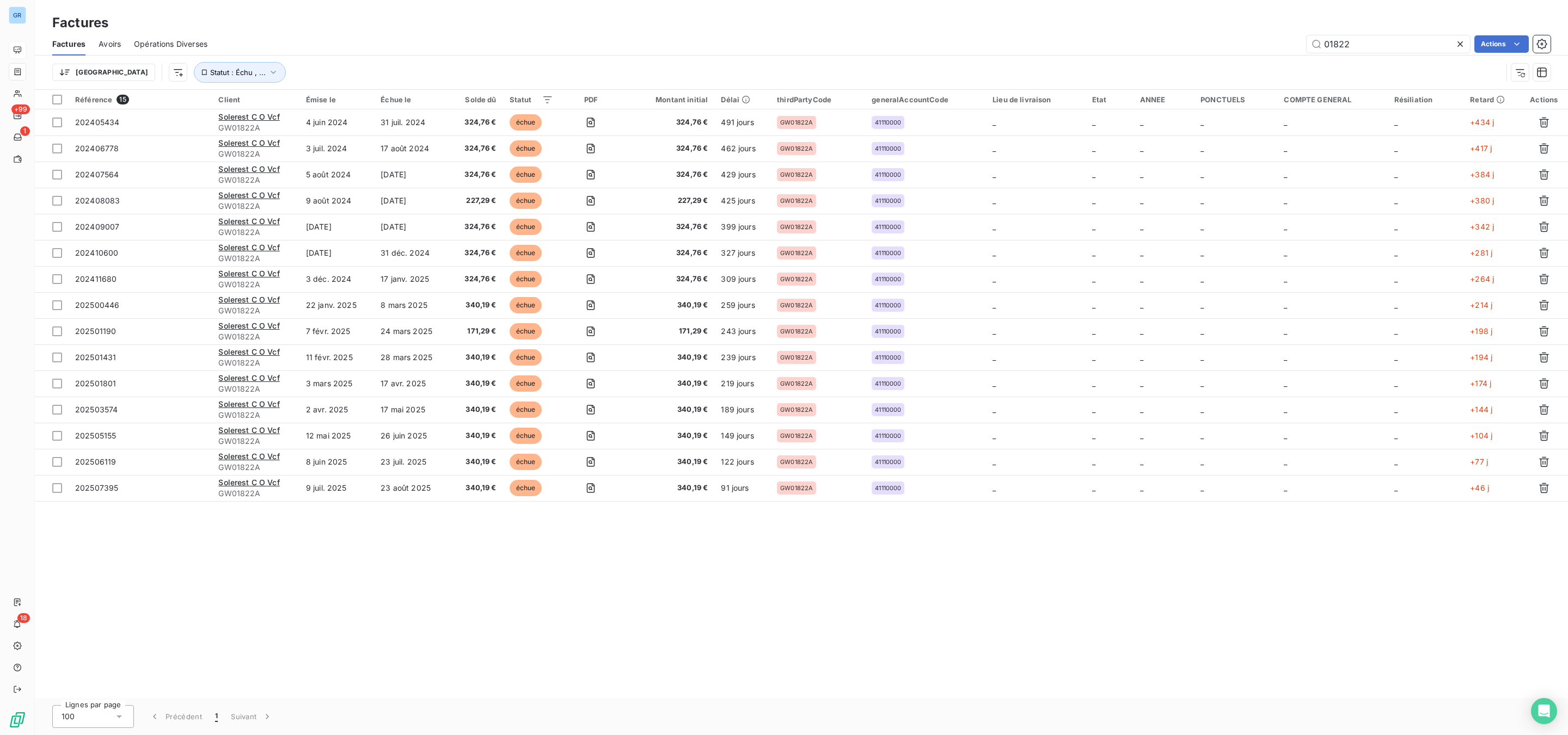
drag, startPoint x: 1367, startPoint y: 39, endPoint x: 1205, endPoint y: 29, distance: 162.3
click at [1236, 29] on div "Factures Factures Avoirs Opérations Diverses 01822 Actions Trier Statut : Échu …" at bounding box center [800, 44] width 1533 height 90
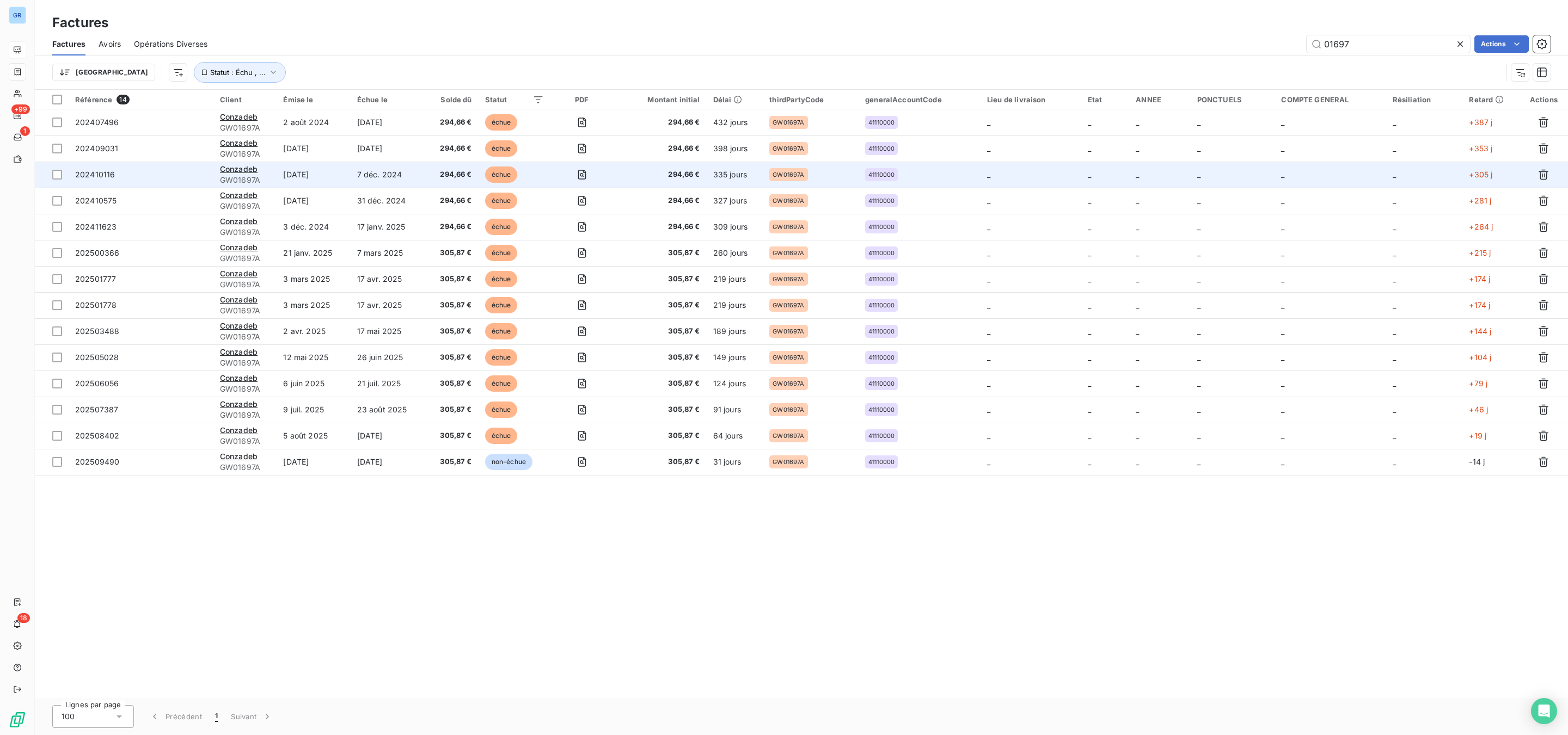
type input "01697"
click at [496, 173] on span "échue" at bounding box center [501, 174] width 32 height 17
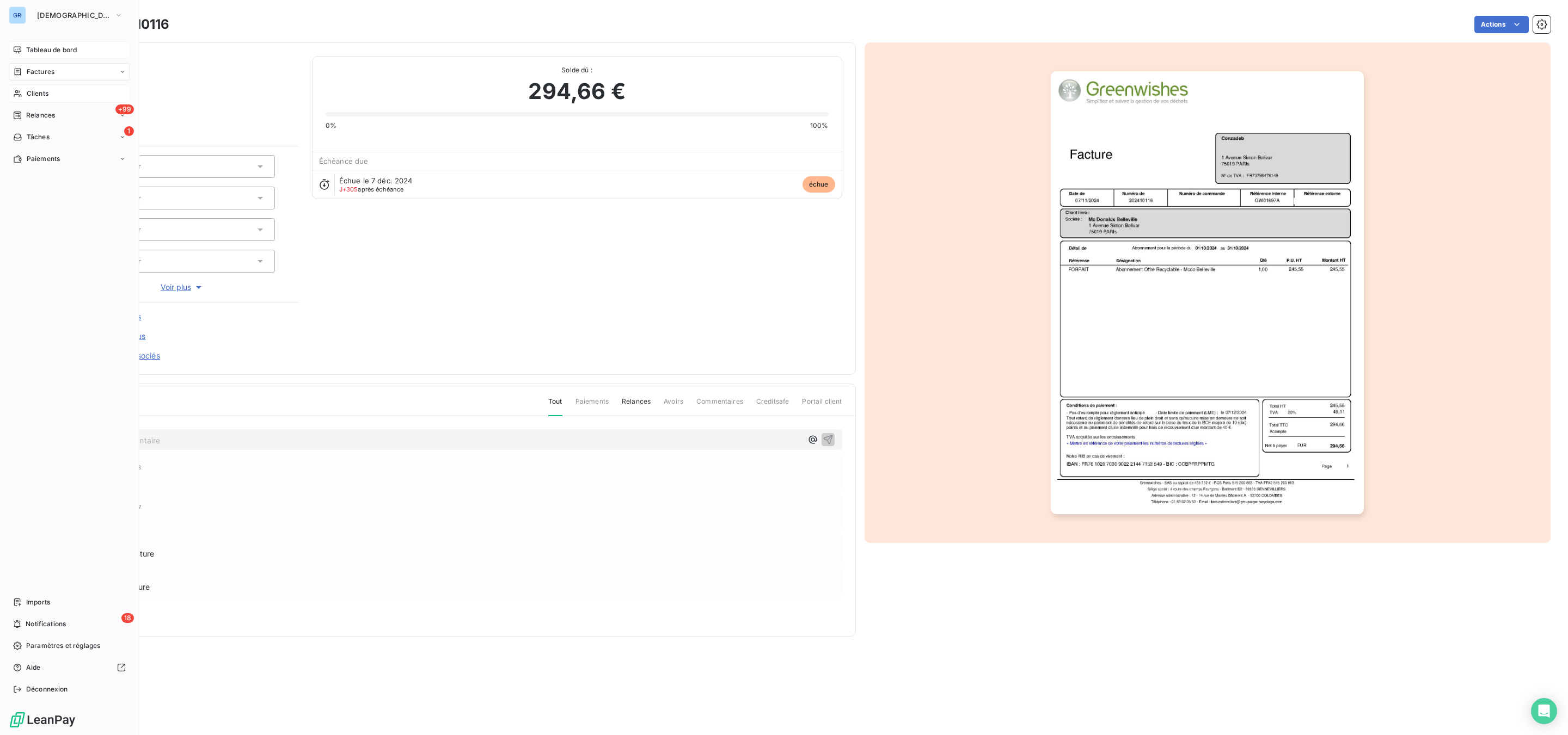
click at [43, 92] on span "Clients" at bounding box center [37, 93] width 22 height 10
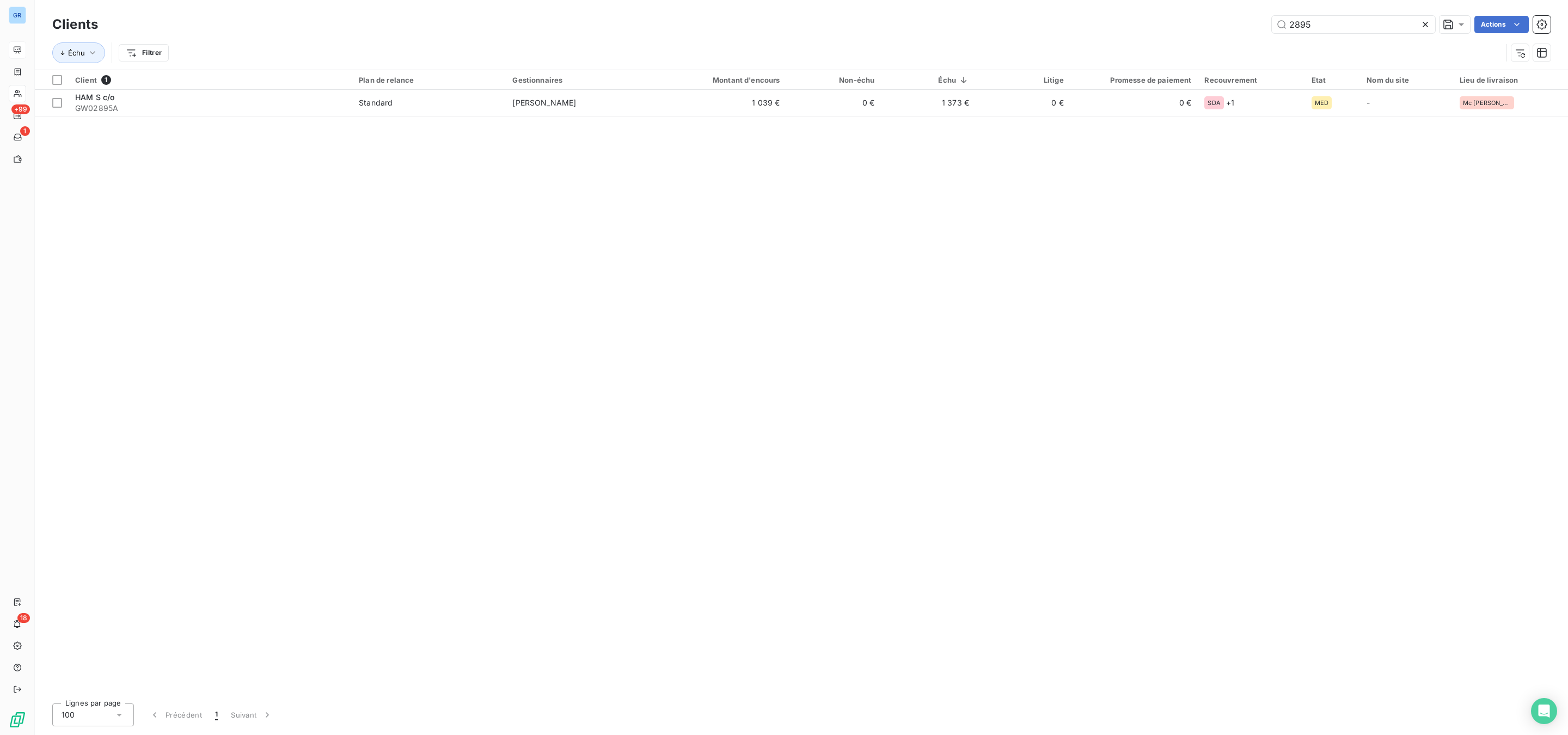
drag, startPoint x: 1315, startPoint y: 22, endPoint x: 1120, endPoint y: 19, distance: 195.0
click at [1206, 19] on div "2895 Actions" at bounding box center [831, 25] width 1439 height 18
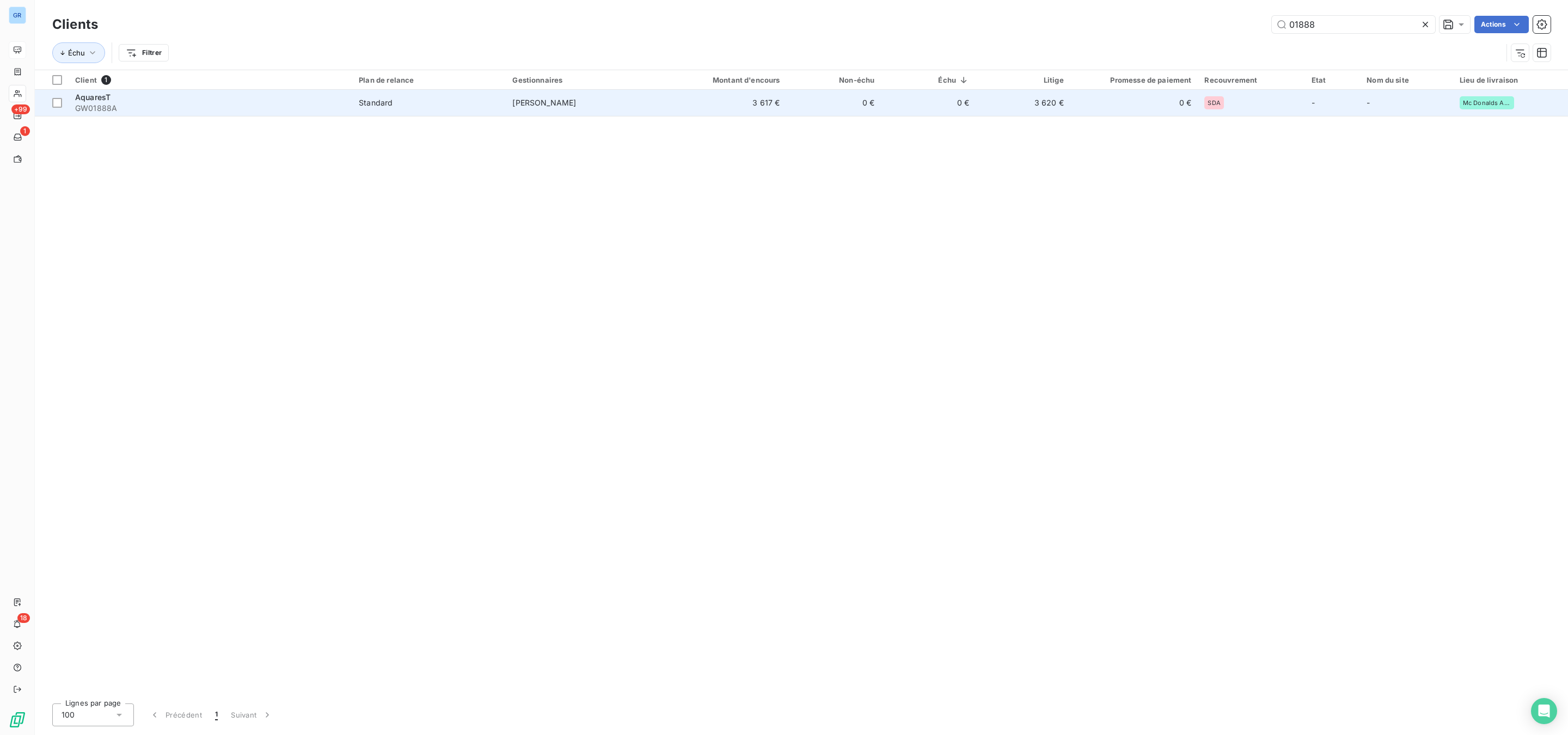
type input "01888"
click at [384, 100] on div "Standard" at bounding box center [375, 102] width 33 height 11
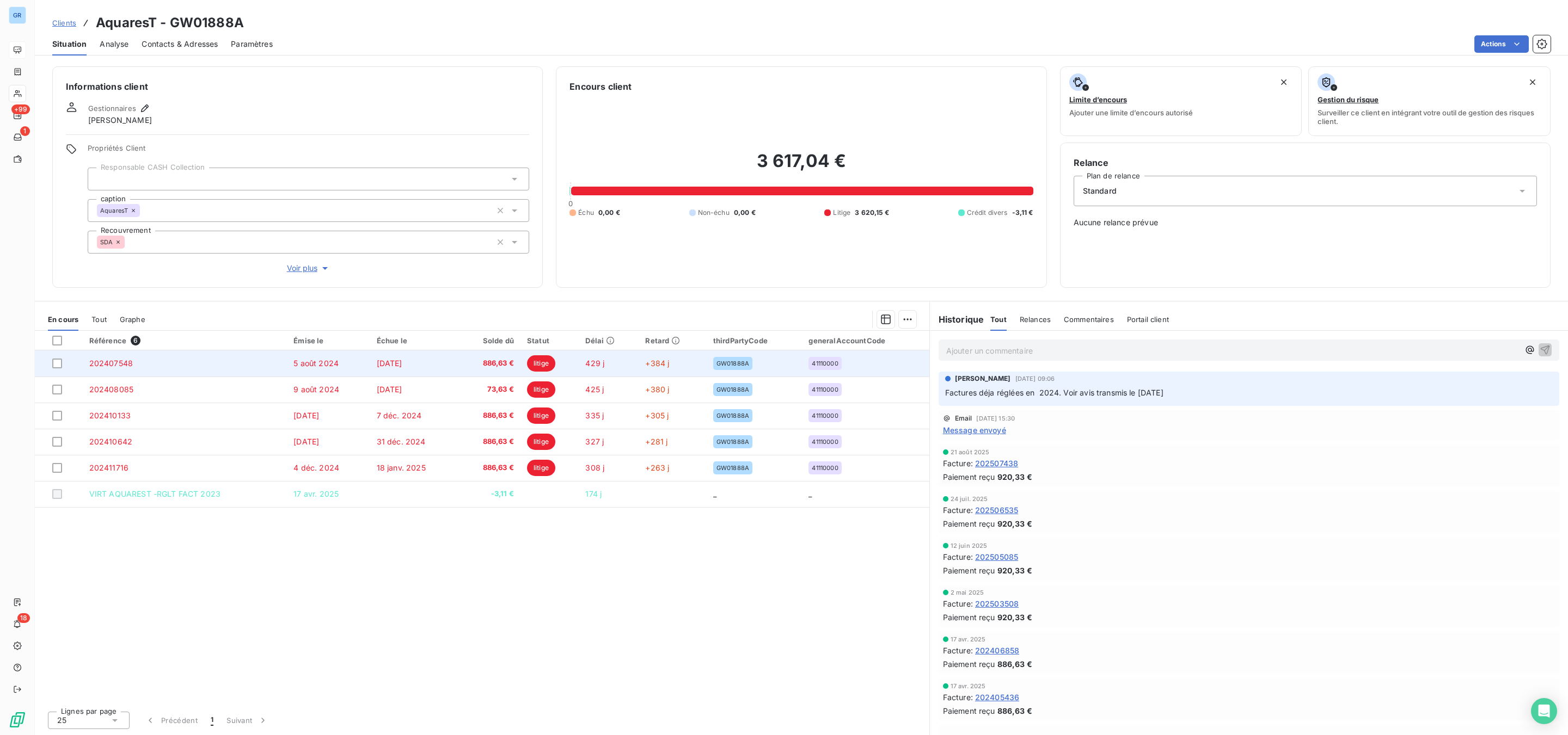
click at [548, 363] on span "litige" at bounding box center [540, 363] width 29 height 17
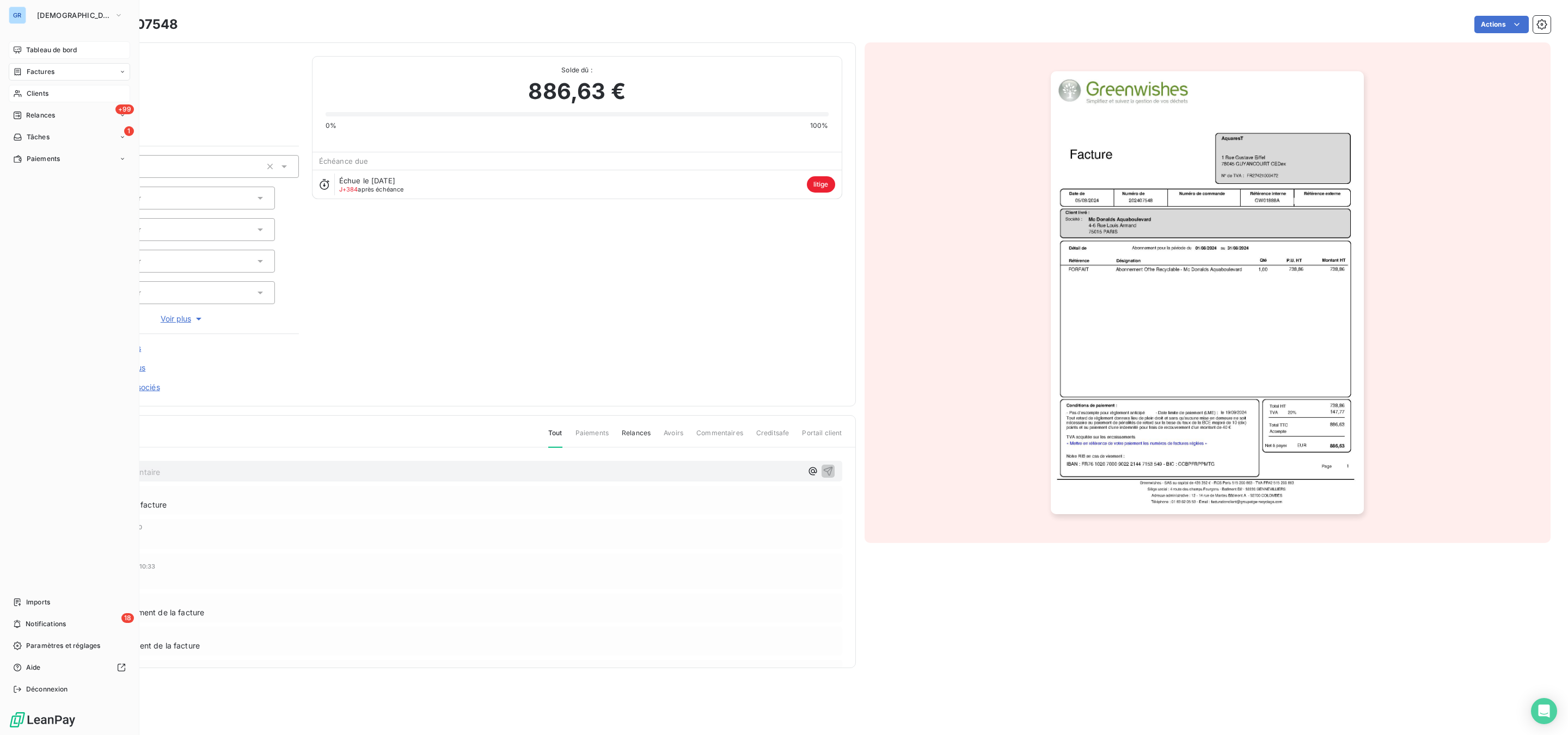
click at [38, 68] on span "Factures" at bounding box center [40, 72] width 28 height 10
click at [41, 92] on span "Clients" at bounding box center [37, 93] width 22 height 10
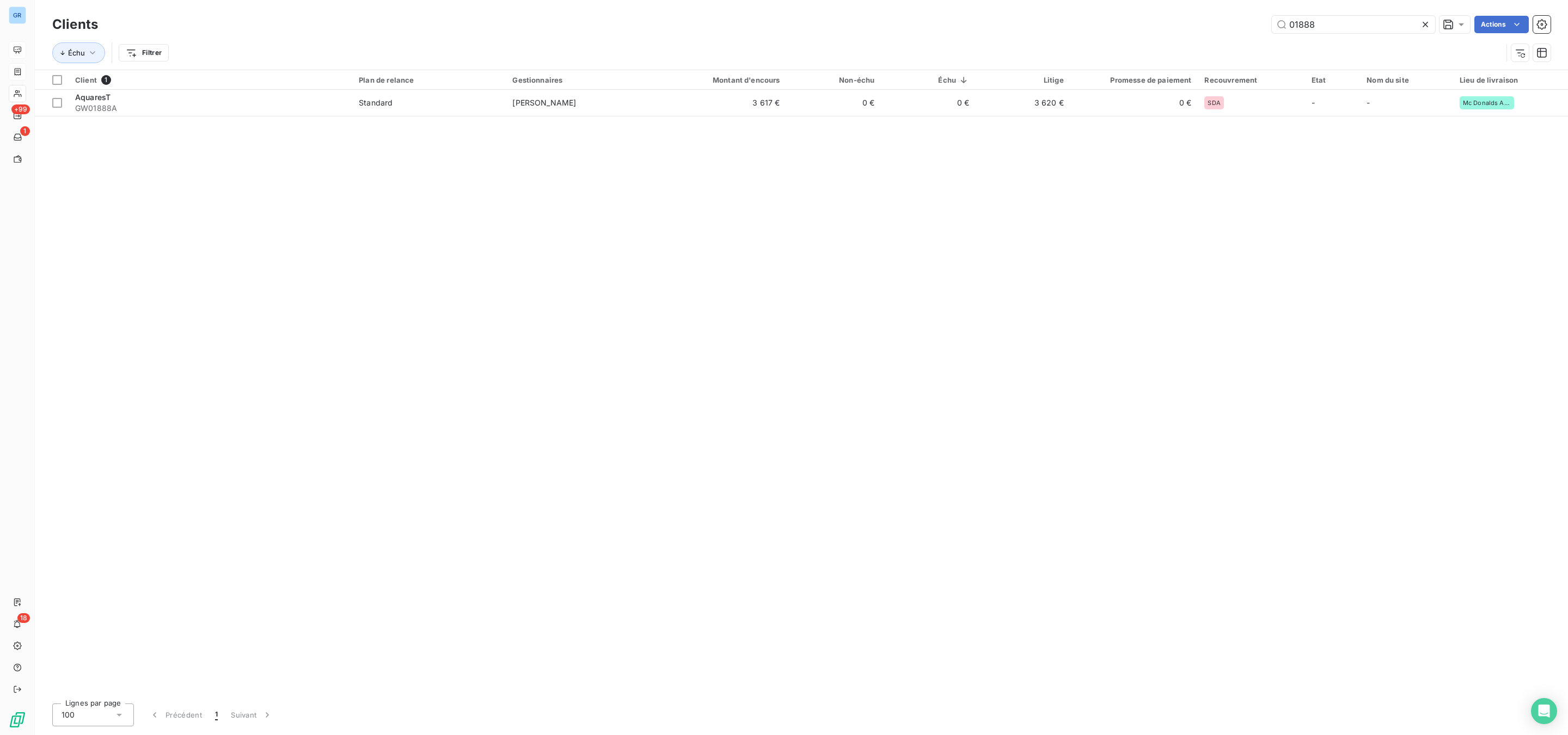
drag, startPoint x: 1357, startPoint y: 17, endPoint x: 1045, endPoint y: 8, distance: 312.1
click at [1160, 8] on div "Clients 01888 Actions Échu Filtrer" at bounding box center [800, 34] width 1533 height 70
type input "00864"
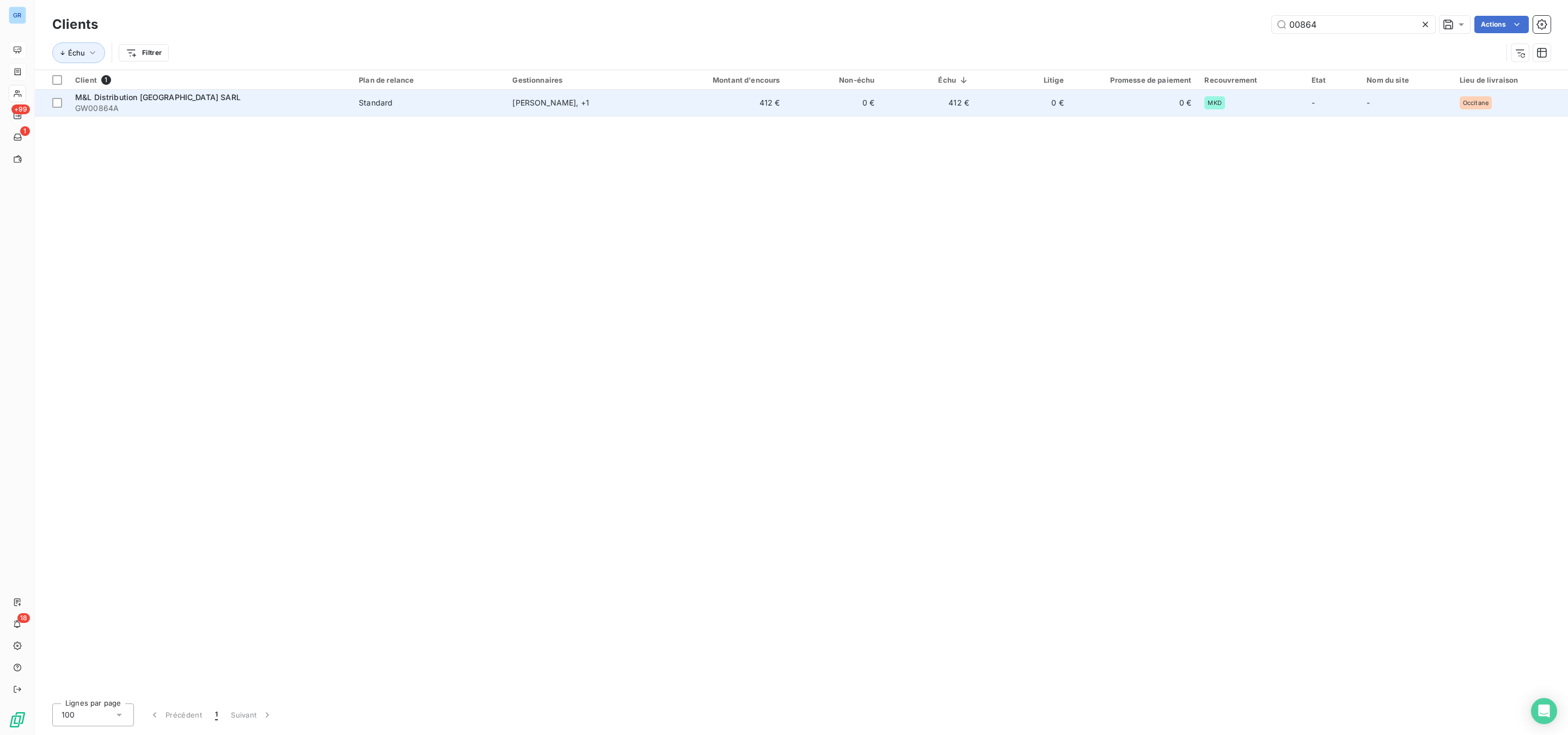
click at [287, 105] on span "GW00864A" at bounding box center [210, 108] width 271 height 11
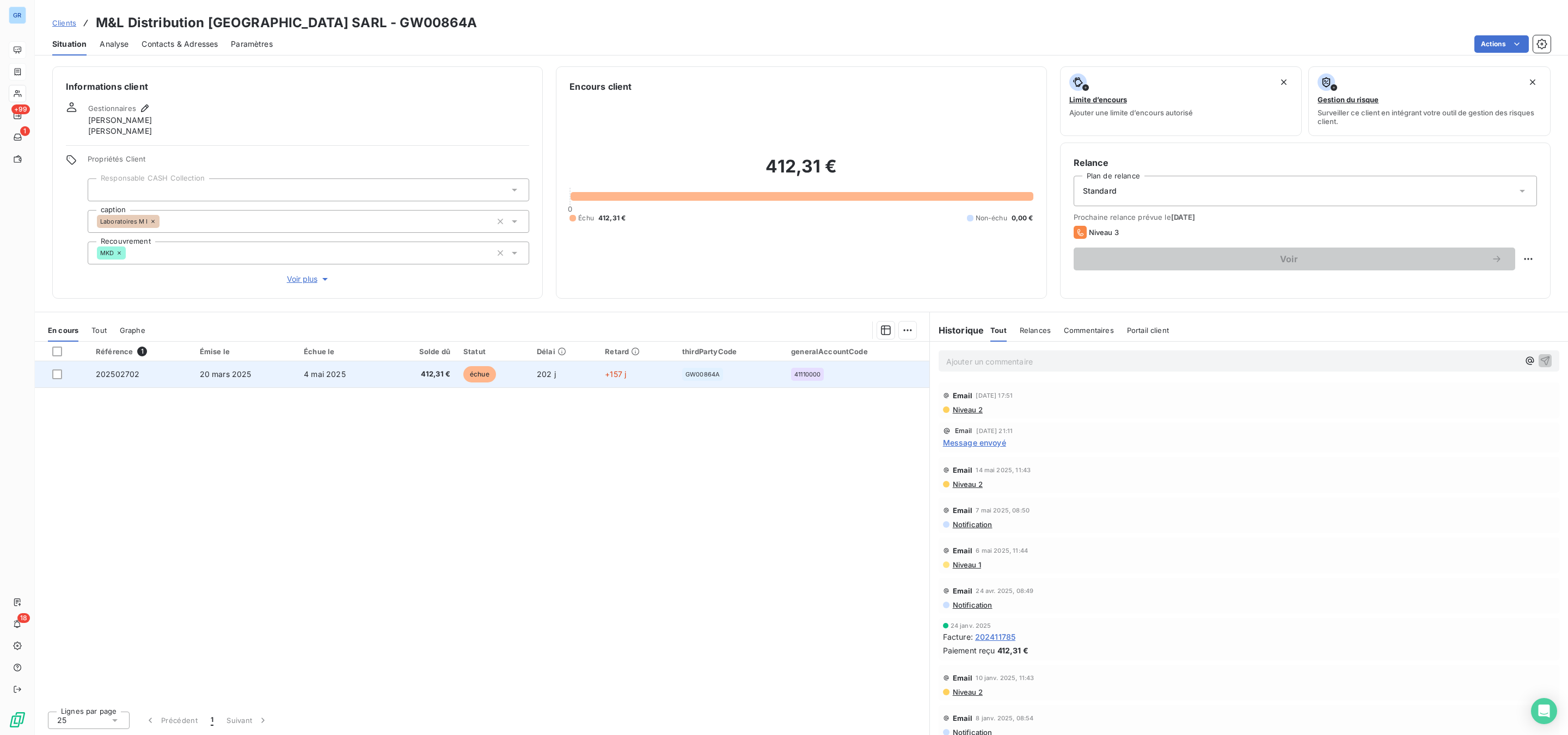
click at [468, 370] on span "échue" at bounding box center [479, 374] width 32 height 17
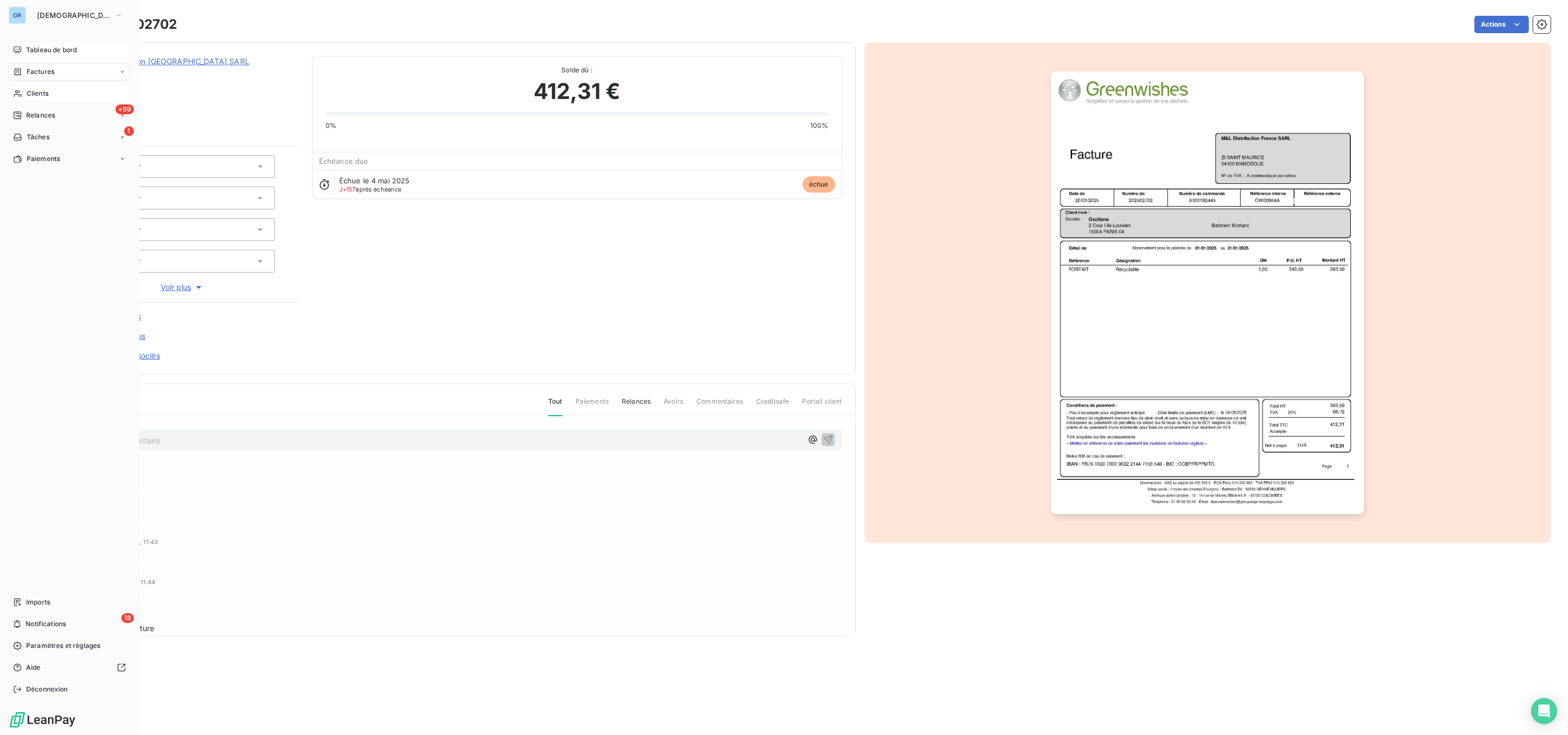
click at [42, 69] on span "Factures" at bounding box center [40, 72] width 28 height 10
click at [36, 67] on span "Factures" at bounding box center [40, 72] width 28 height 10
click at [39, 91] on span "Clients" at bounding box center [37, 93] width 22 height 10
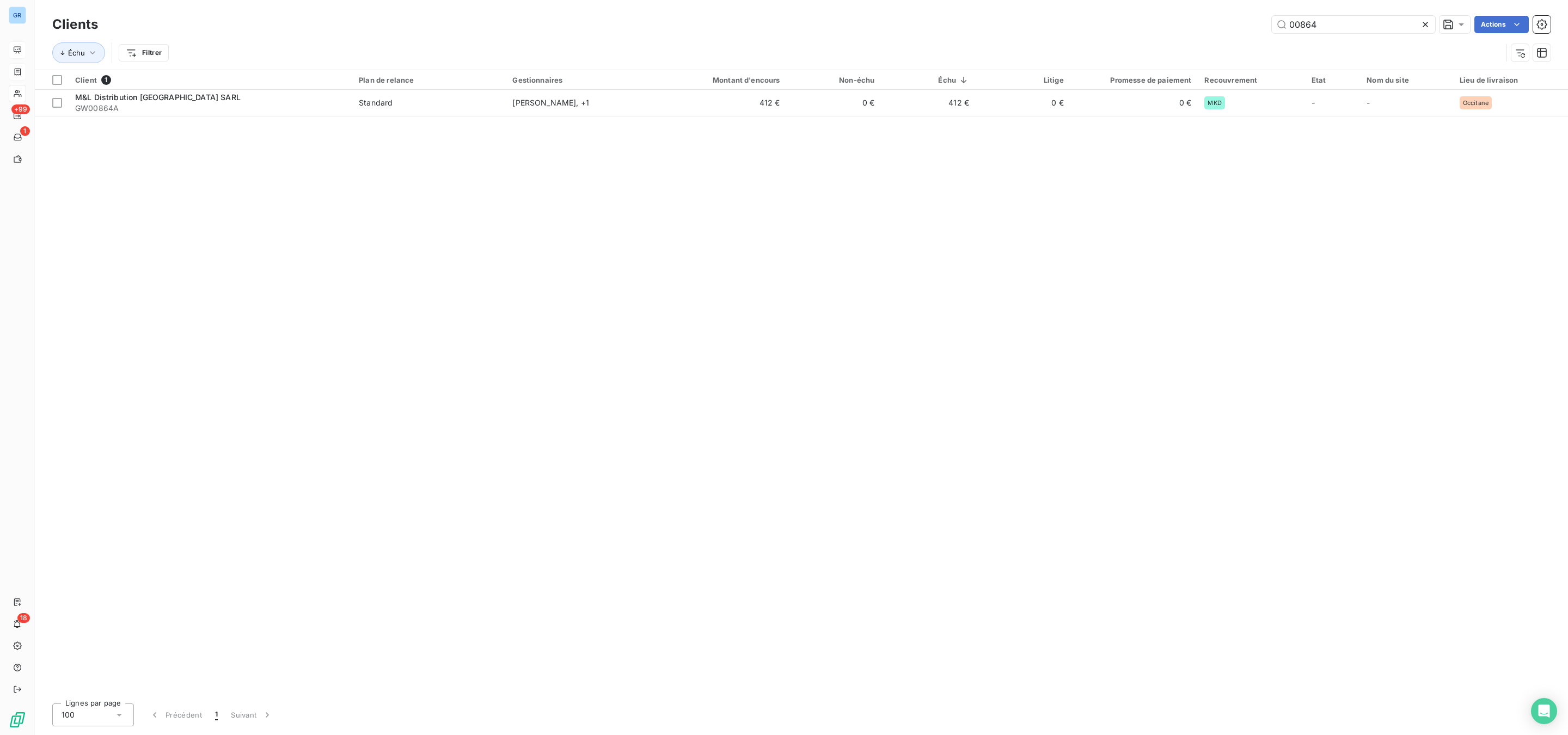
drag, startPoint x: 1351, startPoint y: 24, endPoint x: 1050, endPoint y: 17, distance: 301.1
click at [1050, 0] on div "Clients 00864 Actions Échu Filtrer" at bounding box center [800, 34] width 1533 height 70
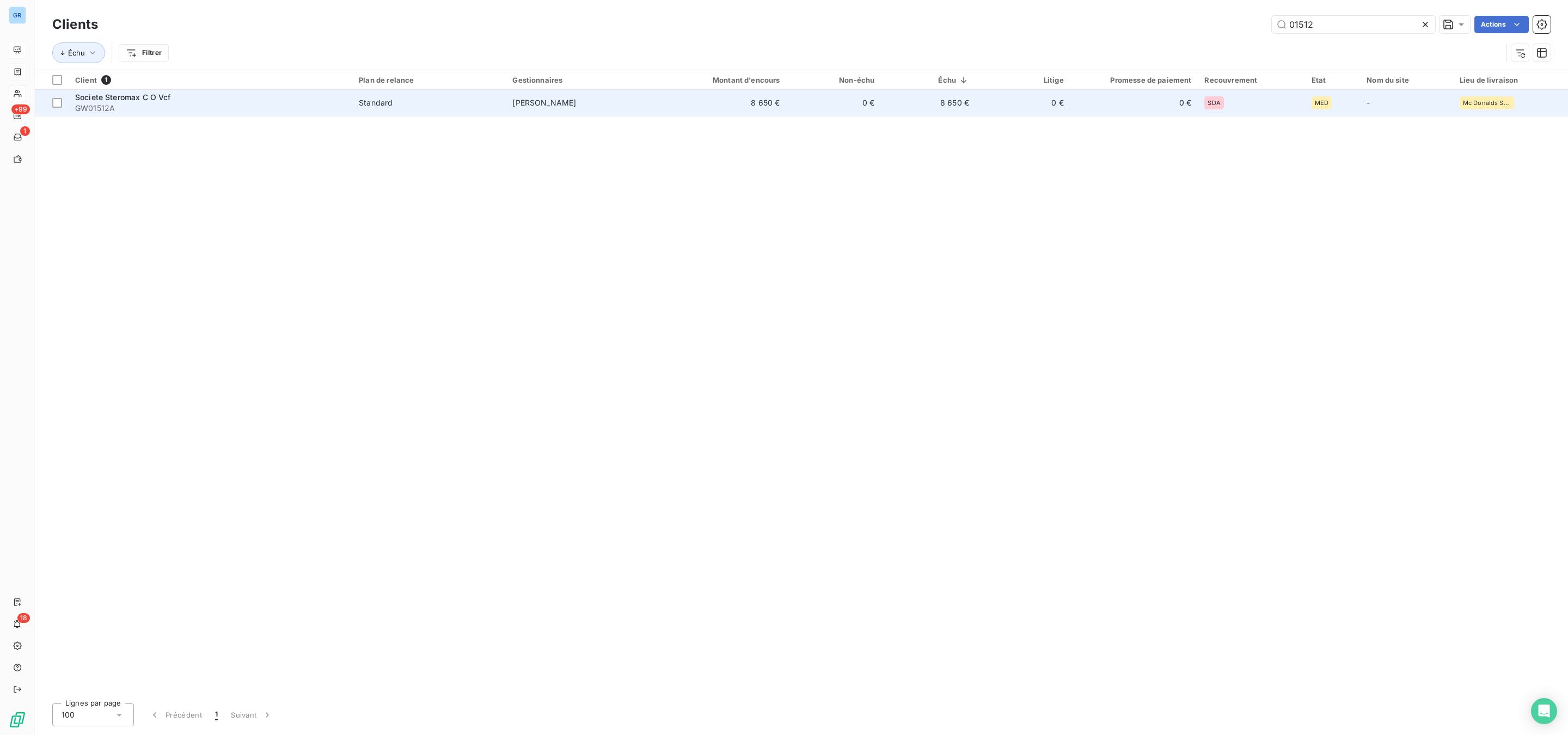
type input "01512"
click at [216, 105] on span "GW01512A" at bounding box center [210, 108] width 271 height 11
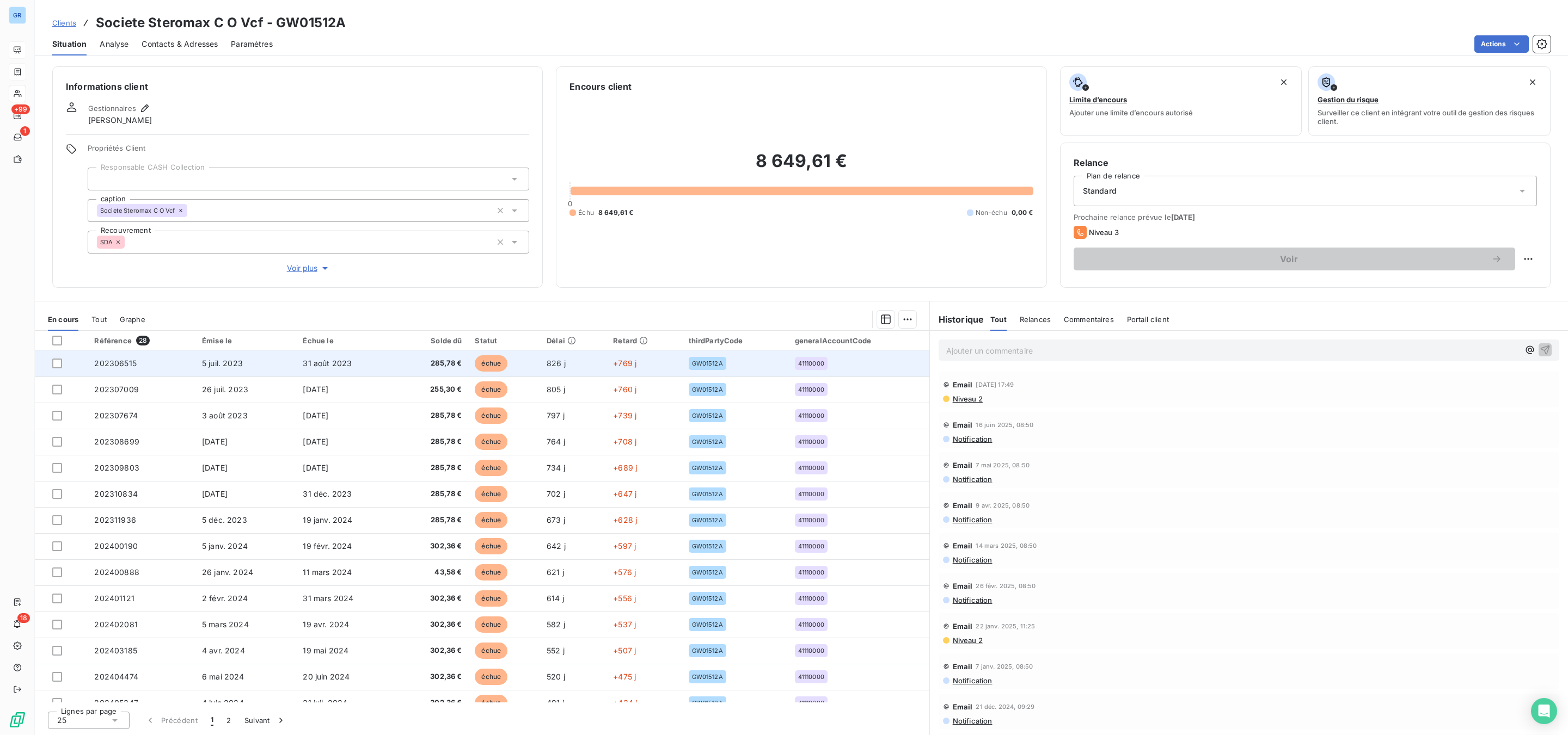
click at [487, 360] on span "échue" at bounding box center [490, 363] width 32 height 17
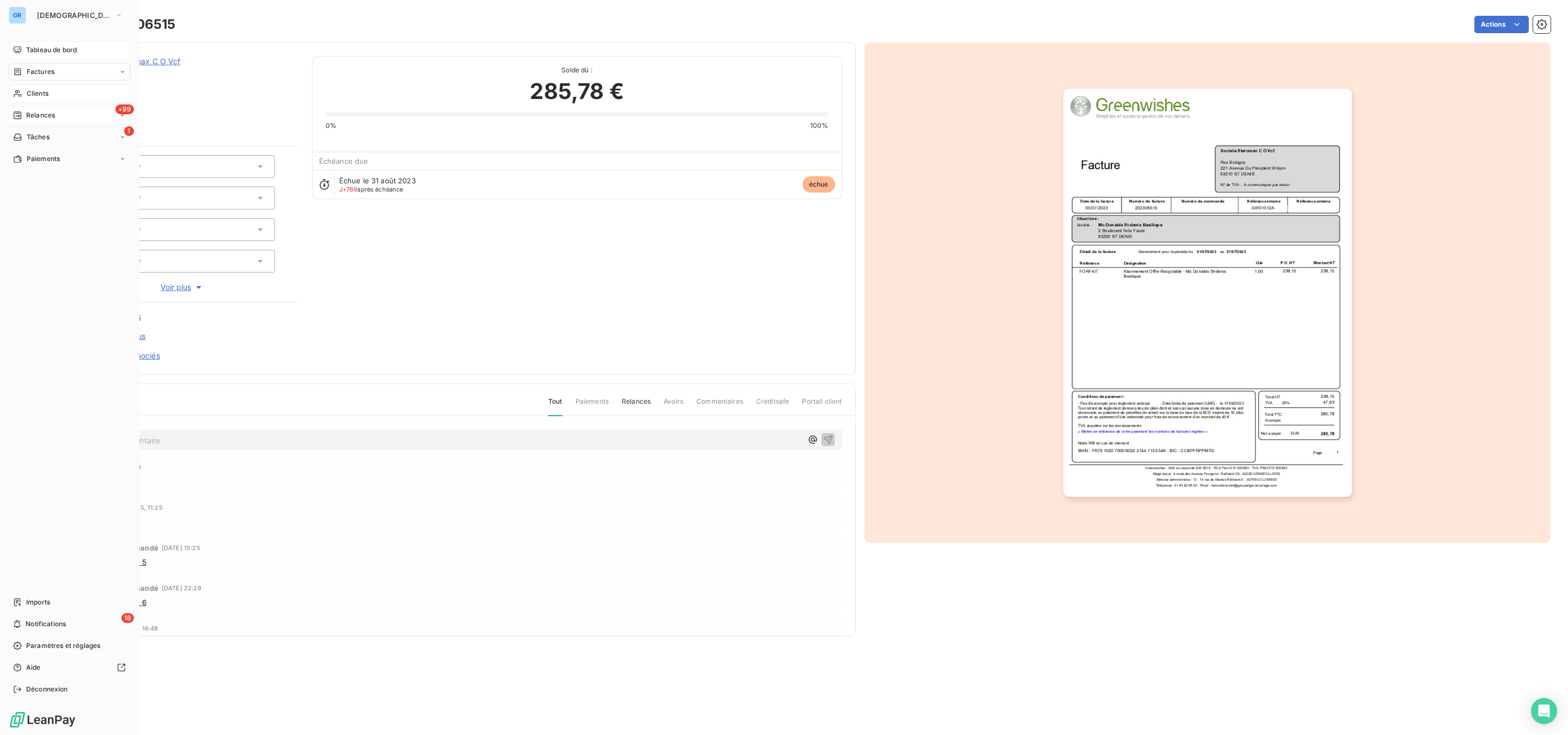
click at [46, 113] on span "Relances" at bounding box center [40, 115] width 29 height 10
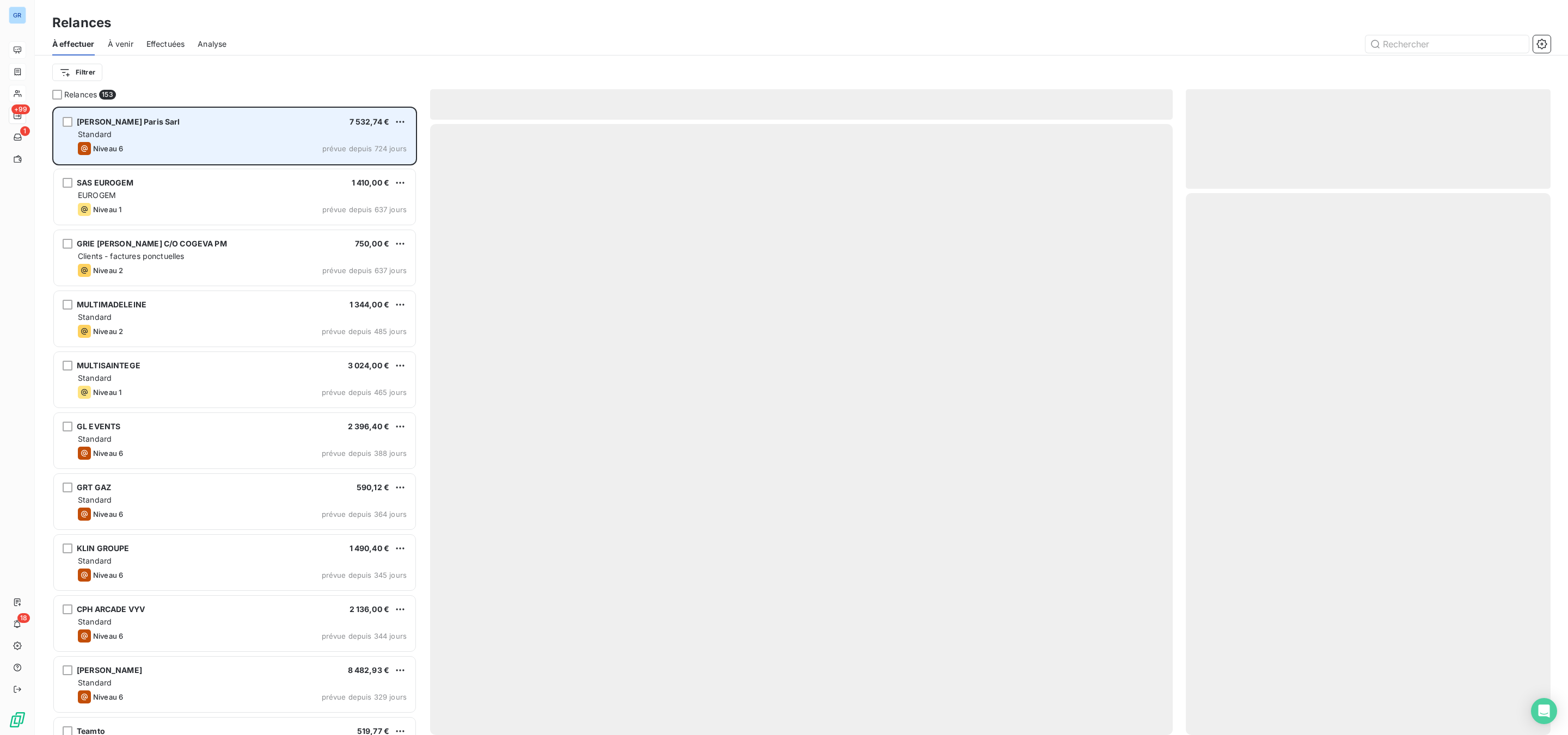
scroll to position [617, 351]
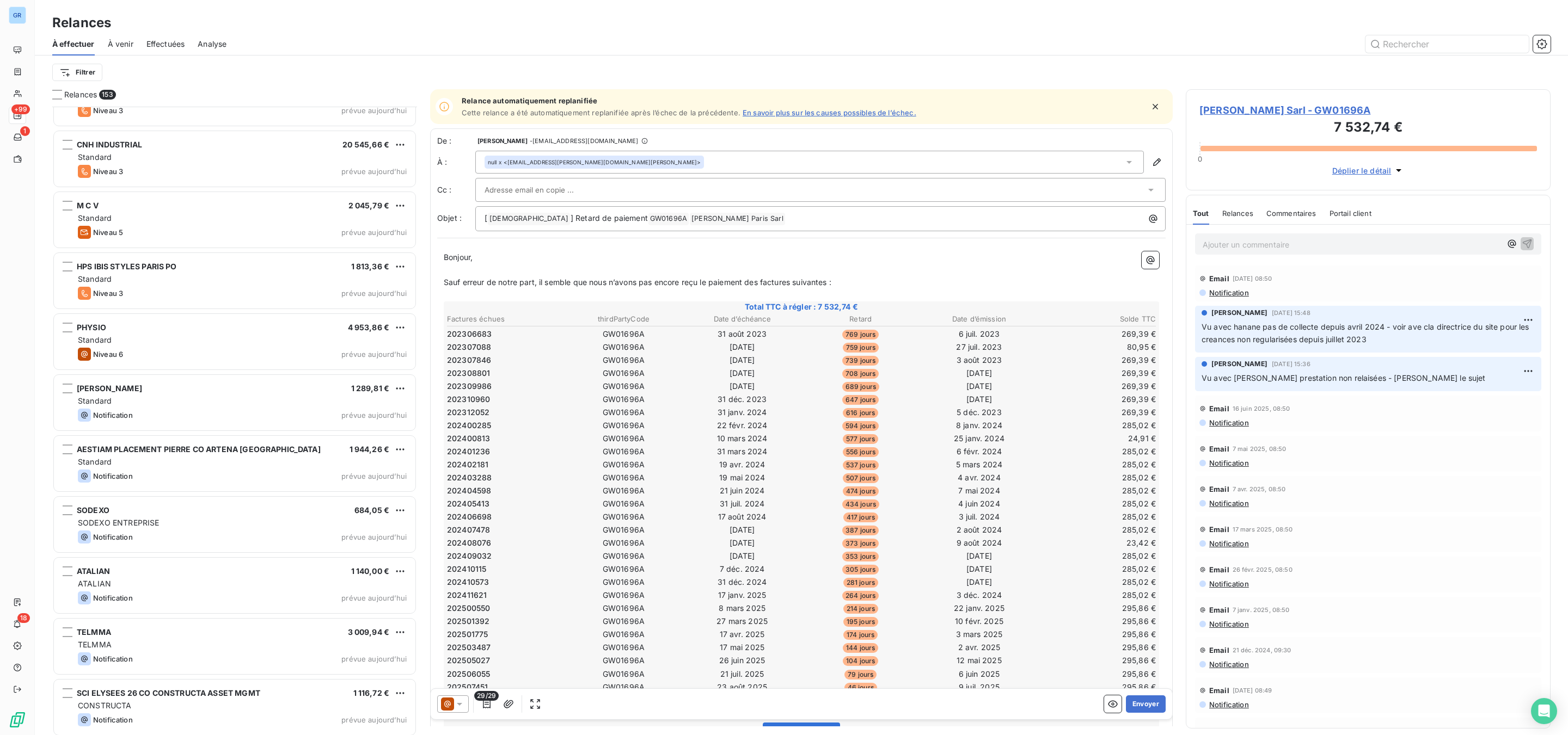
scroll to position [8696, 0]
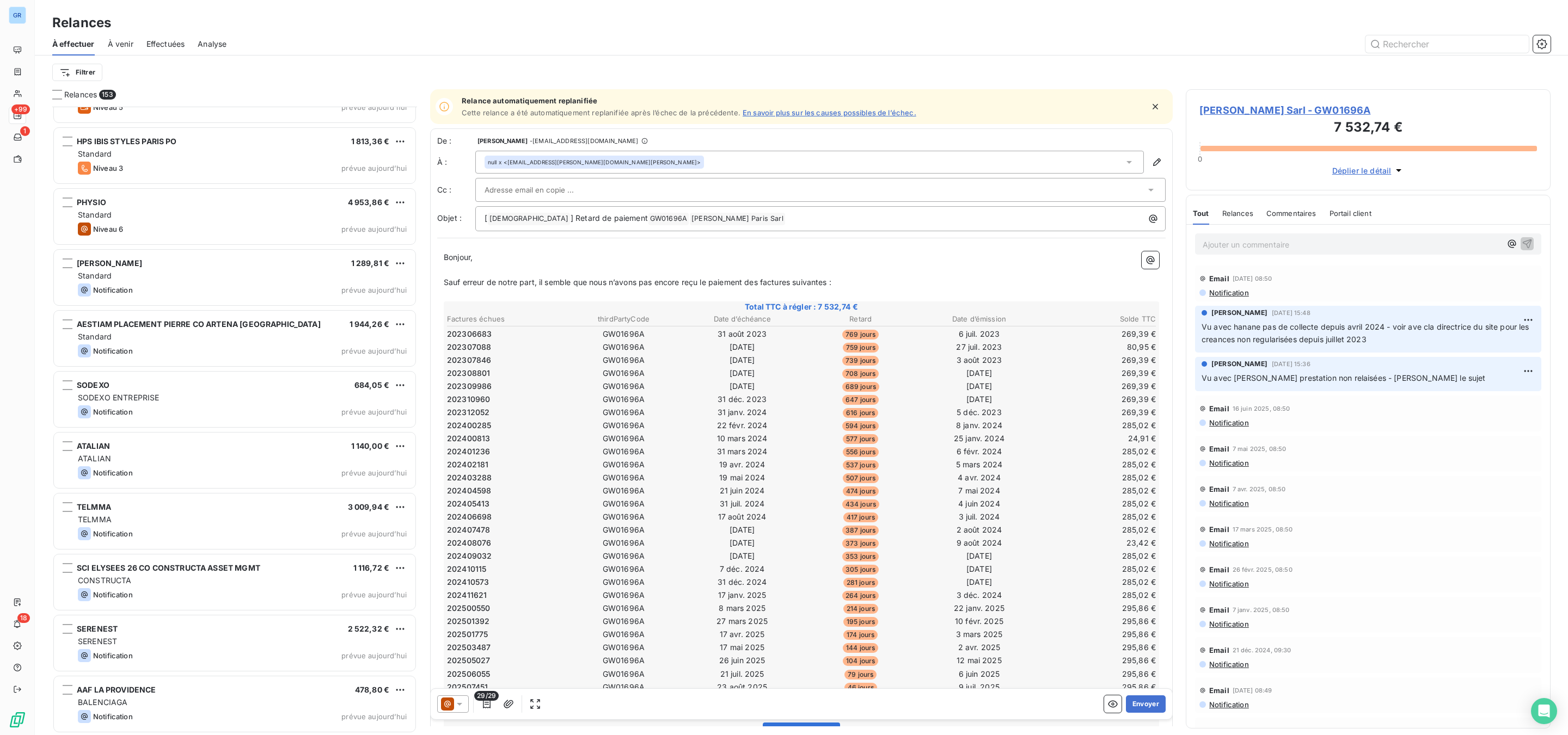
click at [320, 612] on div "SCI ELYSEES 26 CO CONSTRUCTA ASSET MGMT 1 116,72 € CONSTRUCTA Notification prév…" at bounding box center [234, 583] width 365 height 61
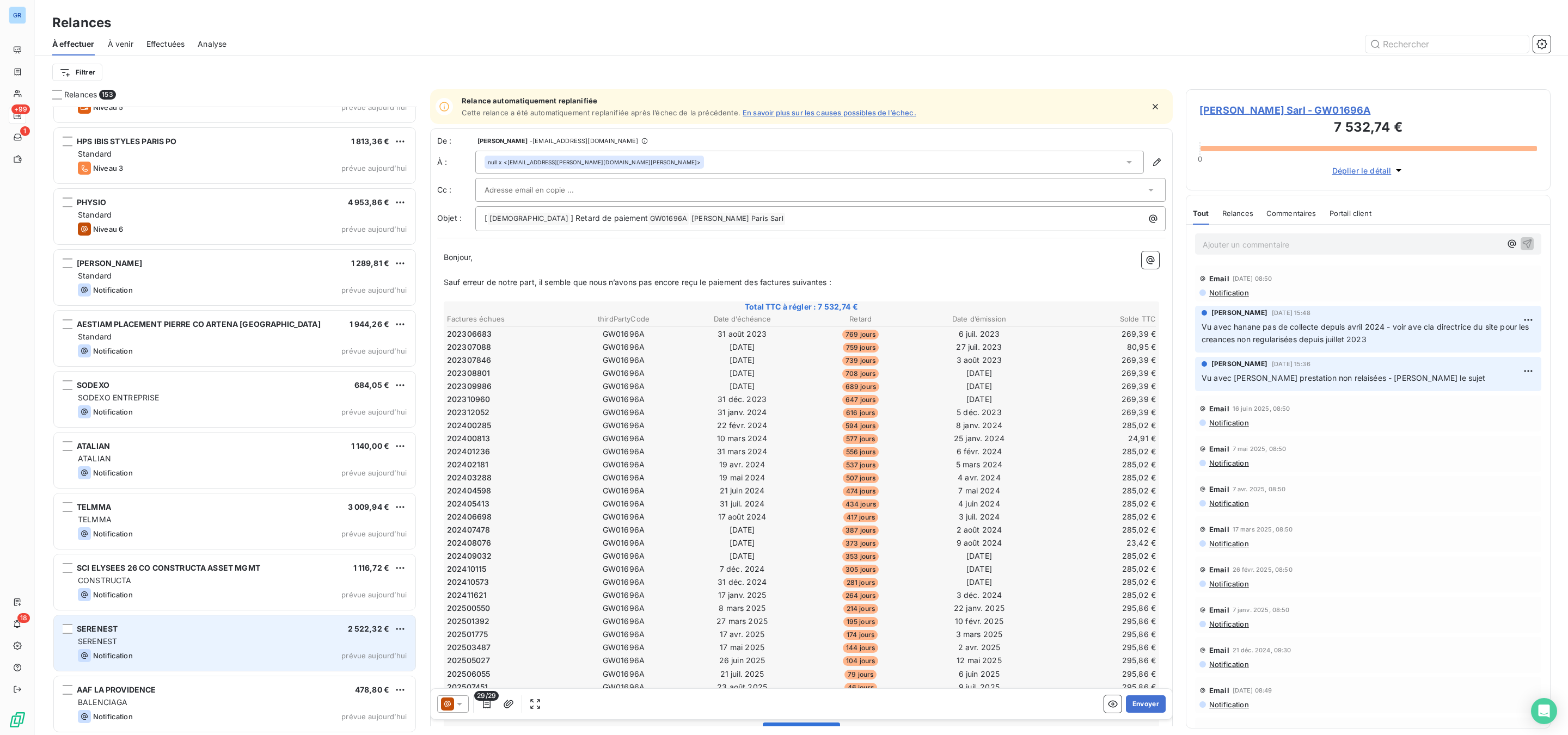
click at [317, 643] on div "SERENEST" at bounding box center [242, 642] width 329 height 11
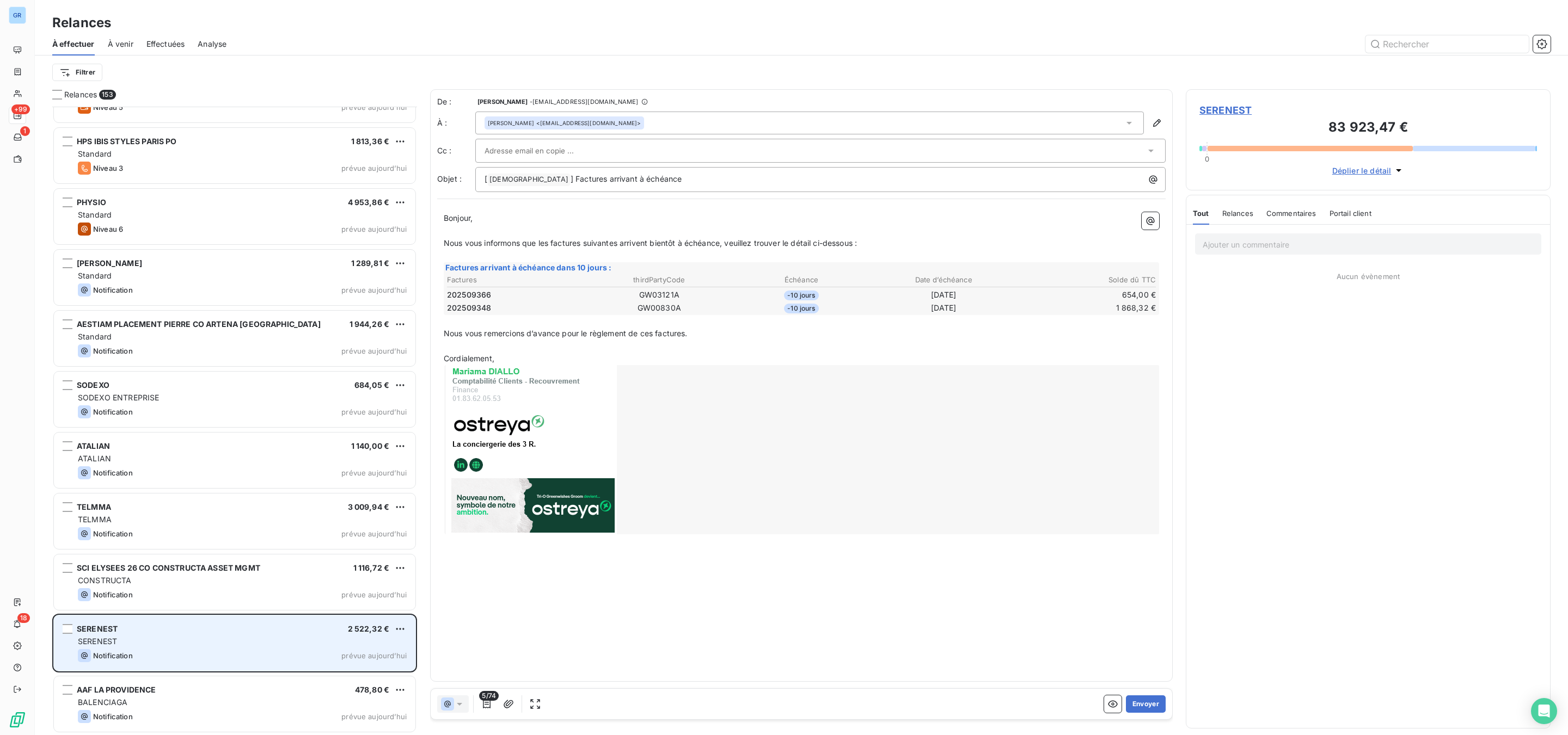
scroll to position [617, 351]
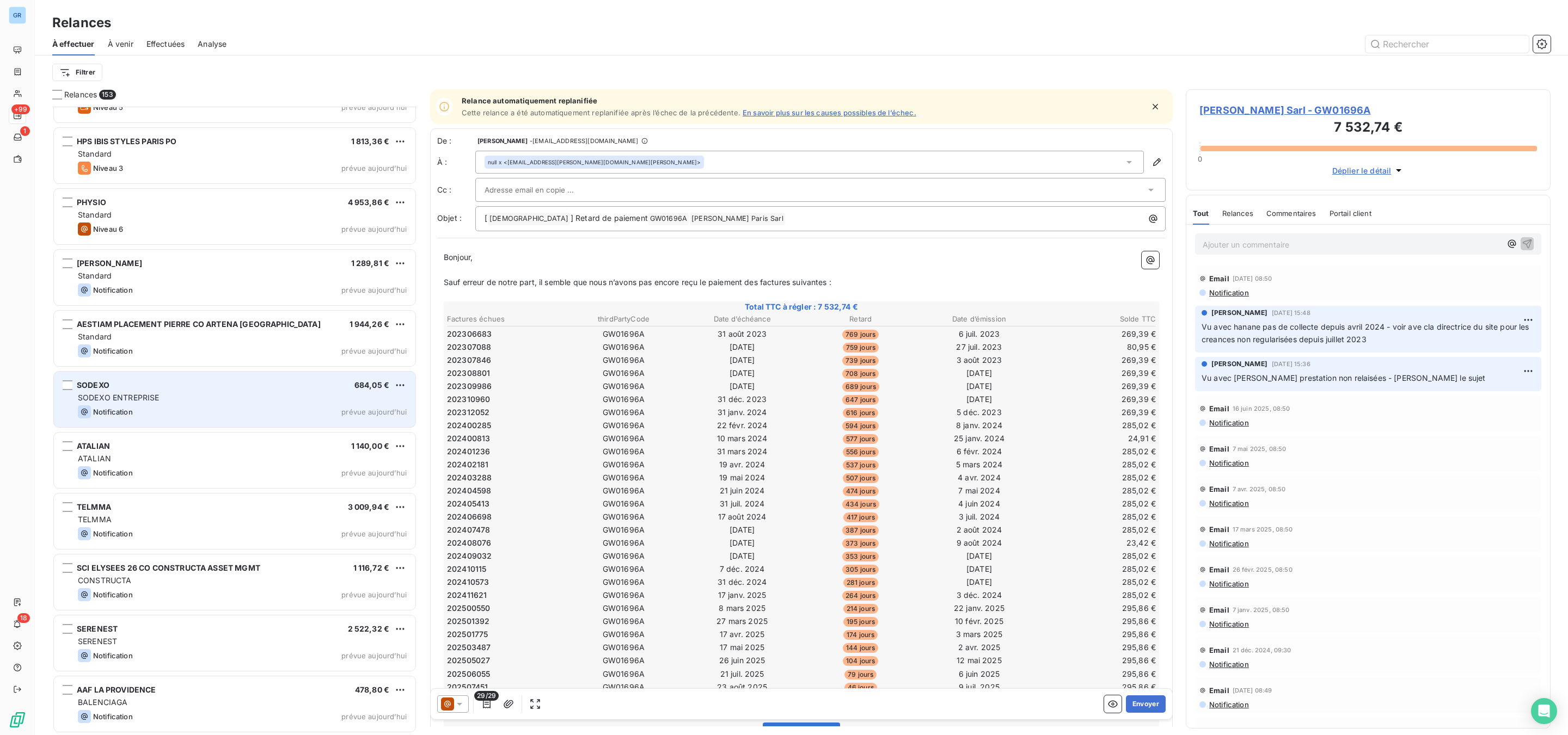
scroll to position [8207, 0]
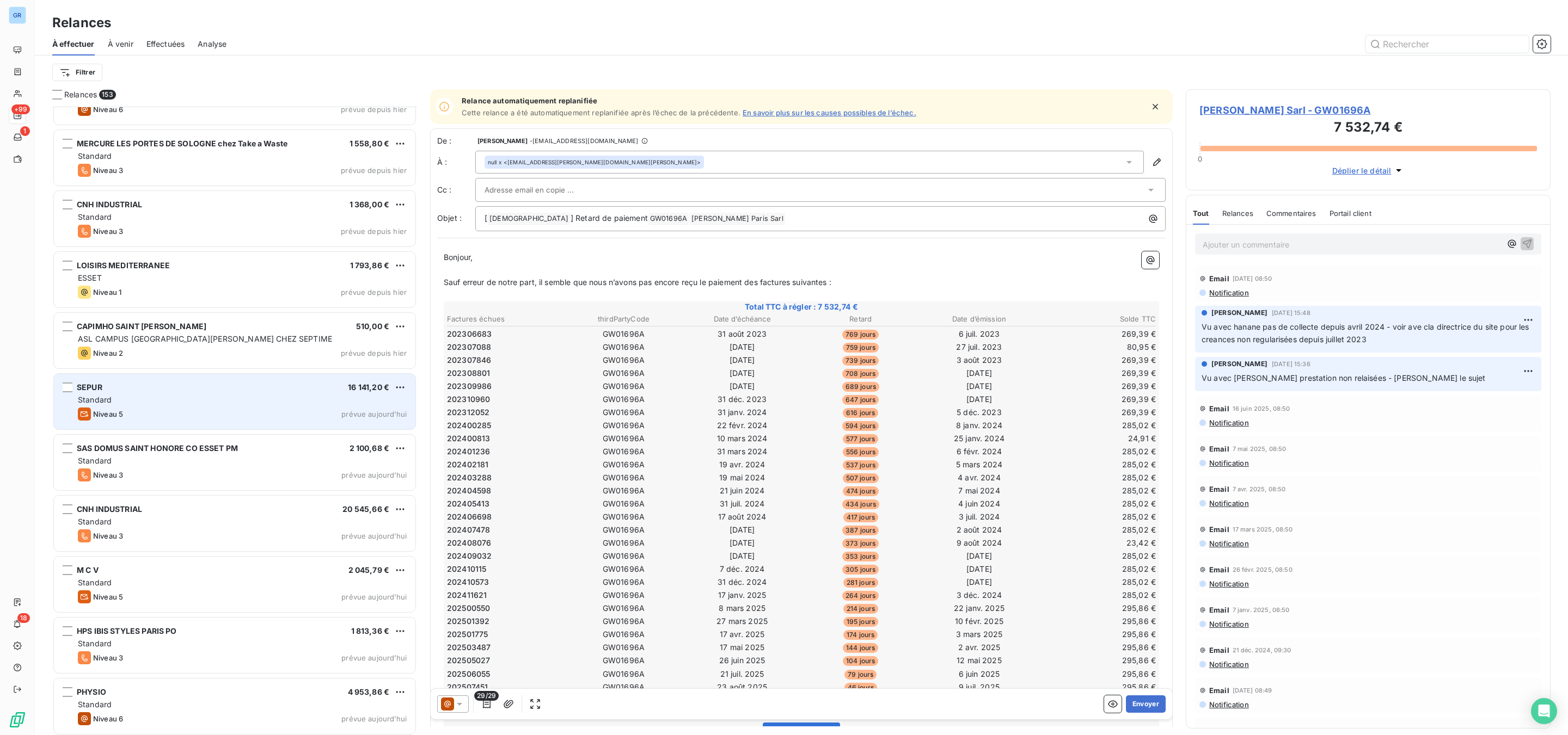
click at [284, 404] on div "Standard" at bounding box center [242, 399] width 329 height 11
